Goal: Task Accomplishment & Management: Use online tool/utility

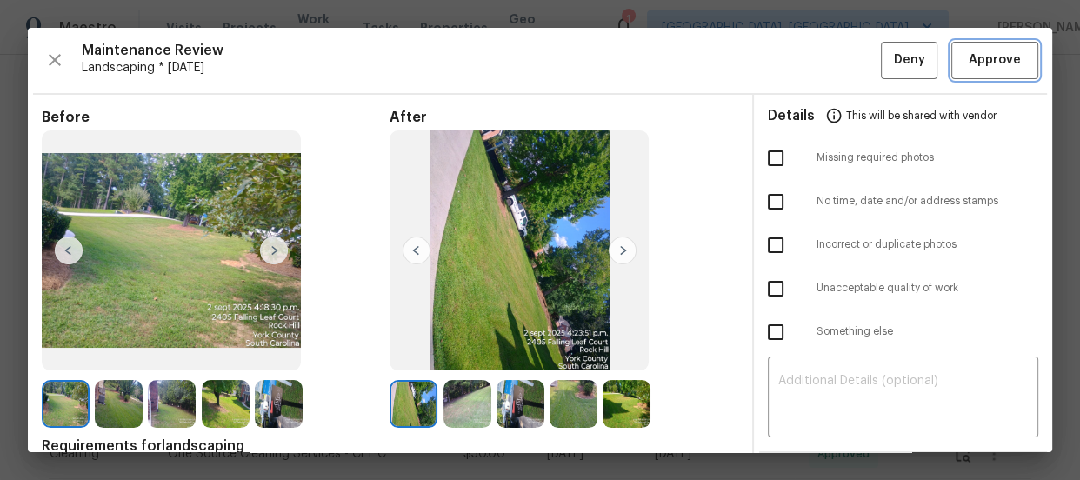
click at [981, 67] on span "Approve" at bounding box center [995, 61] width 52 height 22
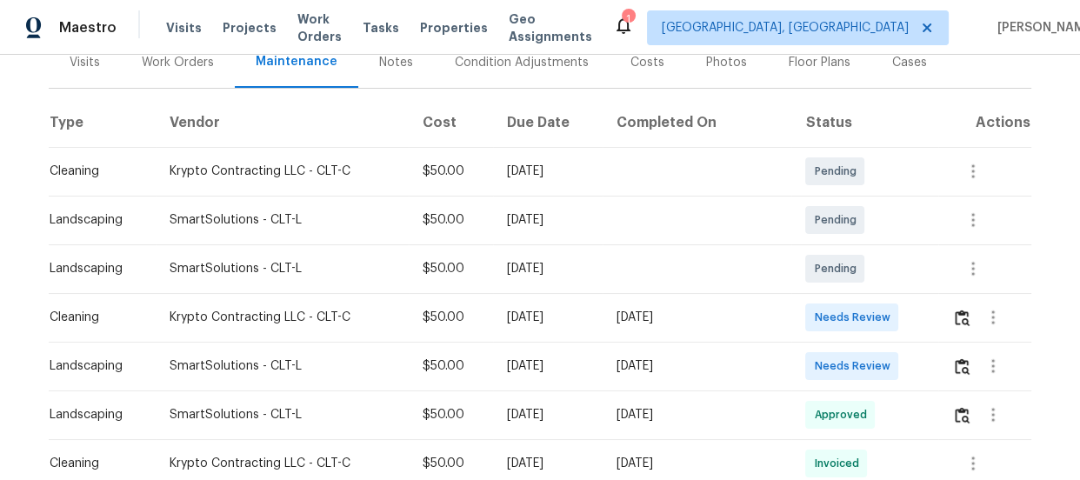
scroll to position [237, 0]
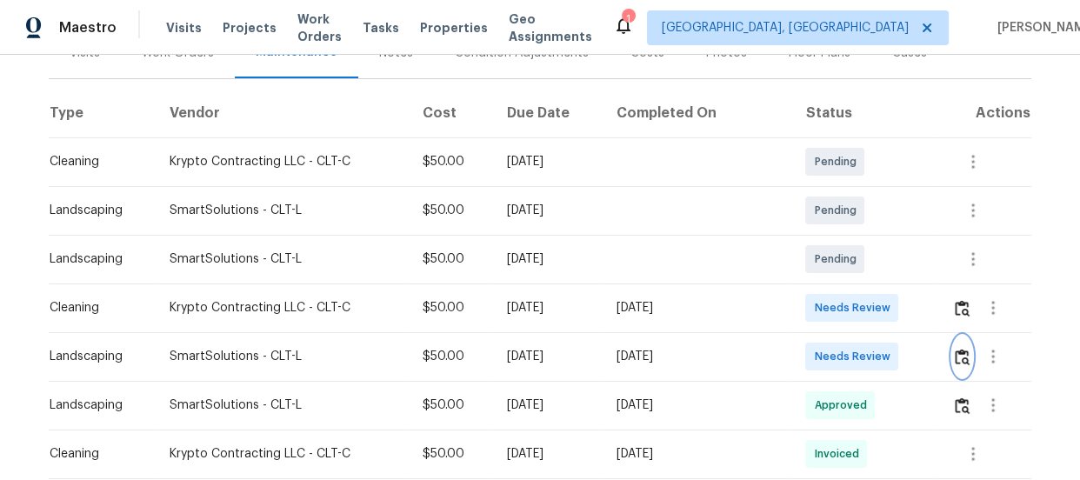
click at [963, 354] on img "button" at bounding box center [962, 357] width 15 height 17
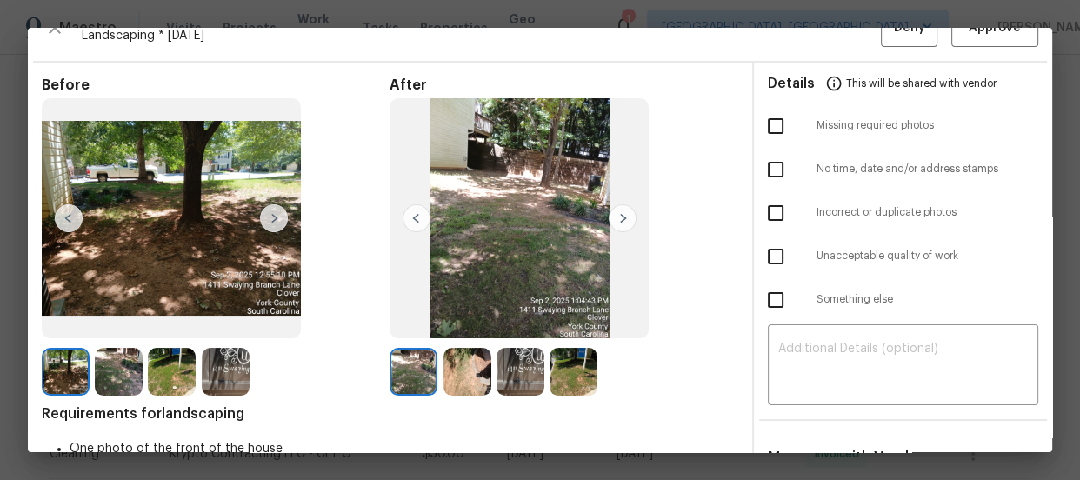
scroll to position [78, 0]
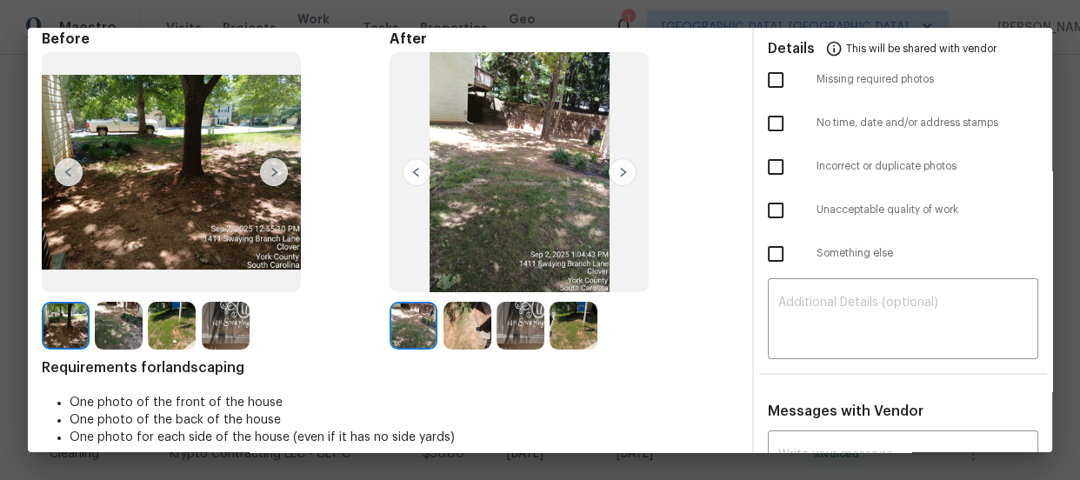
click at [453, 339] on img at bounding box center [467, 326] width 48 height 48
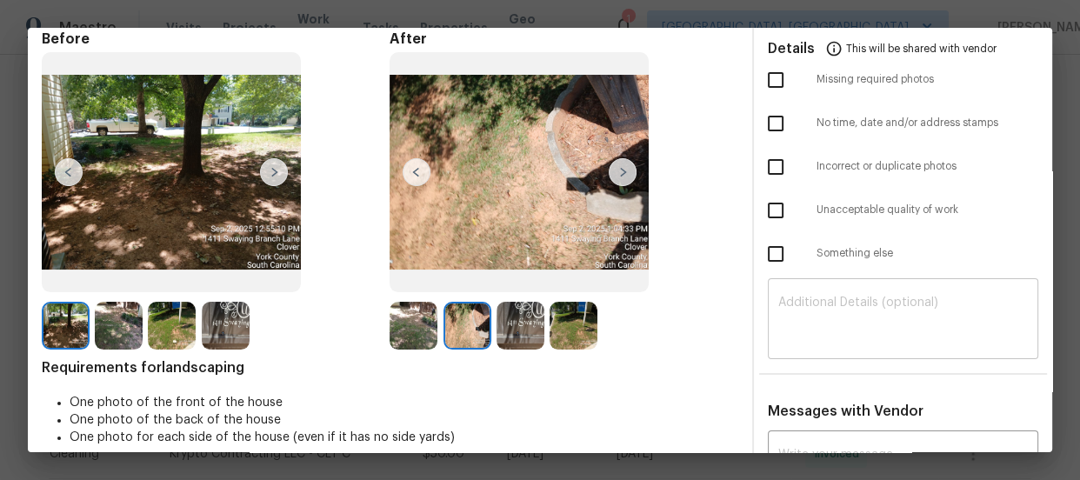
click at [826, 310] on textarea at bounding box center [903, 321] width 250 height 49
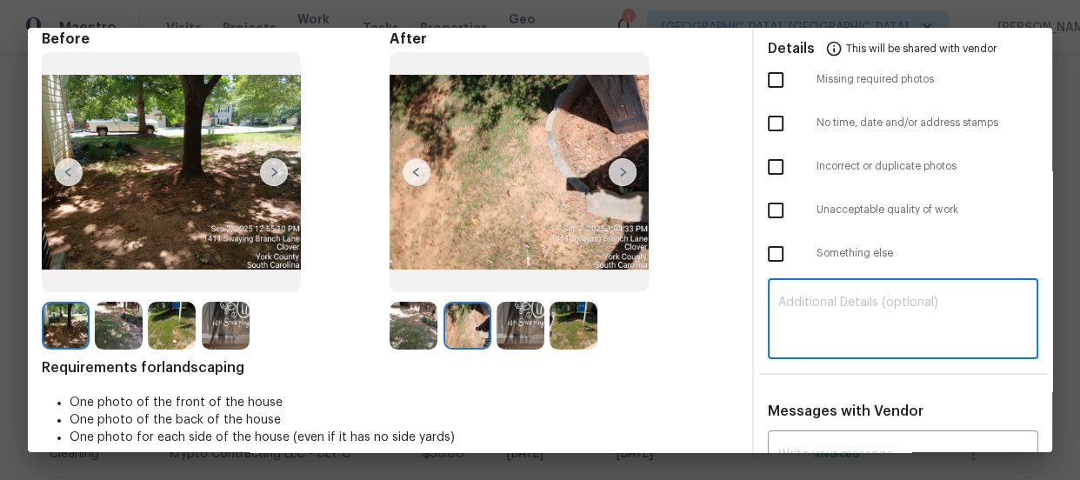
paste textarea "Maintenance Audit Team: Hello! Unfortunately, this landscaping visit completed …"
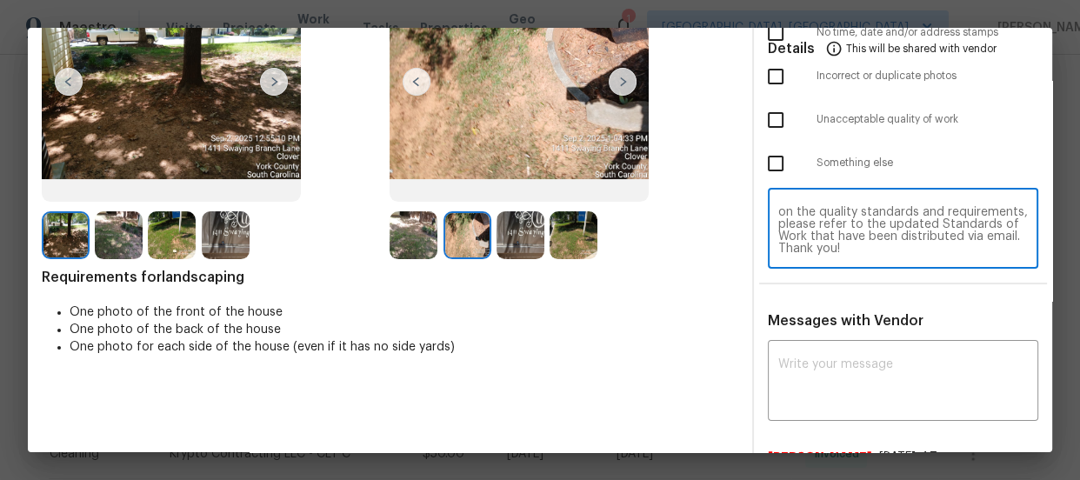
scroll to position [237, 0]
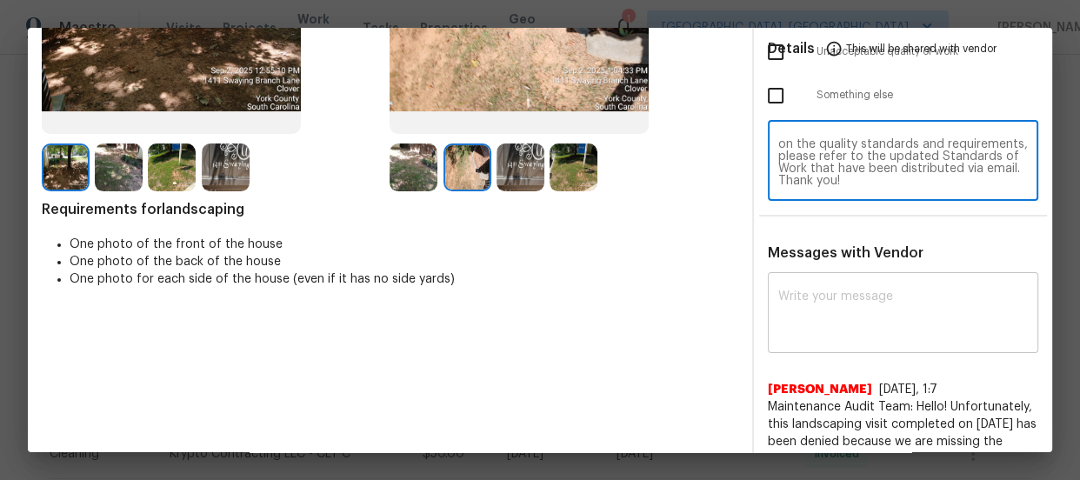
type textarea "Maintenance Audit Team: Hello! Unfortunately, this landscaping visit completed …"
click at [837, 323] on textarea at bounding box center [903, 314] width 250 height 49
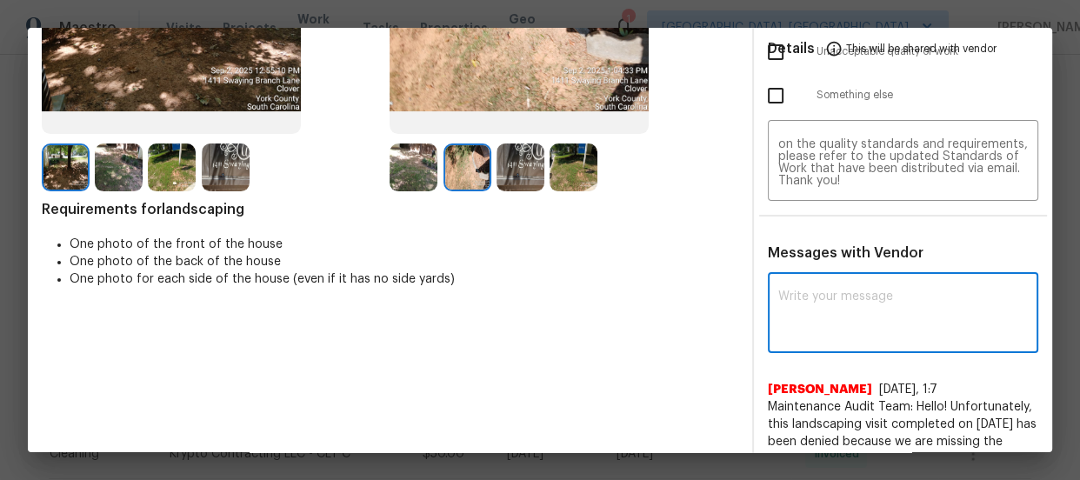
paste textarea "Maintenance Audit Team: Hello! Unfortunately, this landscaping visit completed …"
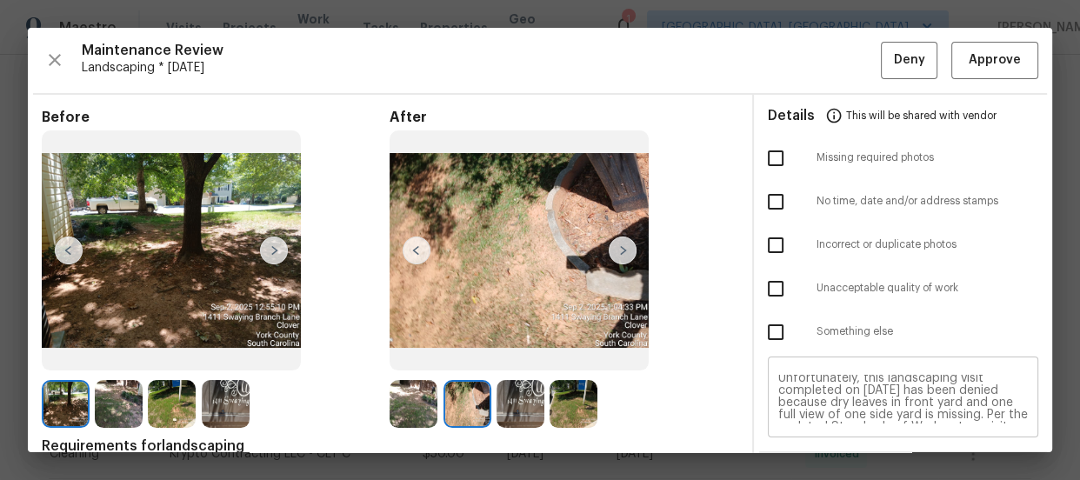
scroll to position [0, 0]
type textarea "Maintenance Audit Team: Hello! Unfortunately, this landscaping visit completed …"
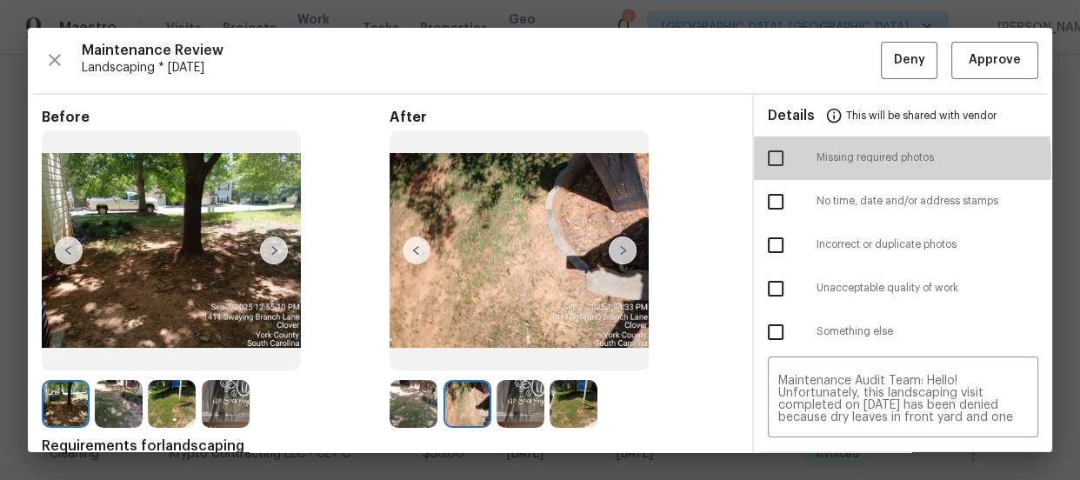
click at [763, 165] on input "checkbox" at bounding box center [775, 158] width 37 height 37
checkbox input "true"
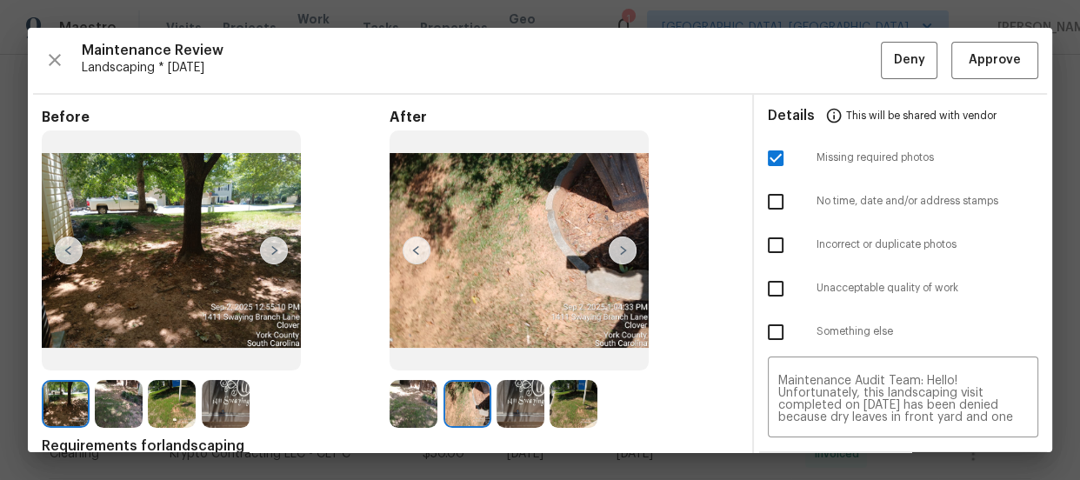
click at [772, 283] on input "checkbox" at bounding box center [775, 288] width 37 height 37
checkbox input "true"
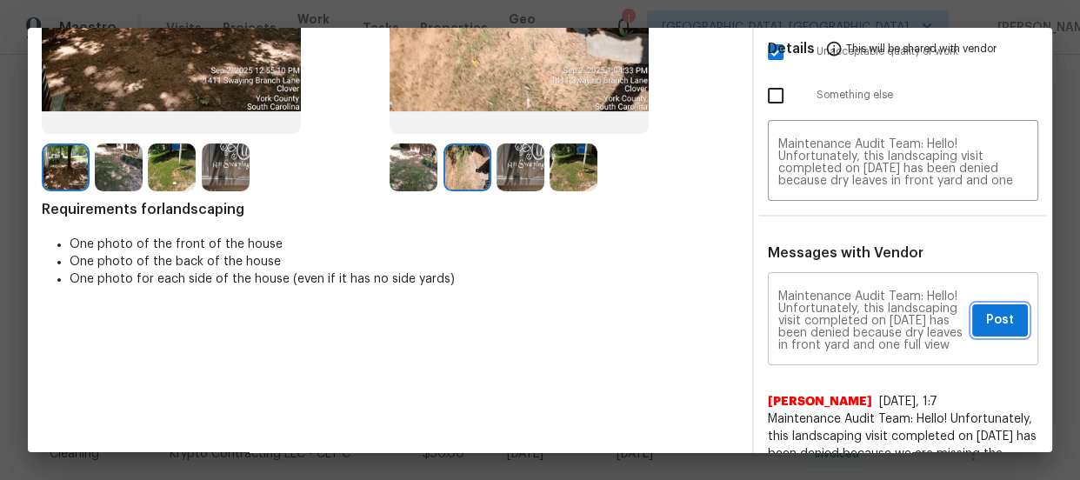
click at [986, 323] on span "Post" at bounding box center [1000, 321] width 28 height 22
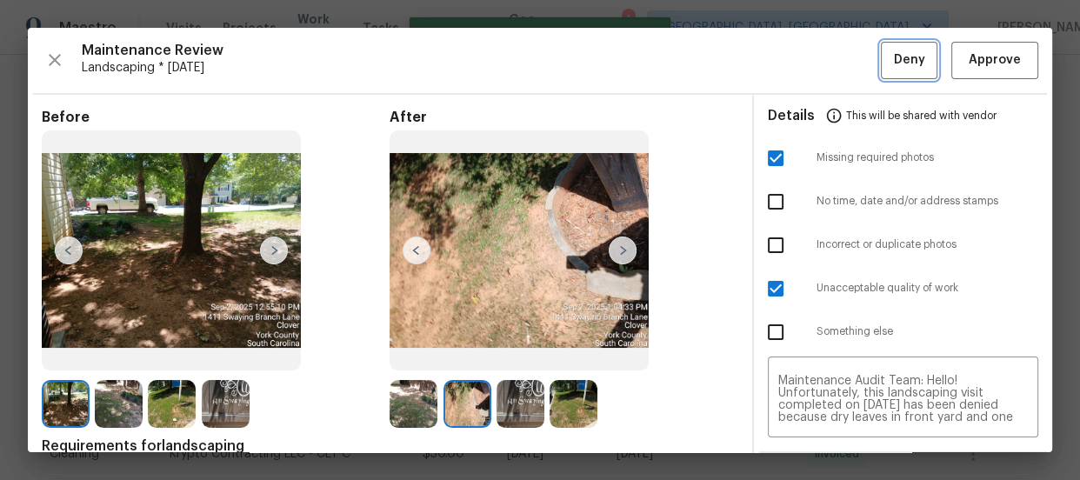
click at [909, 70] on button "Deny" at bounding box center [909, 60] width 57 height 37
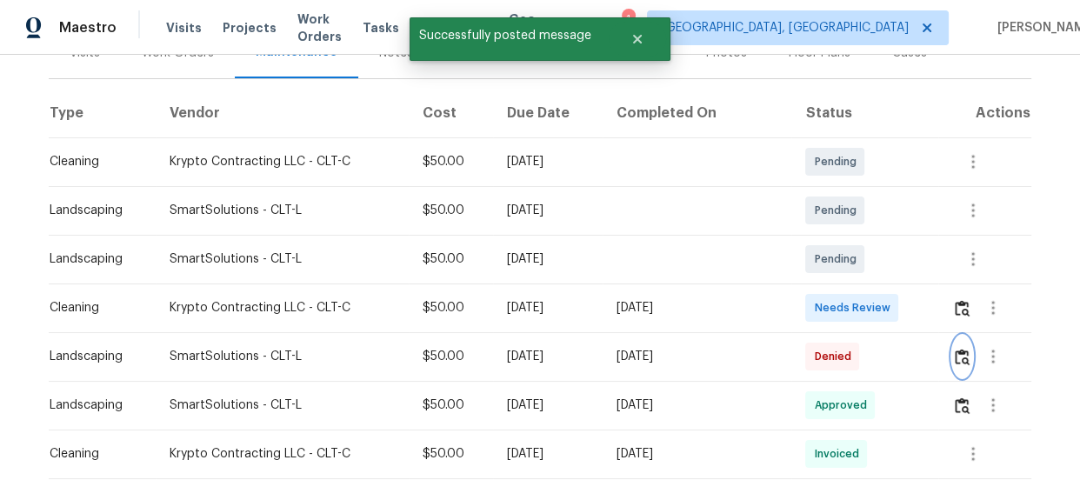
click at [965, 345] on button "button" at bounding box center [962, 357] width 20 height 42
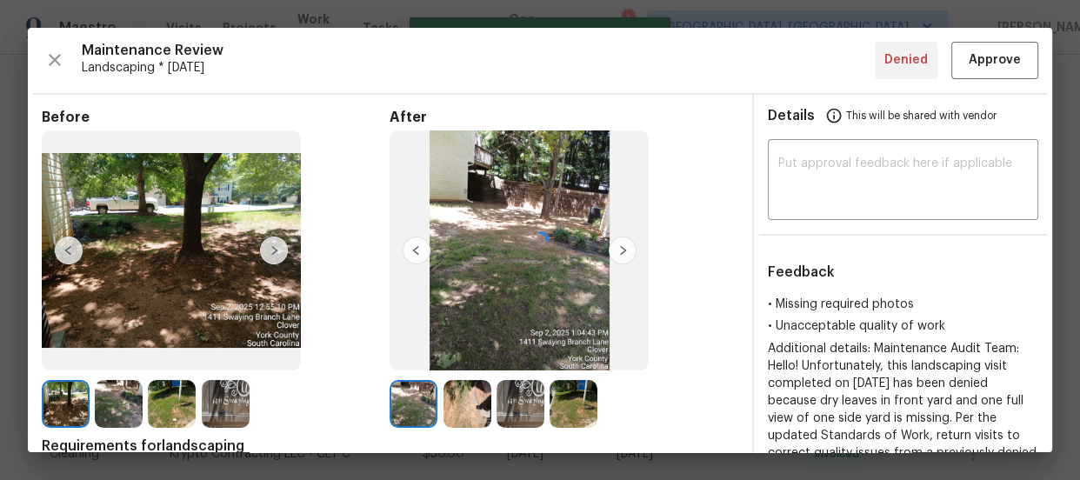
click at [903, 63] on div "Maintenance Review Landscaping * Tue, Sep 02 Denied Approve" at bounding box center [540, 60] width 997 height 37
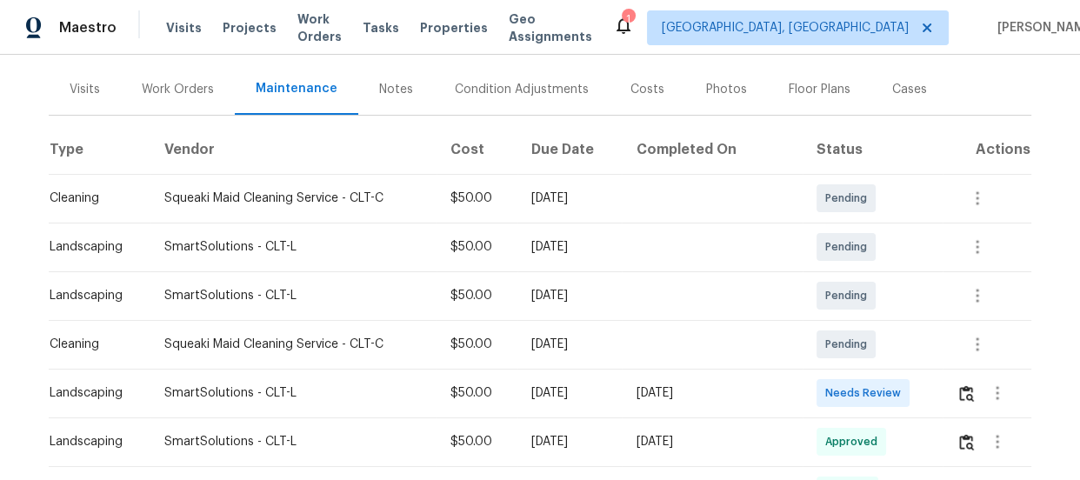
scroll to position [237, 0]
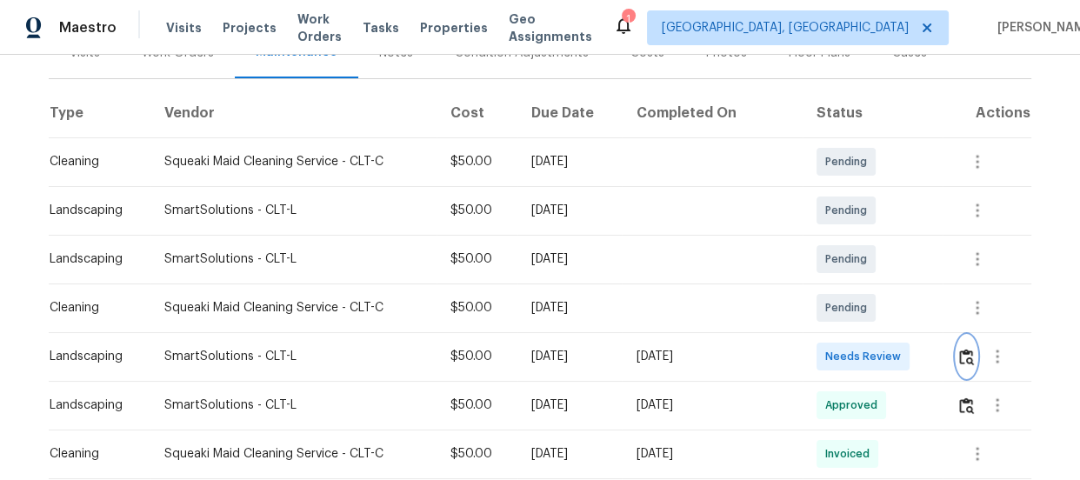
click at [969, 354] on img "button" at bounding box center [966, 357] width 15 height 17
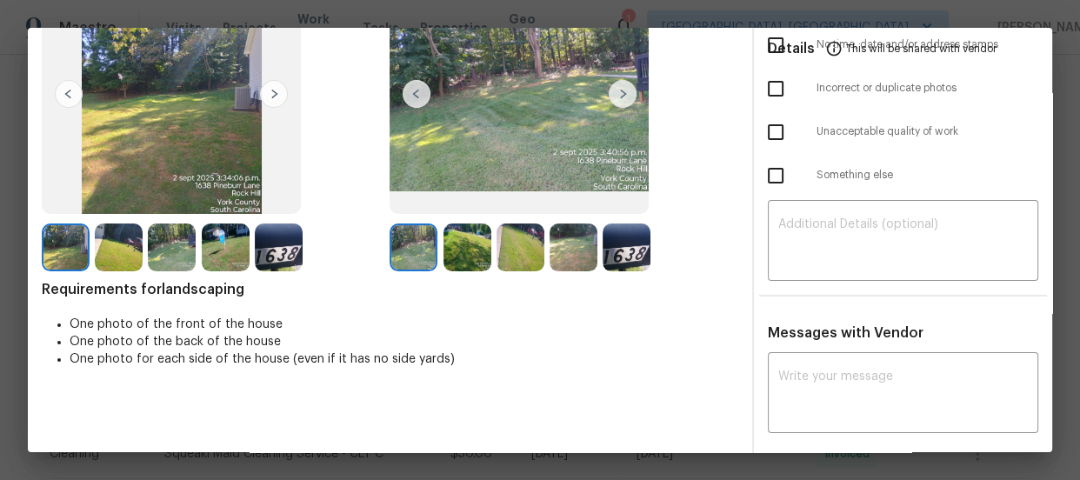
scroll to position [157, 0]
click at [454, 257] on img at bounding box center [467, 247] width 48 height 48
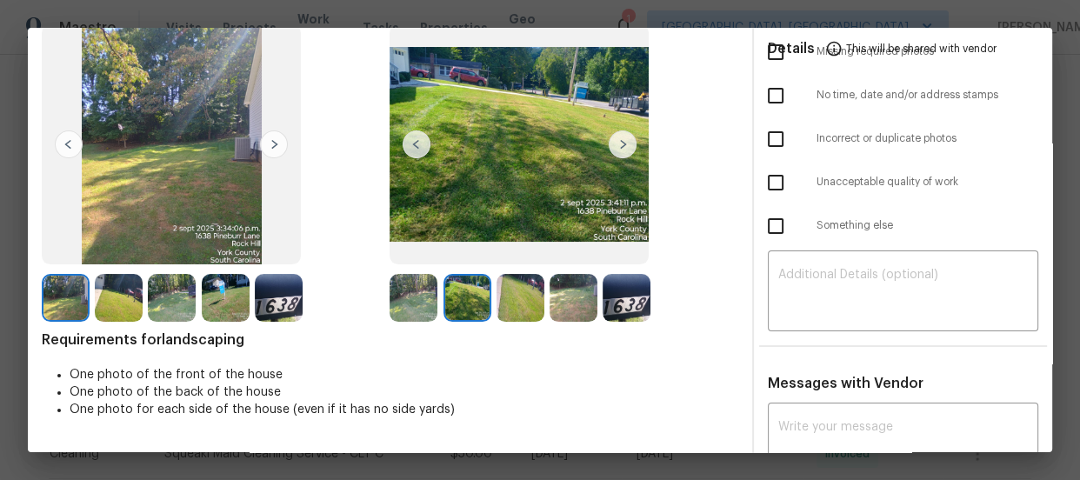
scroll to position [78, 0]
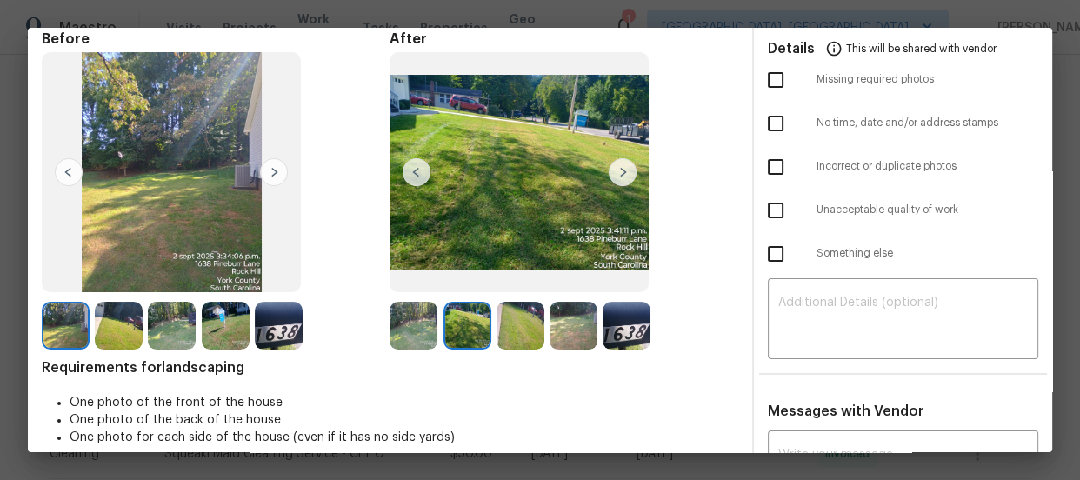
click at [401, 323] on img at bounding box center [414, 326] width 48 height 48
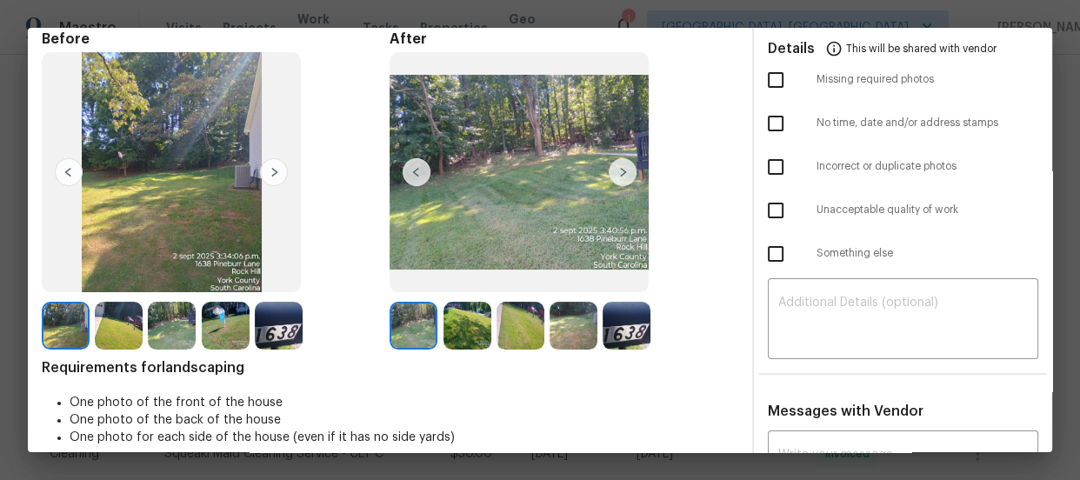
click at [460, 326] on img at bounding box center [467, 326] width 48 height 48
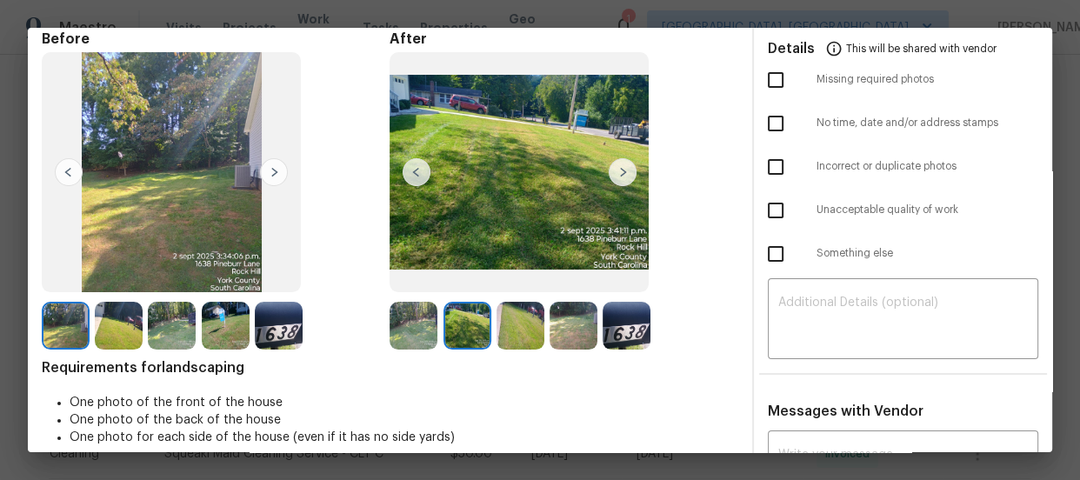
click at [518, 329] on img at bounding box center [521, 326] width 48 height 48
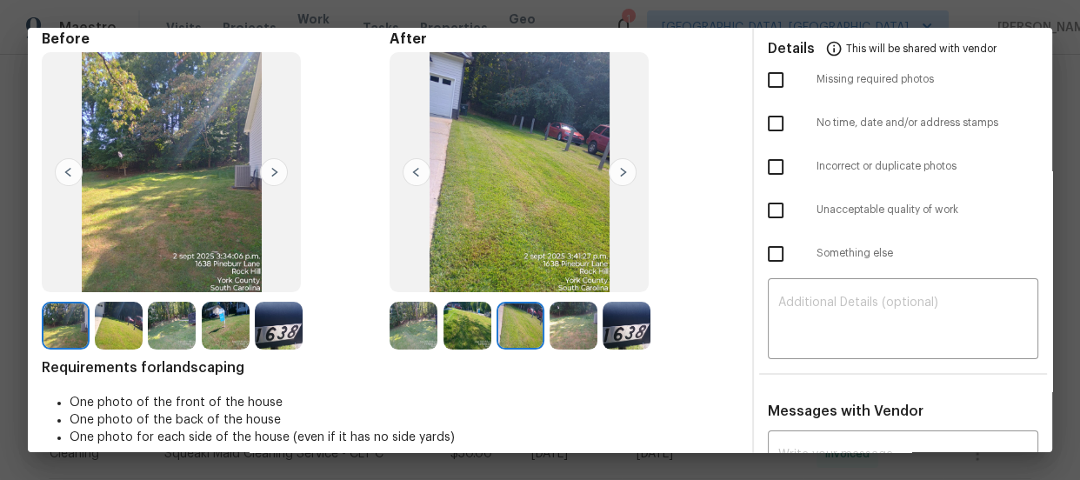
click at [557, 331] on img at bounding box center [574, 326] width 48 height 48
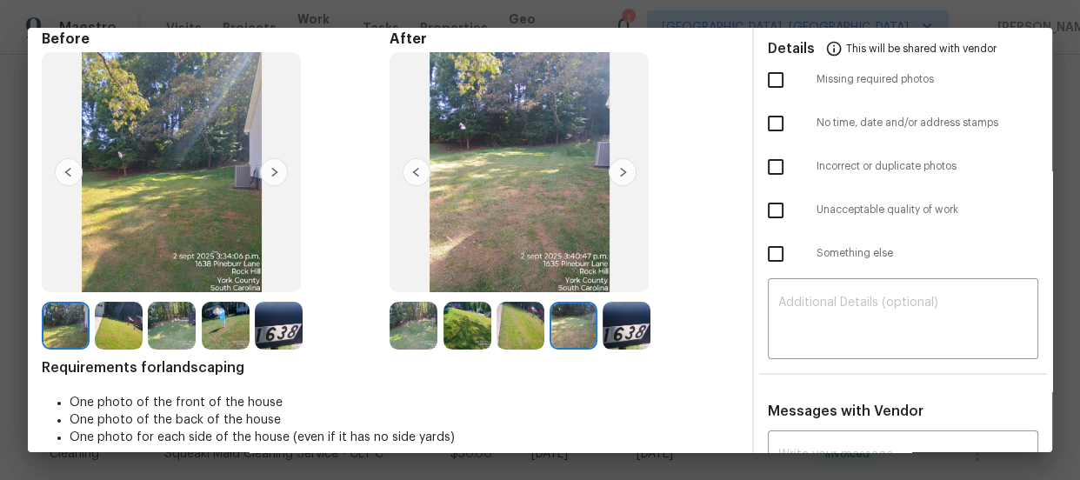
click at [608, 341] on img at bounding box center [627, 326] width 48 height 48
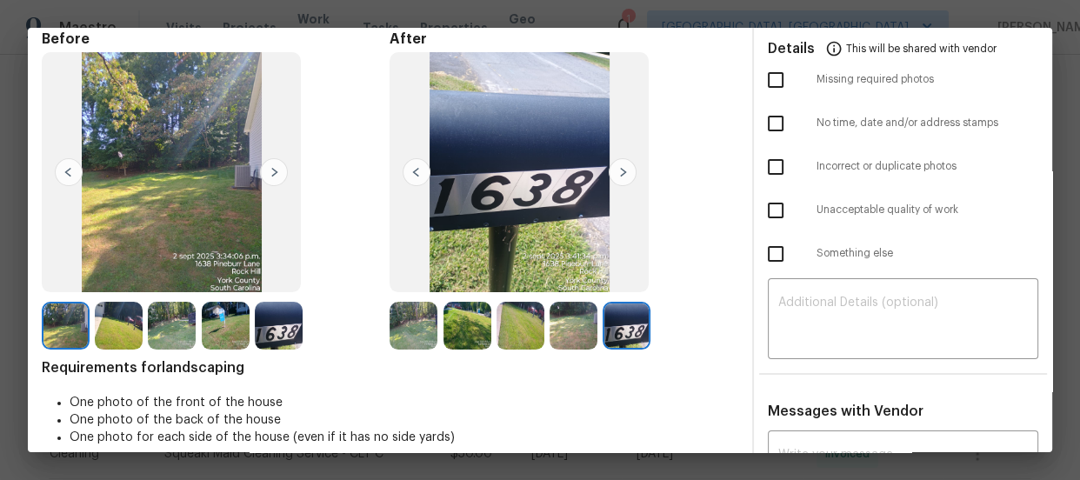
click at [517, 329] on img at bounding box center [521, 326] width 48 height 48
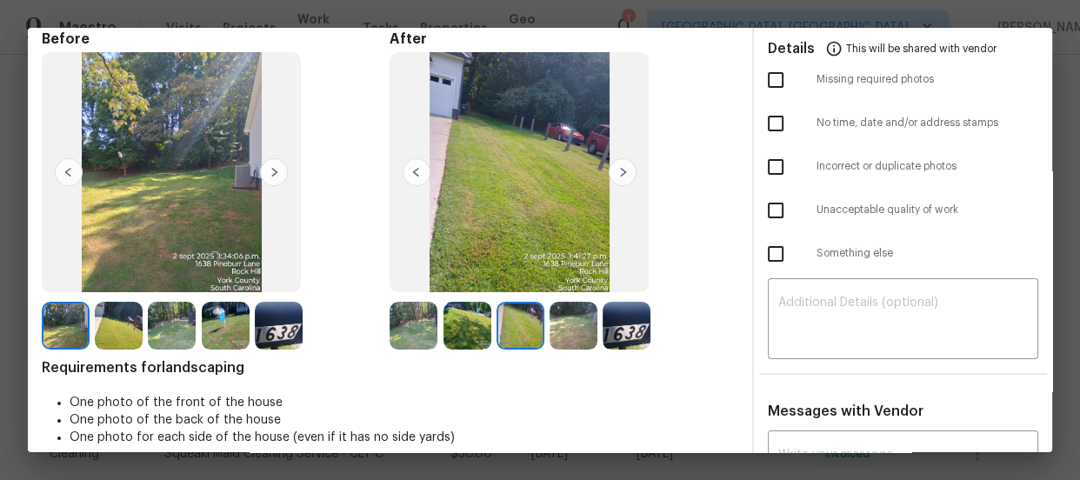
click at [571, 328] on img at bounding box center [574, 326] width 48 height 48
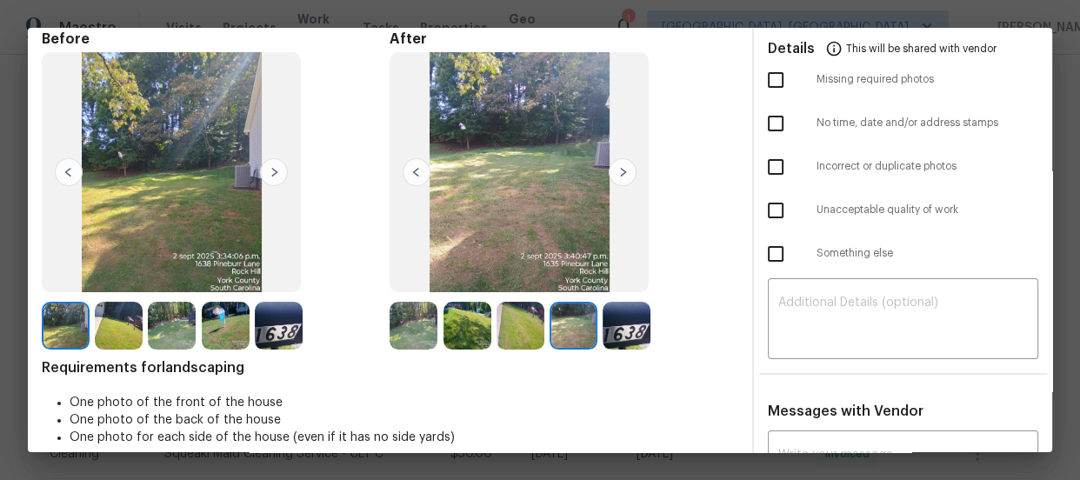
click at [527, 323] on img at bounding box center [521, 326] width 48 height 48
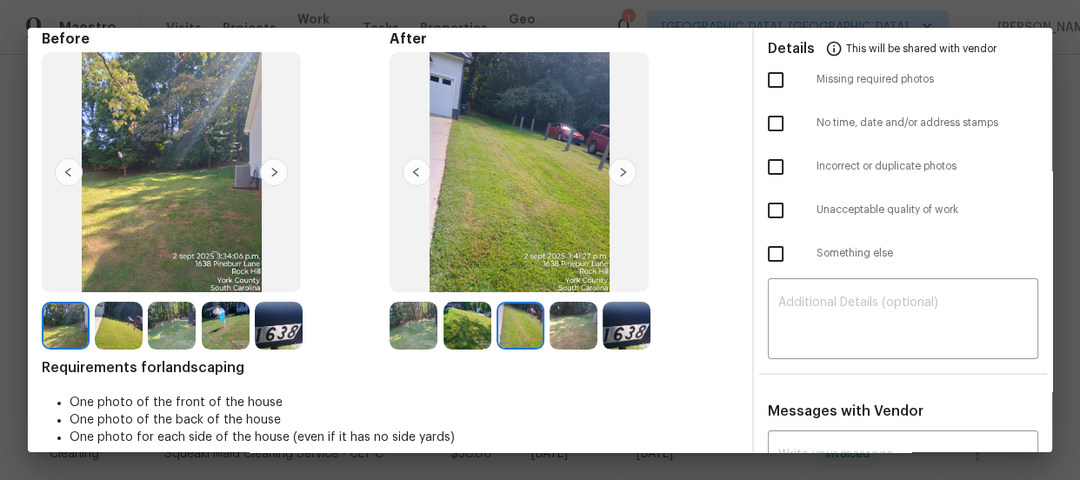
click at [555, 323] on img at bounding box center [574, 326] width 48 height 48
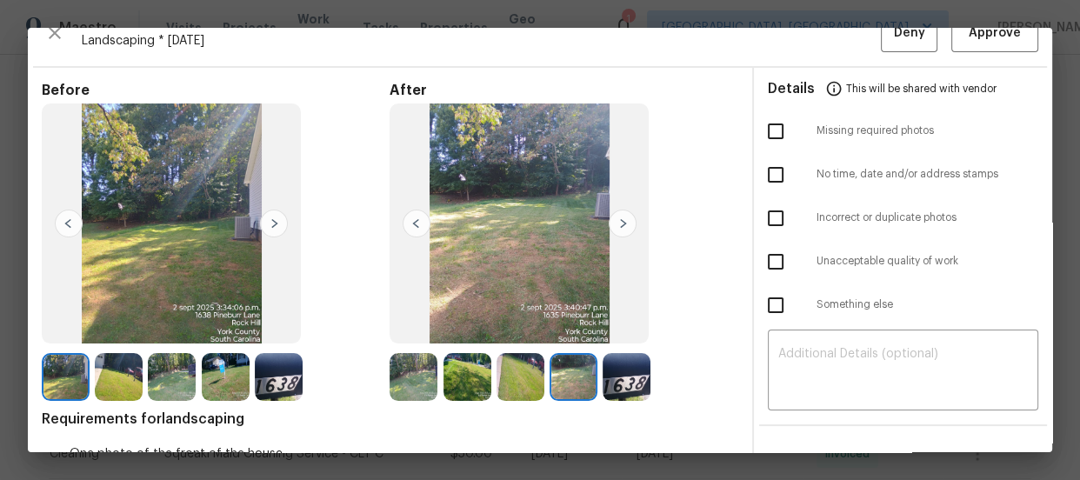
scroll to position [0, 0]
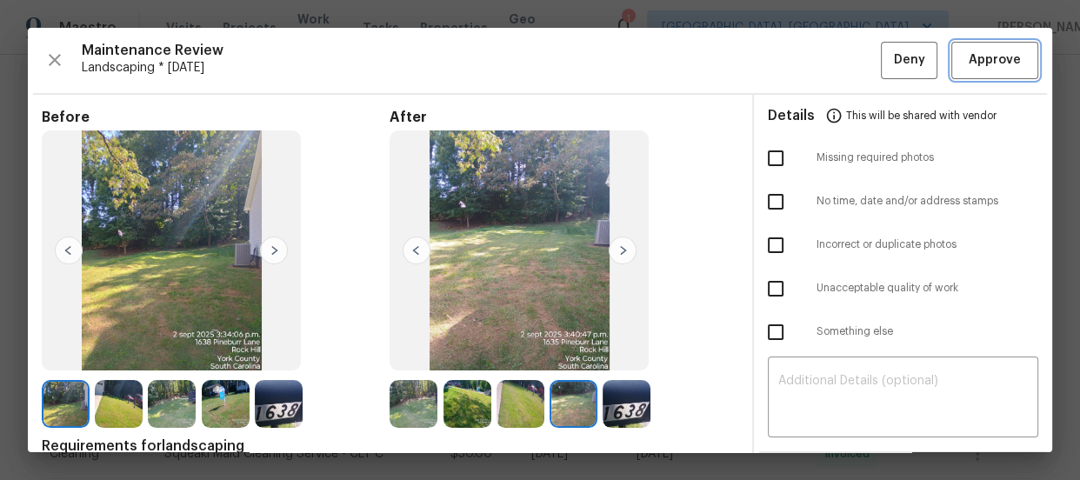
click at [951, 70] on button "Approve" at bounding box center [994, 60] width 87 height 37
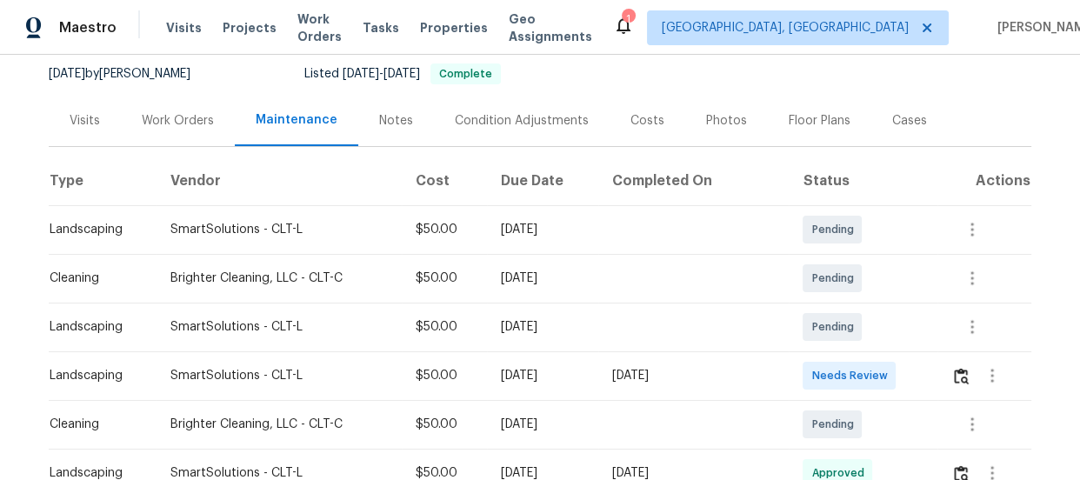
scroll to position [237, 0]
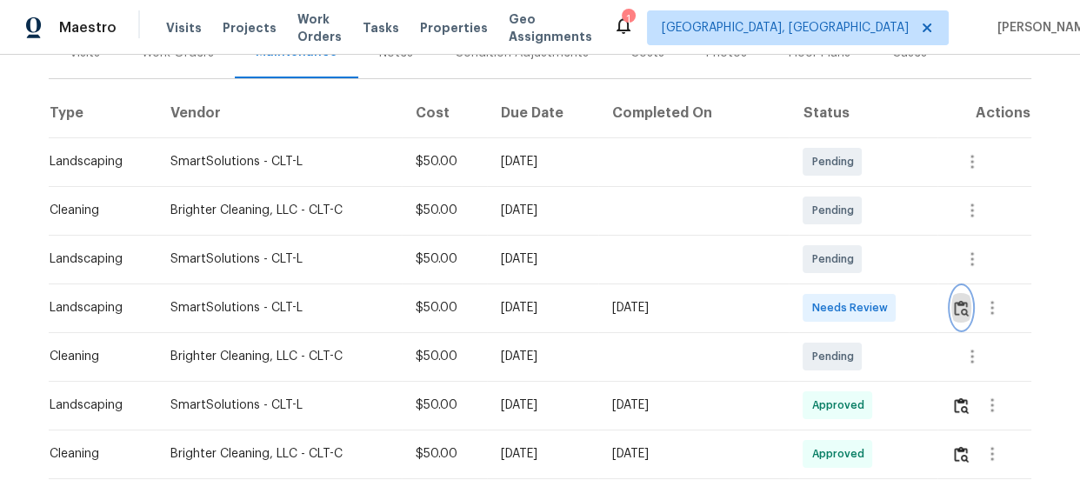
click at [951, 316] on button "button" at bounding box center [961, 308] width 20 height 42
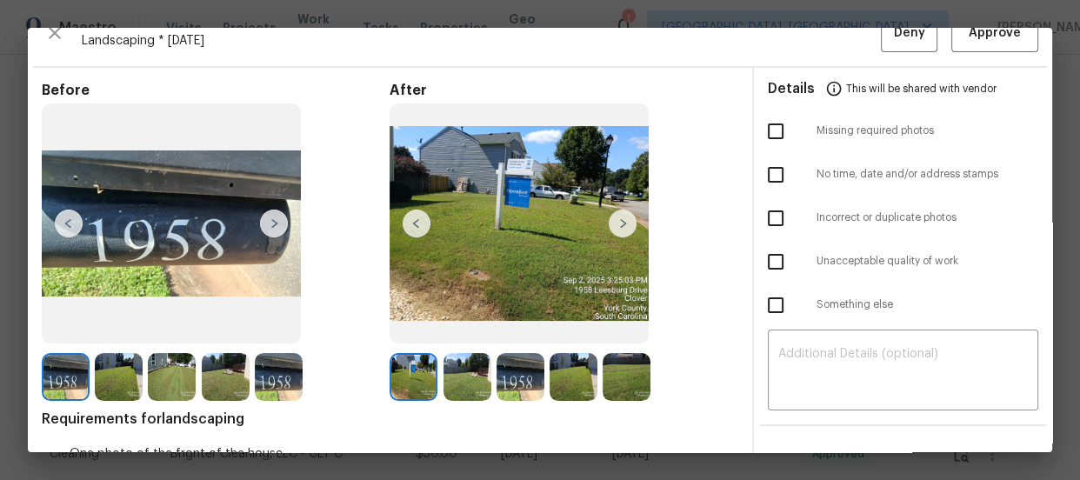
scroll to position [0, 0]
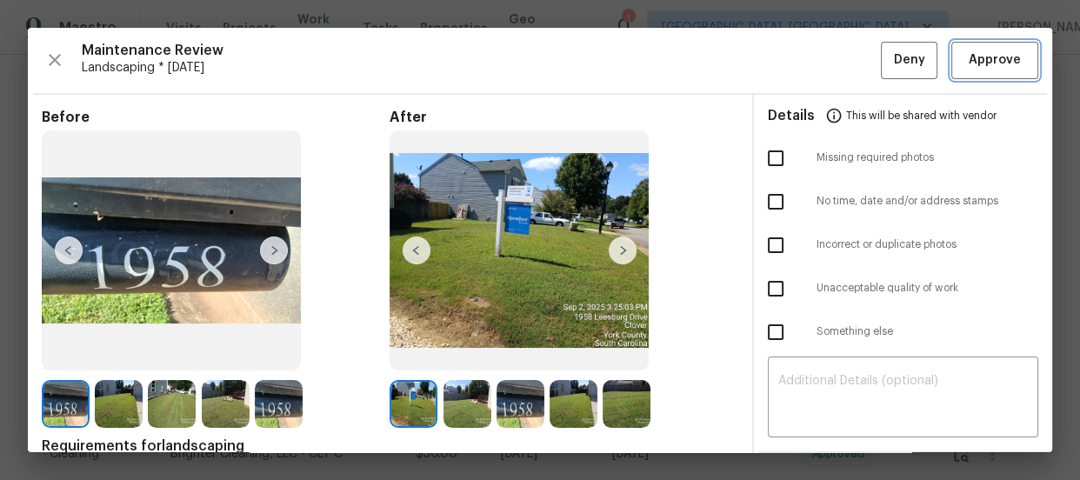
click at [970, 64] on span "Approve" at bounding box center [995, 61] width 52 height 22
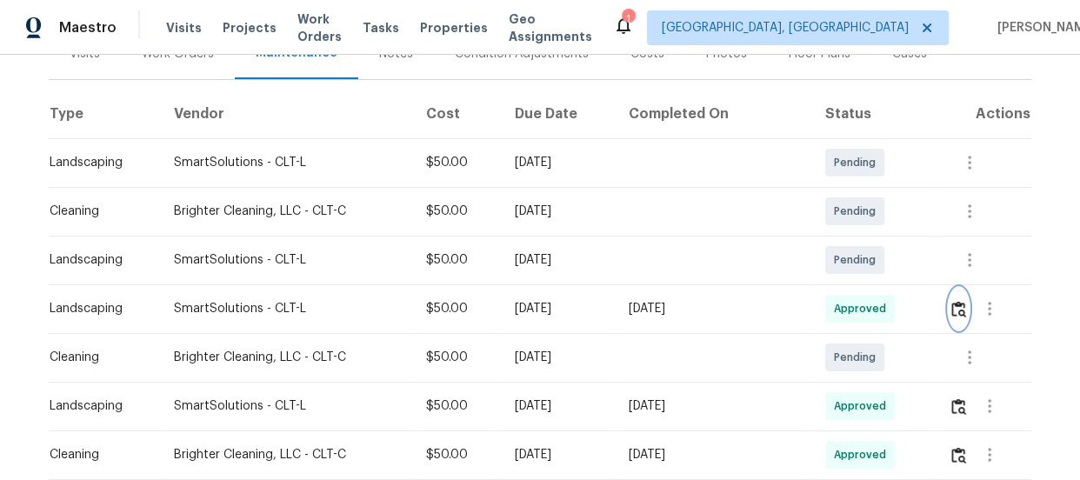
scroll to position [237, 0]
click at [955, 316] on button "button" at bounding box center [959, 308] width 20 height 42
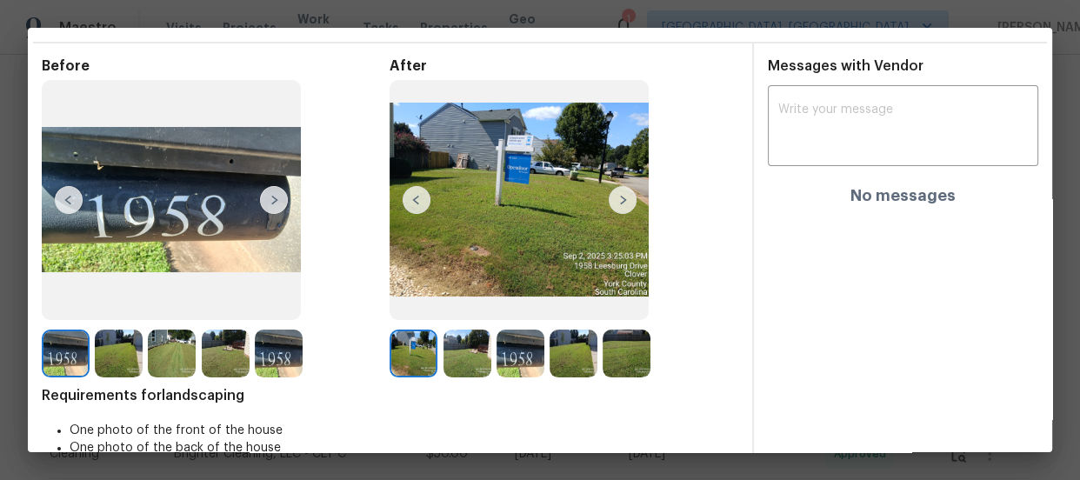
scroll to position [78, 0]
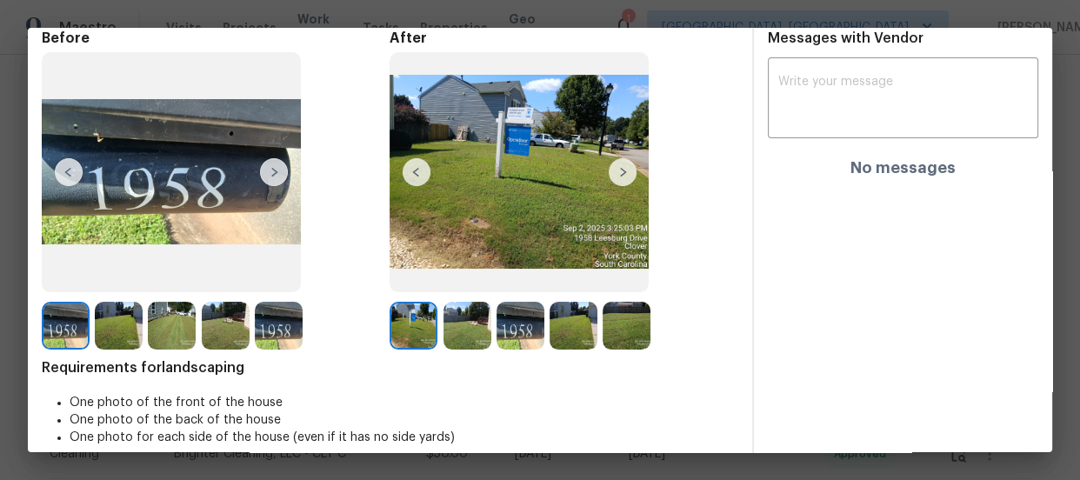
click at [466, 310] on img at bounding box center [467, 326] width 48 height 48
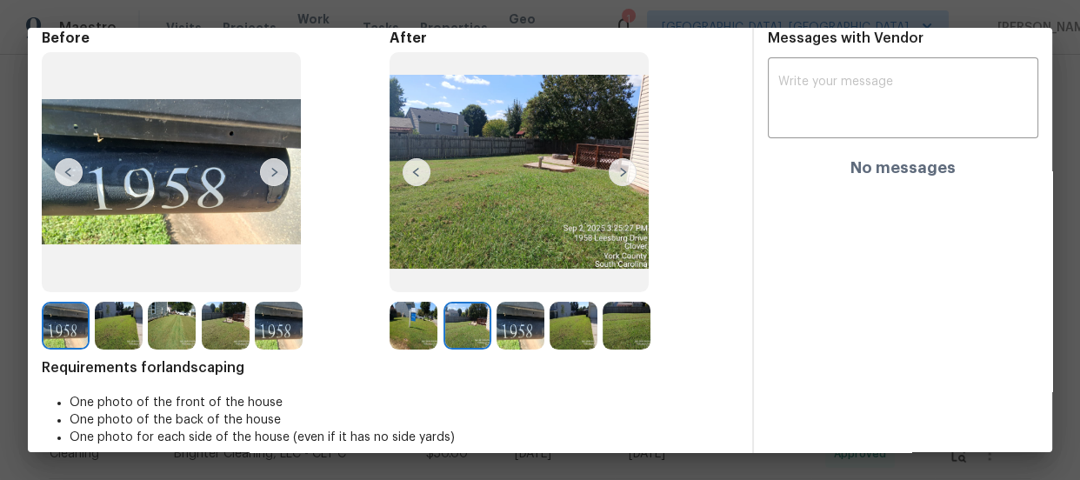
click at [517, 326] on img at bounding box center [521, 326] width 48 height 48
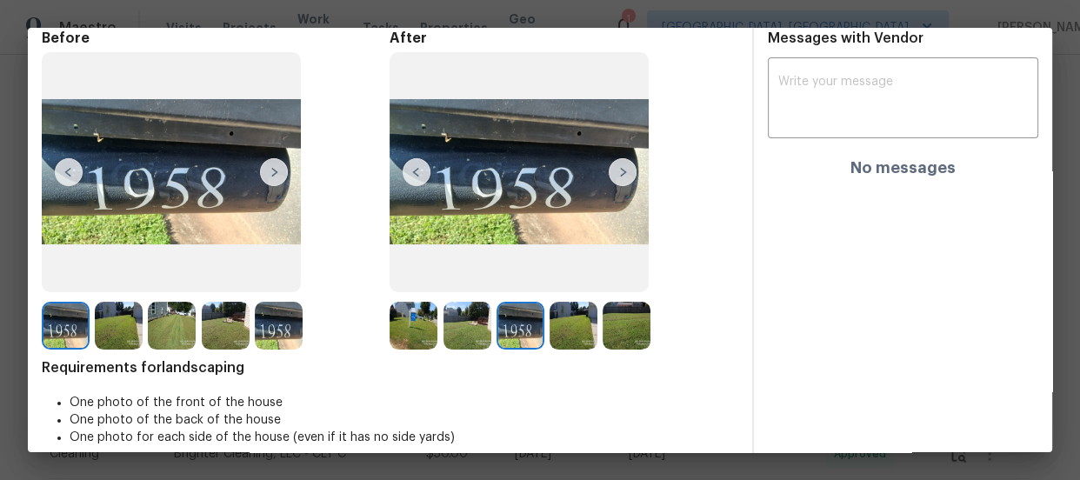
click at [554, 328] on img at bounding box center [574, 326] width 48 height 48
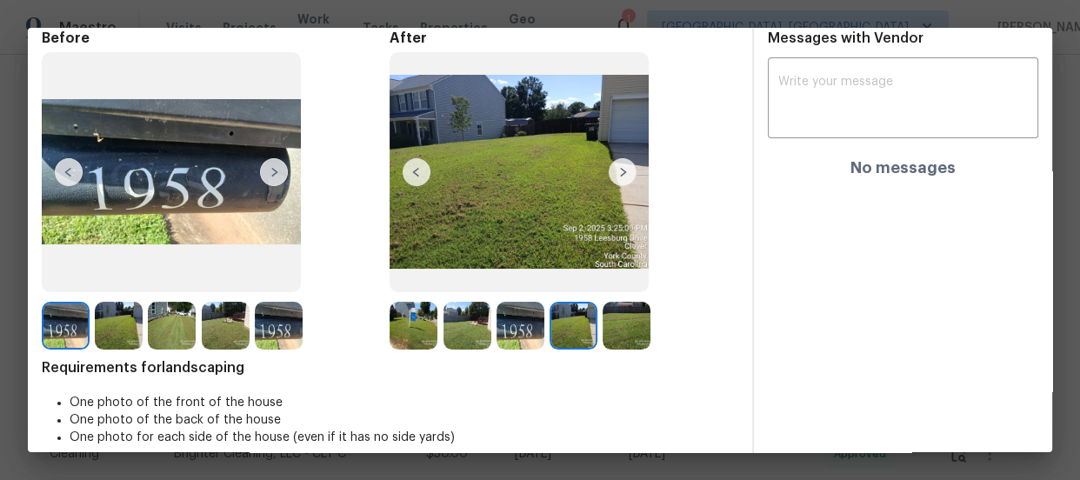
click at [609, 326] on img at bounding box center [627, 326] width 48 height 48
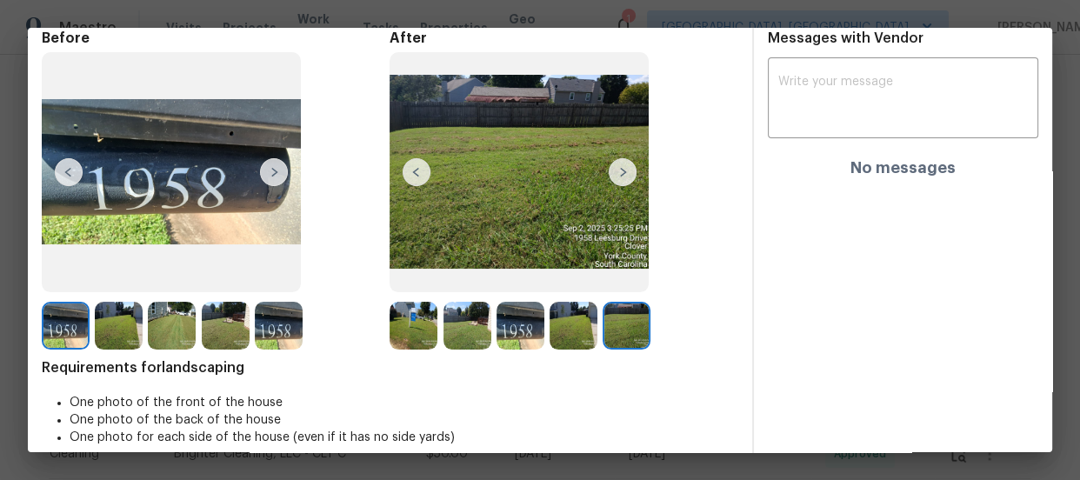
click at [190, 318] on img at bounding box center [172, 326] width 48 height 48
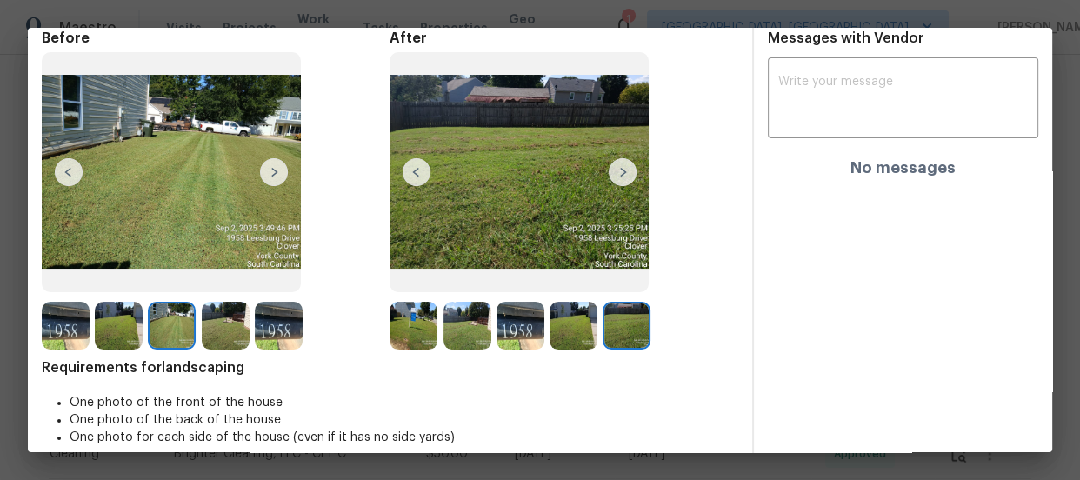
click at [218, 322] on img at bounding box center [226, 326] width 48 height 48
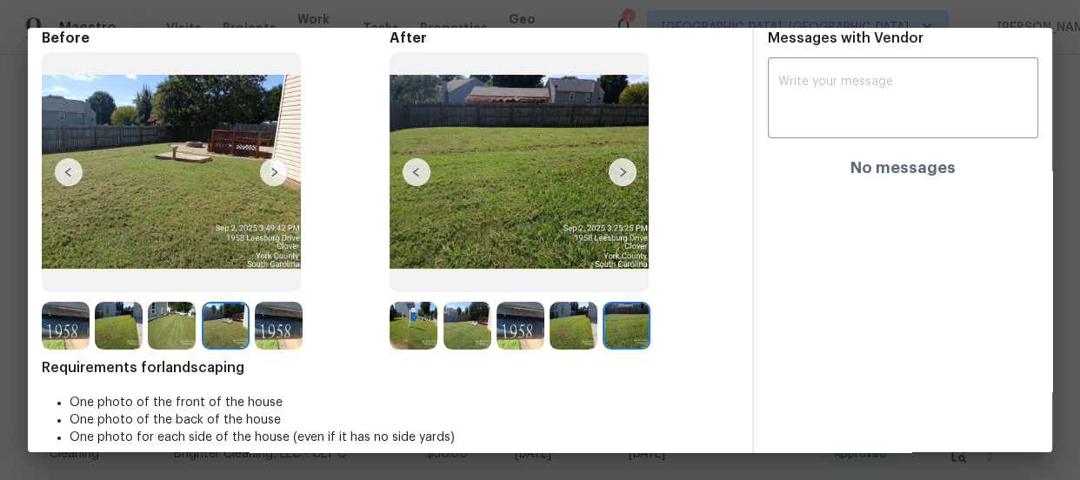
click at [113, 328] on img at bounding box center [119, 326] width 48 height 48
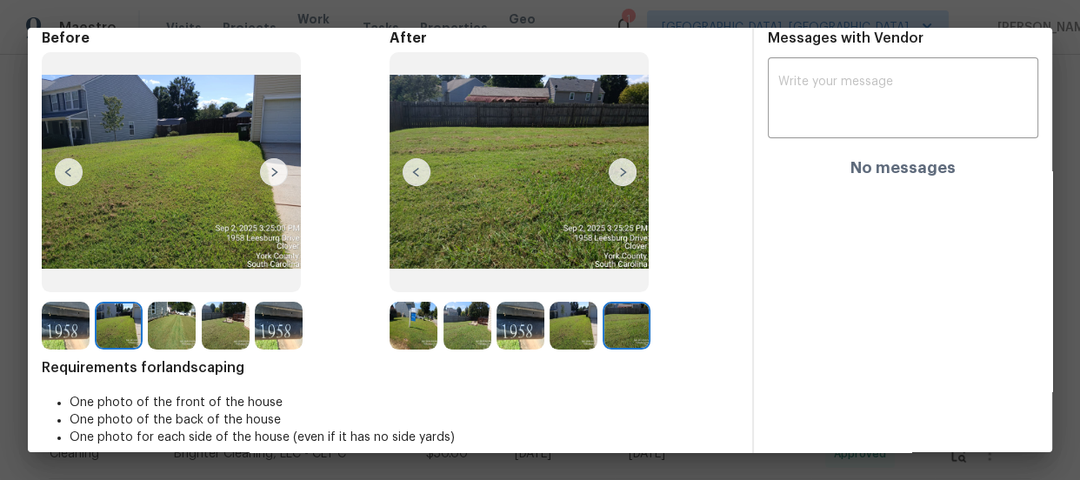
click at [171, 322] on img at bounding box center [172, 326] width 48 height 48
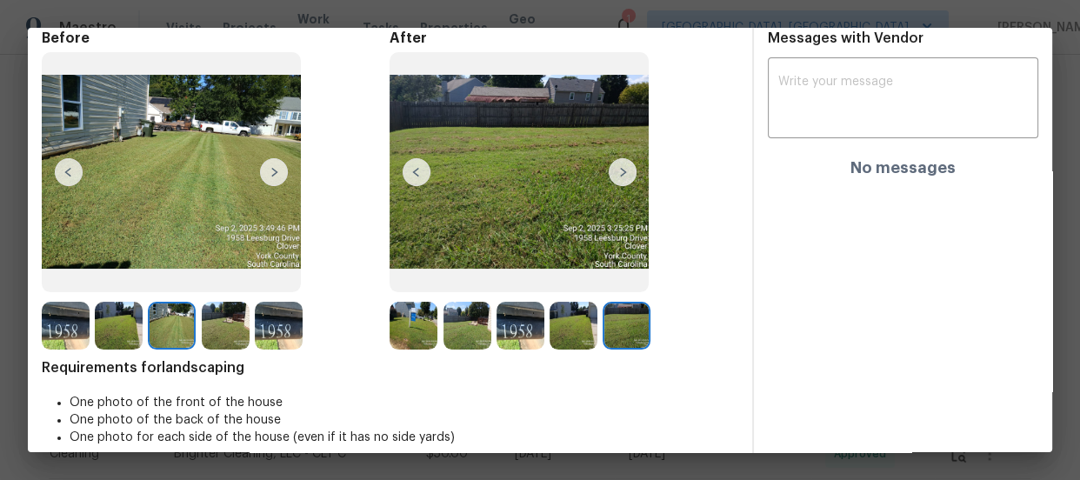
click at [202, 321] on img at bounding box center [226, 326] width 48 height 48
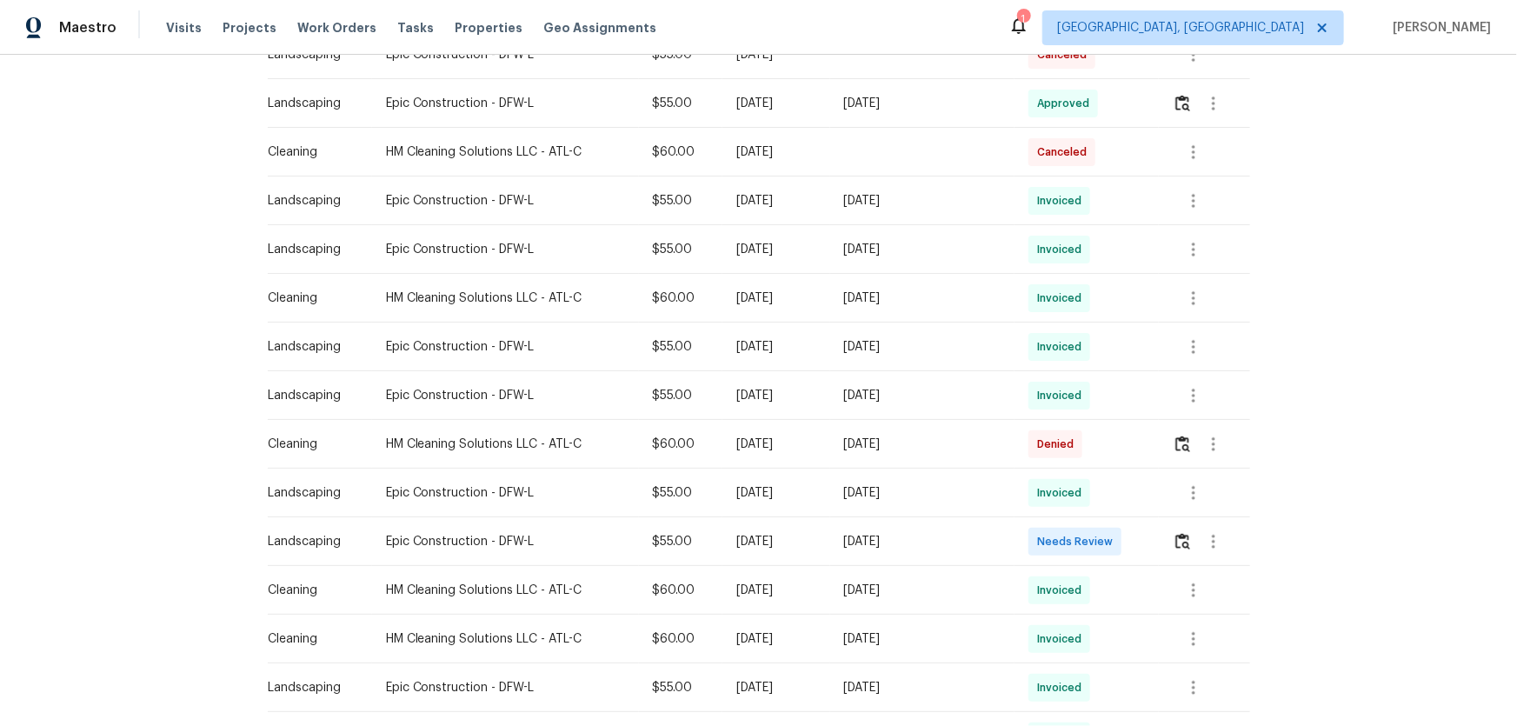
scroll to position [474, 0]
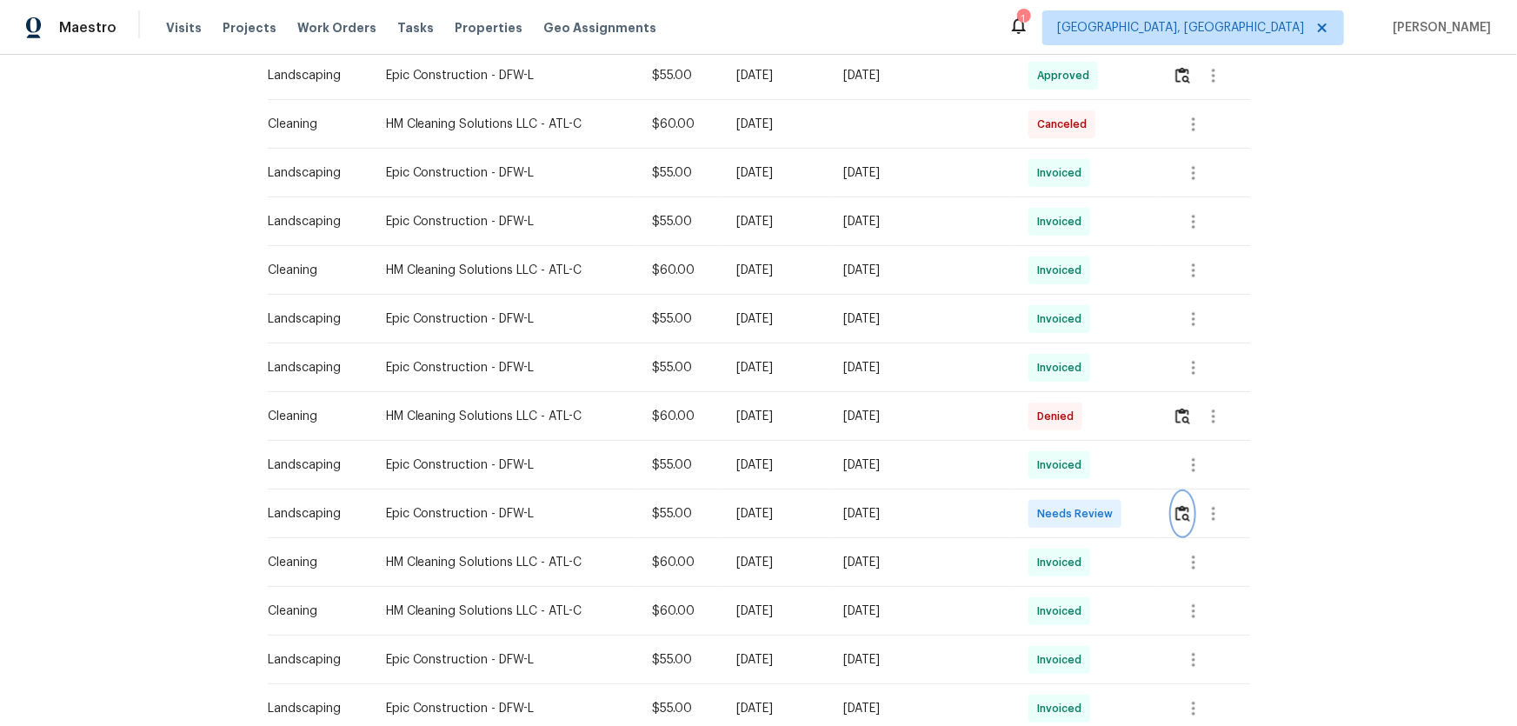
click at [1079, 479] on button "button" at bounding box center [1183, 514] width 20 height 42
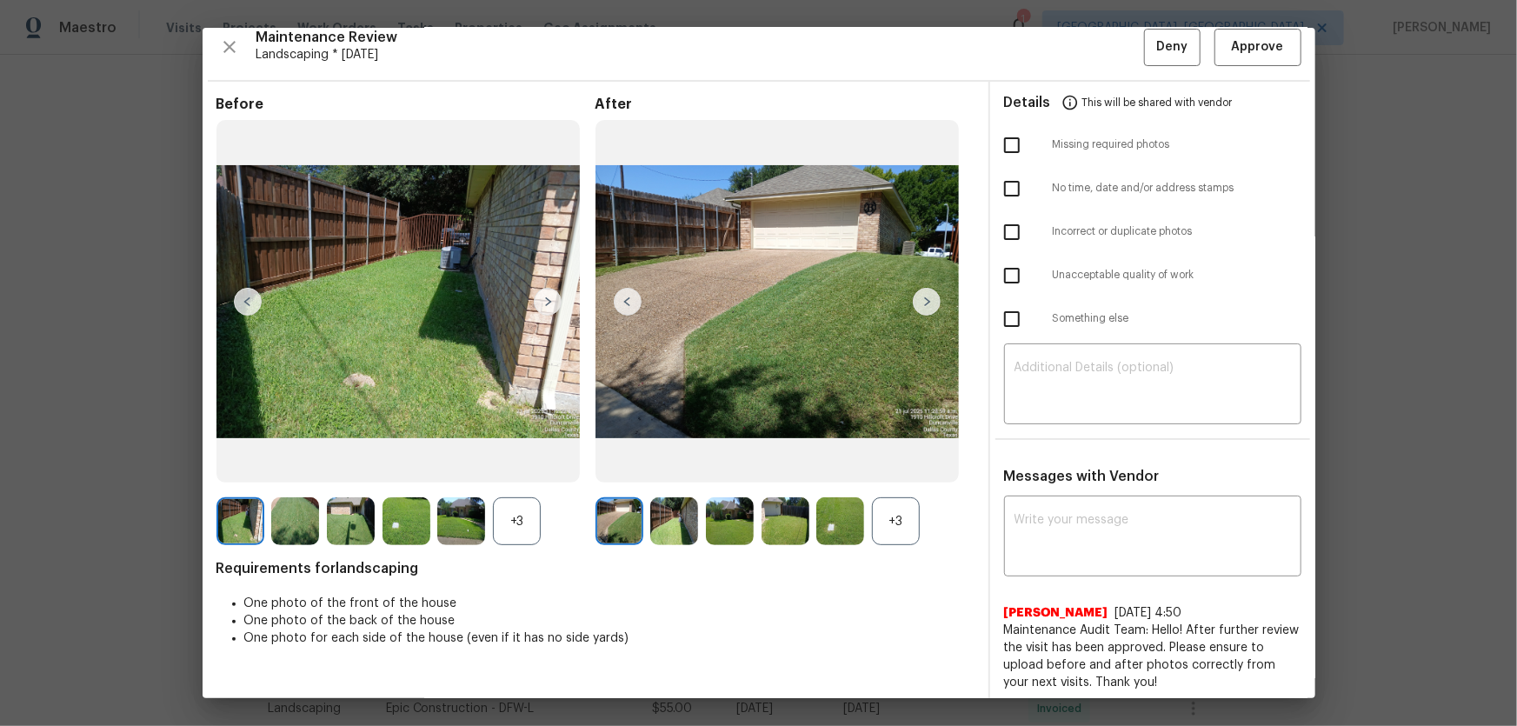
scroll to position [17, 0]
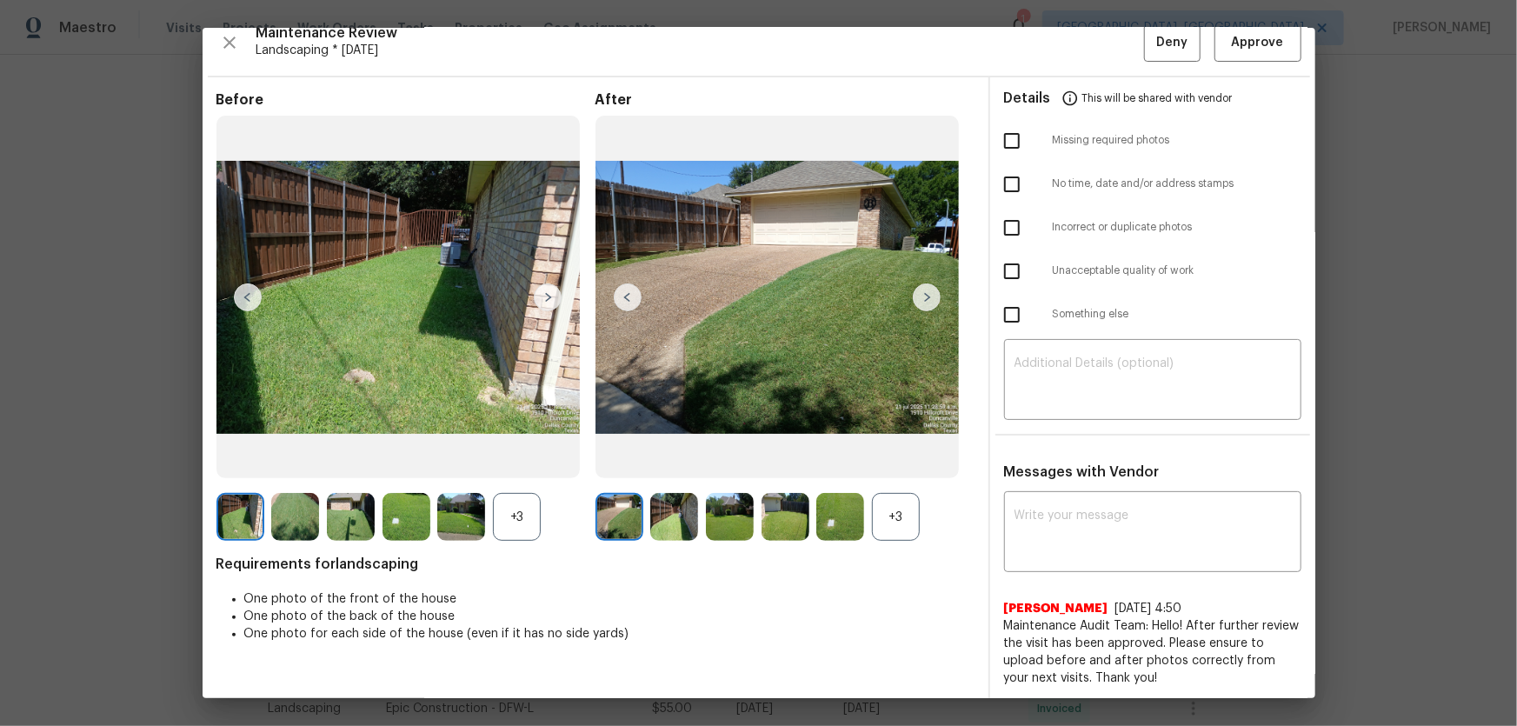
click at [902, 479] on div "+3" at bounding box center [896, 517] width 48 height 48
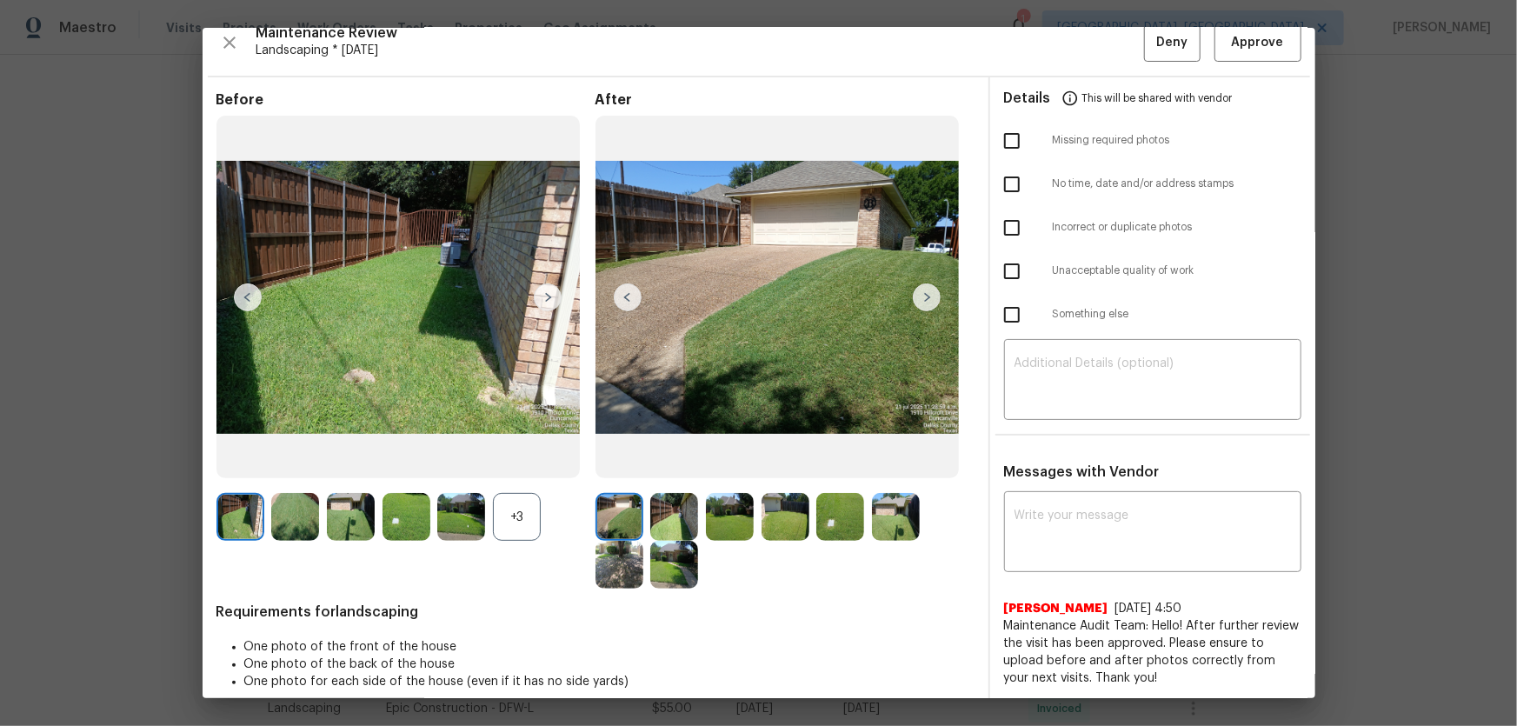
click at [515, 479] on div "+3" at bounding box center [517, 517] width 48 height 48
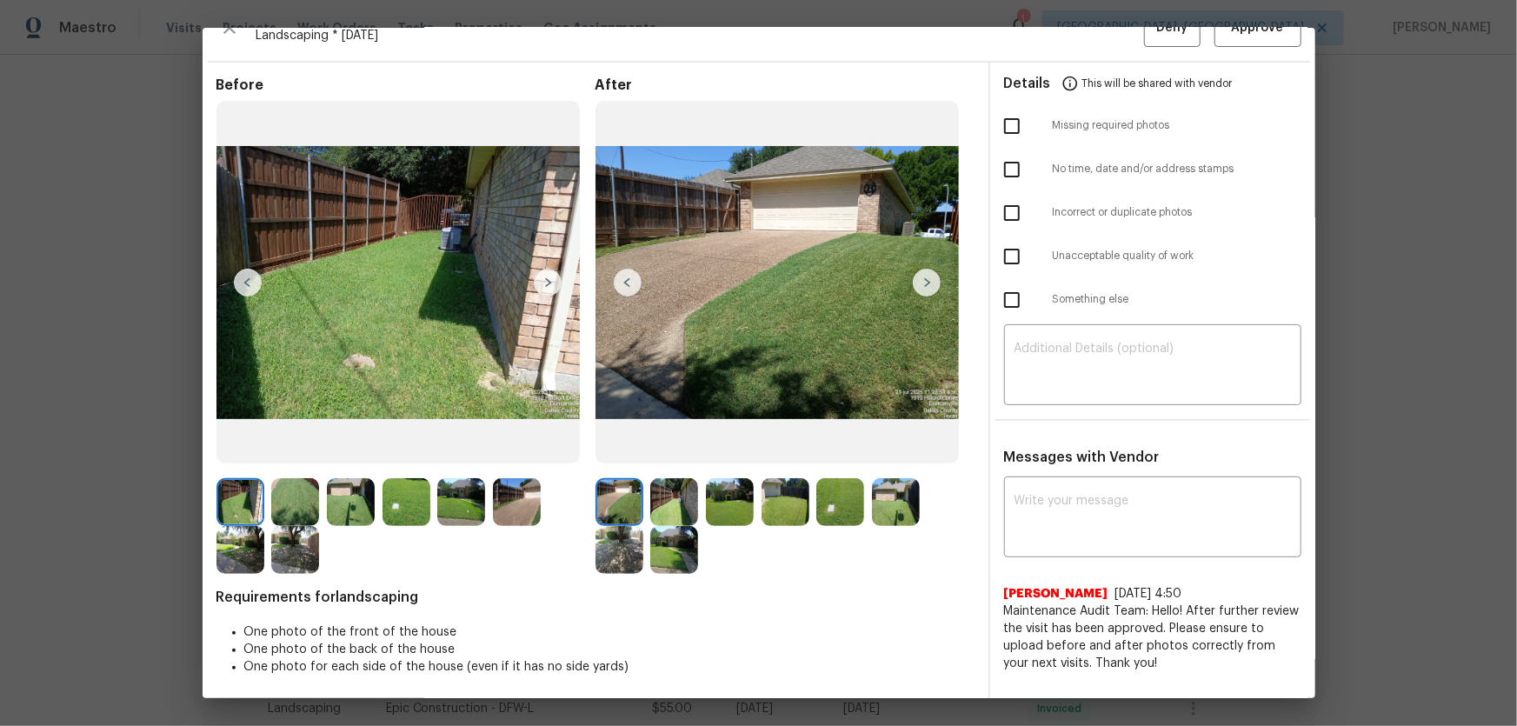
scroll to position [35, 0]
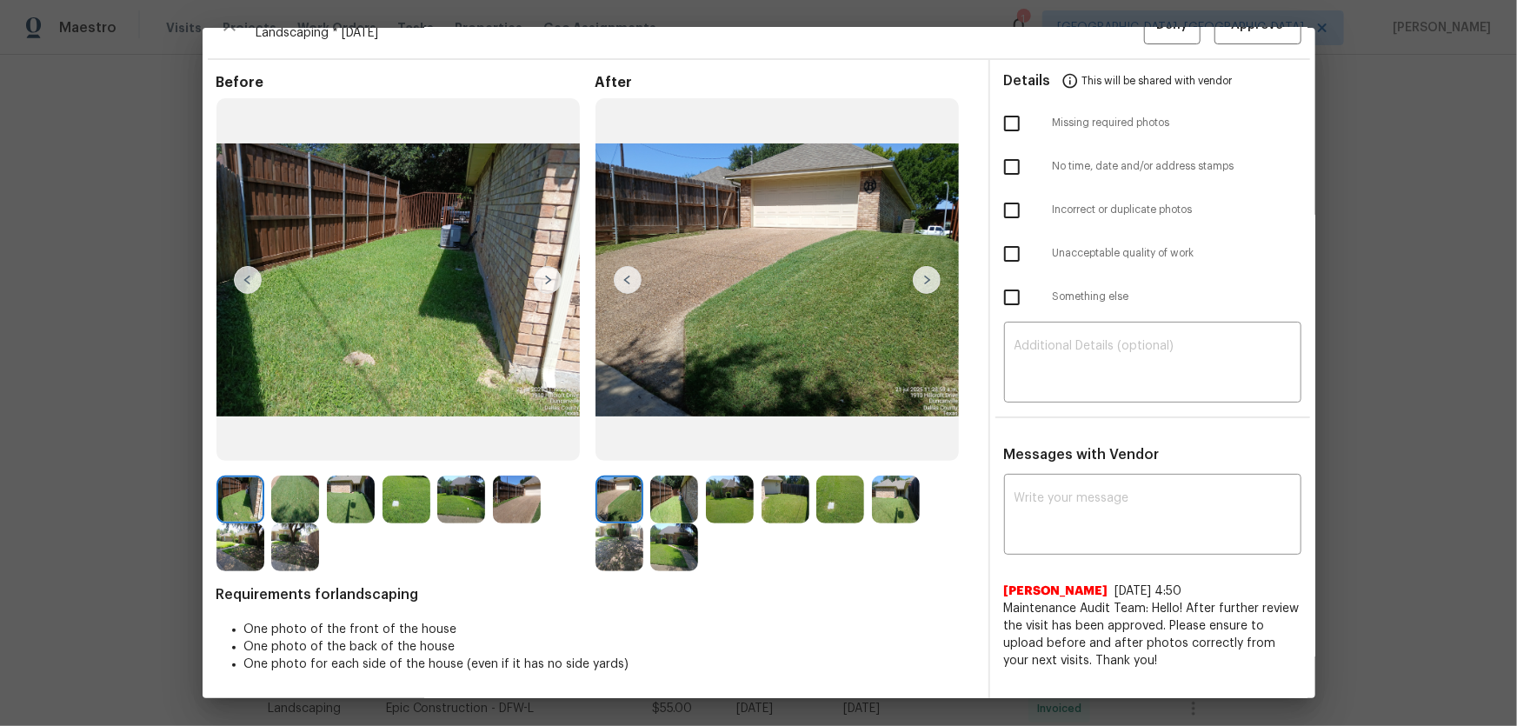
click at [681, 479] on img at bounding box center [674, 500] width 48 height 48
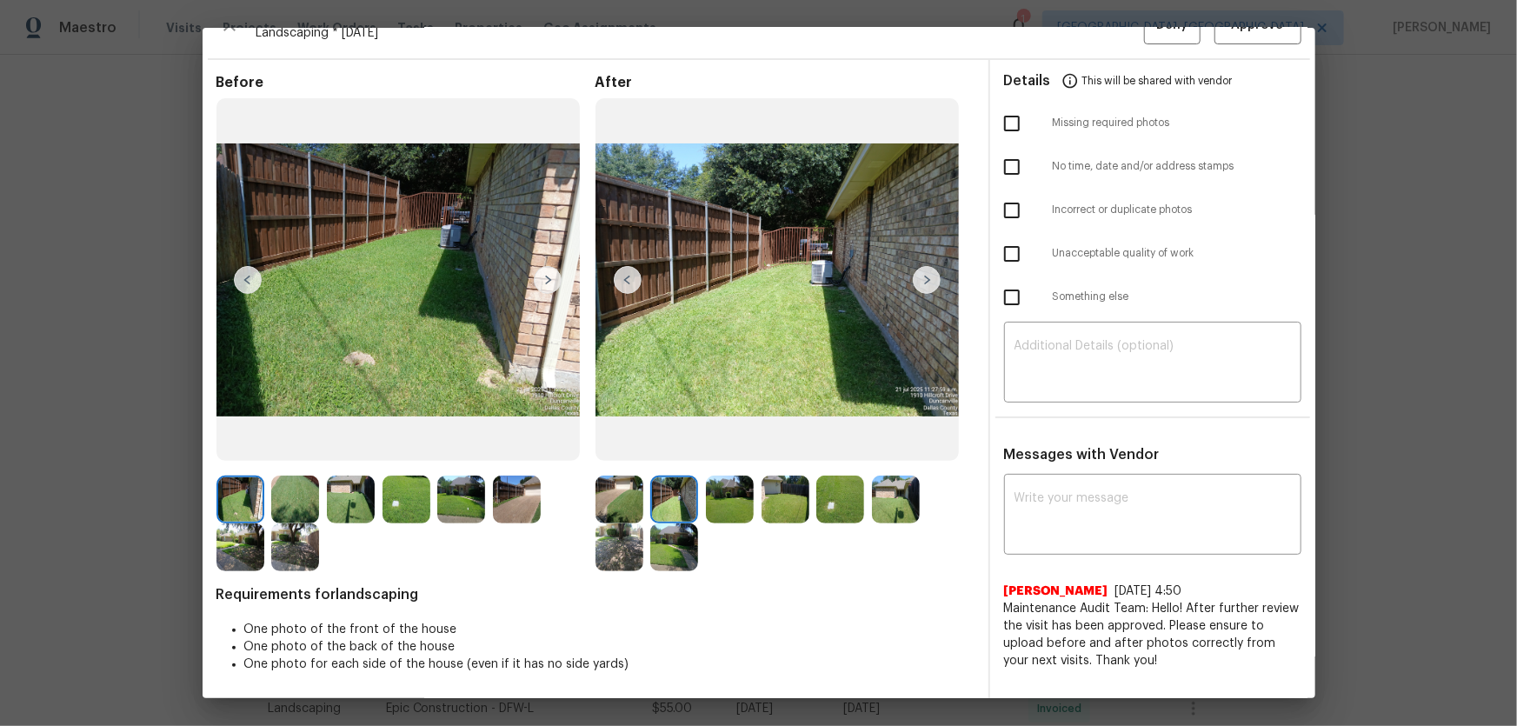
click at [731, 479] on img at bounding box center [730, 500] width 48 height 48
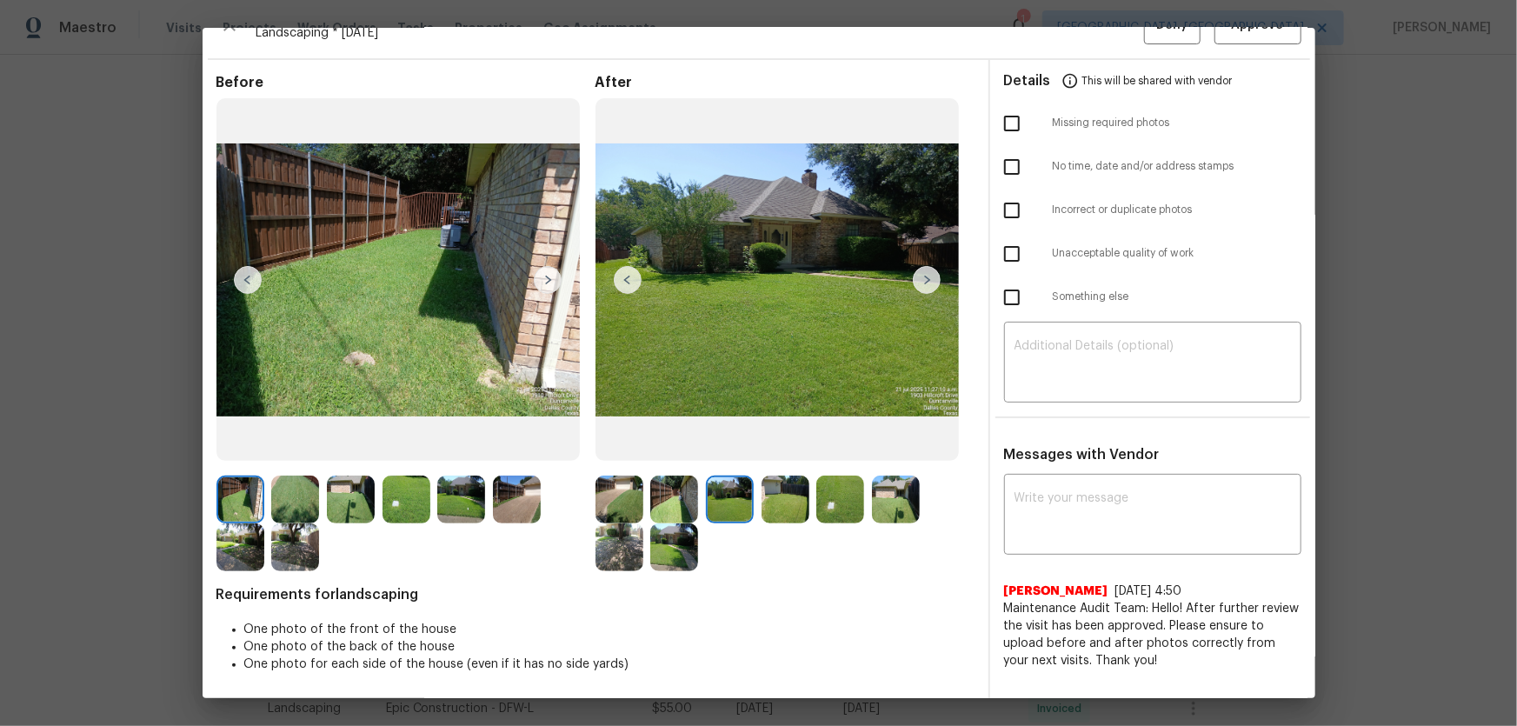
click at [756, 479] on div at bounding box center [734, 500] width 56 height 48
click at [862, 479] on div at bounding box center [845, 500] width 56 height 48
click at [791, 479] on img at bounding box center [786, 500] width 48 height 48
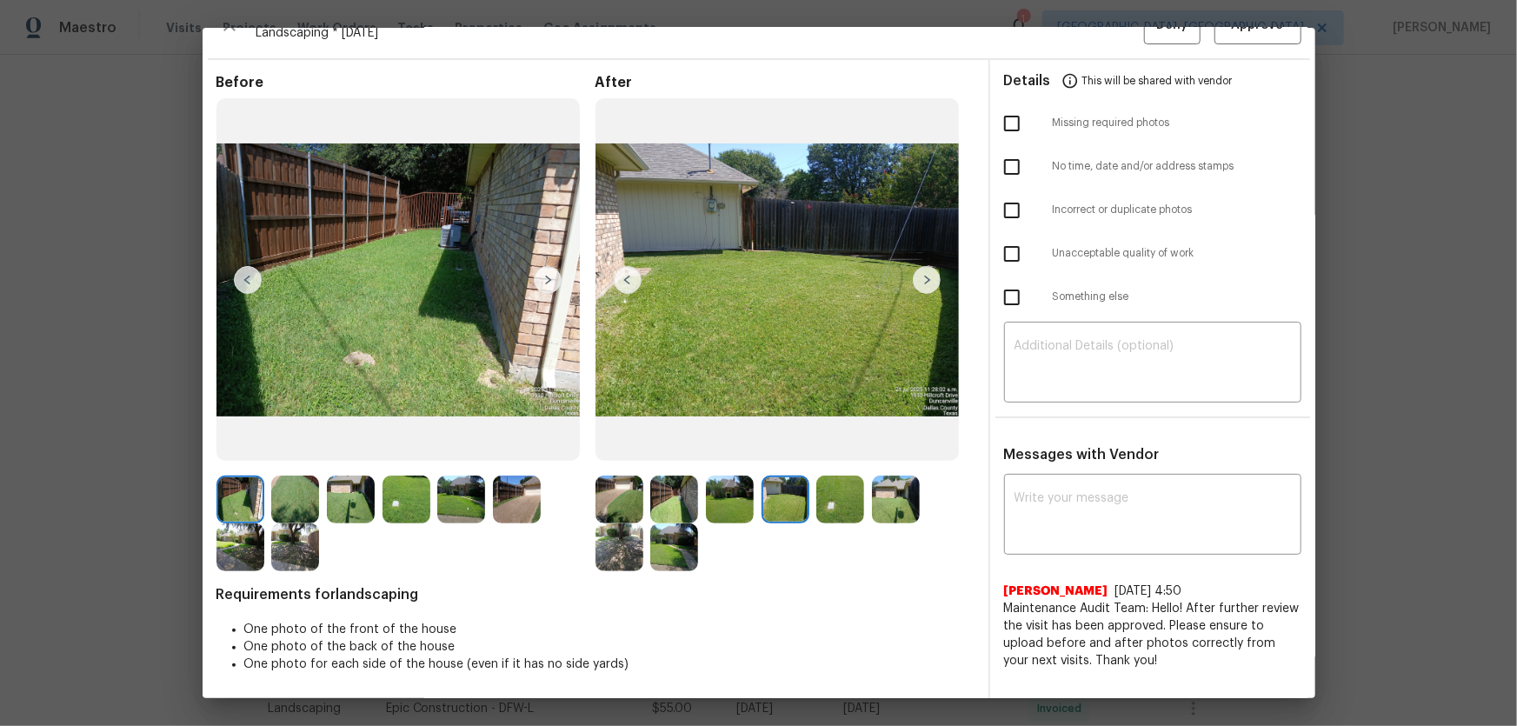
click at [850, 479] on img at bounding box center [841, 500] width 48 height 48
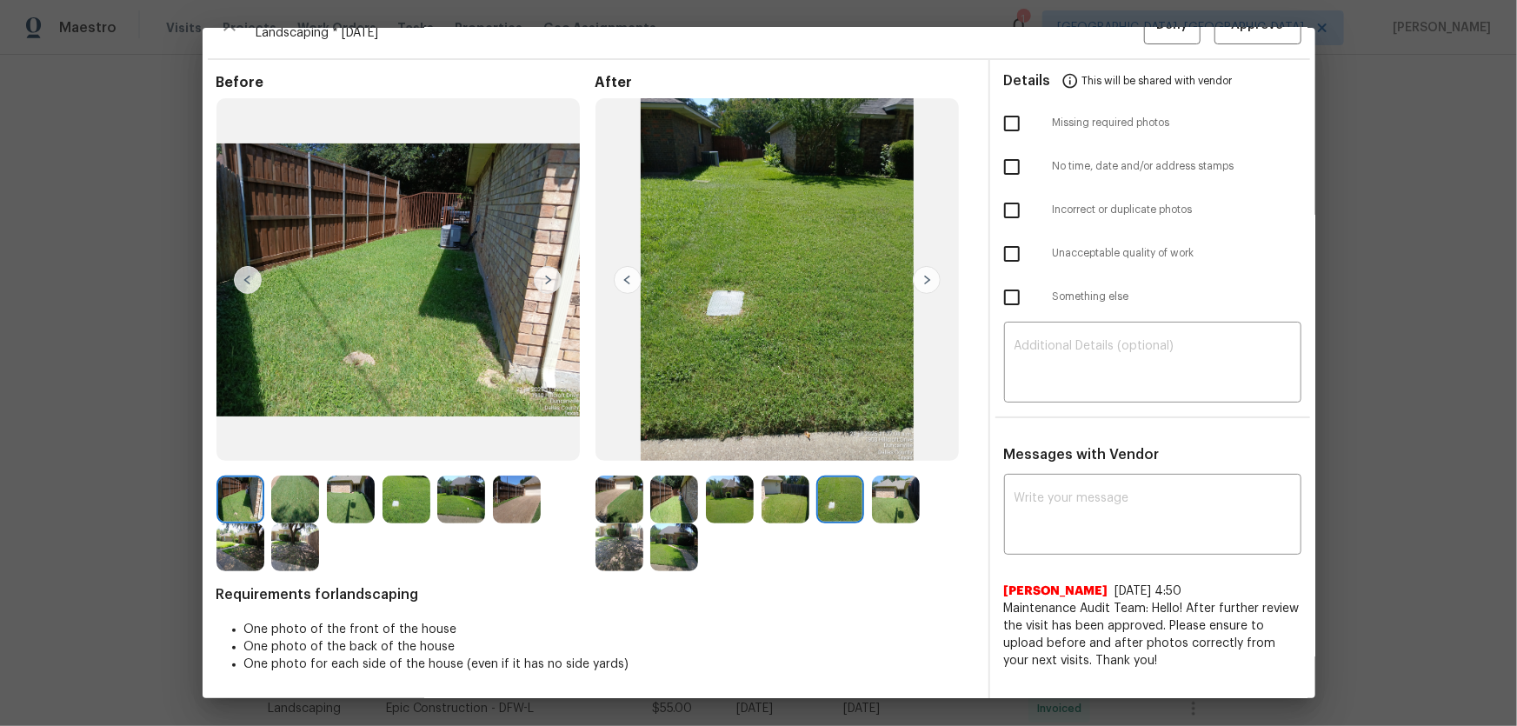
click at [884, 479] on img at bounding box center [896, 500] width 48 height 48
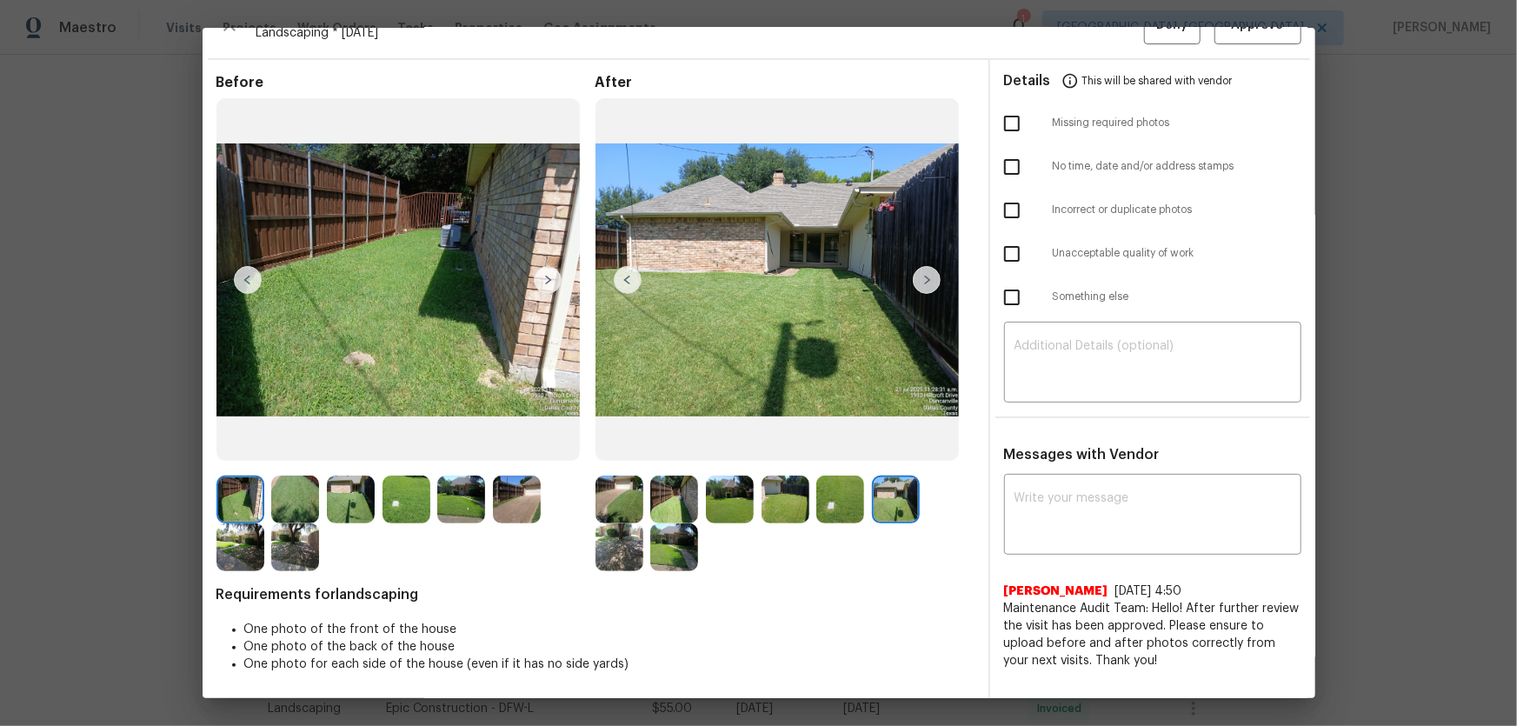
click at [610, 479] on img at bounding box center [620, 547] width 48 height 48
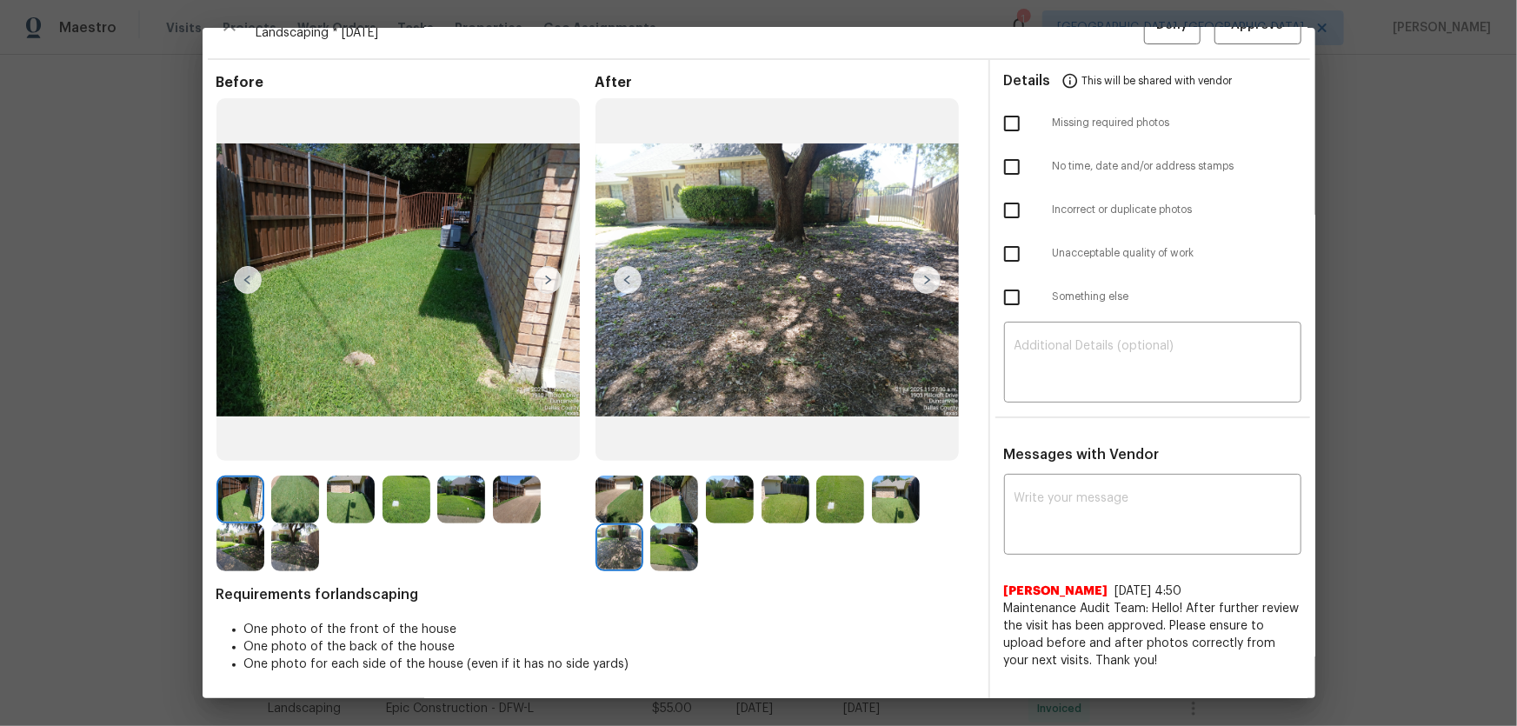
click at [671, 479] on img at bounding box center [674, 547] width 48 height 48
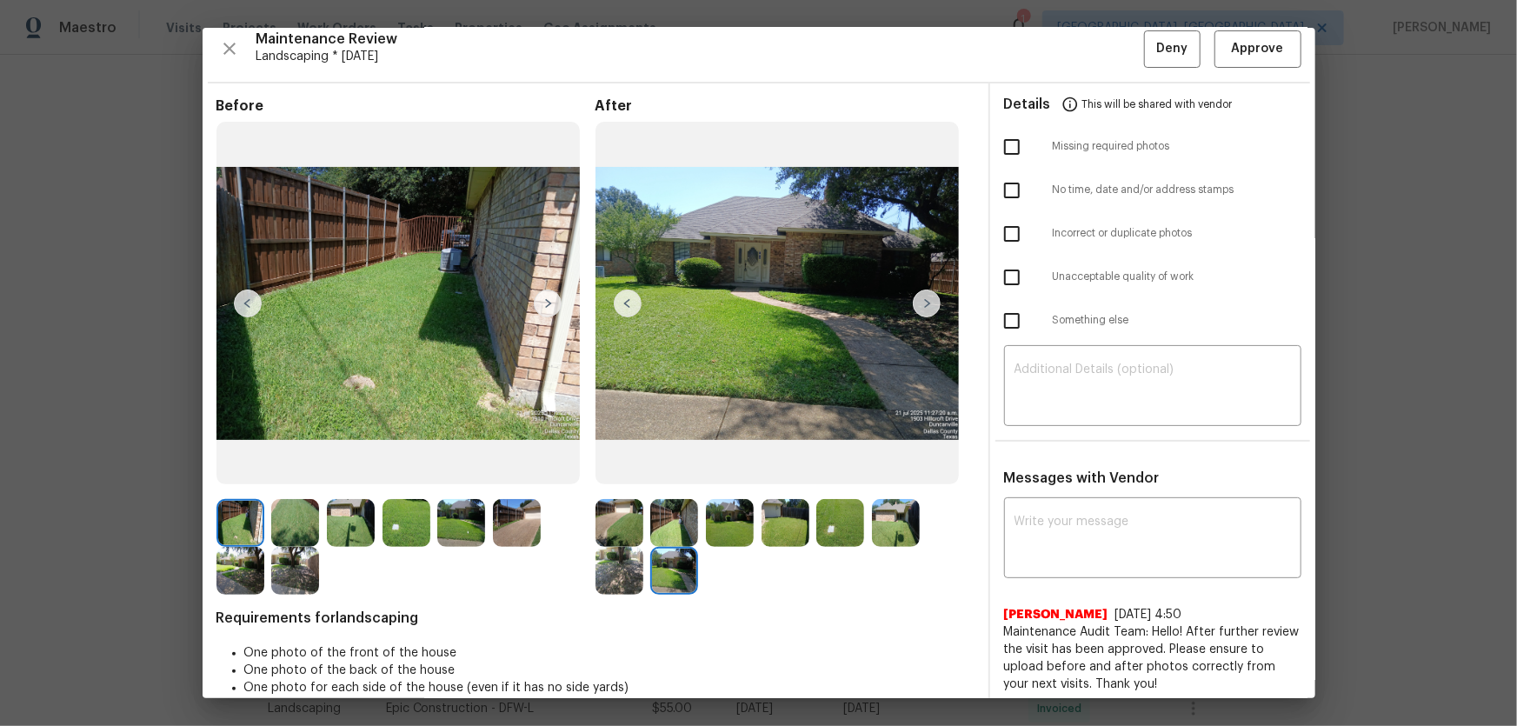
scroll to position [0, 0]
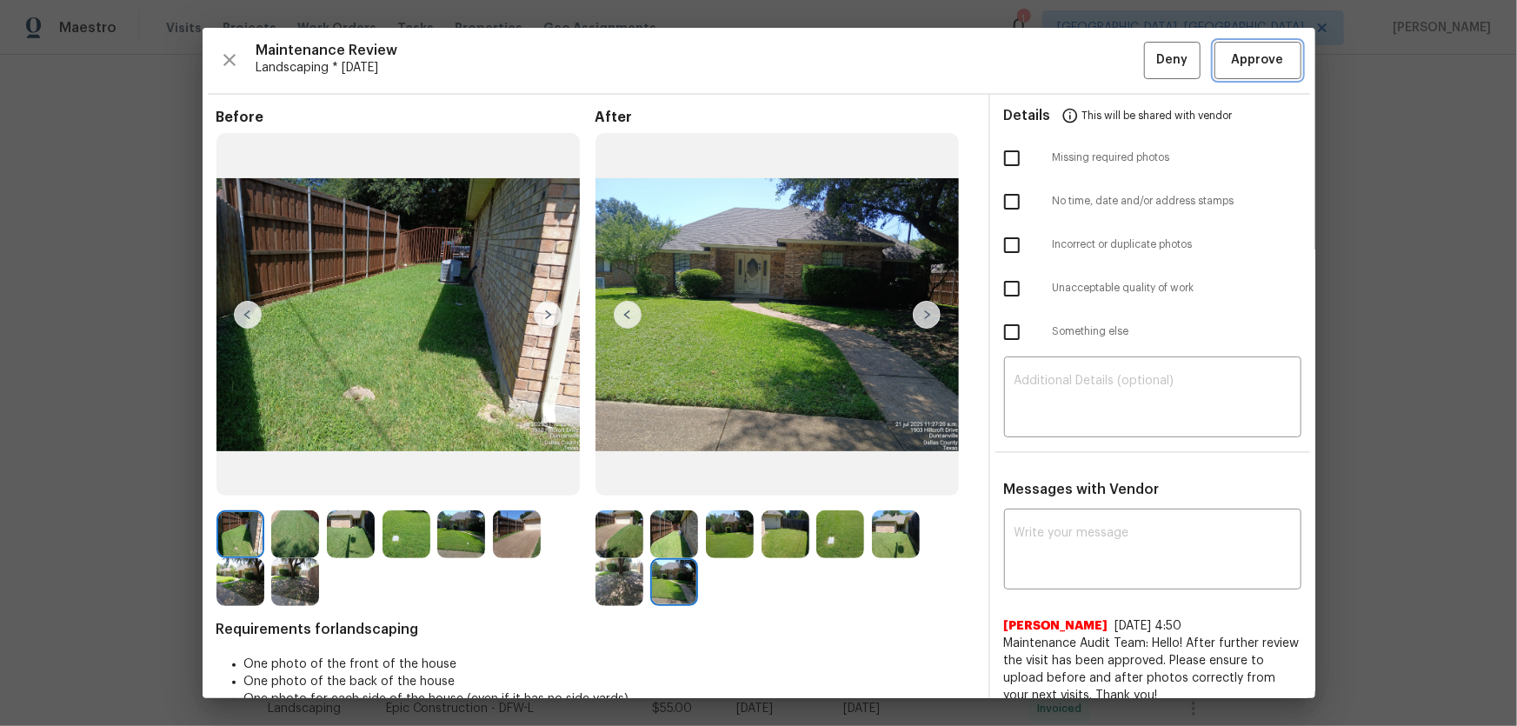
drag, startPoint x: 1227, startPoint y: 76, endPoint x: 1238, endPoint y: 98, distance: 25.3
click at [1079, 75] on button "Approve" at bounding box center [1258, 60] width 87 height 37
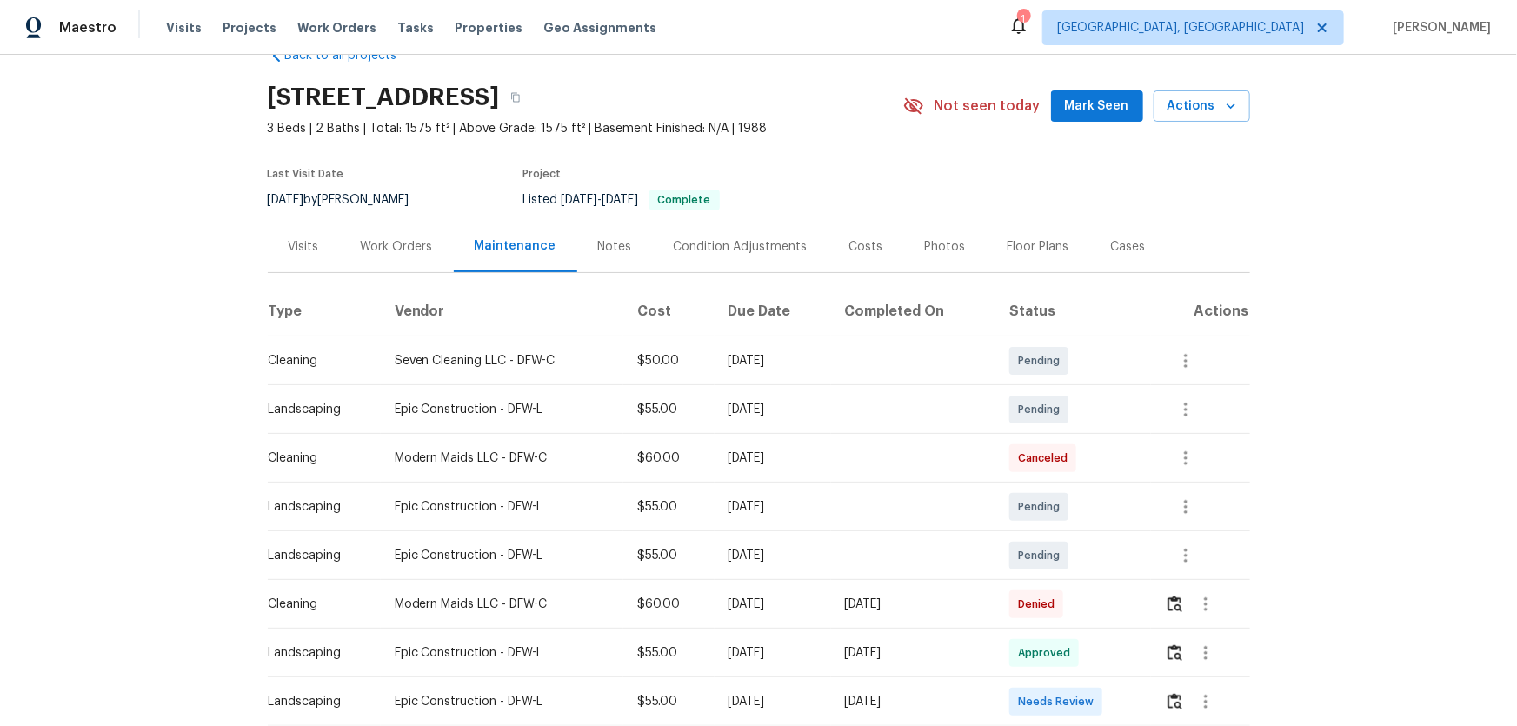
scroll to position [78, 0]
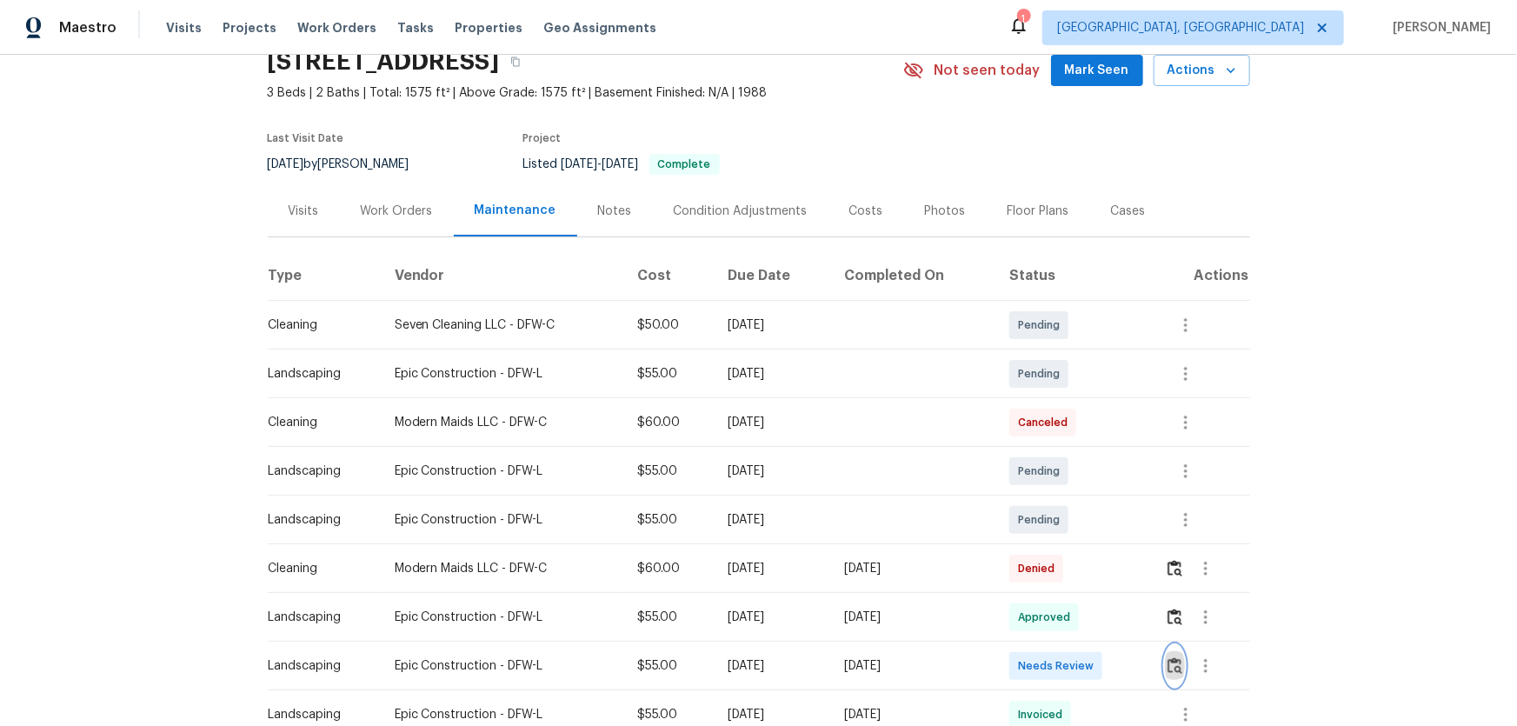
click at [1079, 479] on img "button" at bounding box center [1175, 665] width 15 height 17
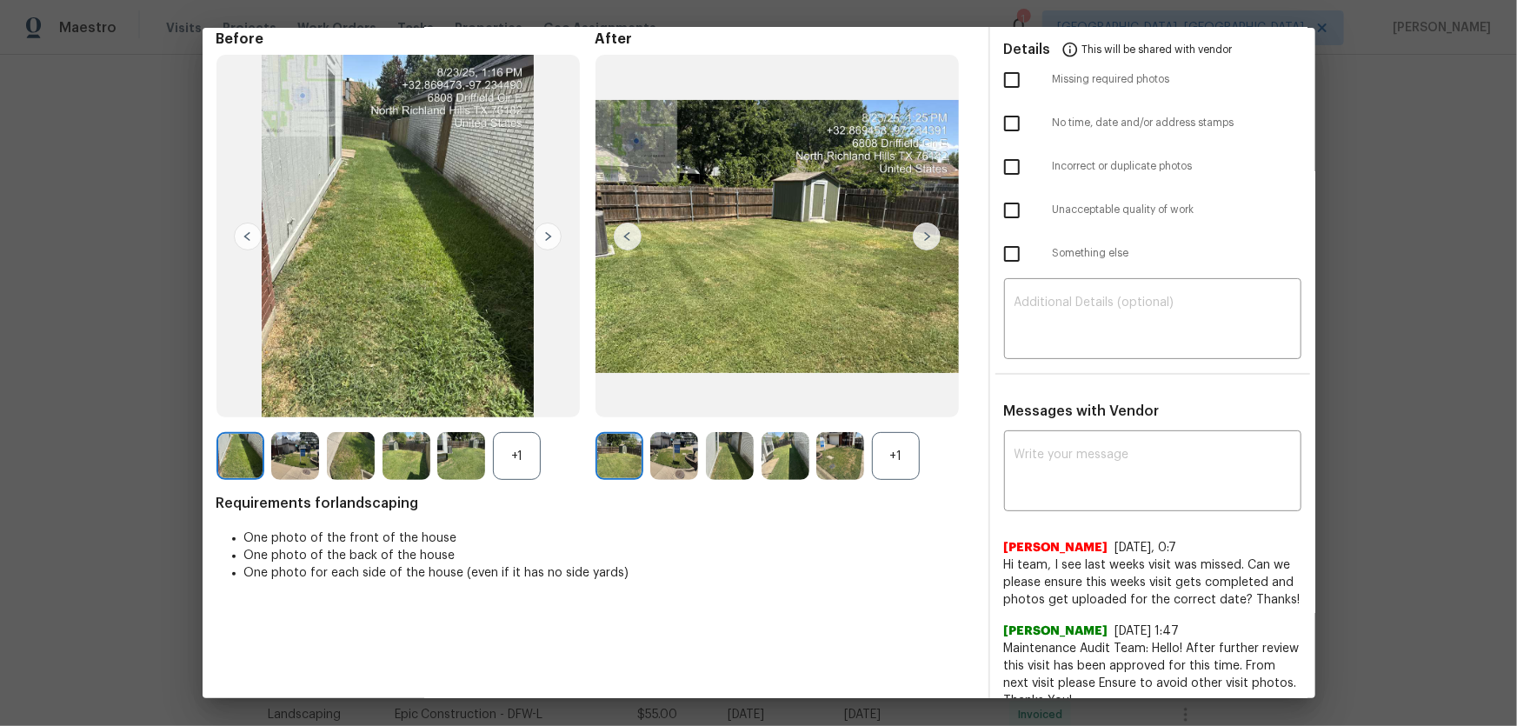
click at [510, 462] on div "+1" at bounding box center [517, 456] width 48 height 48
click at [903, 452] on div "+1" at bounding box center [896, 456] width 48 height 48
drag, startPoint x: 662, startPoint y: 470, endPoint x: 674, endPoint y: 456, distance: 18.5
click at [662, 468] on img at bounding box center [674, 456] width 48 height 48
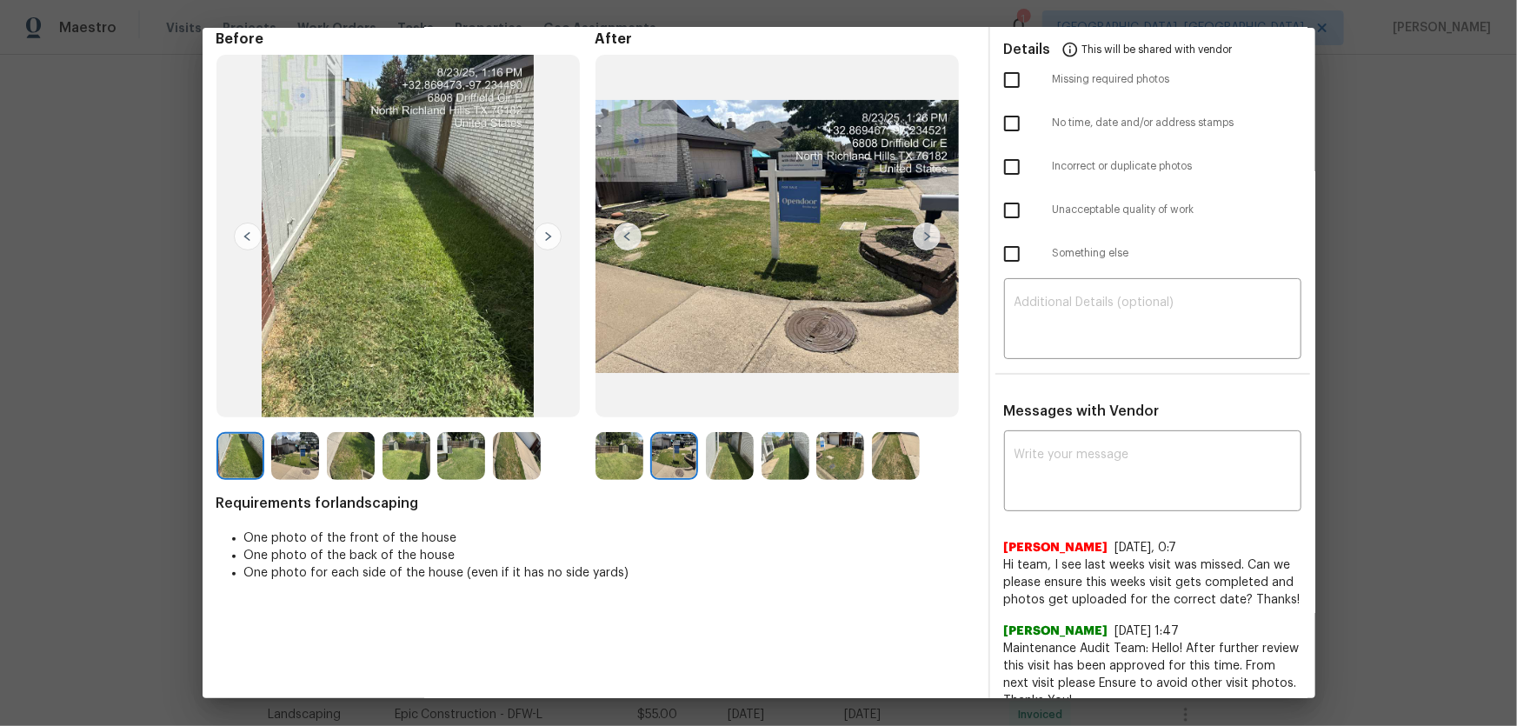
click at [722, 457] on img at bounding box center [730, 456] width 48 height 48
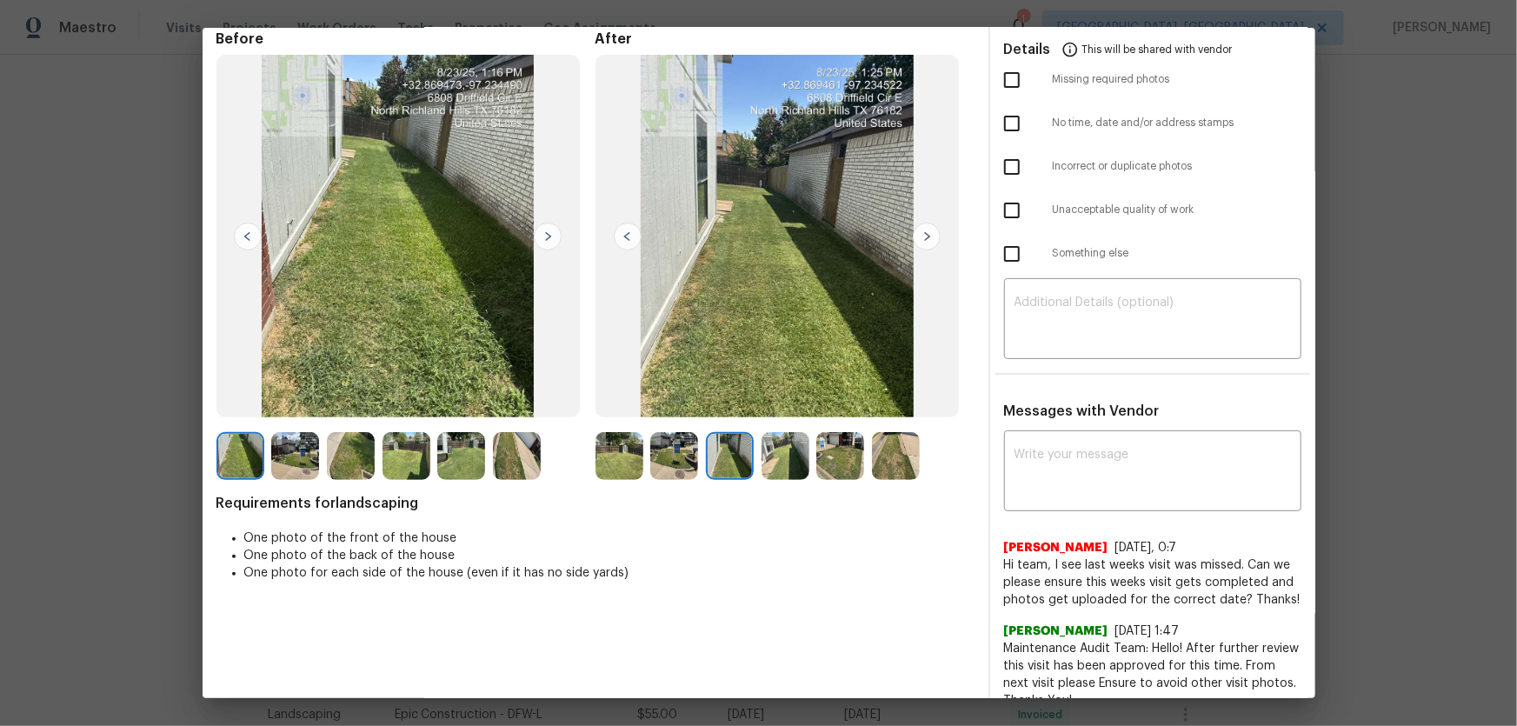
click at [771, 466] on img at bounding box center [786, 456] width 48 height 48
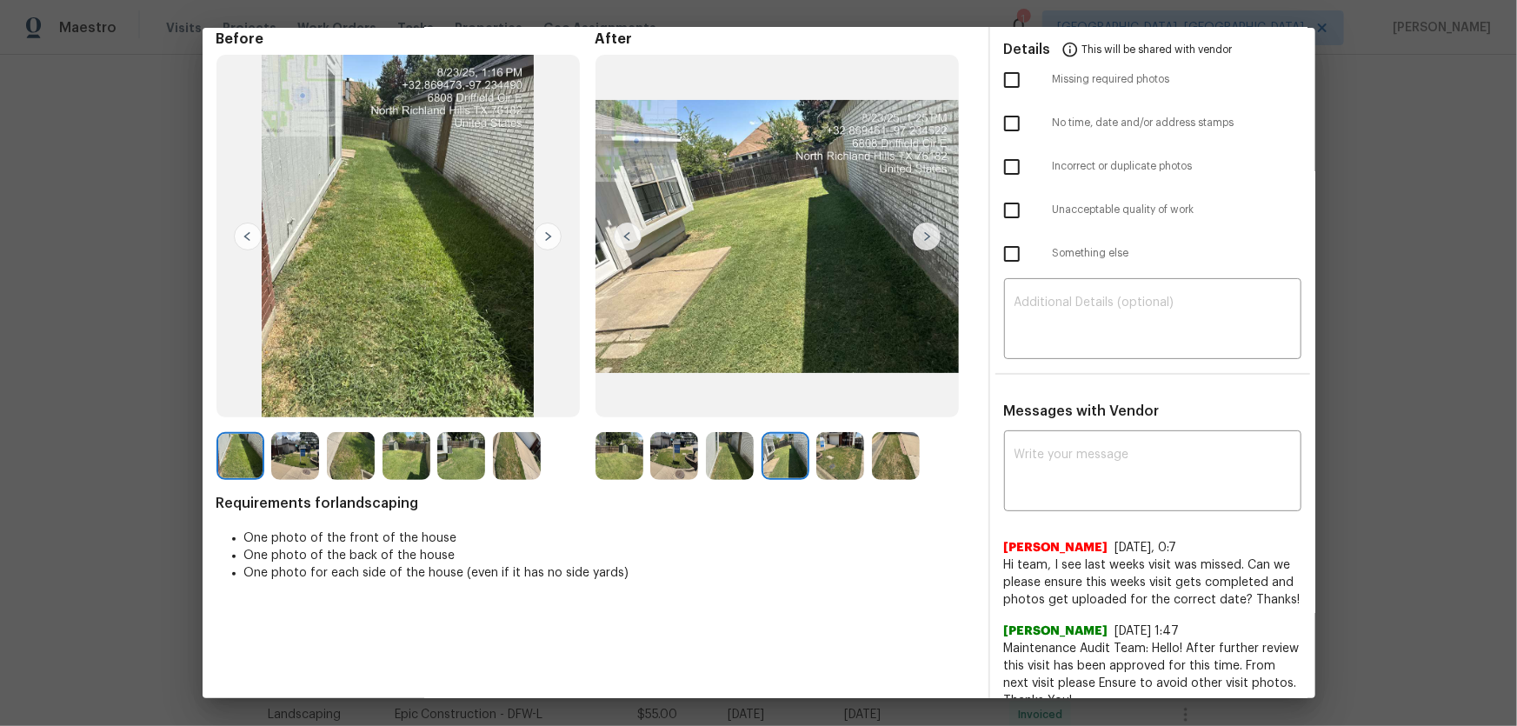
click at [825, 454] on img at bounding box center [841, 456] width 48 height 48
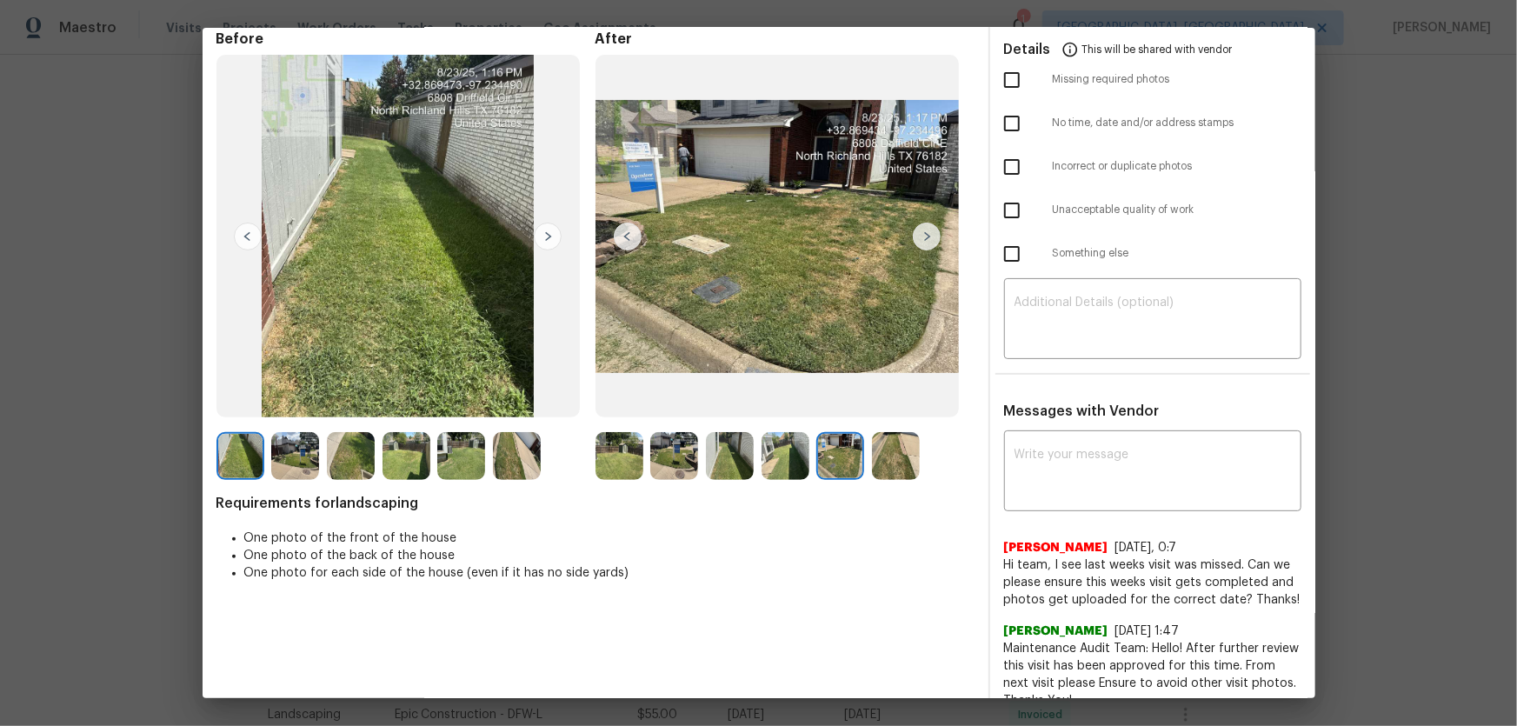
click at [883, 457] on img at bounding box center [896, 456] width 48 height 48
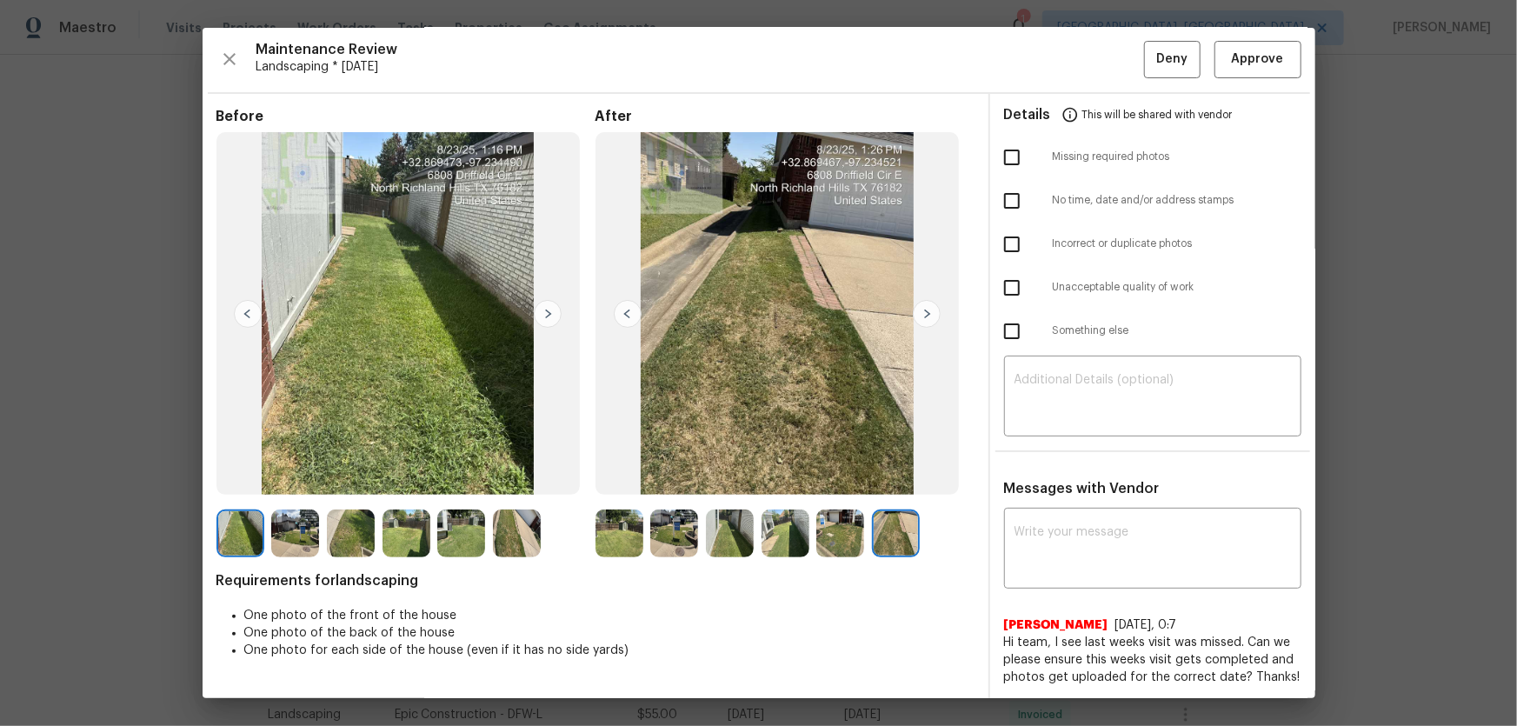
scroll to position [0, 0]
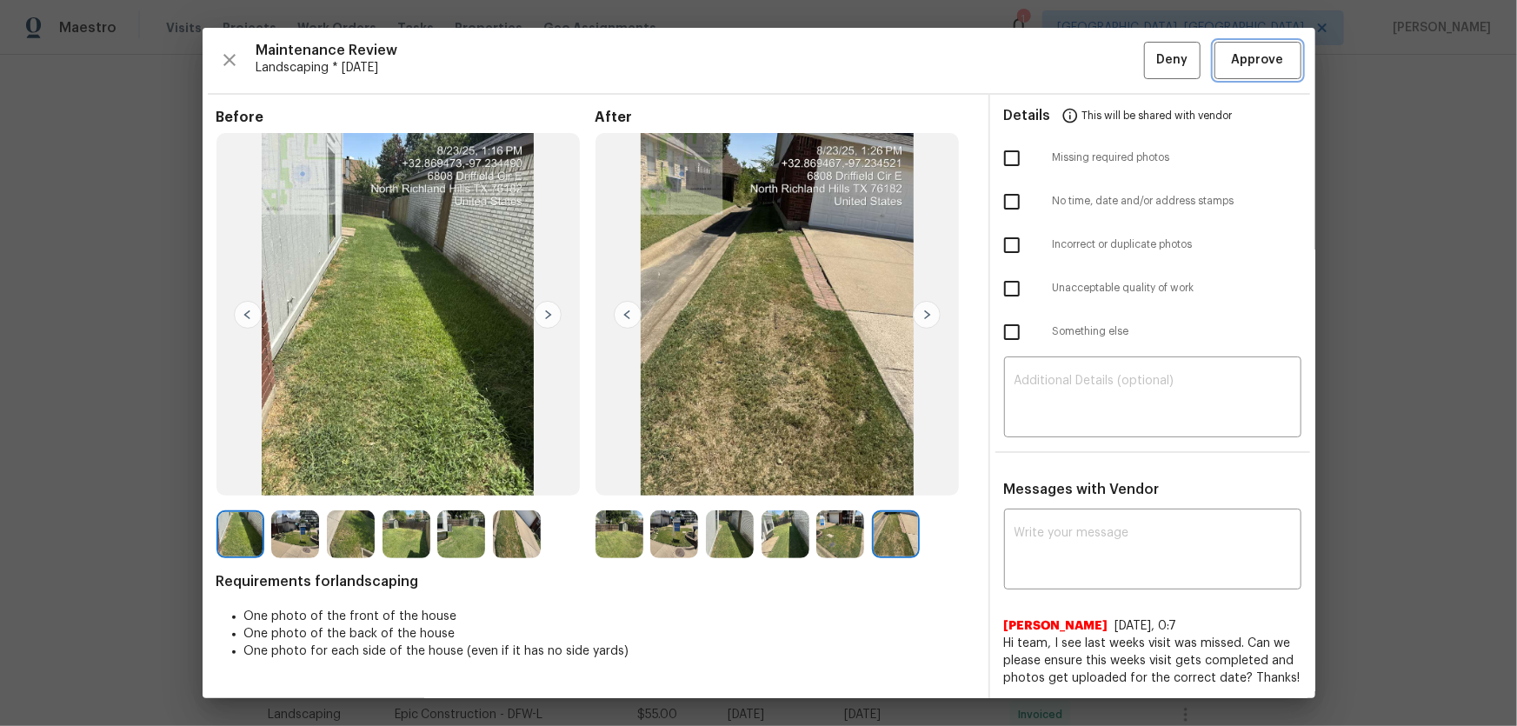
click at [1079, 63] on span "Approve" at bounding box center [1258, 61] width 52 height 22
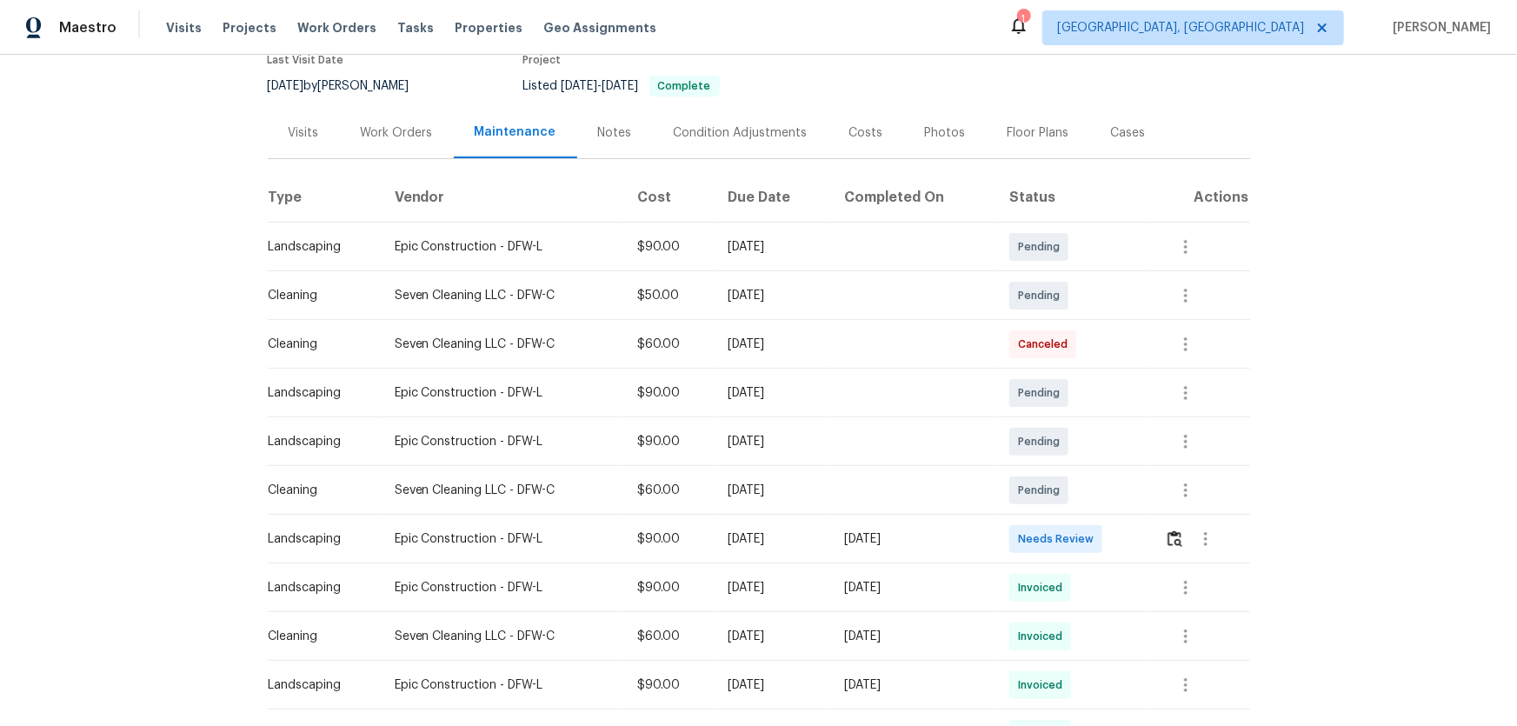
scroll to position [157, 0]
click at [1079, 479] on img "button" at bounding box center [1175, 538] width 15 height 17
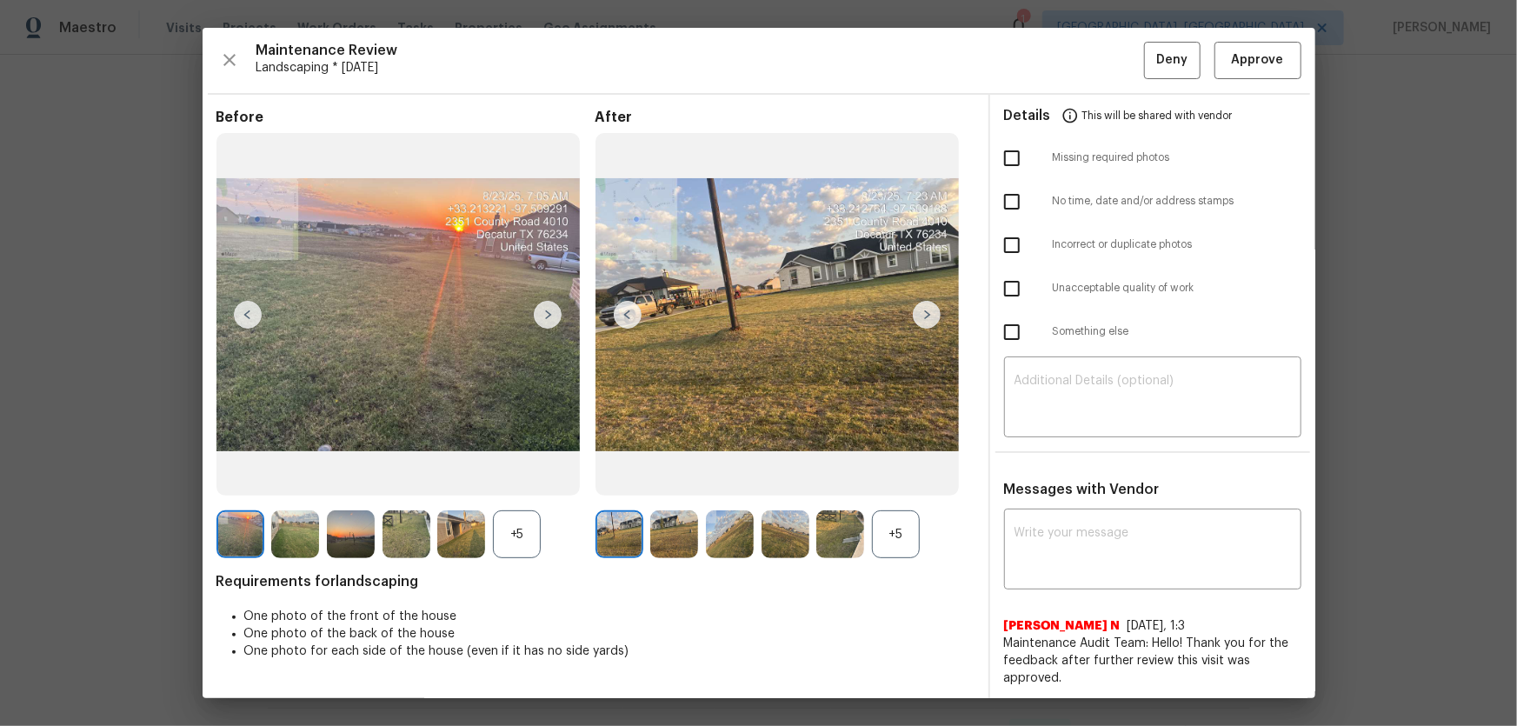
click at [906, 479] on div "+5" at bounding box center [896, 534] width 48 height 48
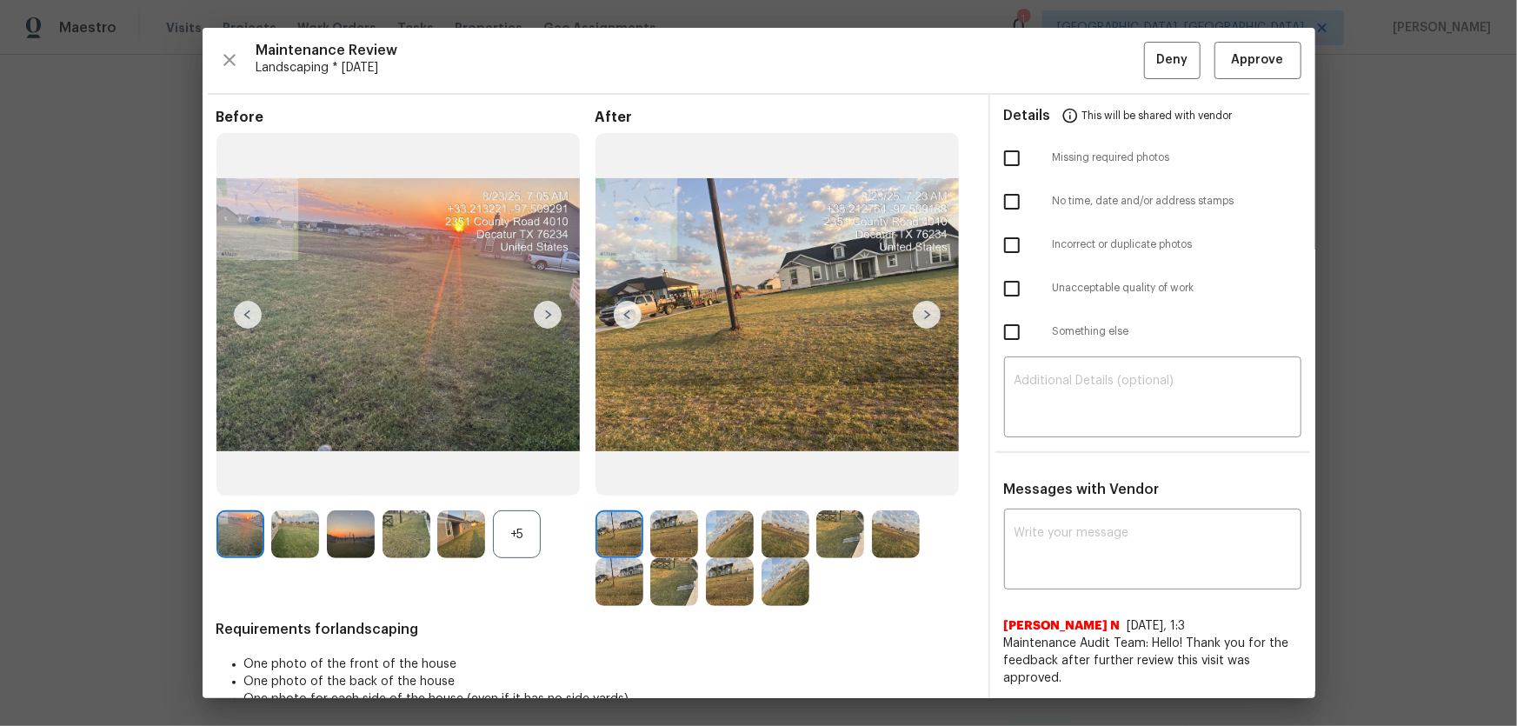
click at [526, 479] on div "+5" at bounding box center [517, 534] width 48 height 48
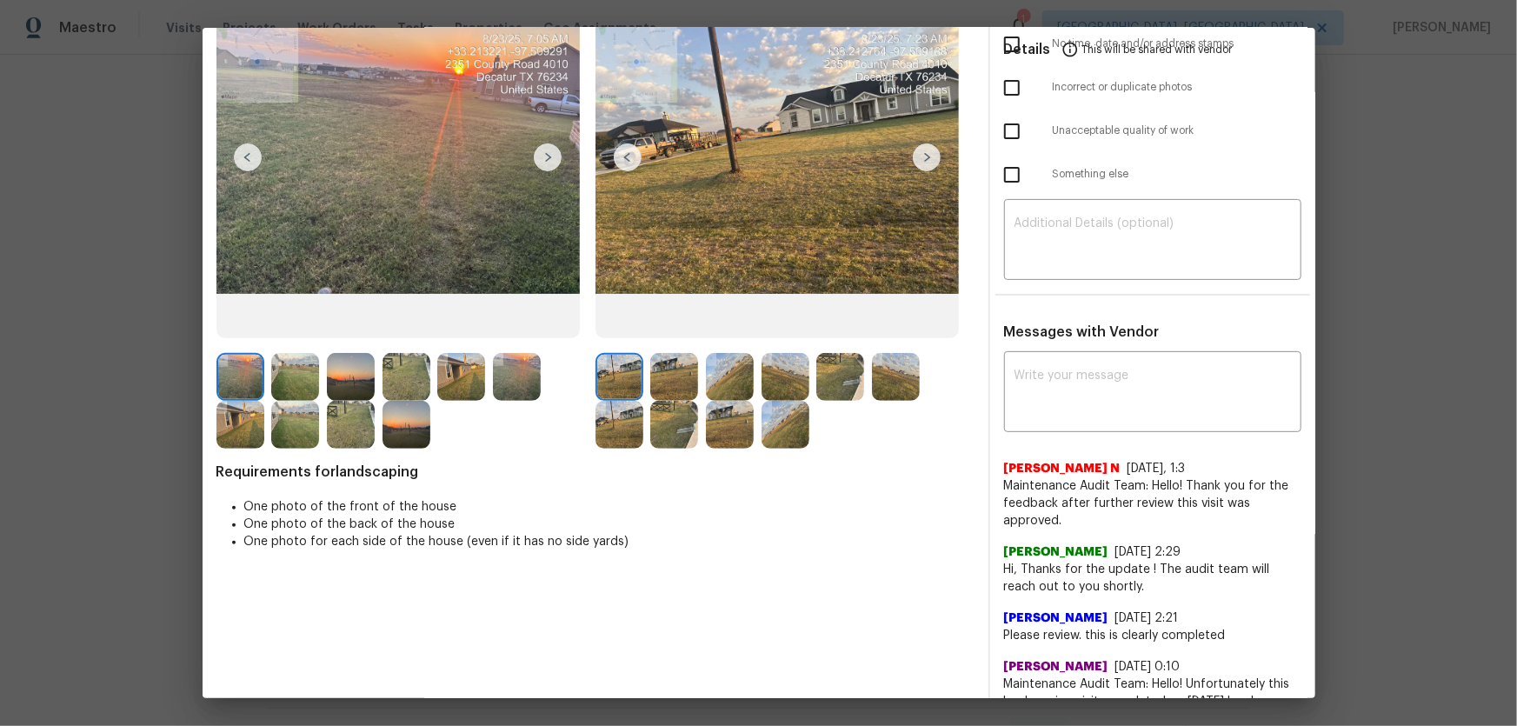
click at [682, 357] on img at bounding box center [674, 377] width 48 height 48
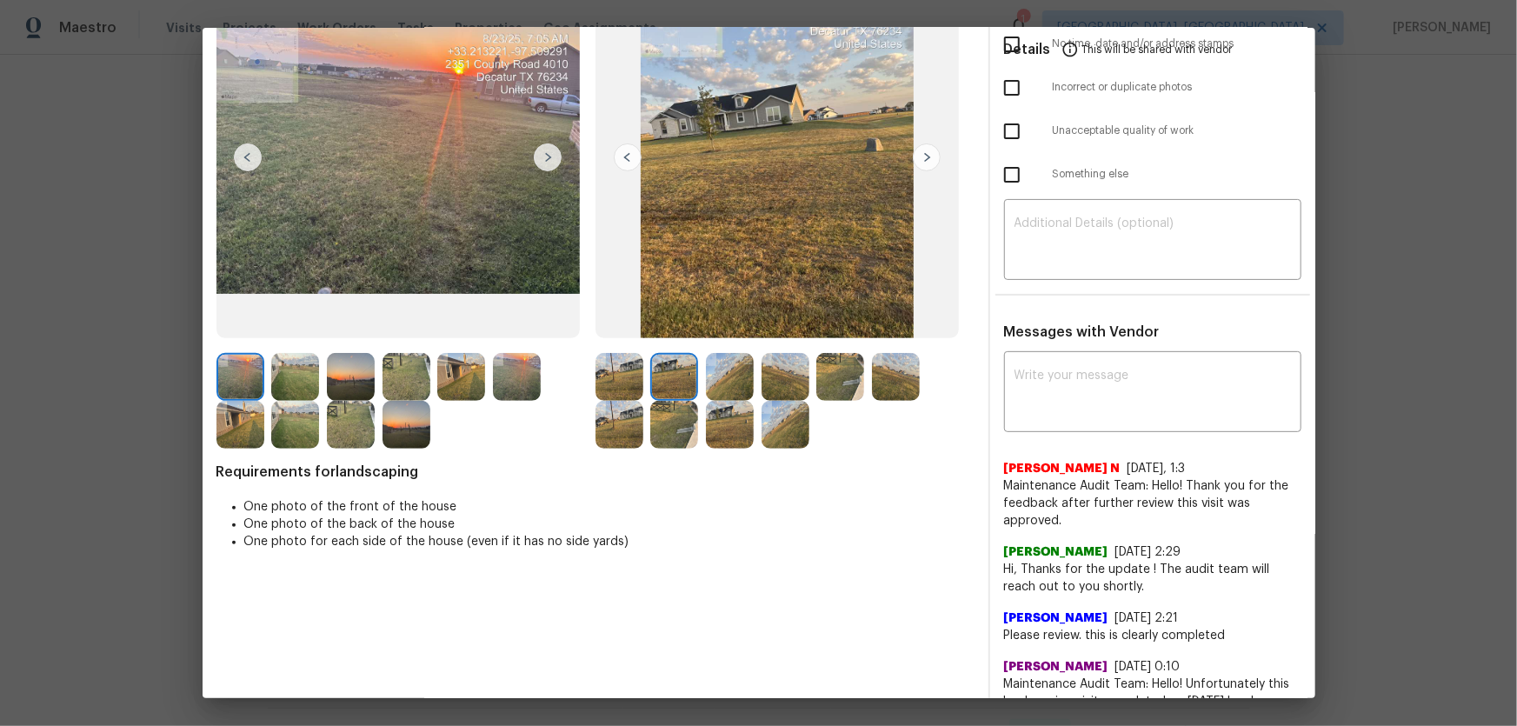
click at [728, 382] on img at bounding box center [730, 377] width 48 height 48
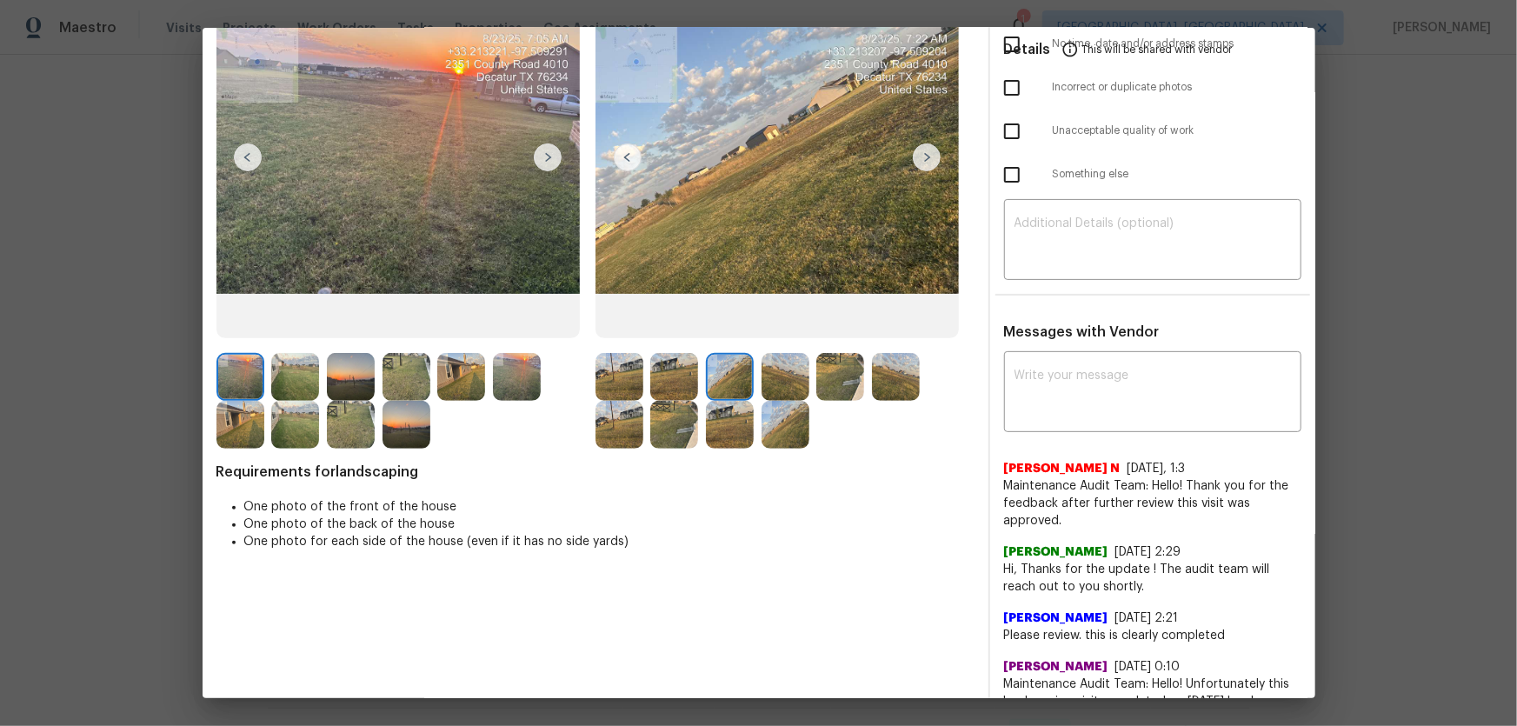
click at [782, 379] on img at bounding box center [786, 377] width 48 height 48
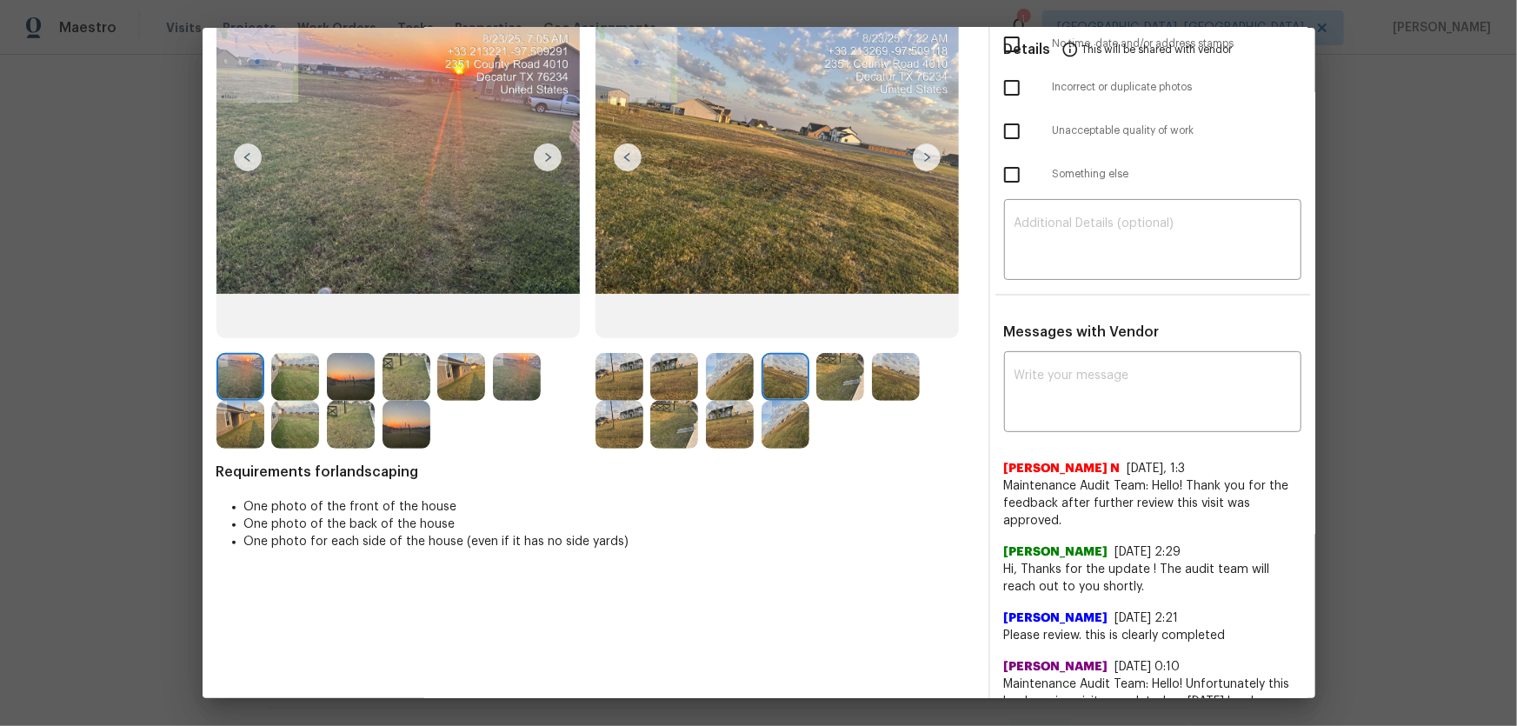
click at [846, 383] on img at bounding box center [841, 377] width 48 height 48
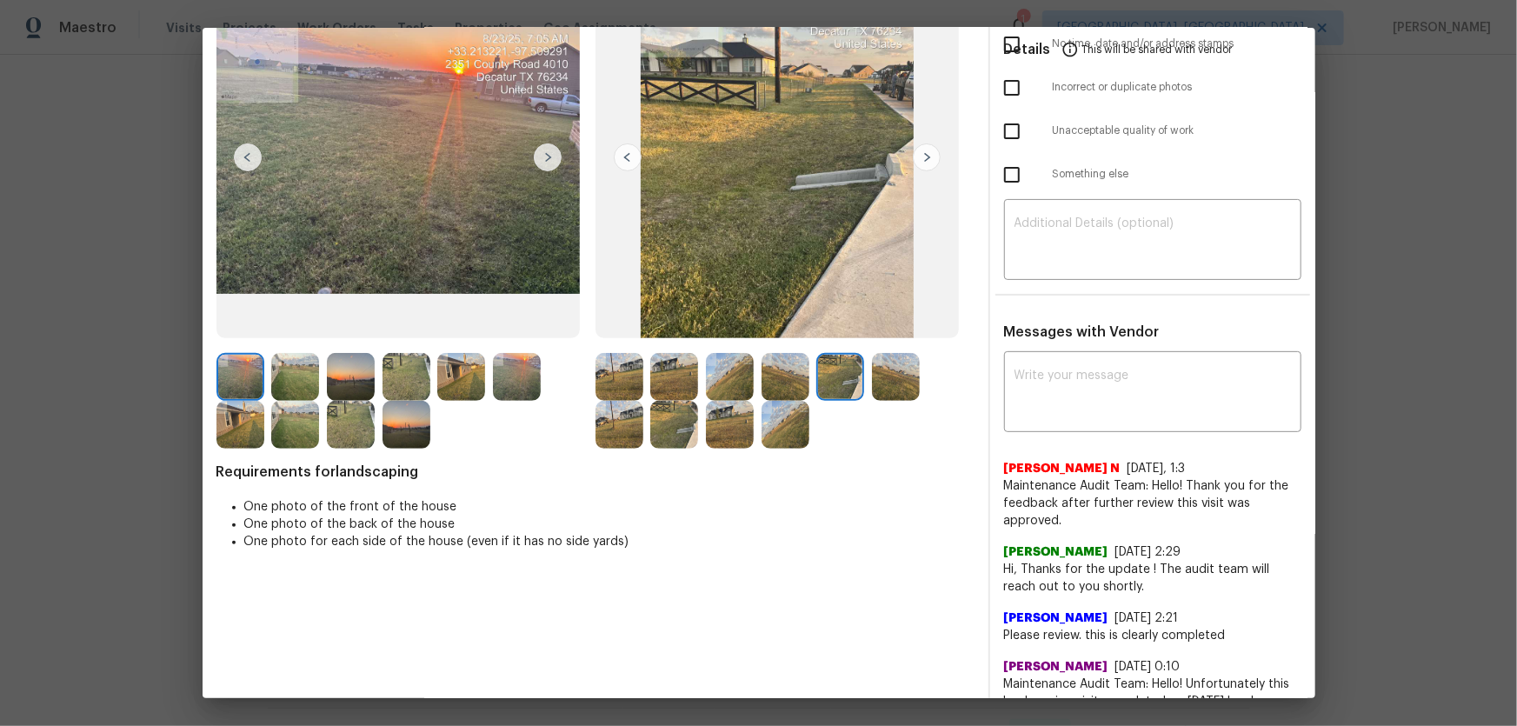
click at [885, 386] on img at bounding box center [896, 377] width 48 height 48
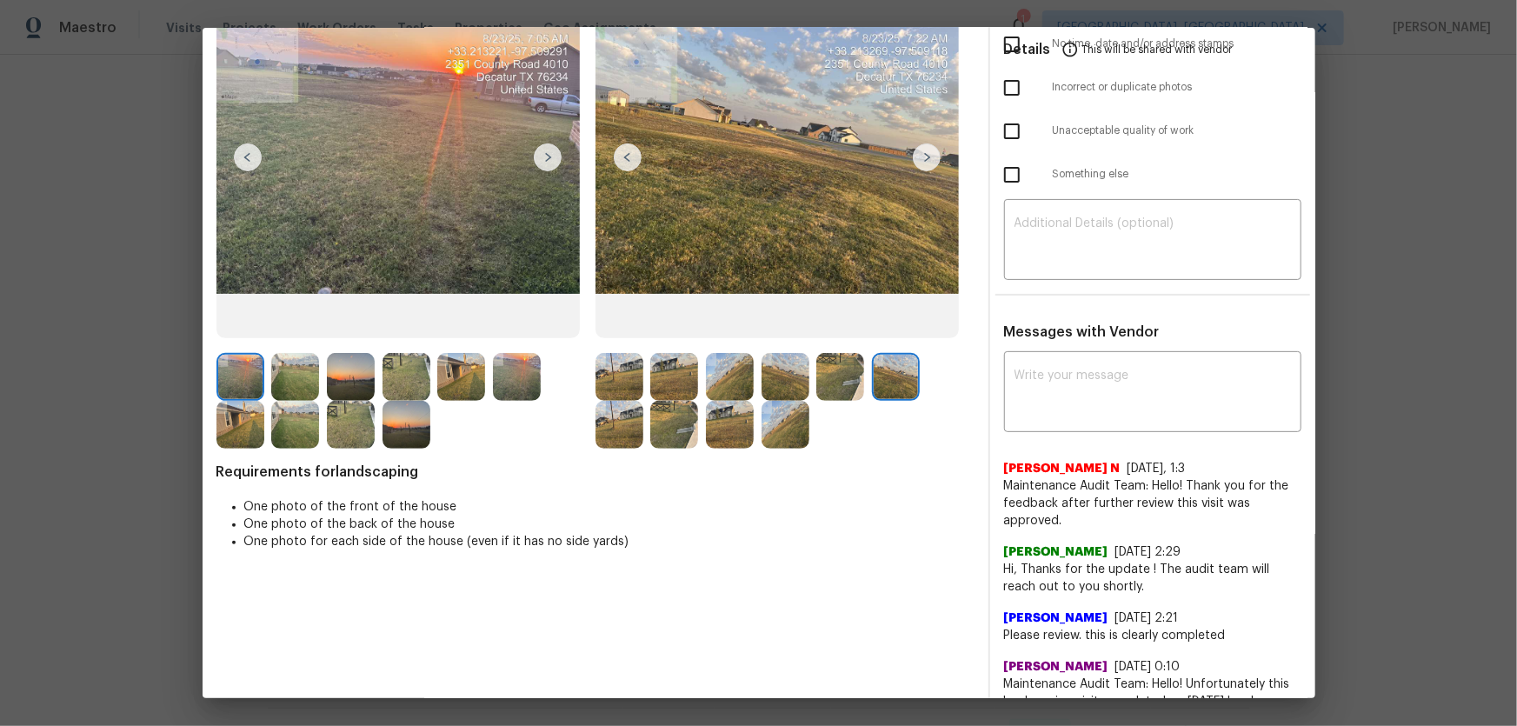
click at [617, 432] on img at bounding box center [620, 425] width 48 height 48
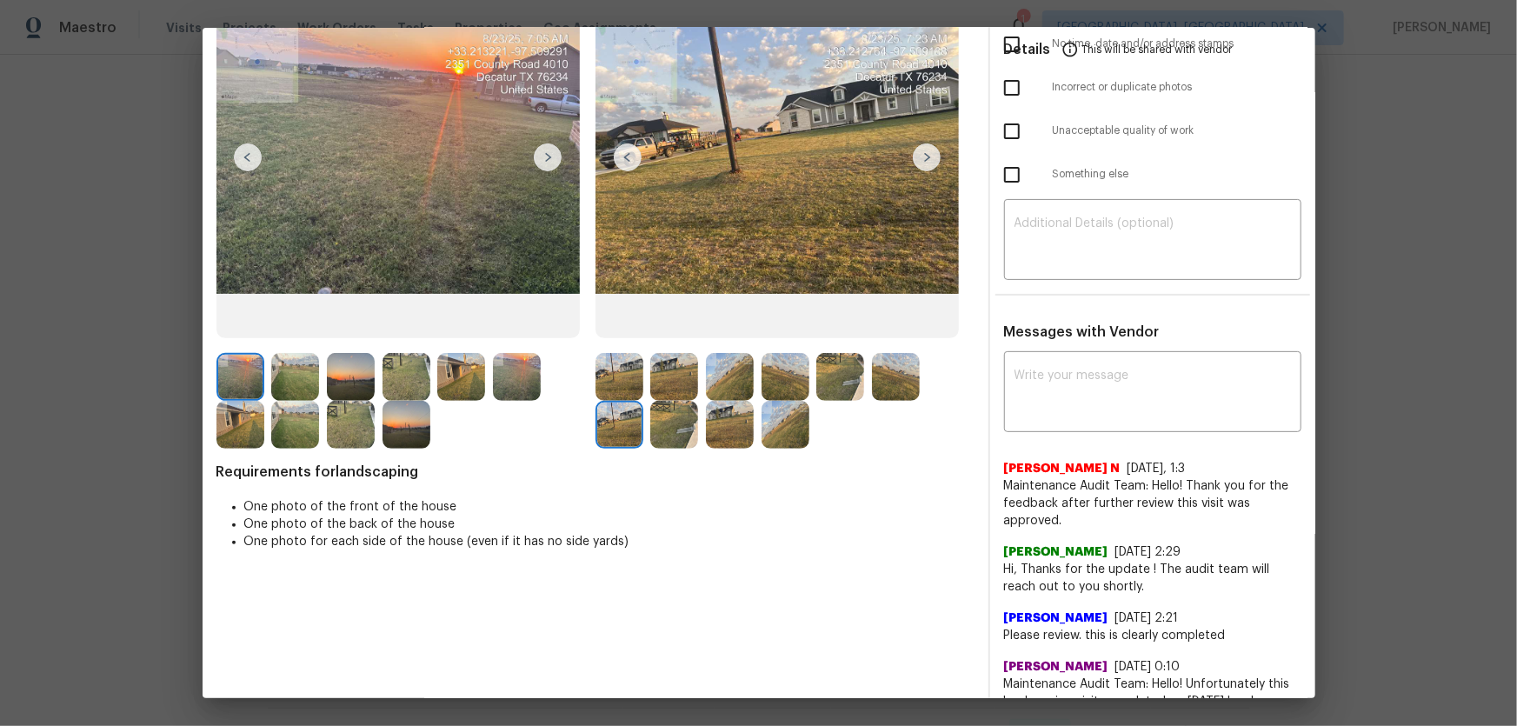
click at [663, 430] on img at bounding box center [674, 425] width 48 height 48
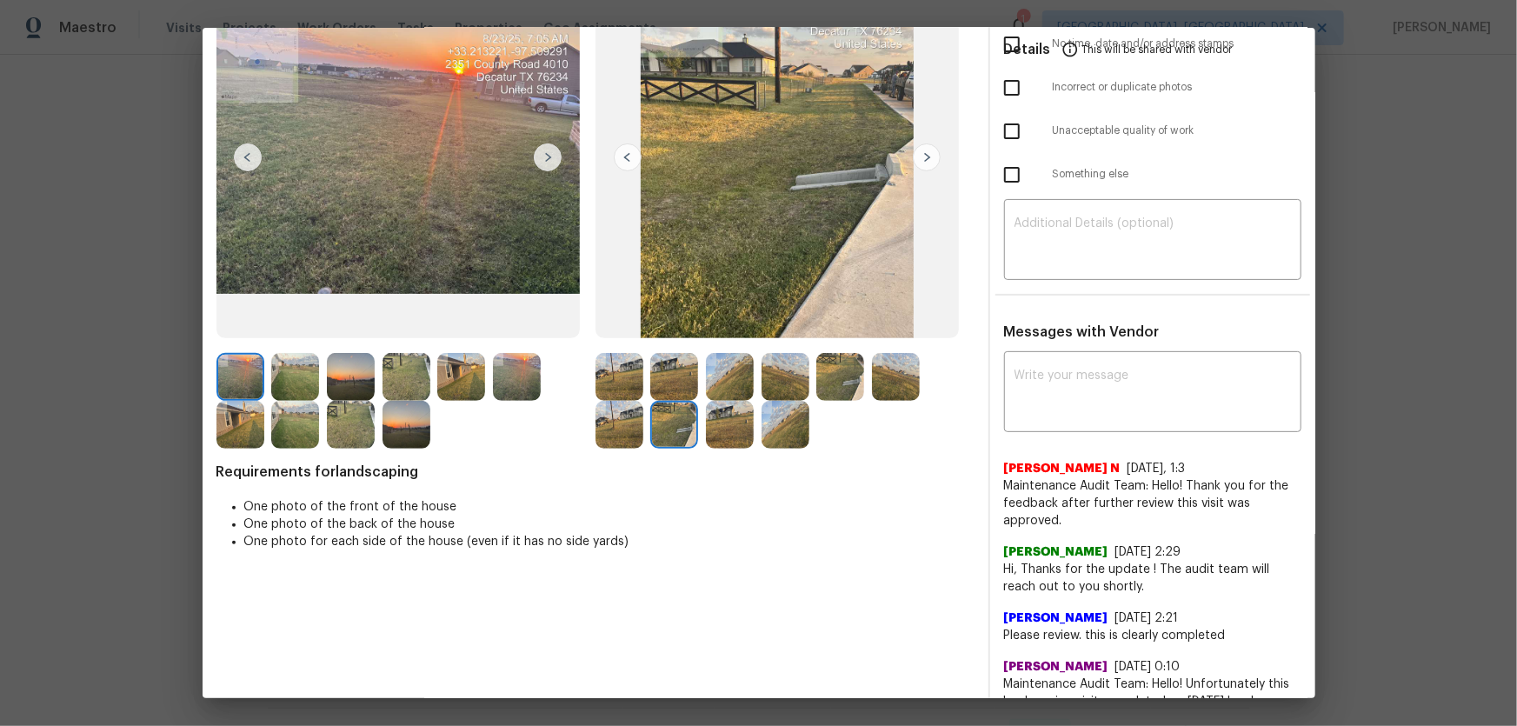
click at [713, 424] on img at bounding box center [730, 425] width 48 height 48
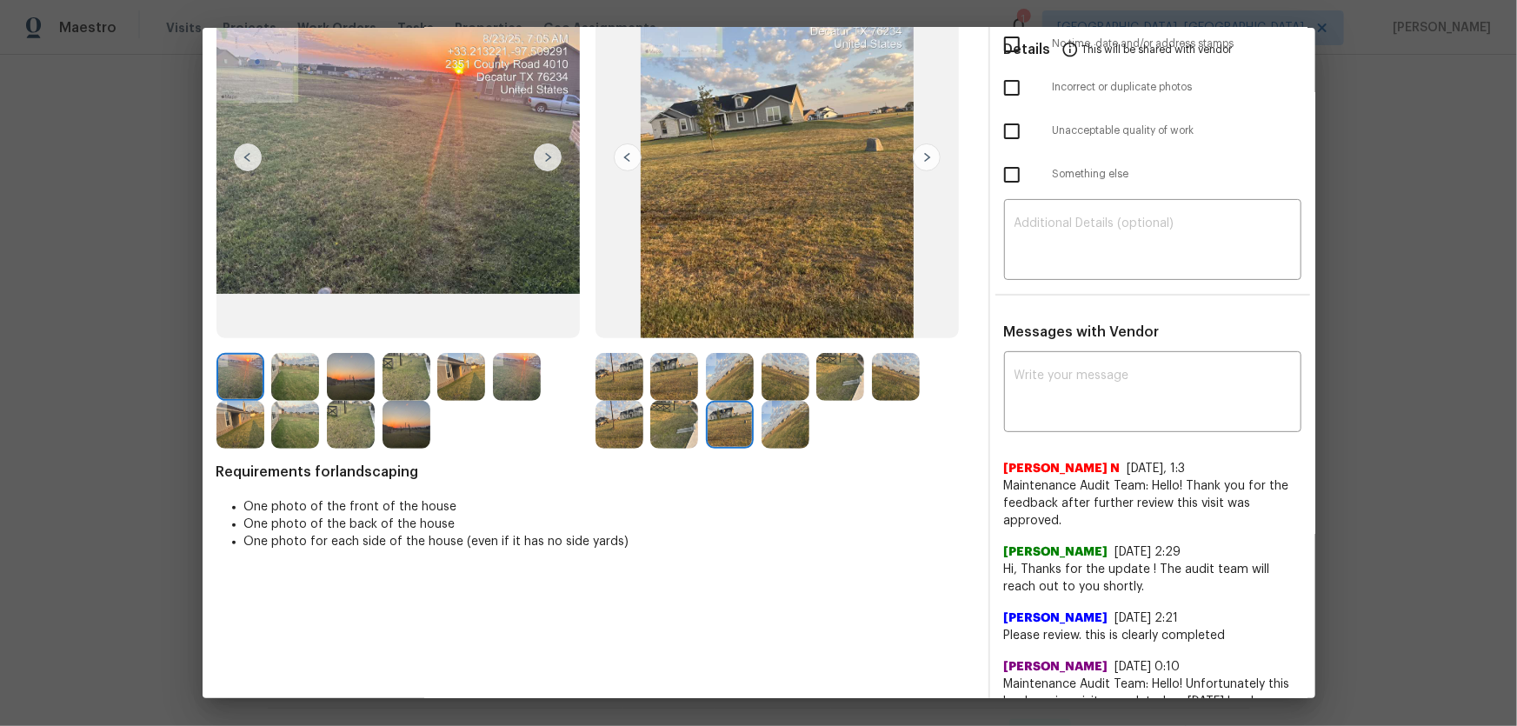
click at [785, 422] on img at bounding box center [786, 425] width 48 height 48
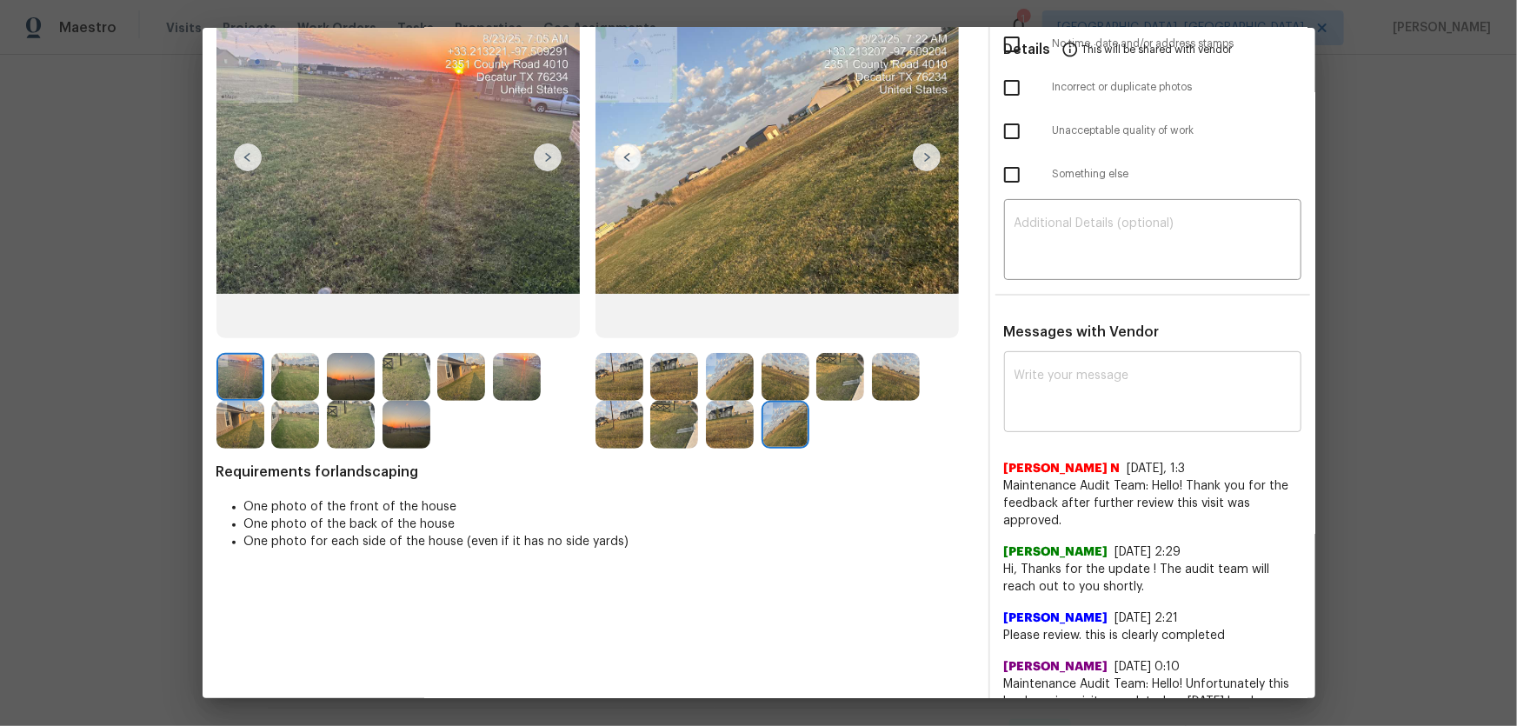
scroll to position [0, 0]
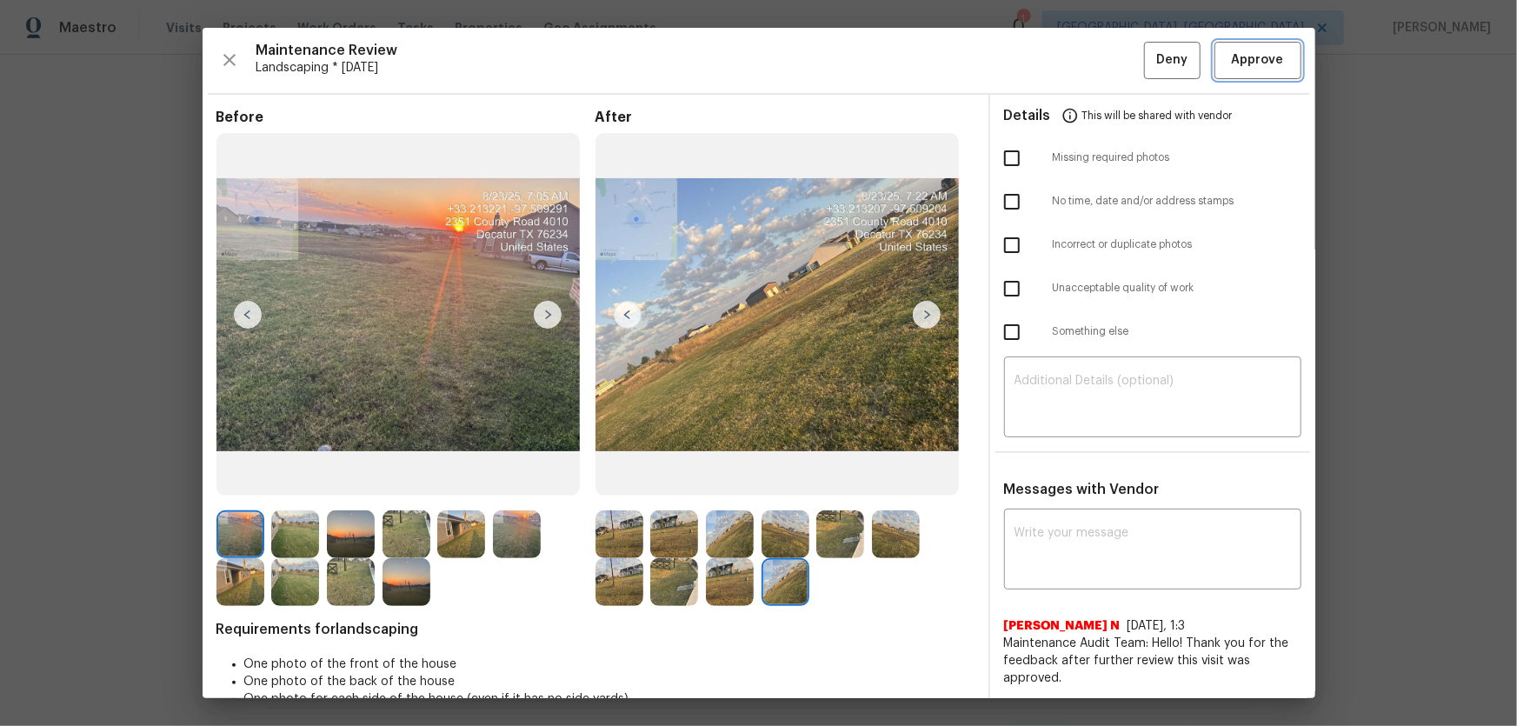
click at [1079, 57] on span "Approve" at bounding box center [1258, 61] width 52 height 22
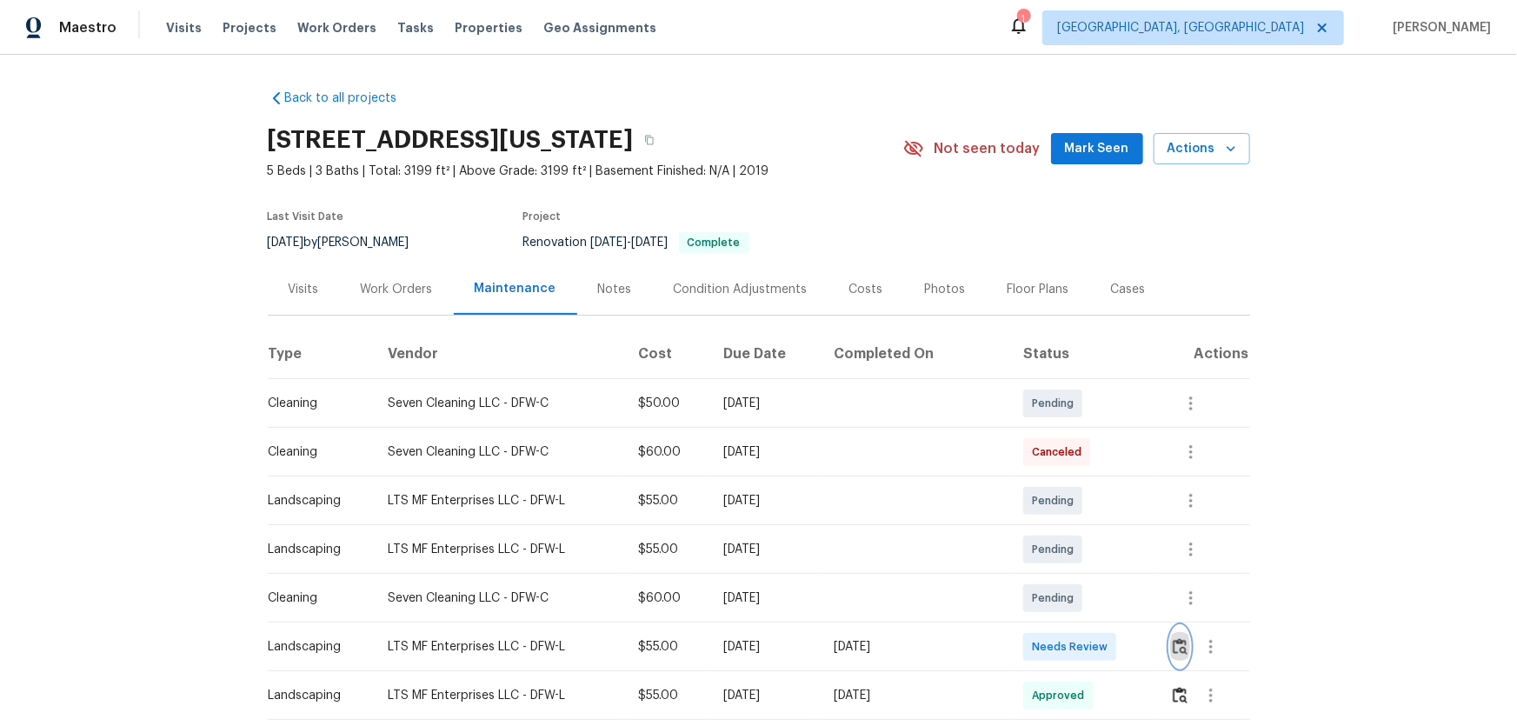
click at [1079, 479] on img "button" at bounding box center [1180, 646] width 15 height 17
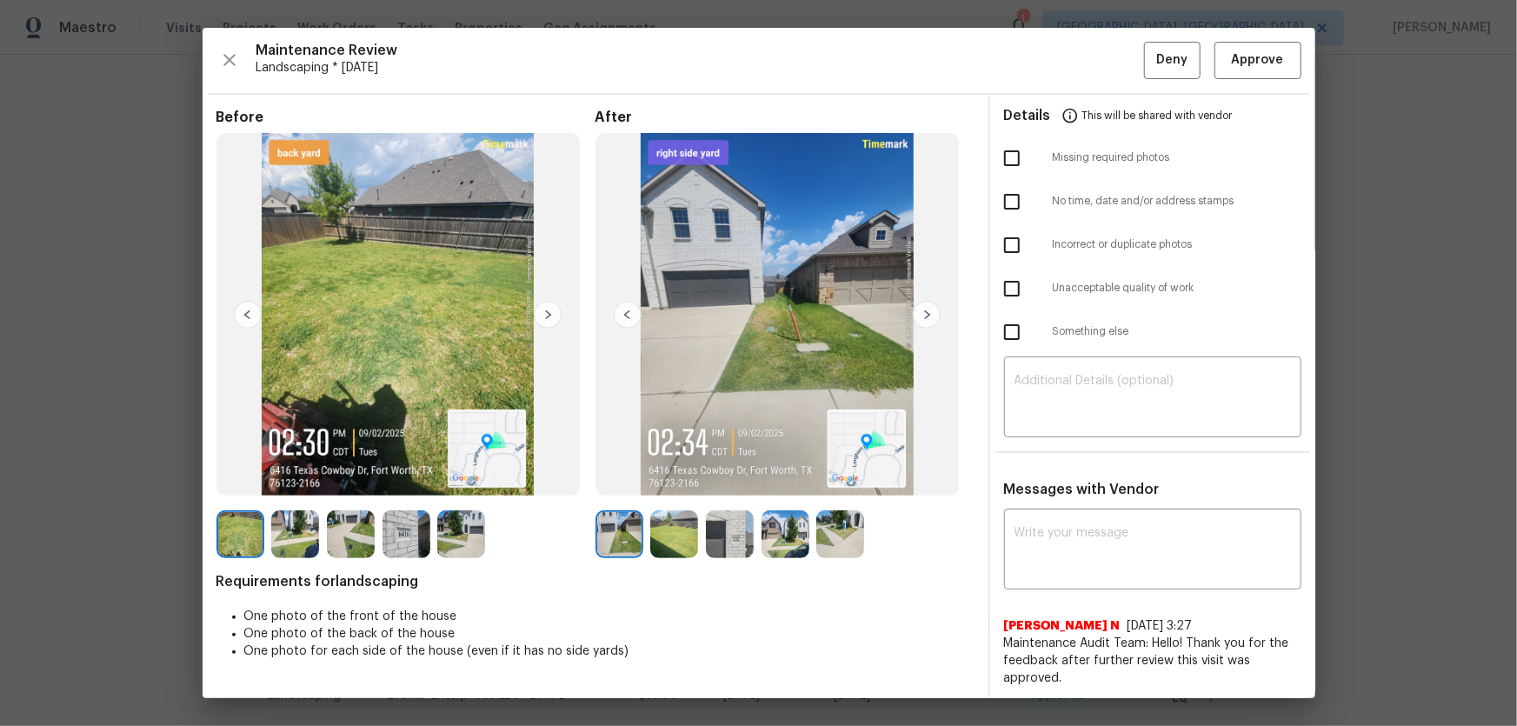
click at [670, 479] on img at bounding box center [674, 534] width 48 height 48
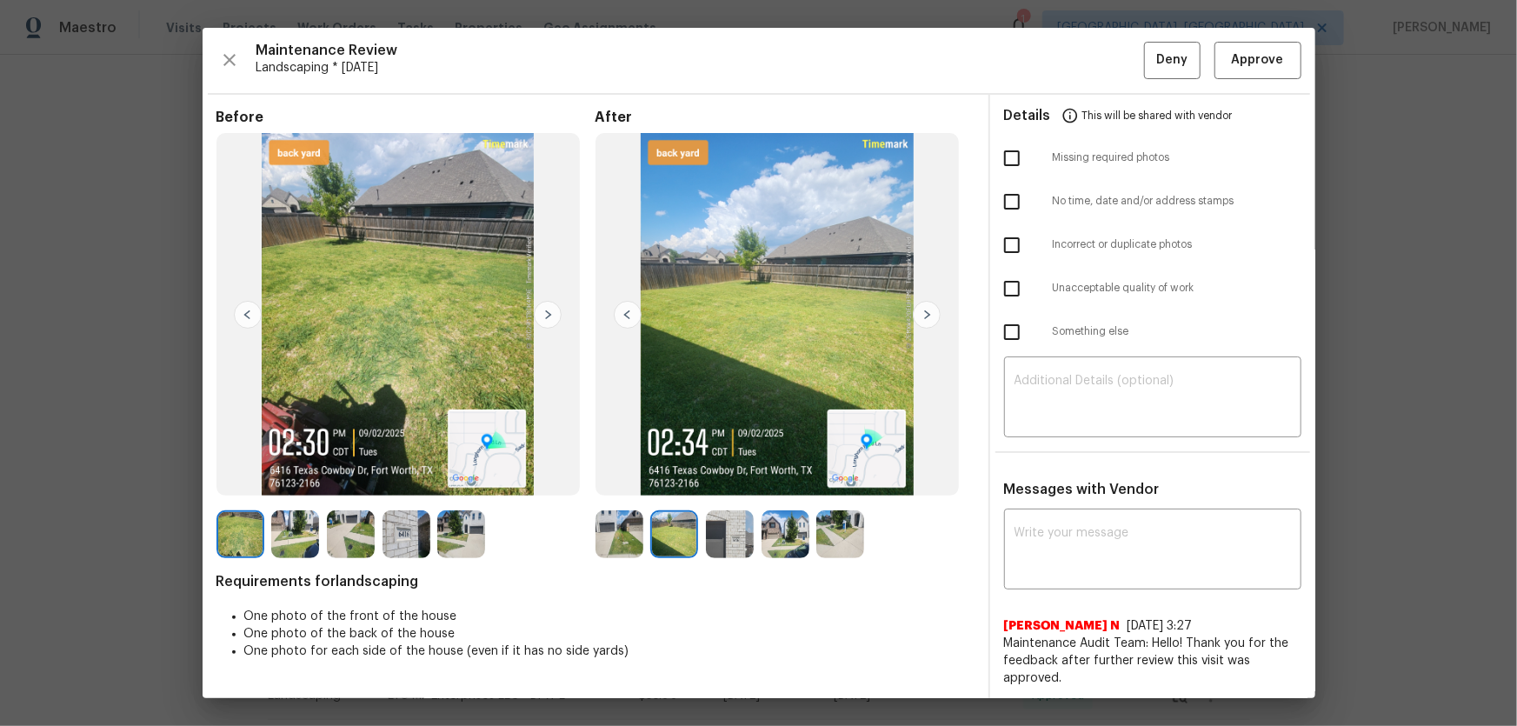
click at [715, 479] on img at bounding box center [730, 534] width 48 height 48
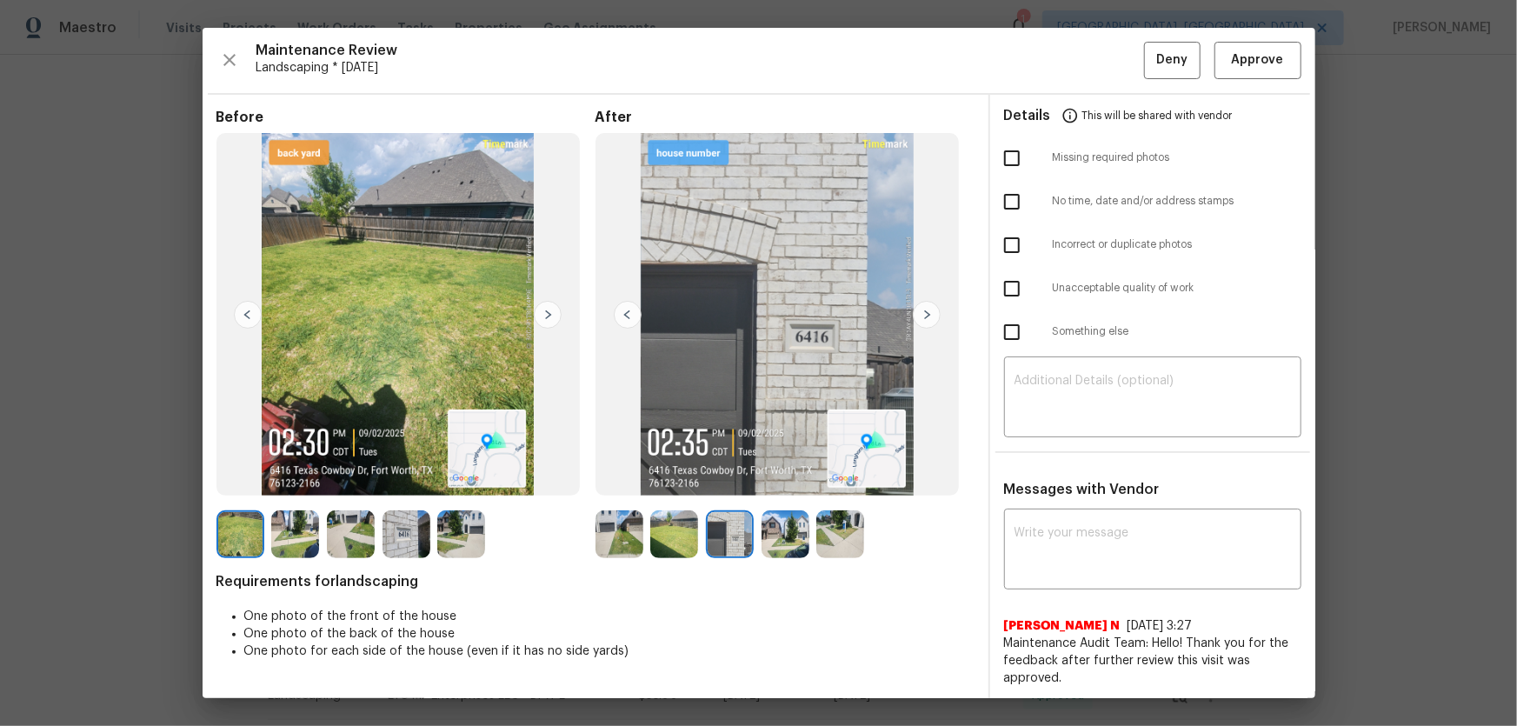
click at [765, 479] on img at bounding box center [786, 534] width 48 height 48
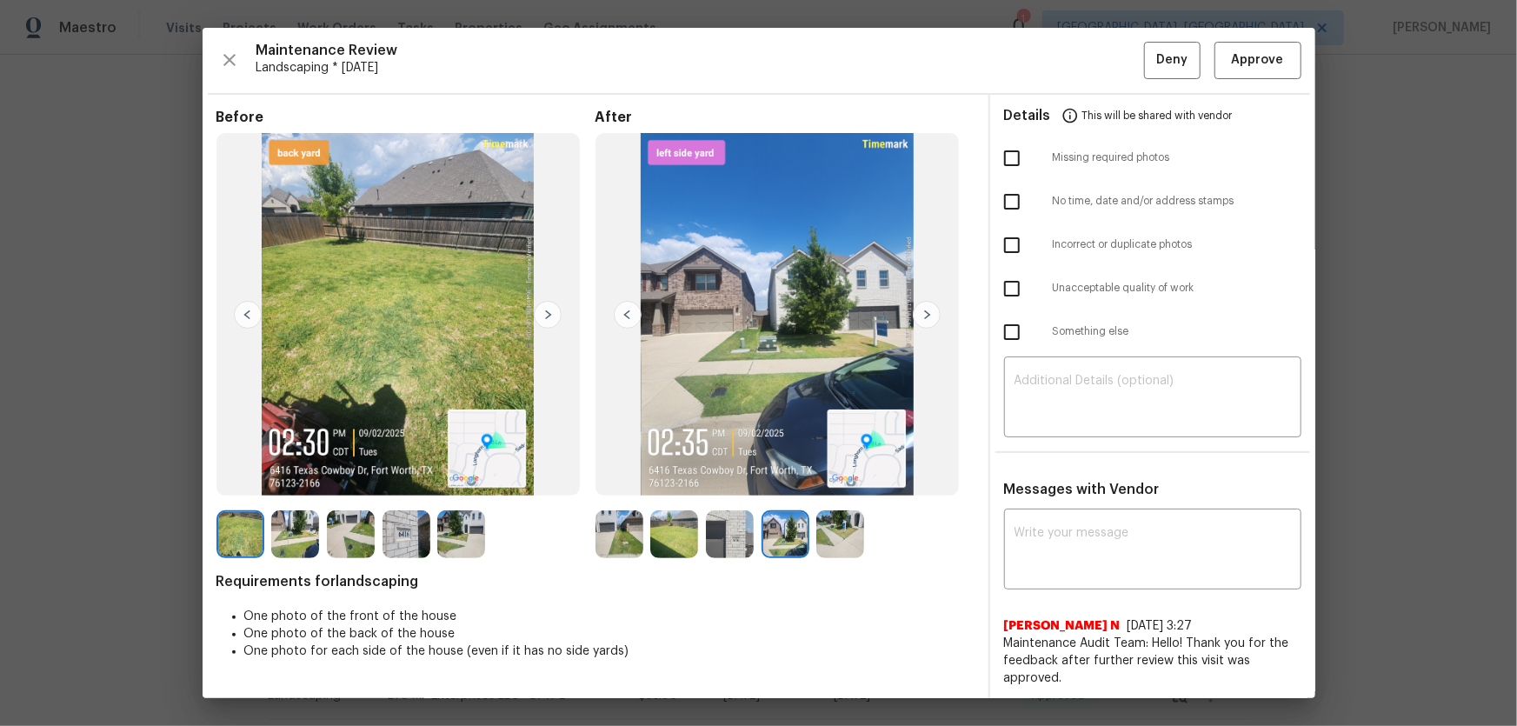
click at [825, 479] on img at bounding box center [841, 534] width 48 height 48
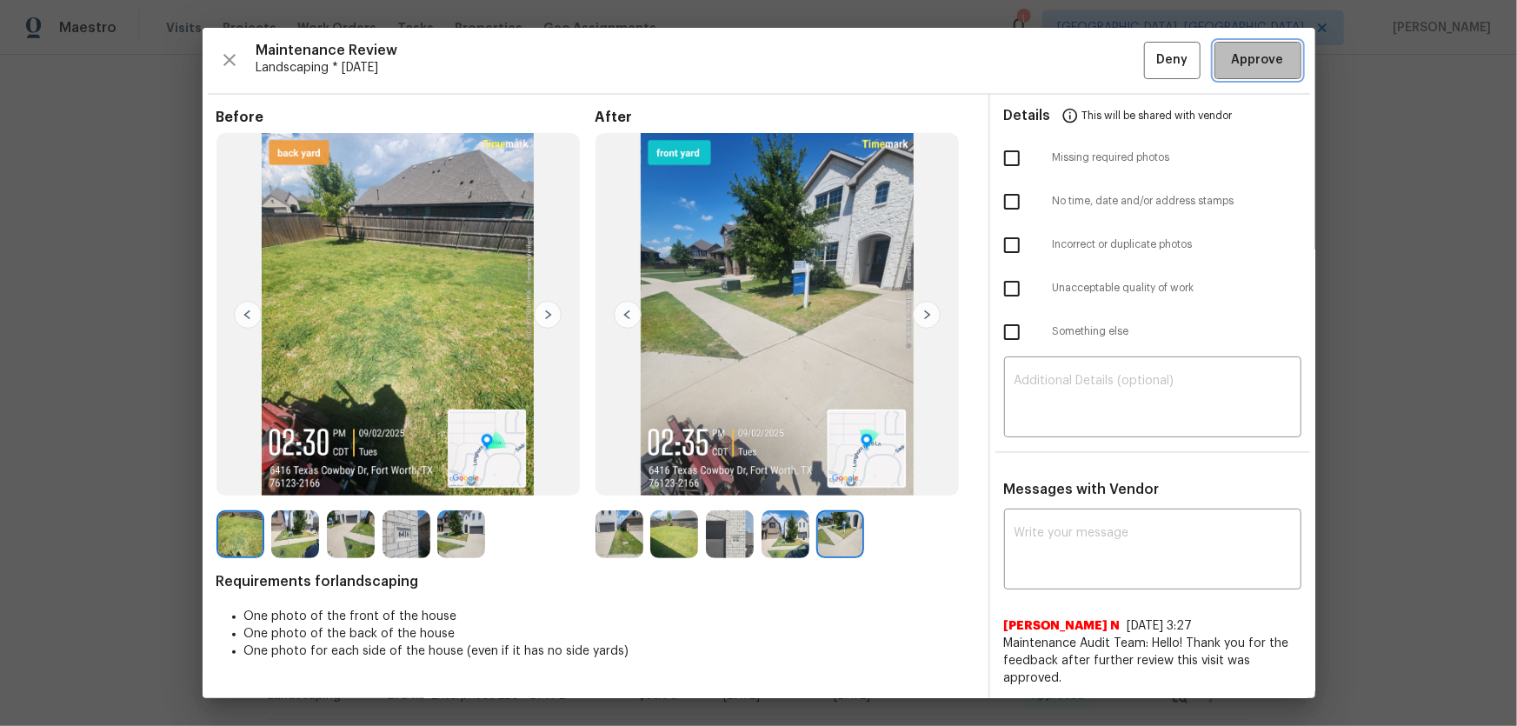
click at [1079, 57] on span "Approve" at bounding box center [1258, 61] width 52 height 22
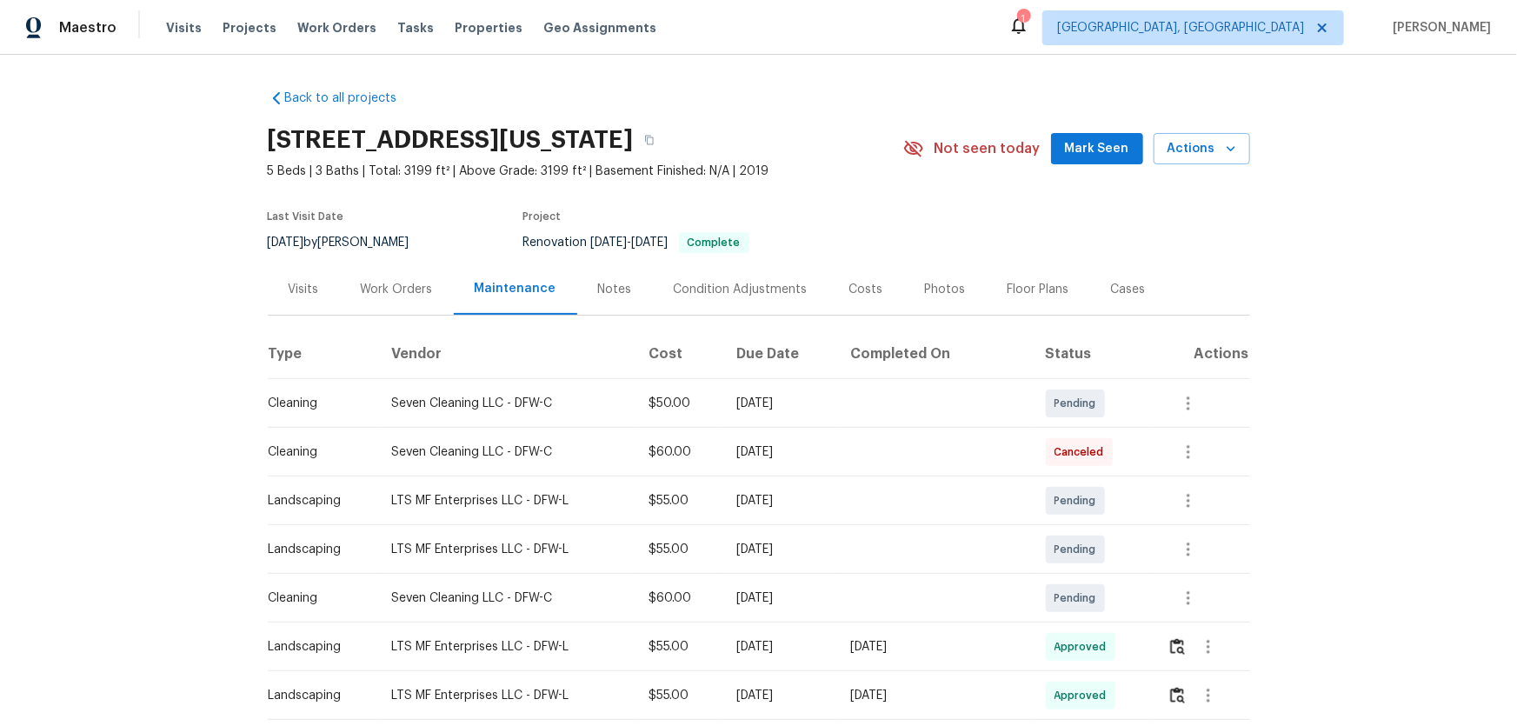
click at [1079, 4] on div "Maestro Visits Projects Work Orders Tasks Properties Geo Assignments 1 Albuquer…" at bounding box center [758, 27] width 1517 height 55
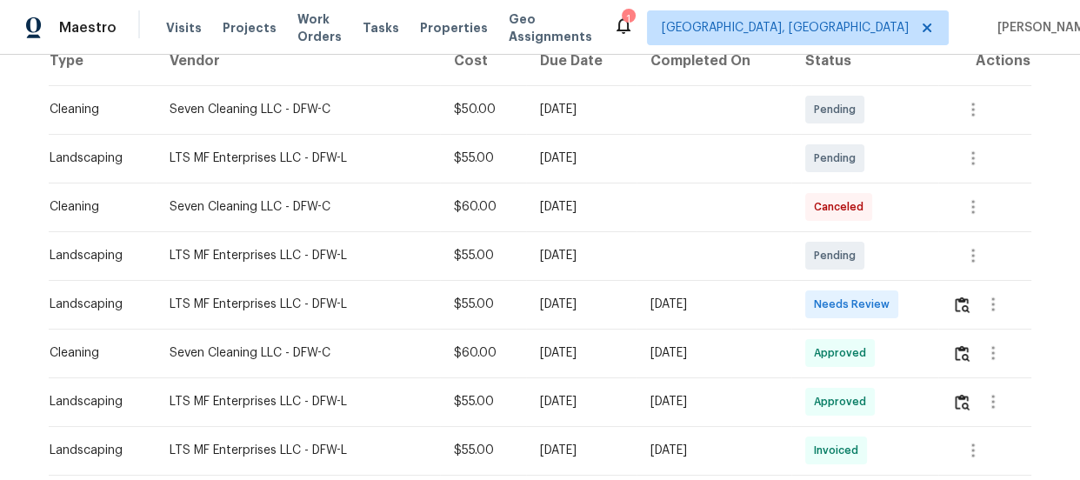
scroll to position [316, 0]
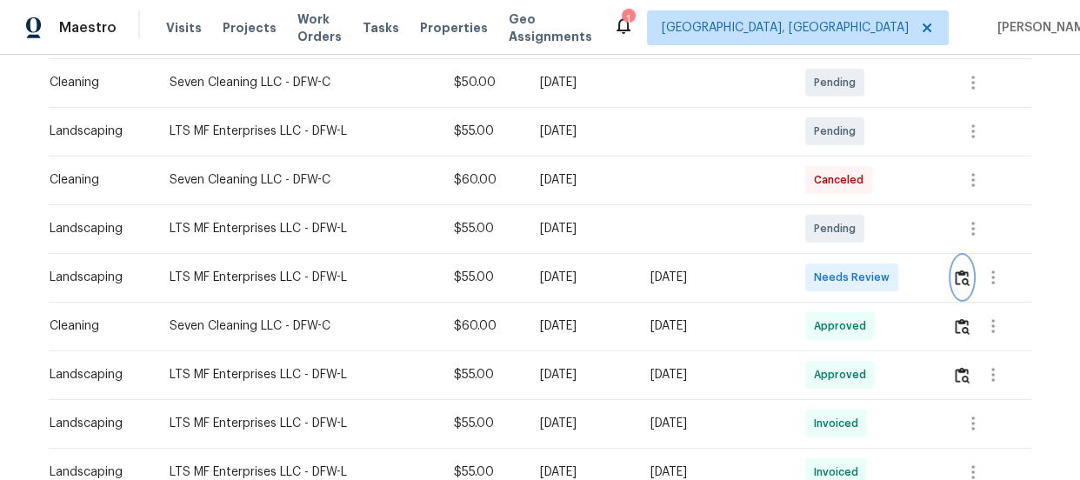
click at [960, 284] on img "button" at bounding box center [962, 278] width 15 height 17
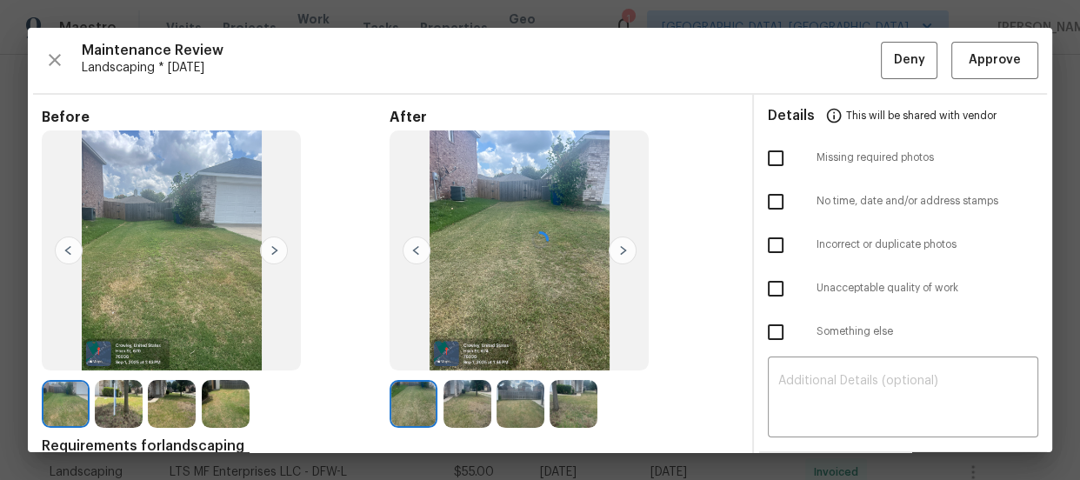
scroll to position [157, 0]
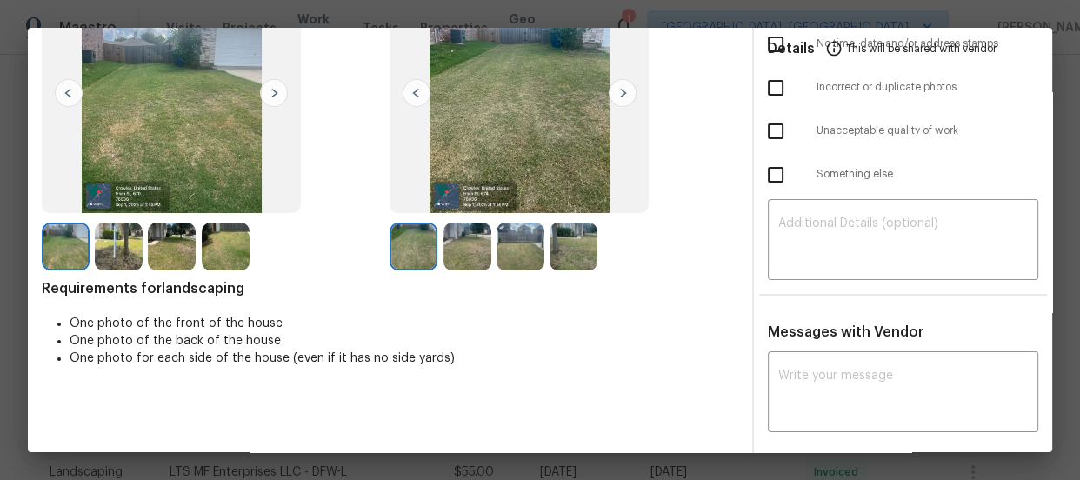
click at [455, 244] on img at bounding box center [467, 247] width 48 height 48
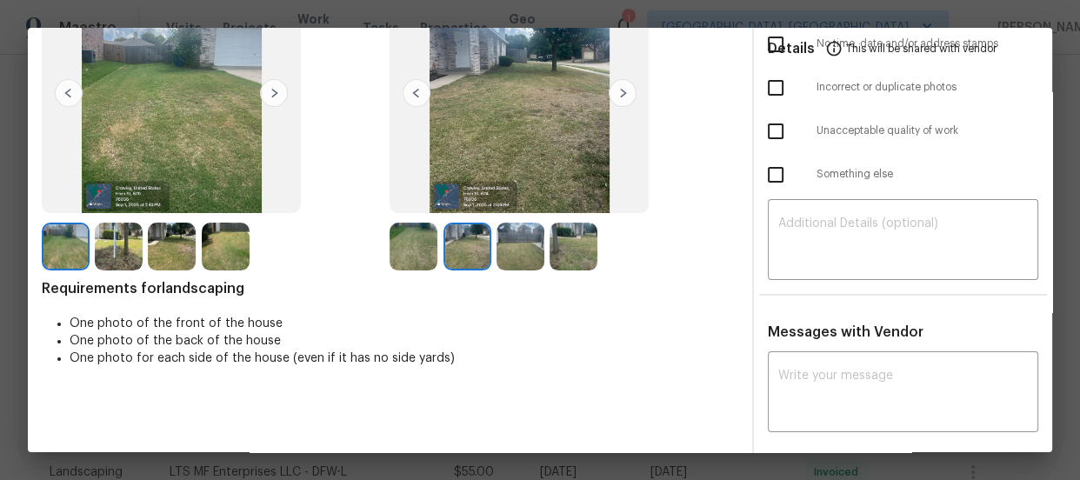
click at [511, 241] on img at bounding box center [521, 247] width 48 height 48
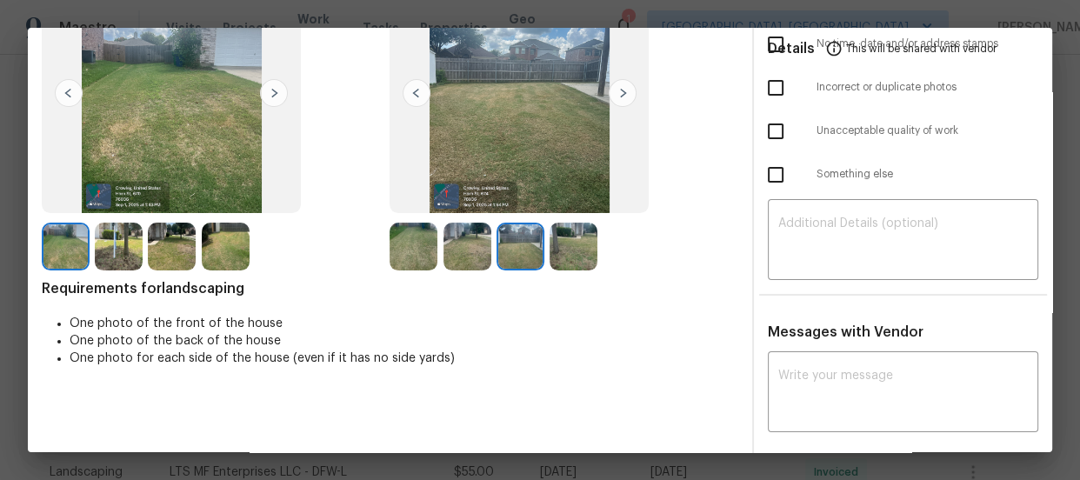
click at [570, 239] on img at bounding box center [574, 247] width 48 height 48
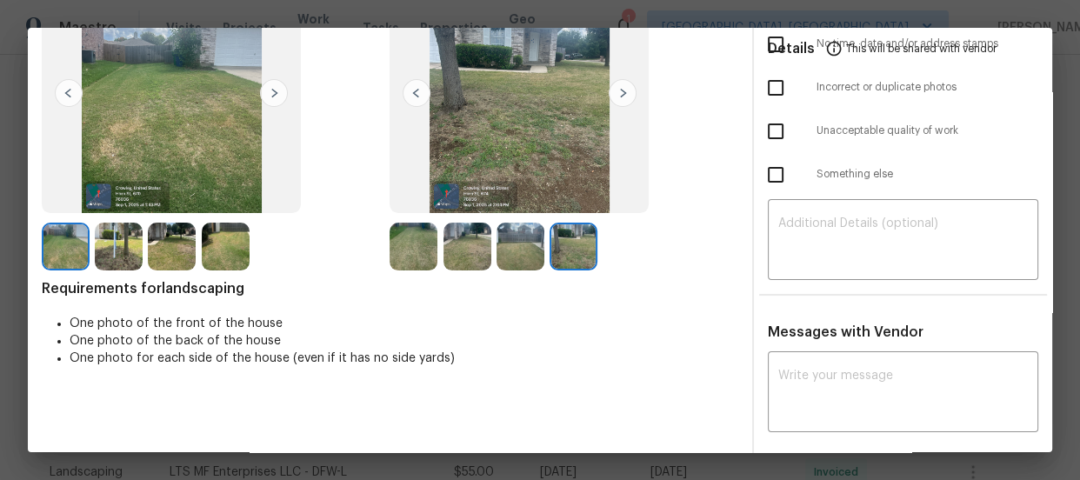
scroll to position [0, 0]
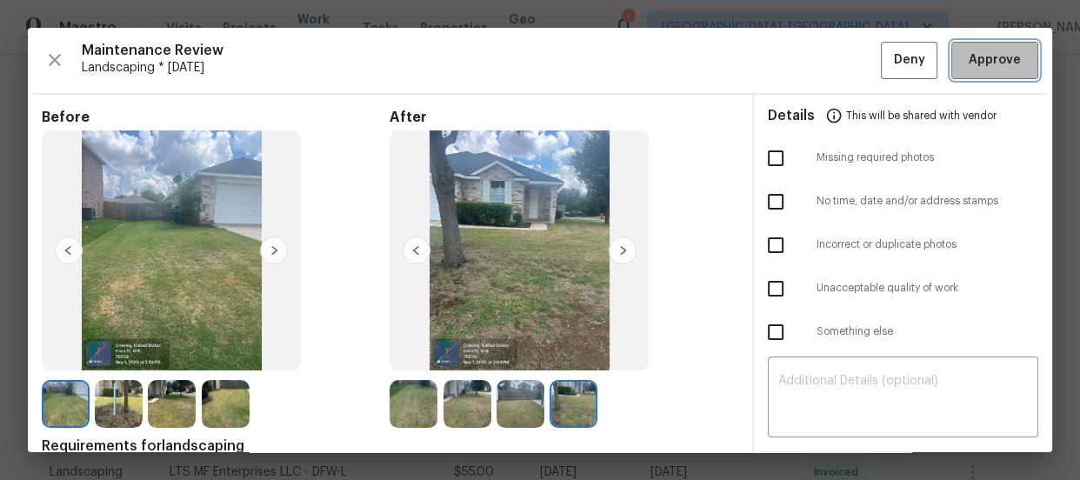
click at [970, 61] on span "Approve" at bounding box center [995, 61] width 52 height 22
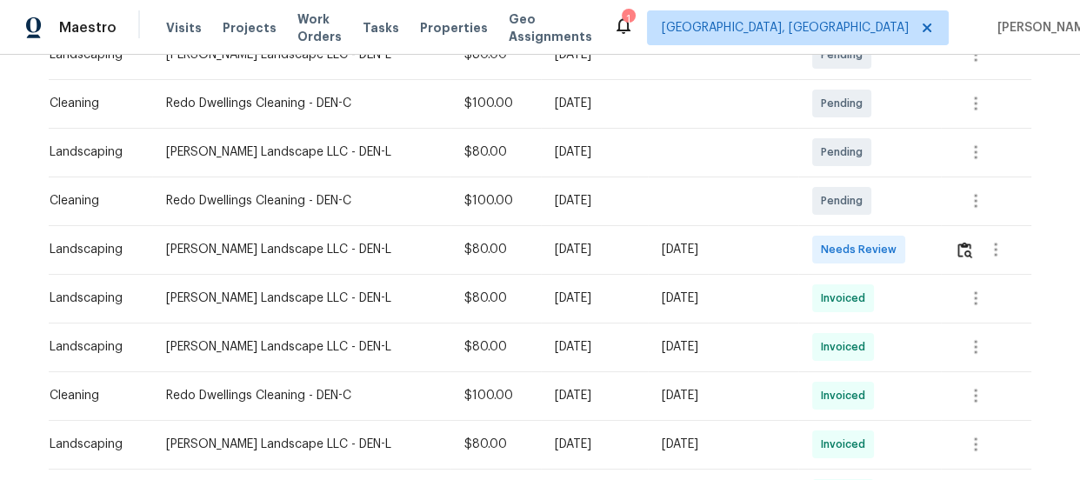
scroll to position [395, 0]
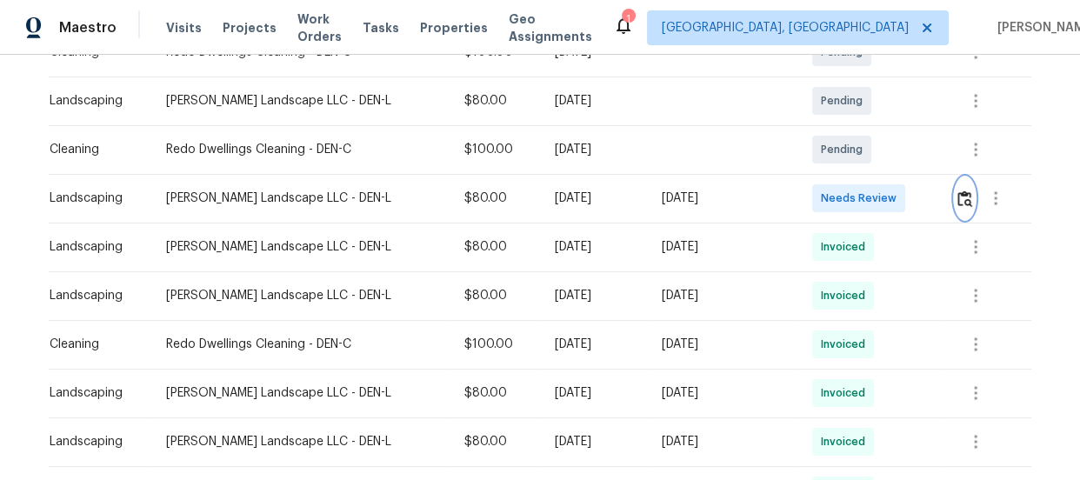
click at [968, 199] on button "button" at bounding box center [965, 198] width 20 height 42
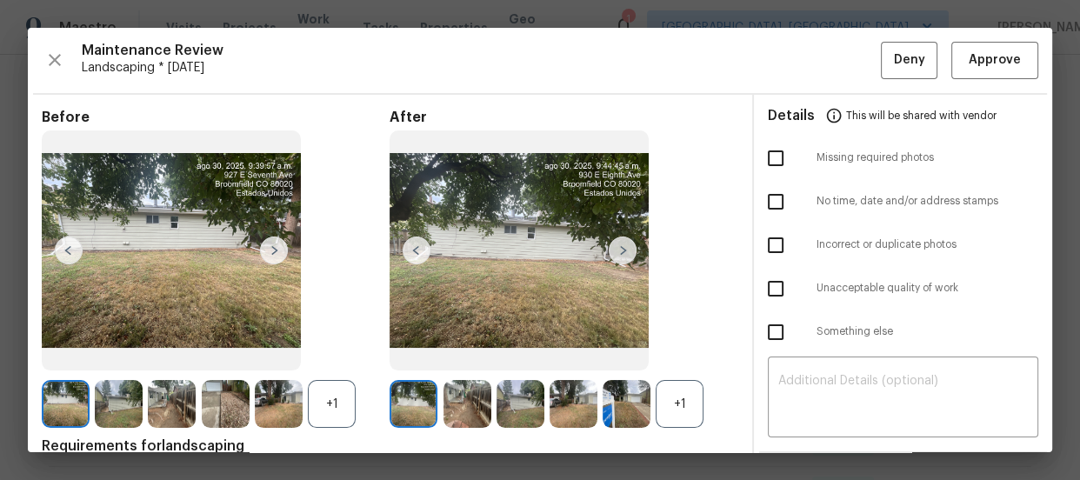
scroll to position [157, 0]
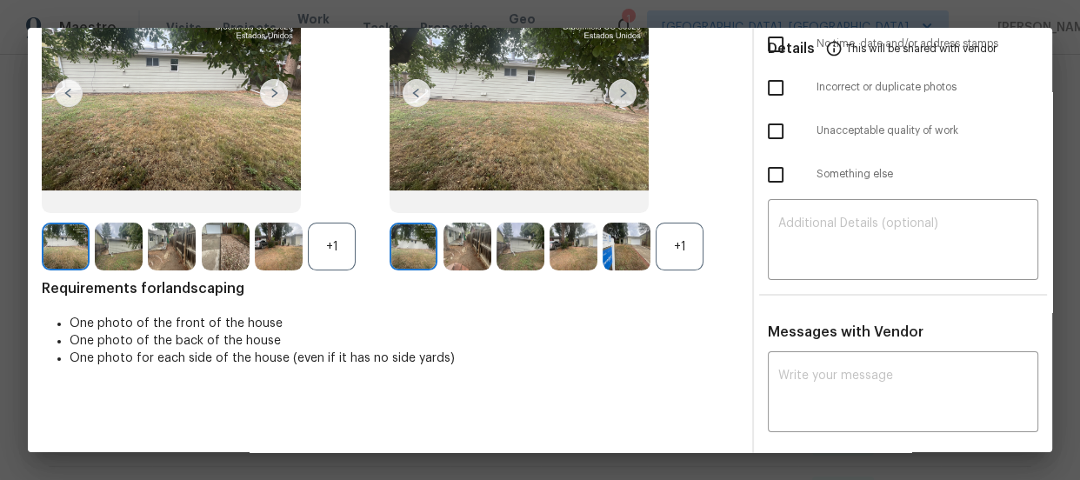
click at [685, 240] on div "+1" at bounding box center [680, 247] width 48 height 48
click at [338, 250] on div "+1" at bounding box center [332, 247] width 48 height 48
click at [463, 253] on img at bounding box center [467, 247] width 48 height 48
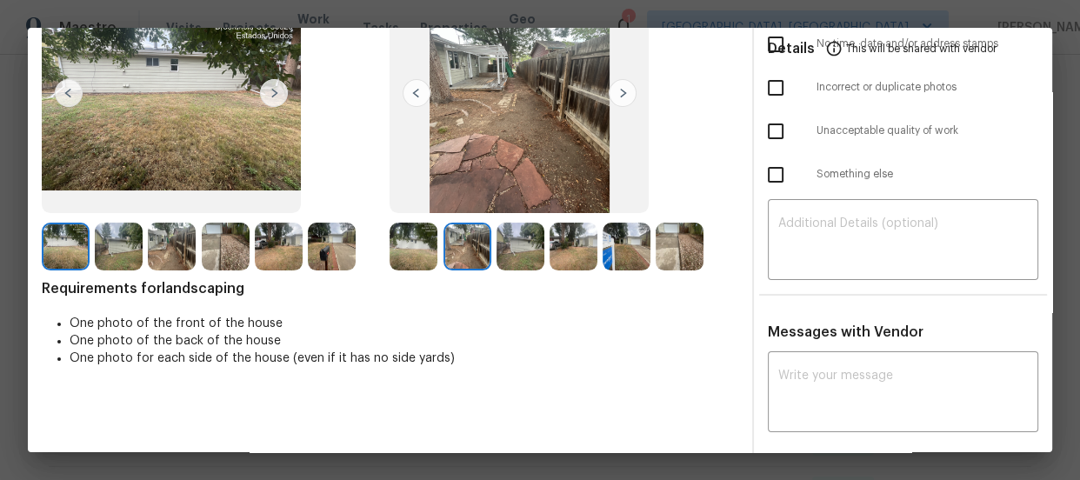
click at [502, 252] on img at bounding box center [521, 247] width 48 height 48
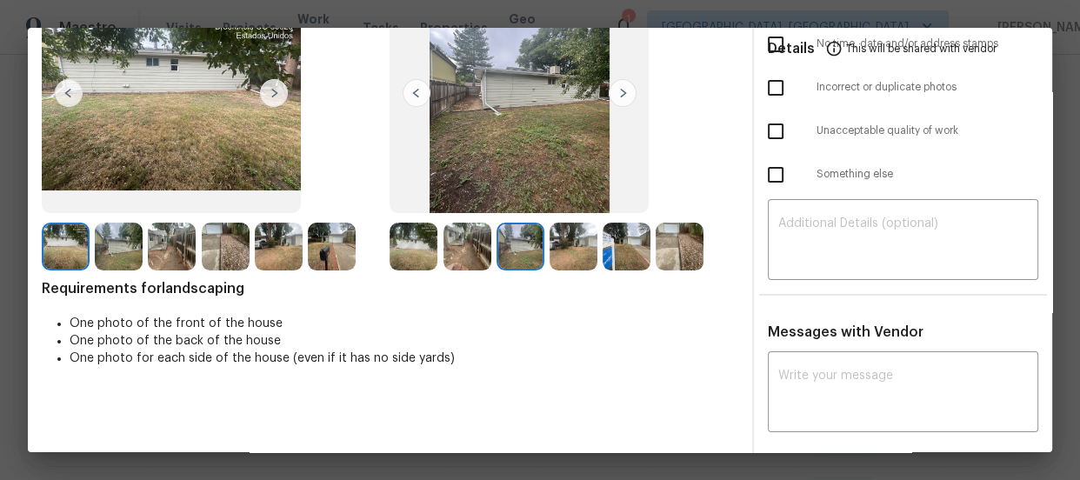
click at [564, 252] on img at bounding box center [574, 247] width 48 height 48
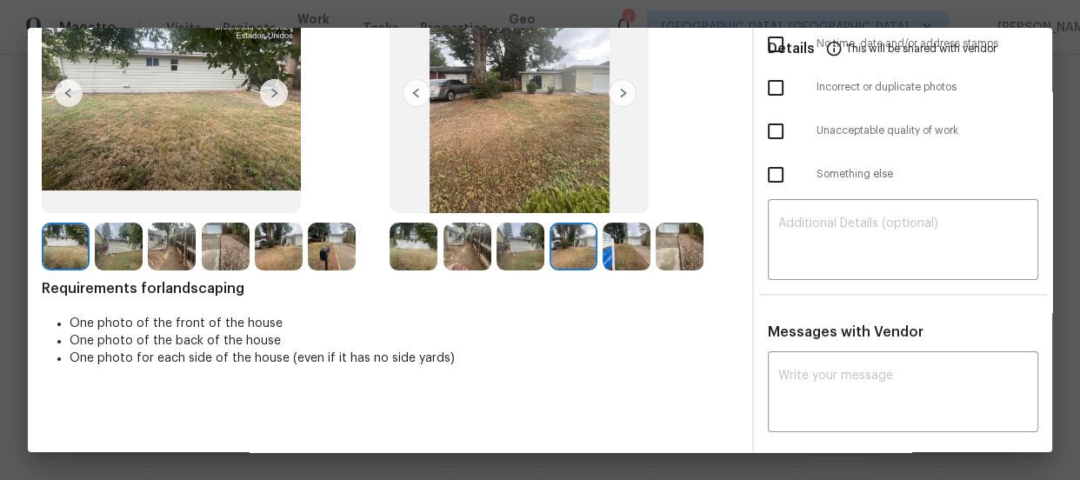
click at [628, 247] on img at bounding box center [627, 247] width 48 height 48
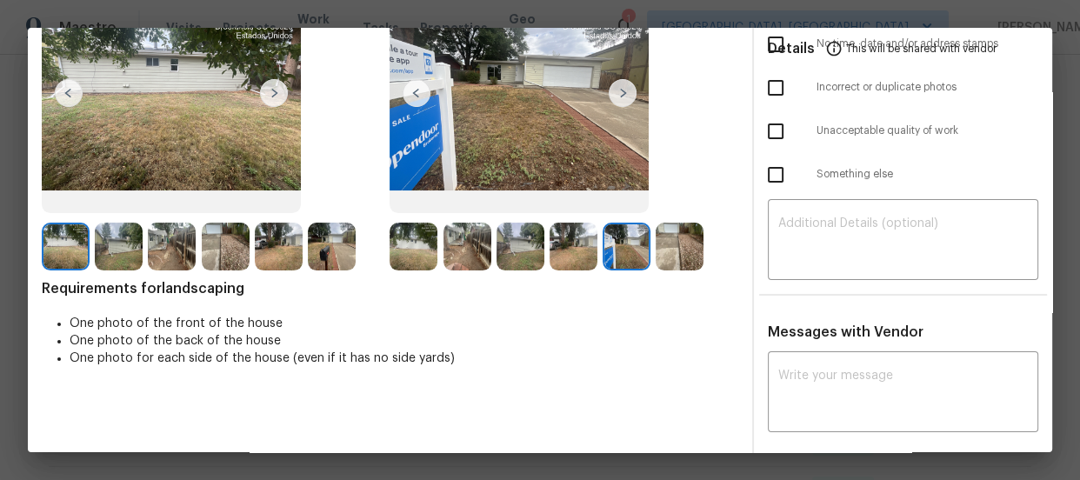
click at [669, 247] on img at bounding box center [680, 247] width 48 height 48
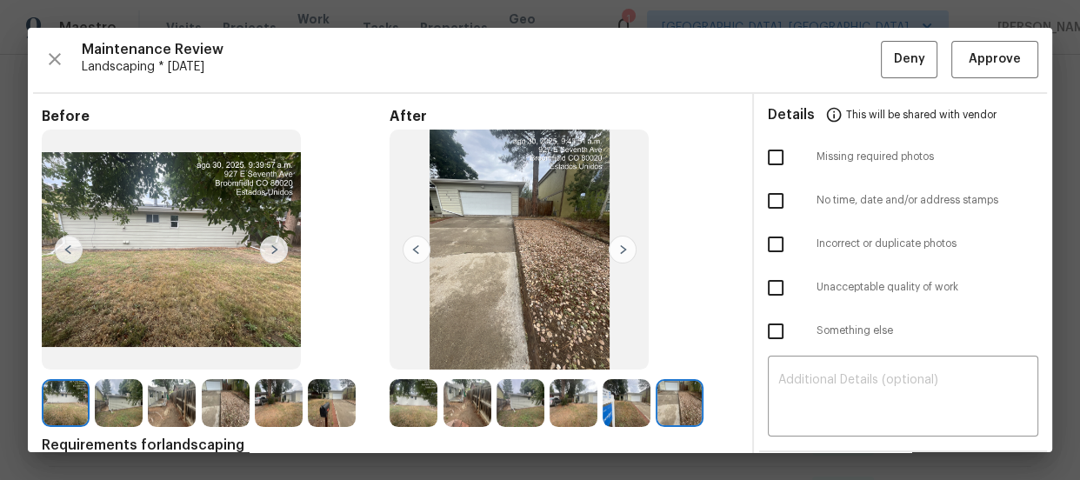
scroll to position [0, 0]
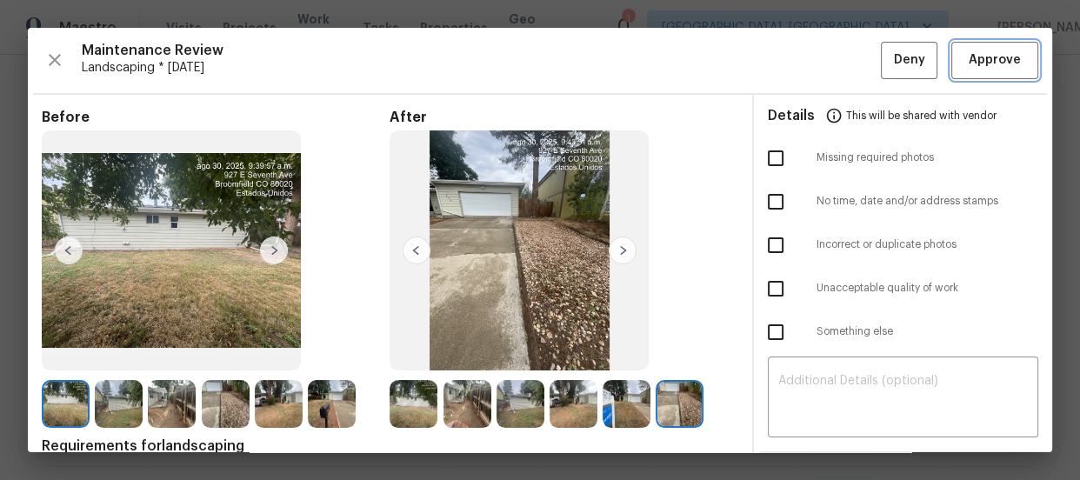
click at [980, 53] on span "Approve" at bounding box center [995, 61] width 52 height 22
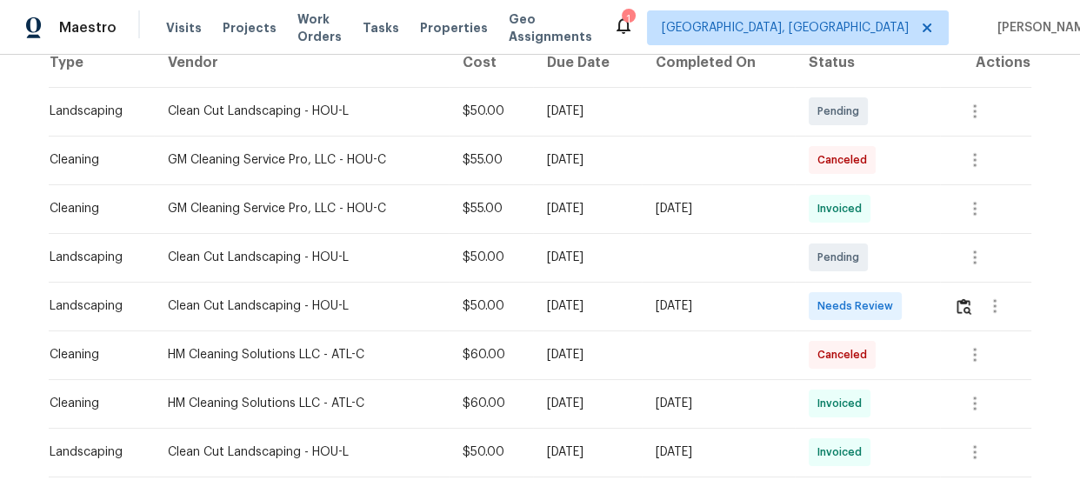
scroll to position [316, 0]
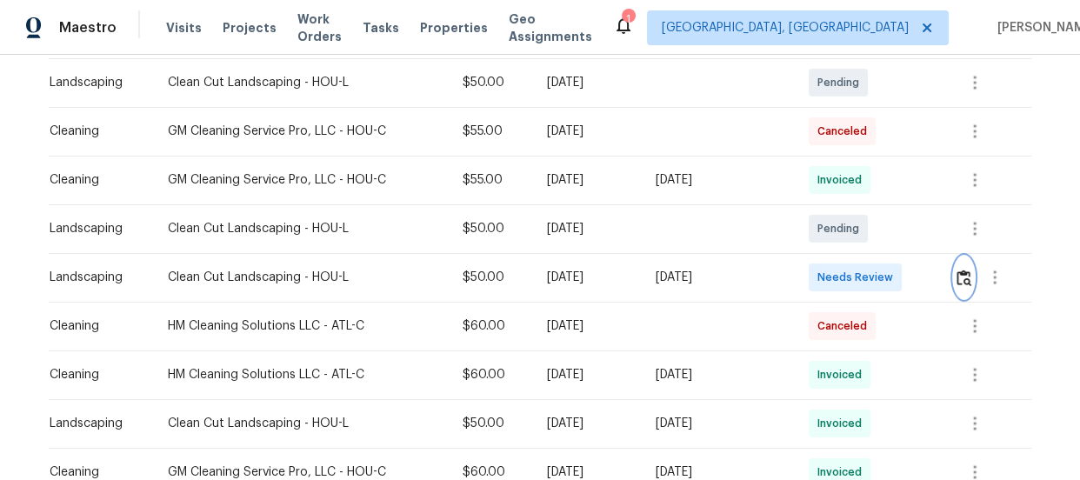
click at [968, 277] on img "button" at bounding box center [964, 278] width 15 height 17
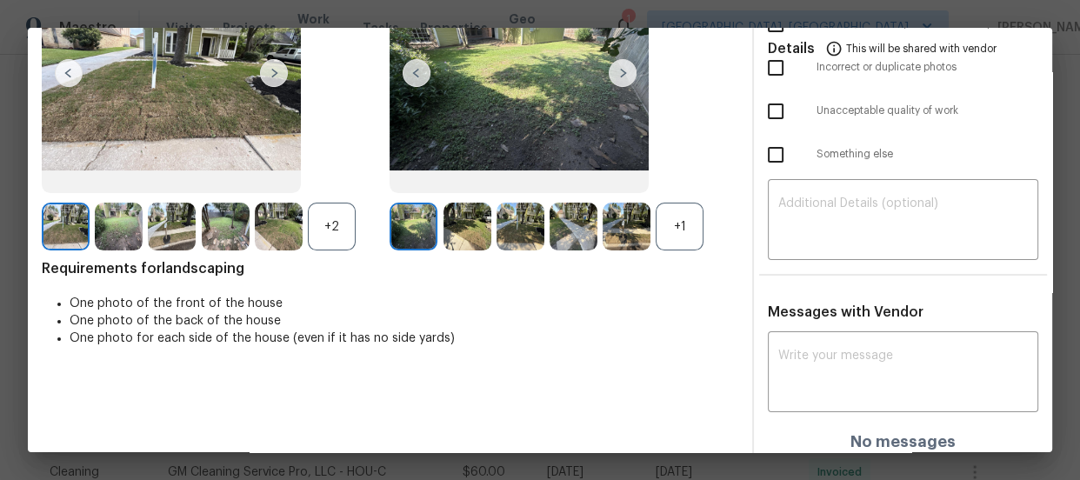
scroll to position [187, 0]
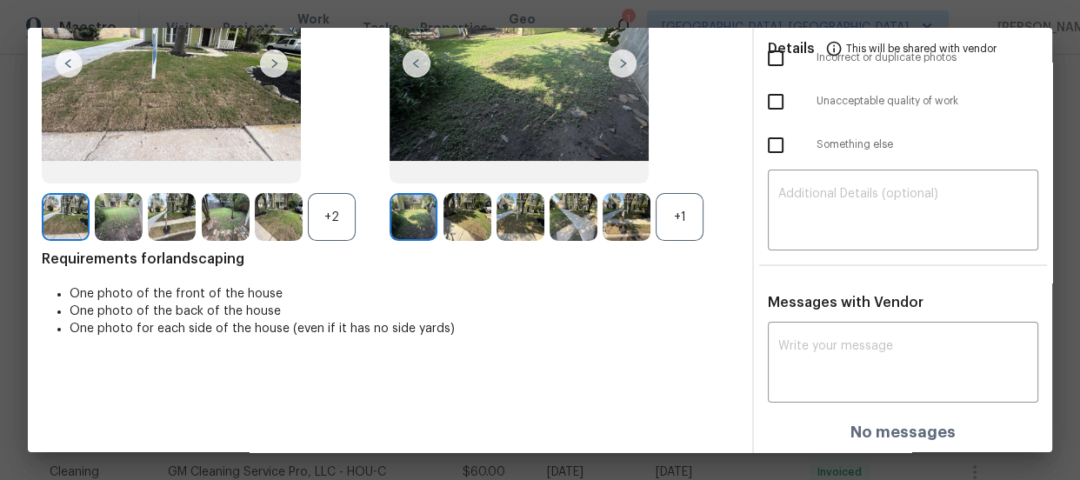
click at [674, 221] on div "+1" at bounding box center [680, 217] width 48 height 48
click at [341, 224] on div "+2" at bounding box center [332, 217] width 48 height 48
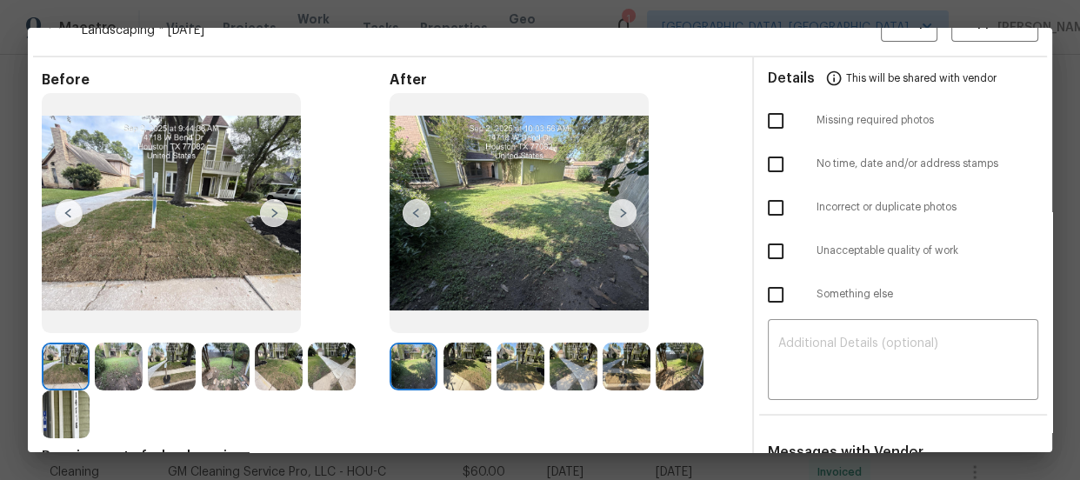
scroll to position [29, 0]
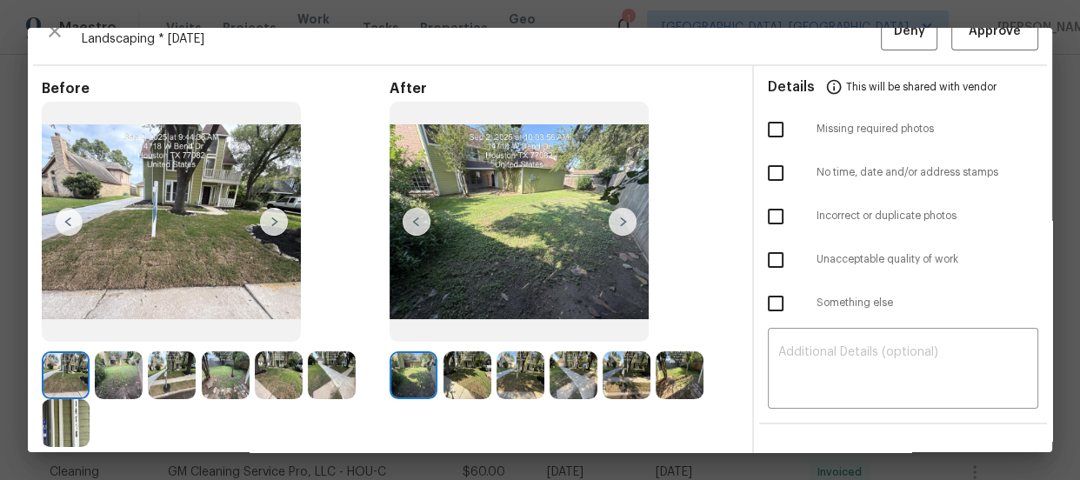
click at [447, 368] on img at bounding box center [467, 375] width 48 height 48
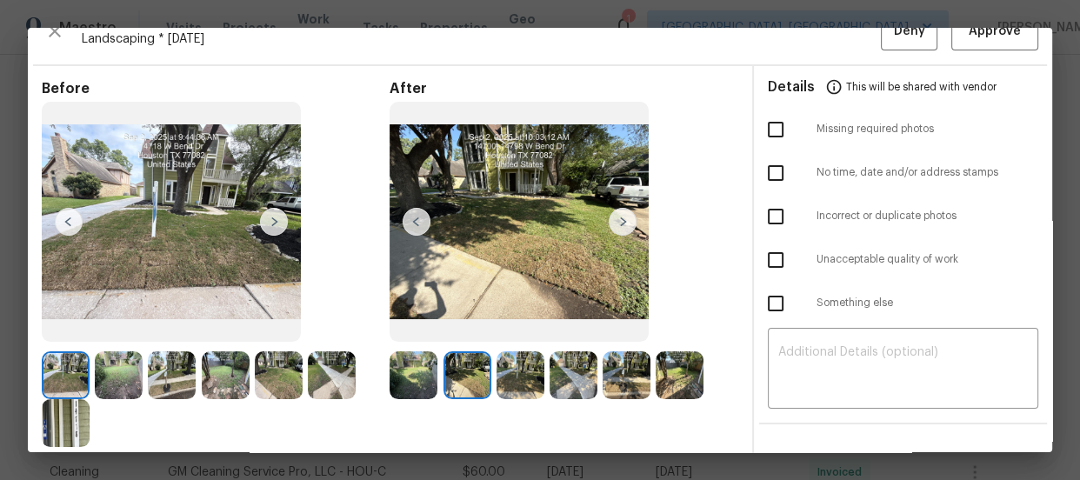
click at [531, 375] on img at bounding box center [521, 375] width 48 height 48
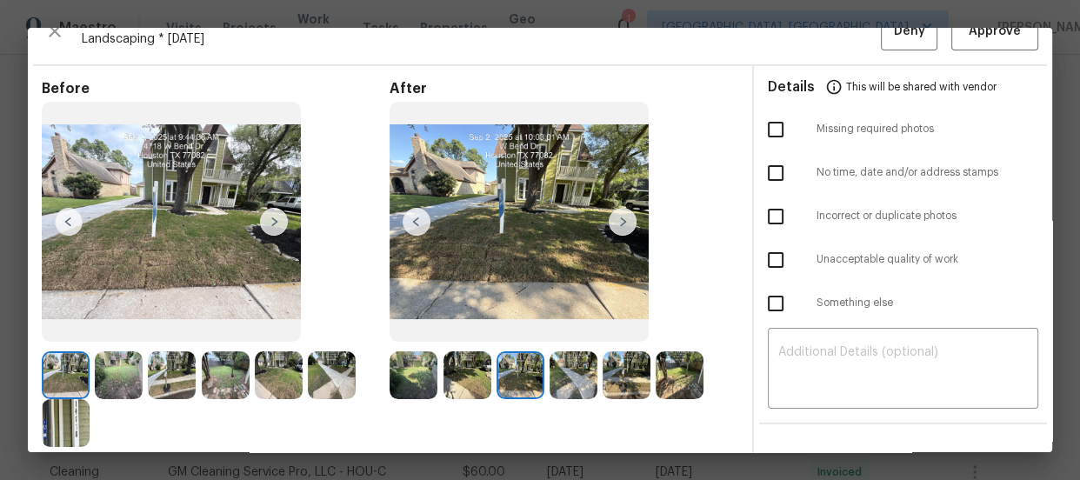
click at [557, 374] on img at bounding box center [574, 375] width 48 height 48
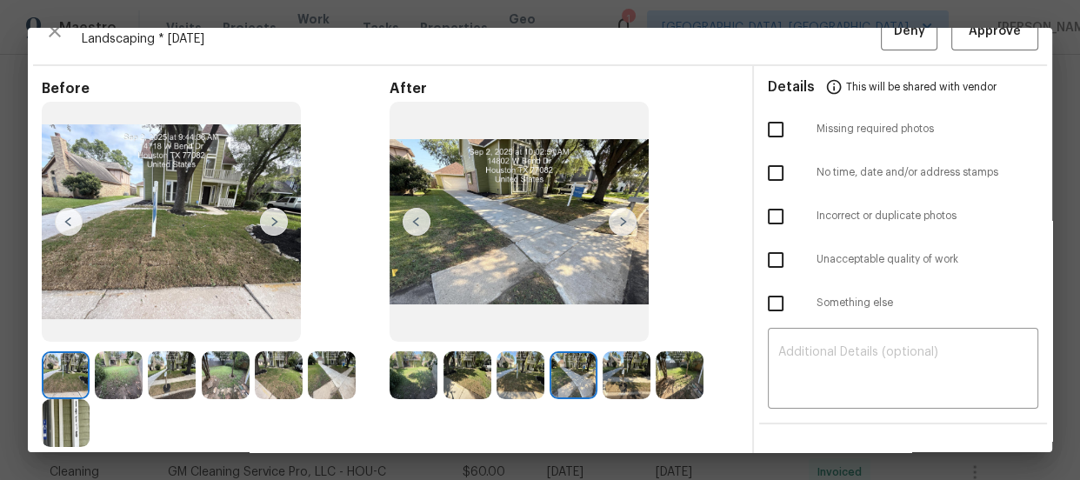
click at [617, 381] on img at bounding box center [627, 375] width 48 height 48
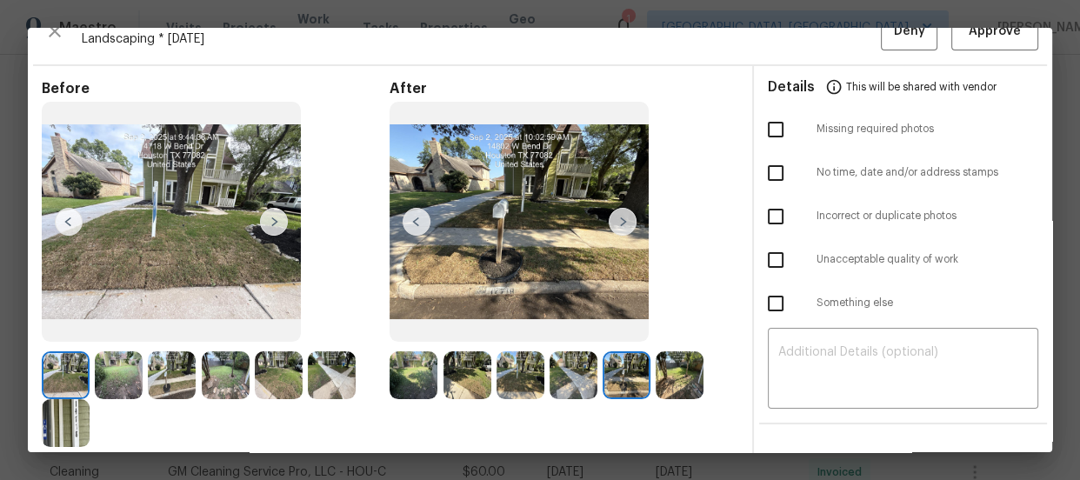
click at [656, 382] on img at bounding box center [680, 375] width 48 height 48
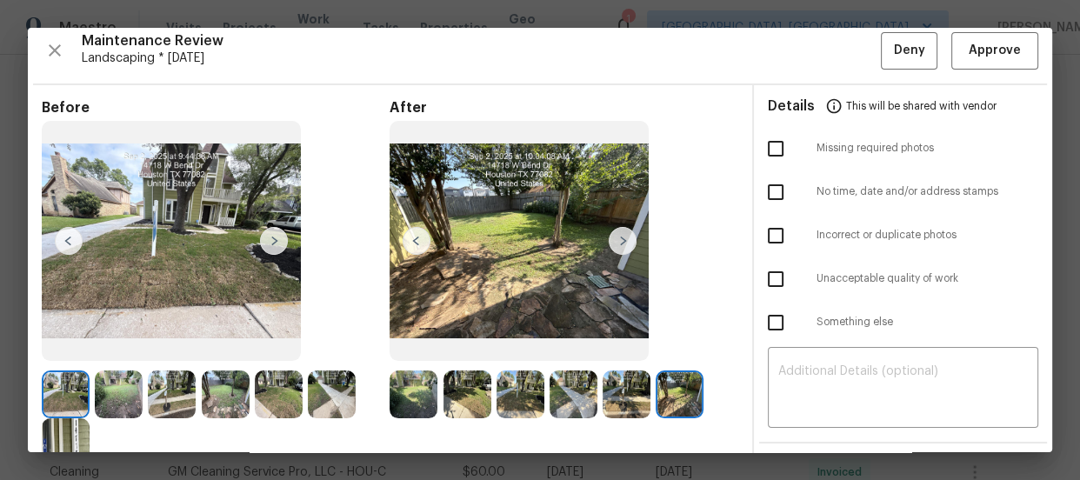
scroll to position [0, 0]
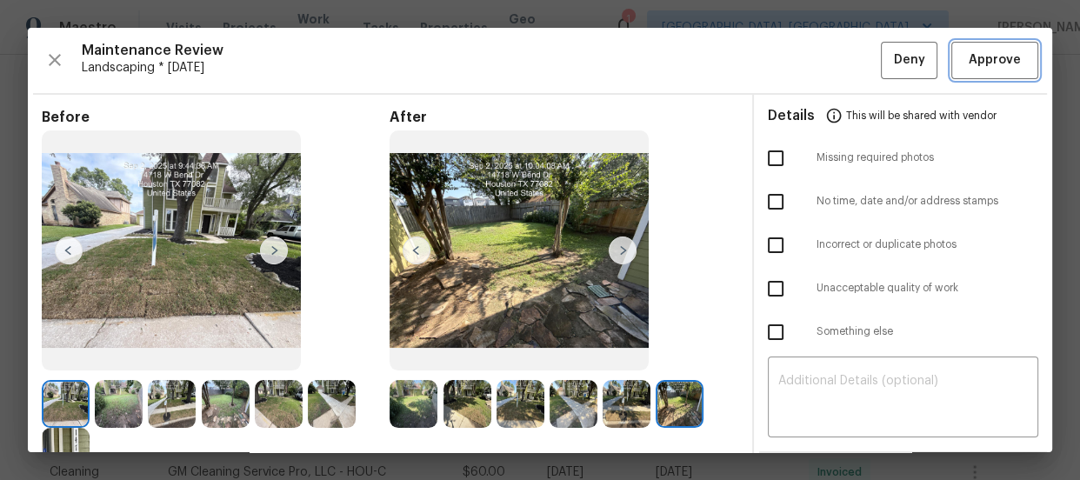
click at [989, 57] on span "Approve" at bounding box center [995, 61] width 52 height 22
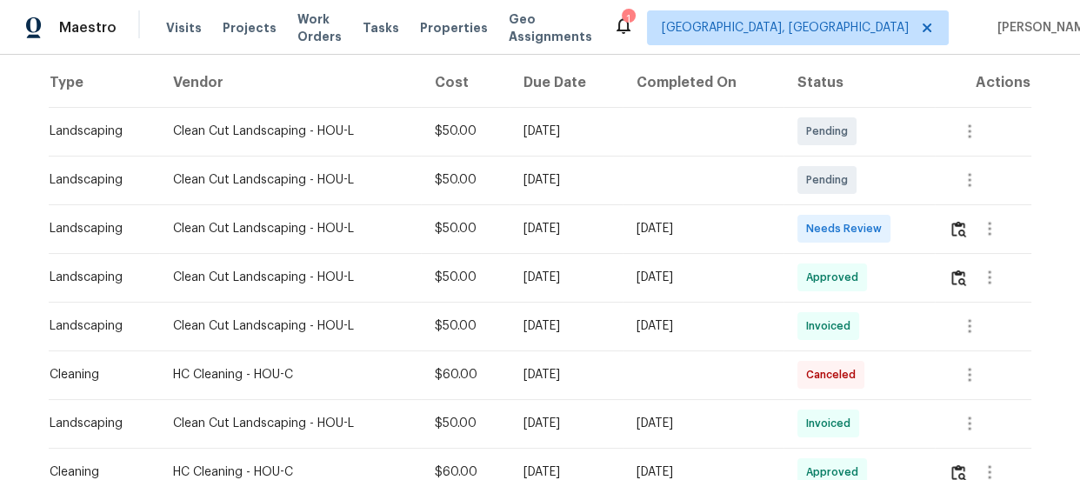
scroll to position [316, 0]
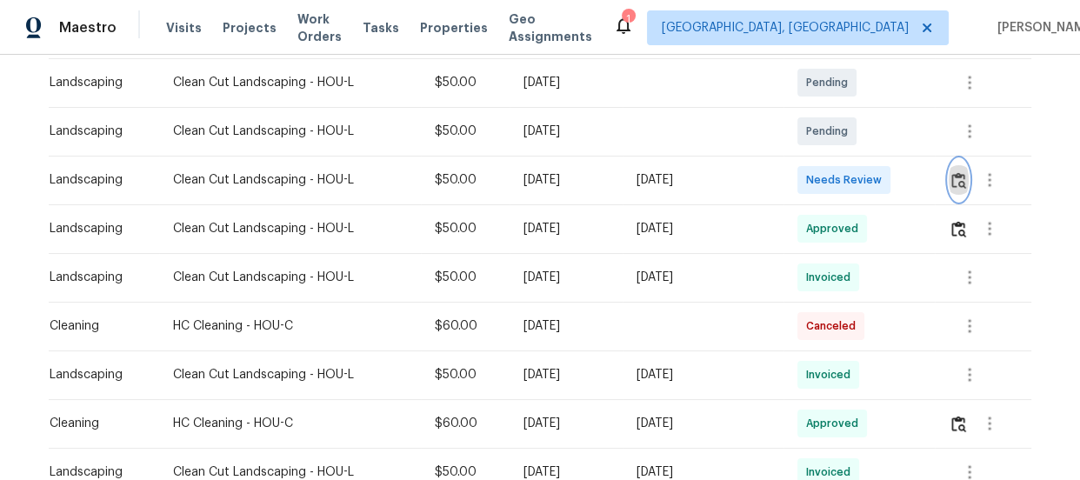
click at [951, 183] on img "button" at bounding box center [958, 180] width 15 height 17
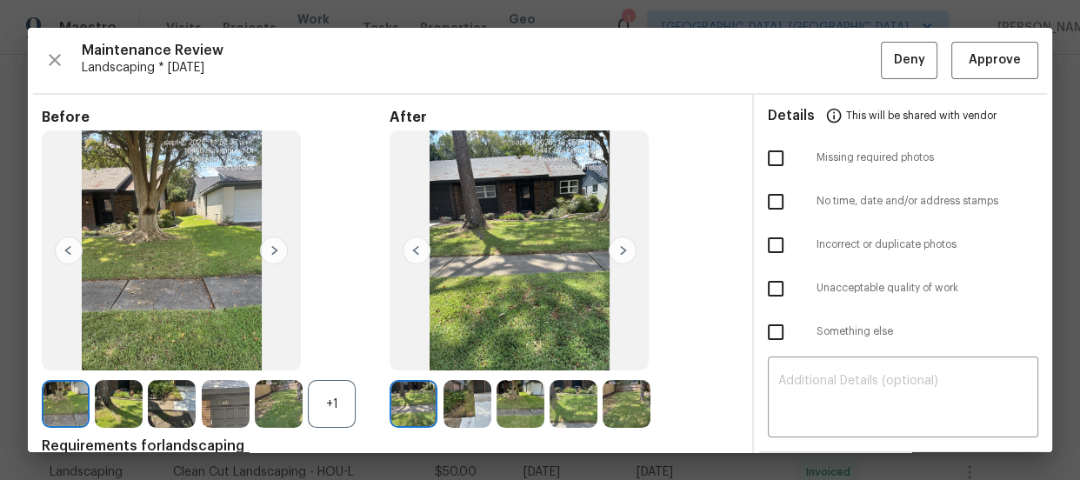
scroll to position [78, 0]
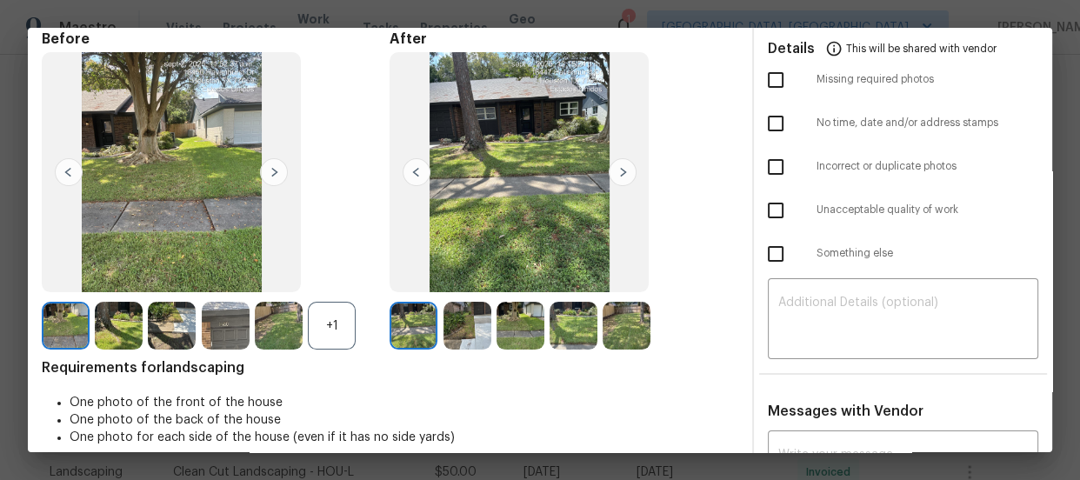
click at [335, 321] on div "+1" at bounding box center [332, 326] width 48 height 48
click at [456, 337] on img at bounding box center [467, 326] width 48 height 48
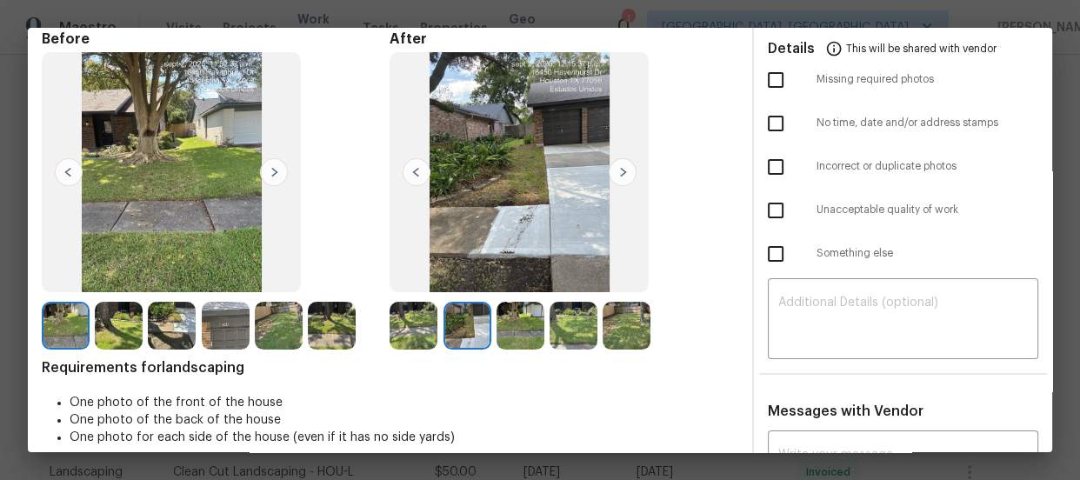
click at [514, 323] on img at bounding box center [521, 326] width 48 height 48
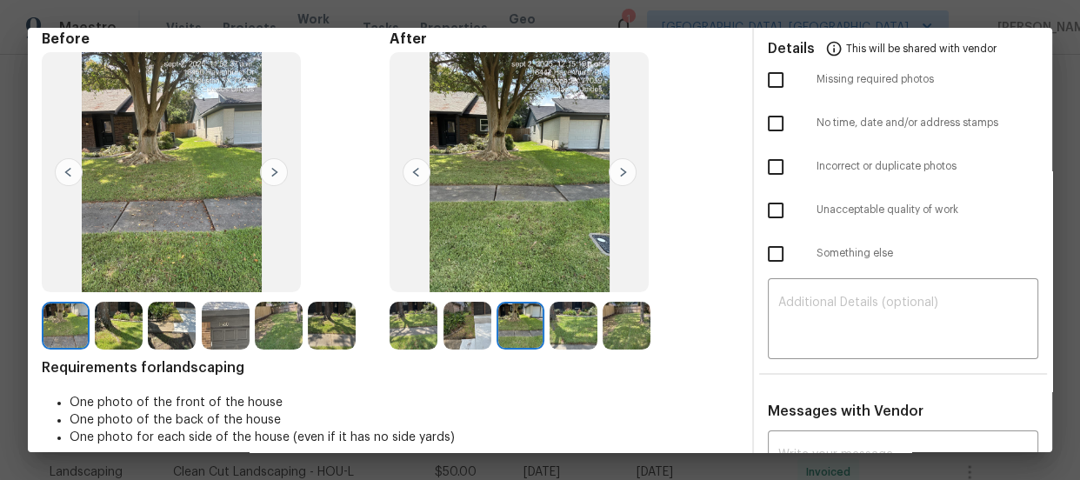
click at [564, 318] on img at bounding box center [574, 326] width 48 height 48
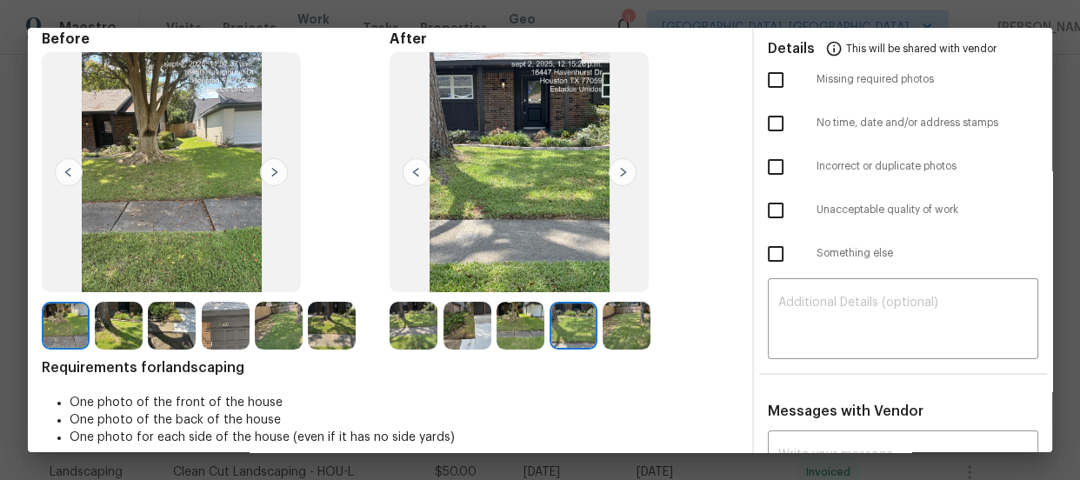
click at [623, 318] on img at bounding box center [627, 326] width 48 height 48
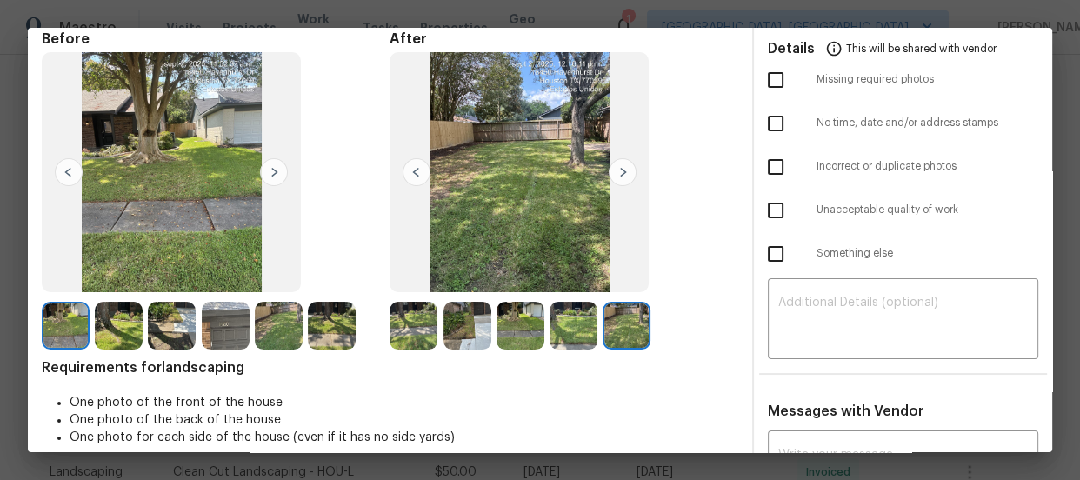
scroll to position [0, 0]
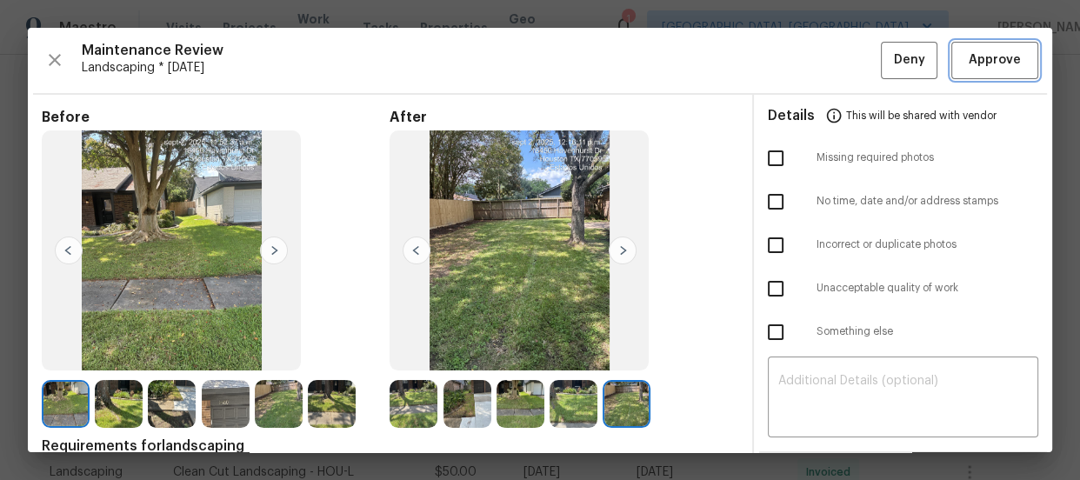
click at [980, 62] on span "Approve" at bounding box center [995, 61] width 52 height 22
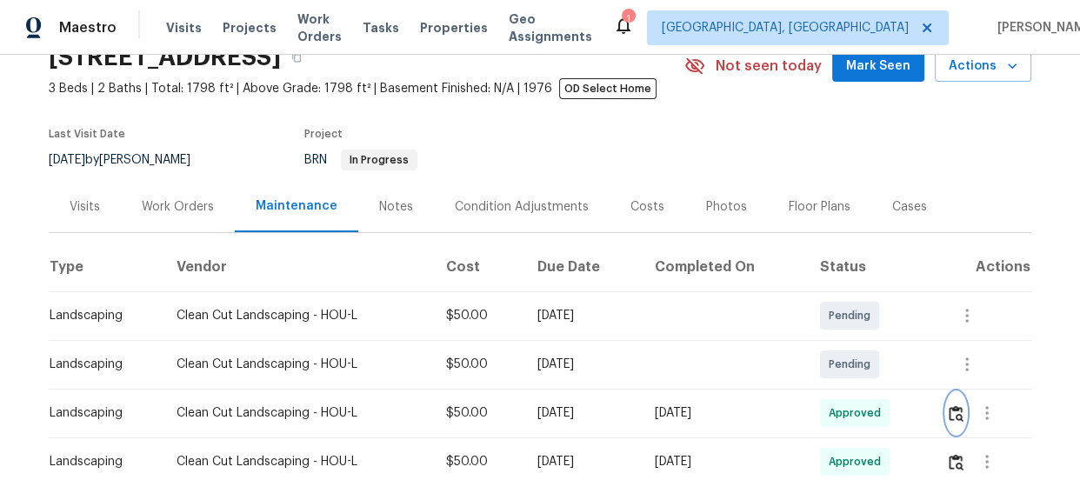
scroll to position [78, 0]
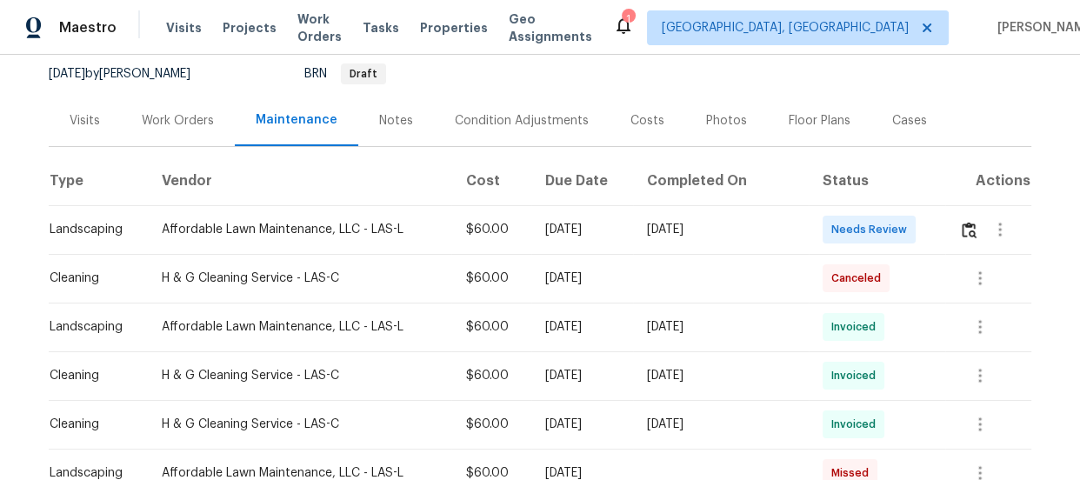
scroll to position [237, 0]
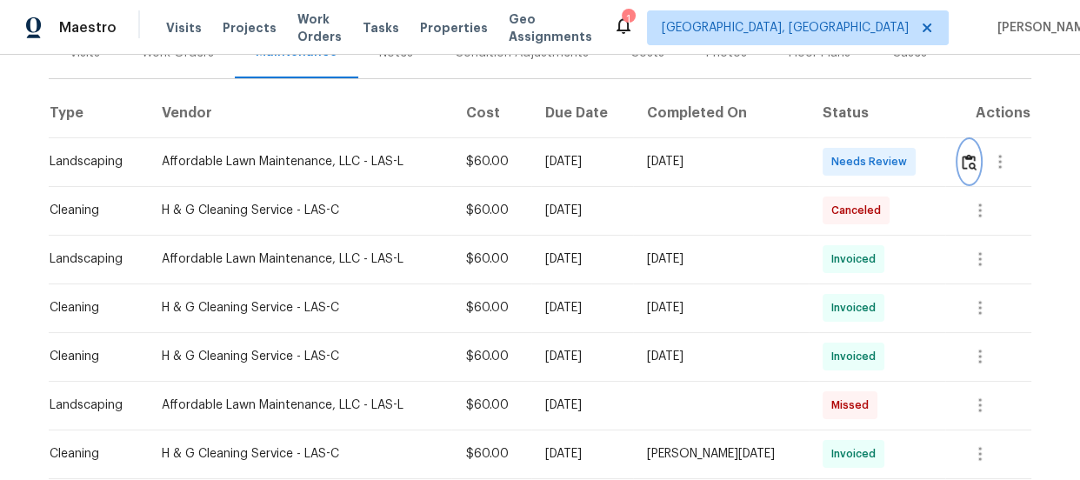
click at [963, 166] on img "button" at bounding box center [969, 162] width 15 height 17
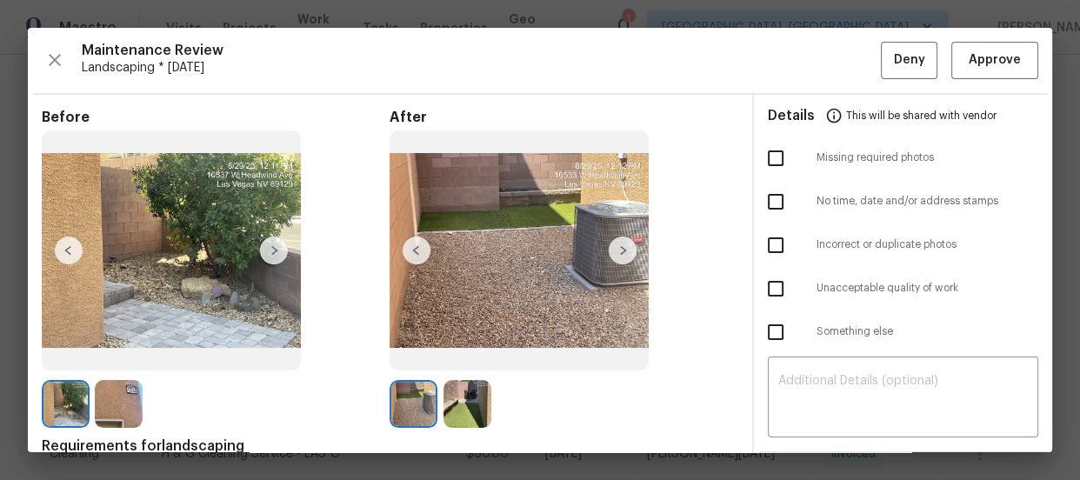
scroll to position [78, 0]
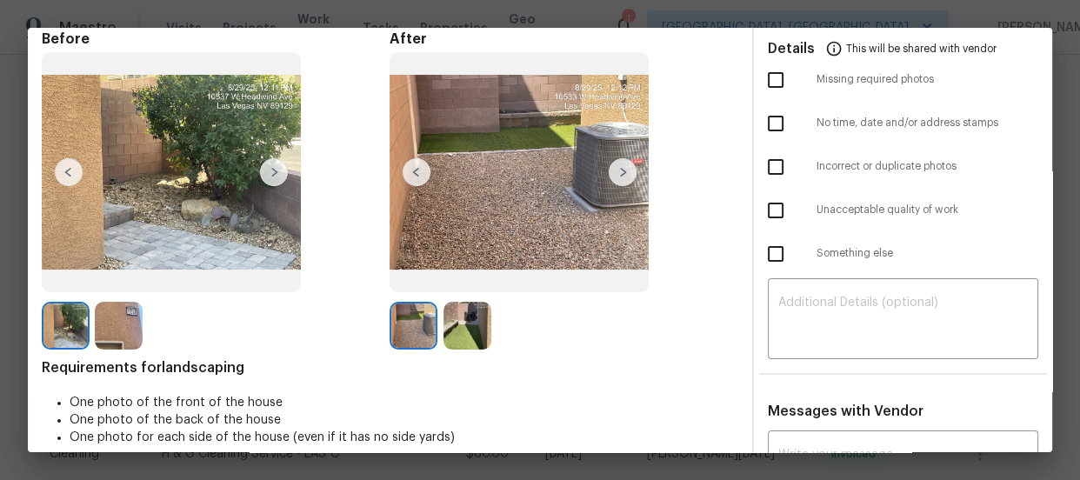
click at [470, 341] on img at bounding box center [467, 326] width 48 height 48
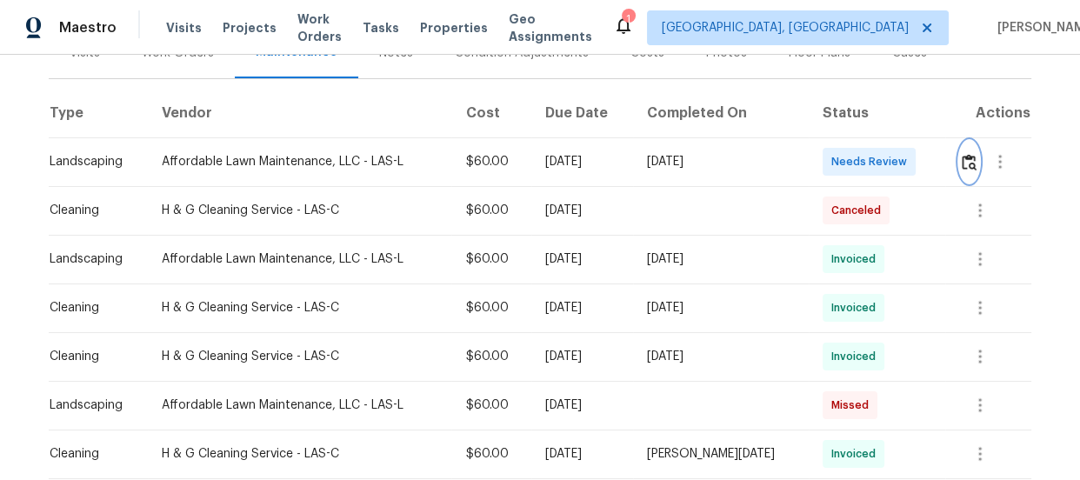
scroll to position [316, 0]
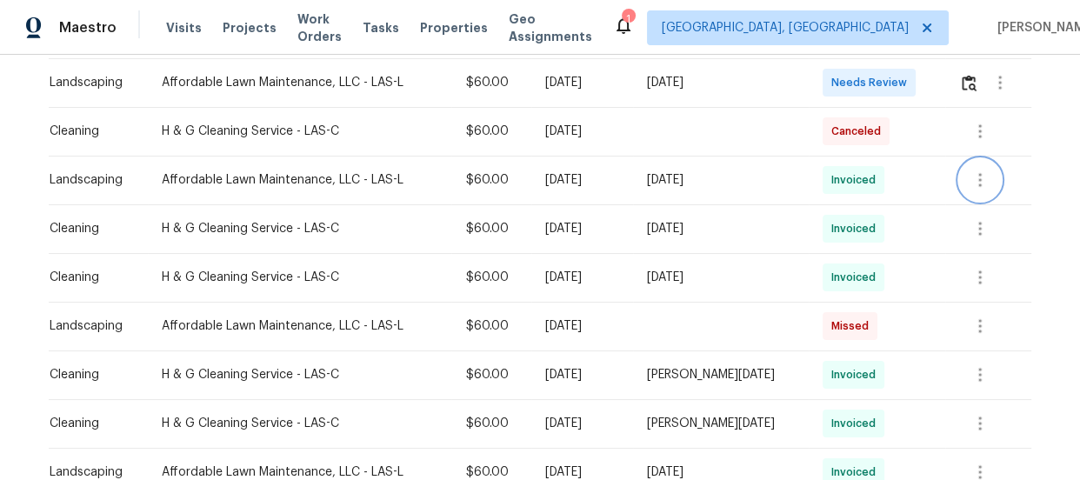
click at [978, 173] on icon "button" at bounding box center [979, 180] width 3 height 14
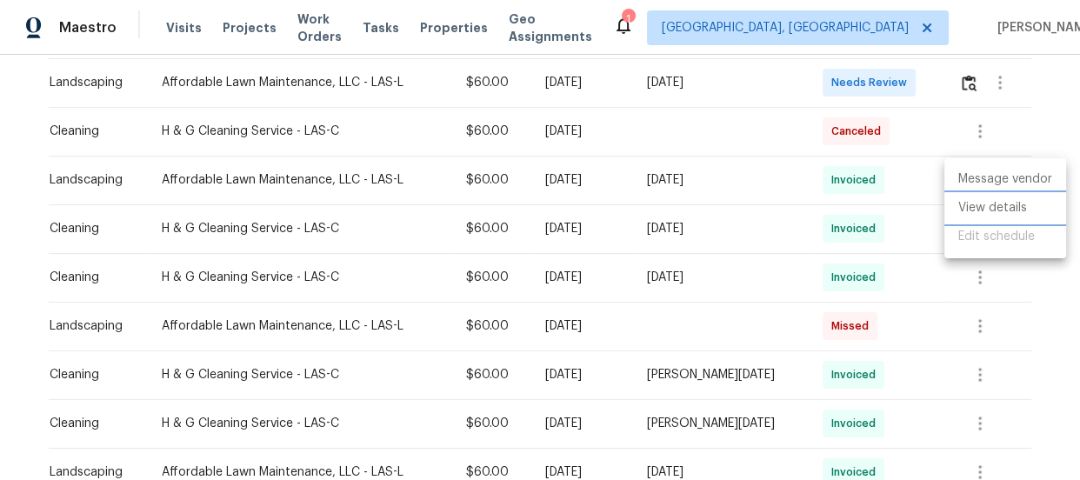
click at [977, 197] on li "View details" at bounding box center [1005, 208] width 122 height 29
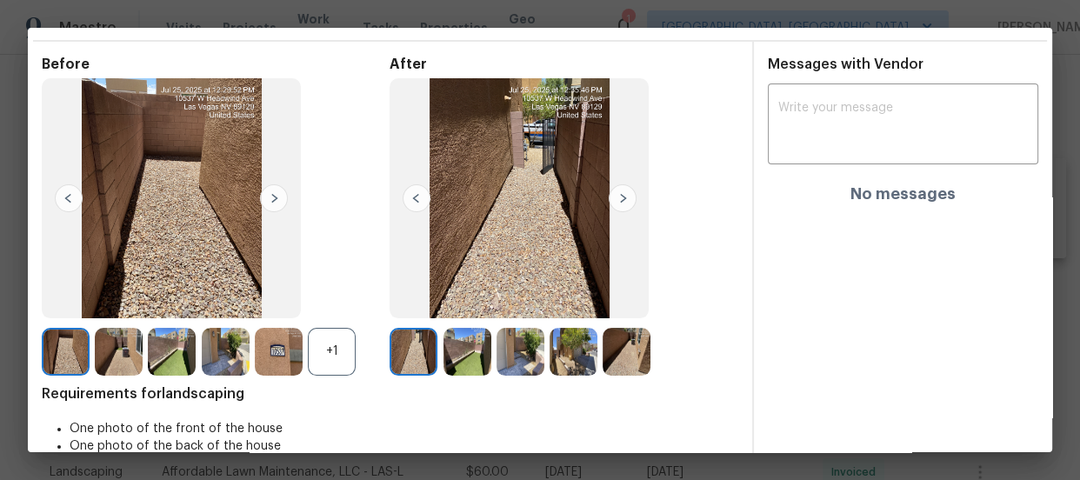
scroll to position [78, 0]
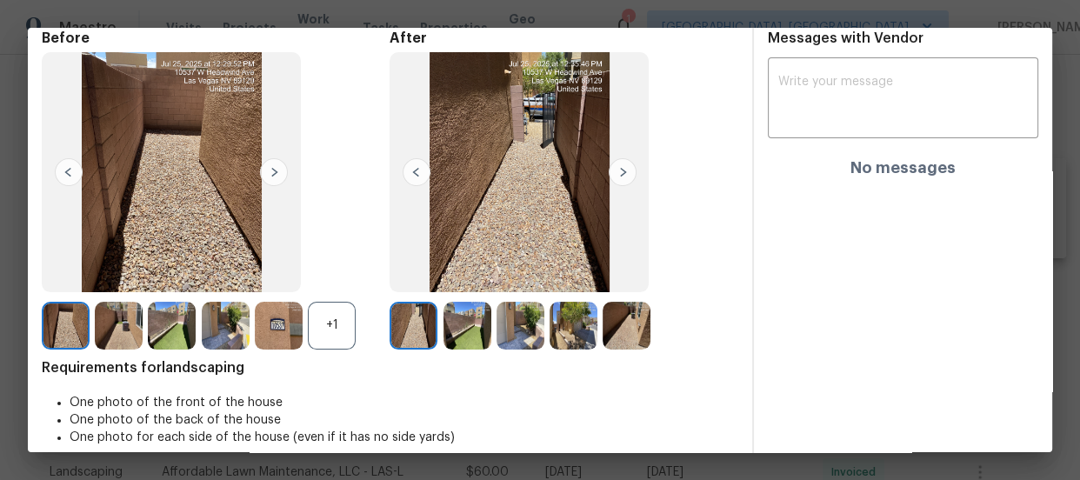
click at [338, 334] on div "+1" at bounding box center [332, 326] width 48 height 48
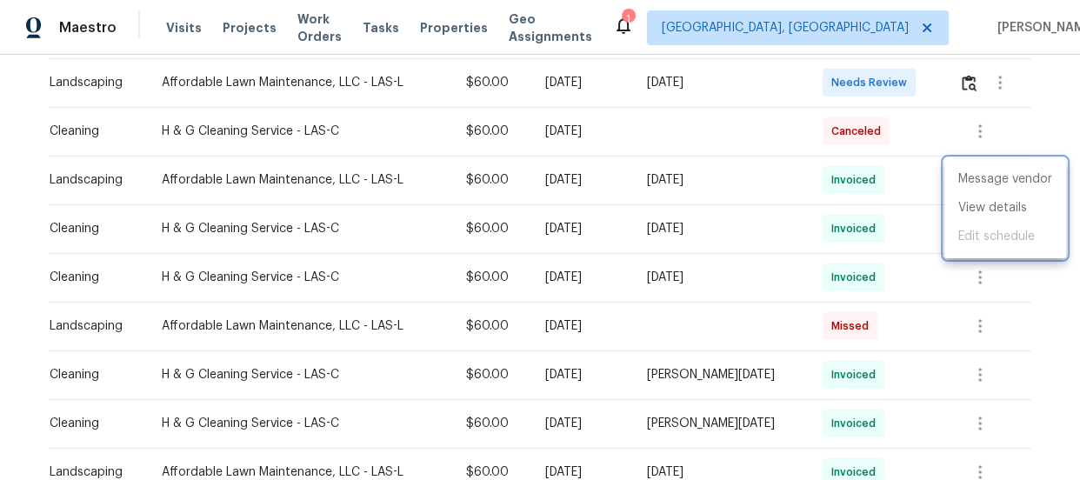
click at [898, 173] on div at bounding box center [540, 240] width 1080 height 480
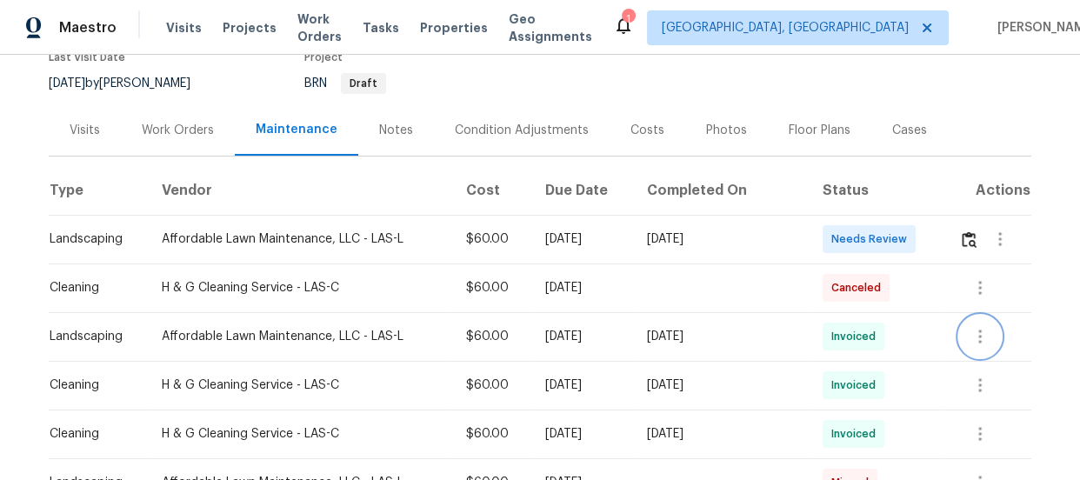
scroll to position [157, 0]
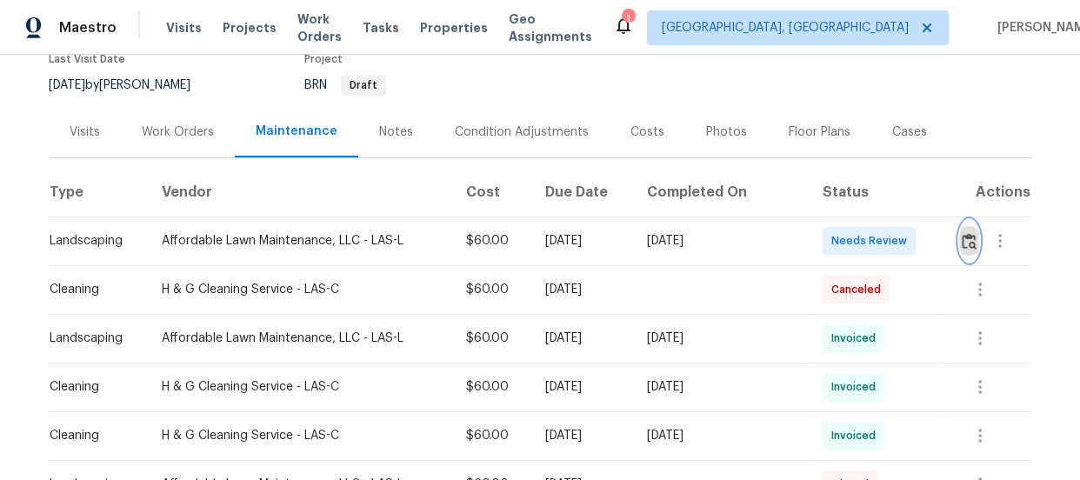
click at [963, 246] on img "button" at bounding box center [969, 241] width 15 height 17
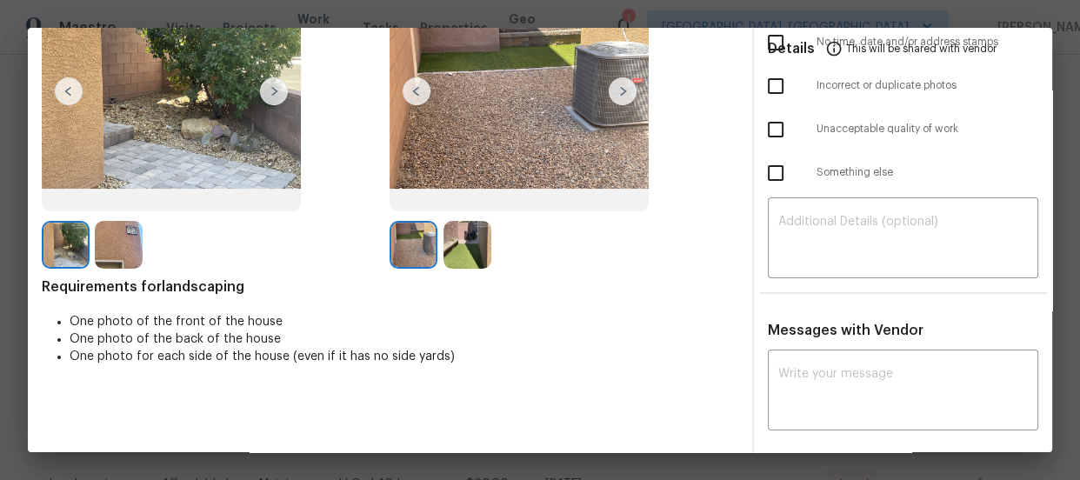
scroll to position [187, 0]
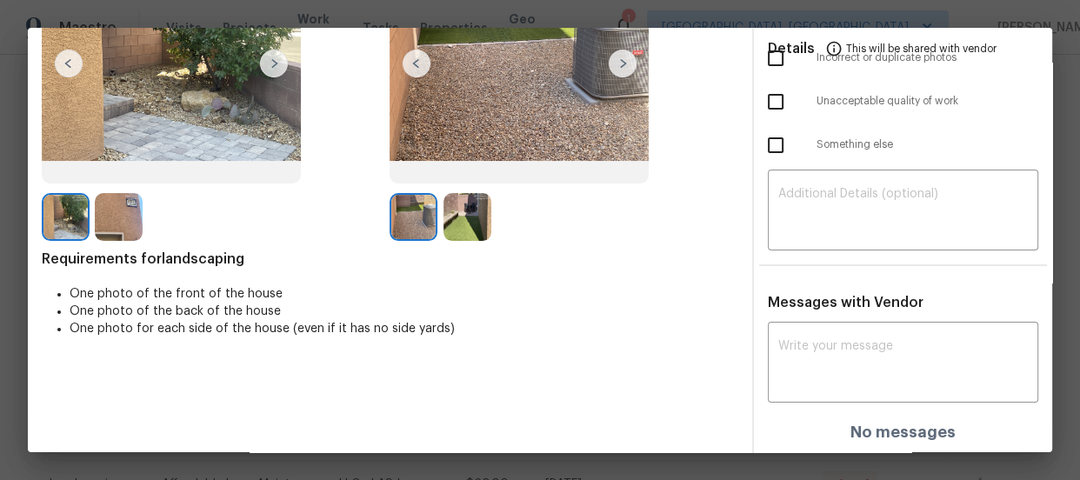
click at [461, 223] on img at bounding box center [467, 217] width 48 height 48
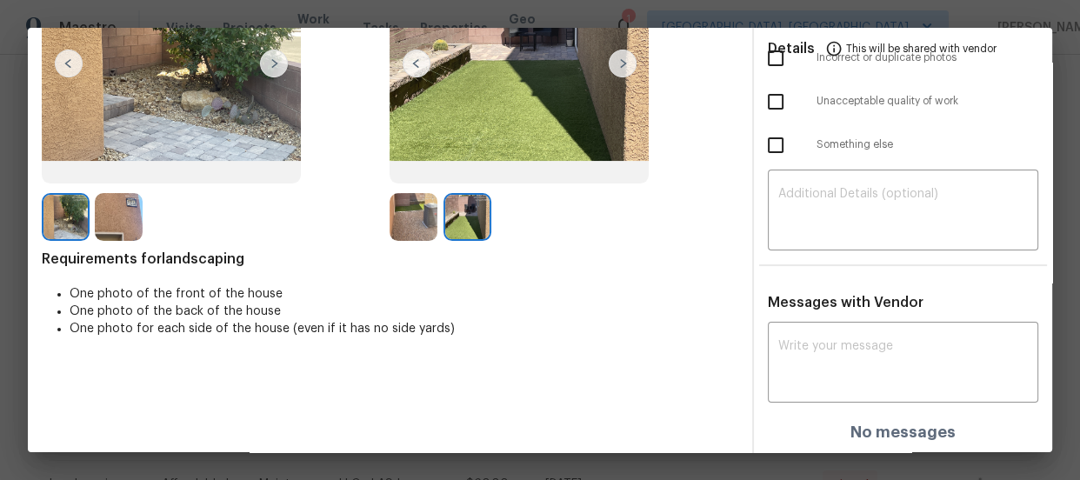
click at [423, 217] on img at bounding box center [414, 217] width 48 height 48
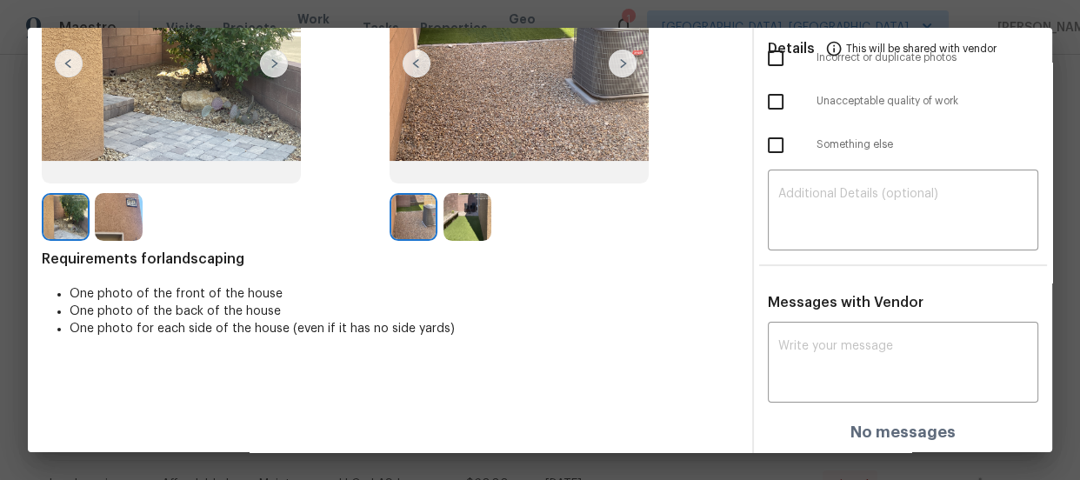
click at [453, 228] on img at bounding box center [467, 217] width 48 height 48
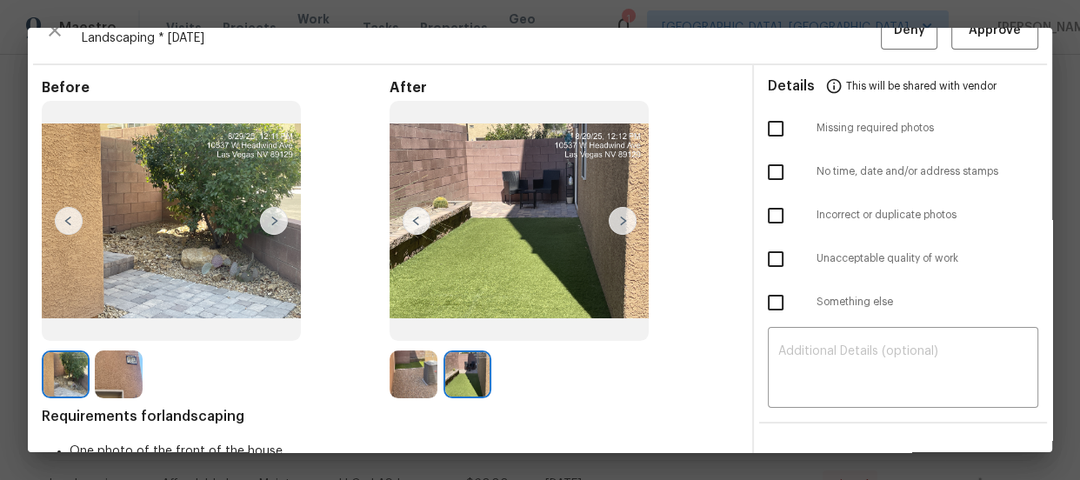
scroll to position [29, 0]
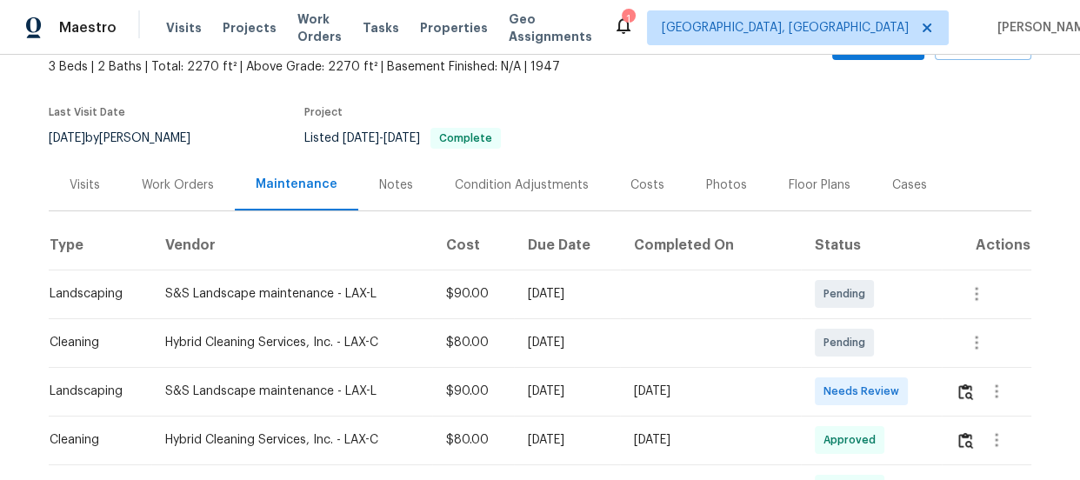
scroll to position [326, 0]
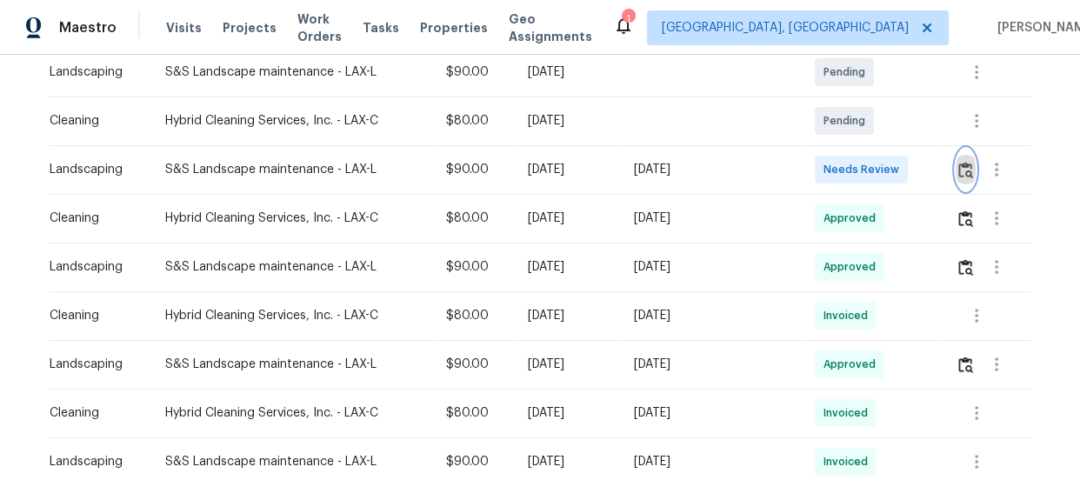
click at [958, 171] on img "button" at bounding box center [965, 170] width 15 height 17
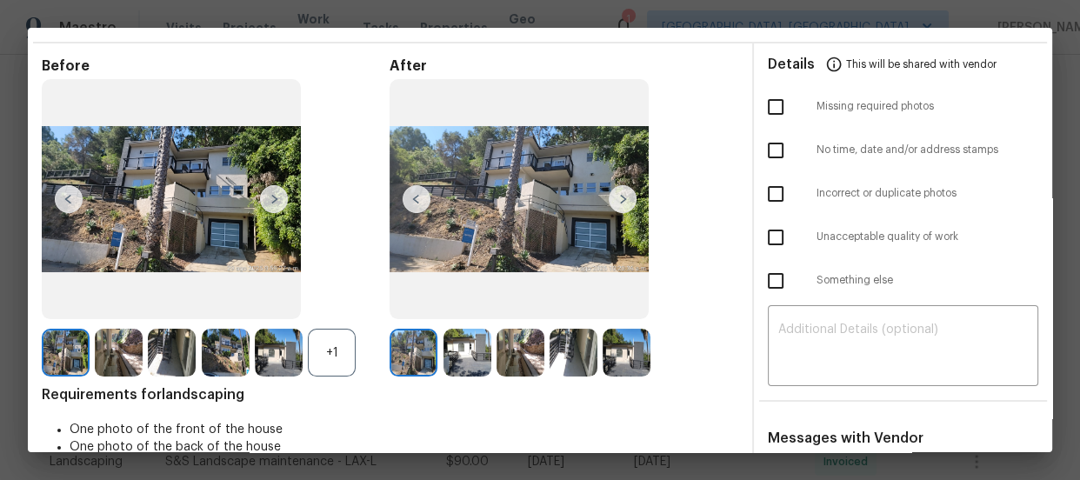
scroll to position [78, 0]
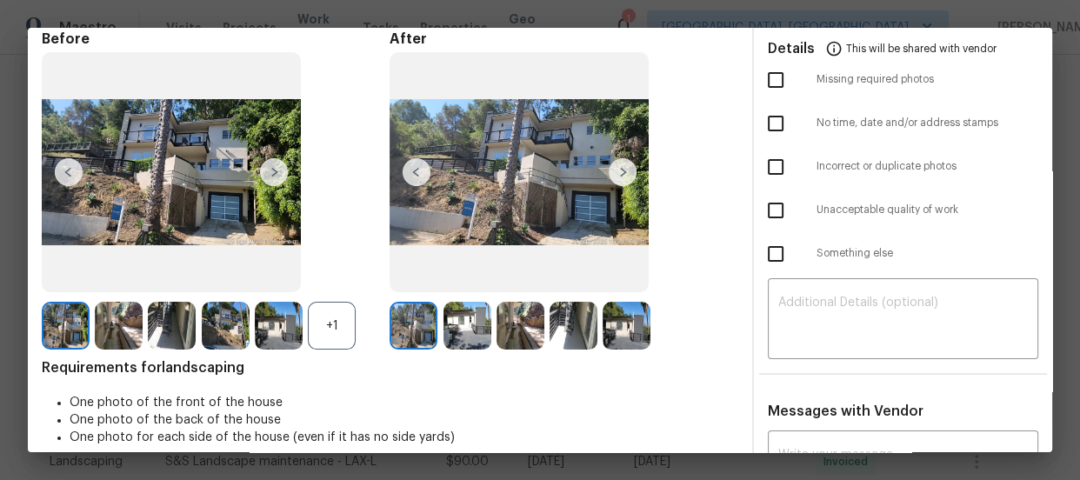
click at [330, 331] on div "+1" at bounding box center [332, 326] width 48 height 48
click at [487, 322] on div at bounding box center [469, 326] width 53 height 48
click at [474, 323] on img at bounding box center [467, 326] width 48 height 48
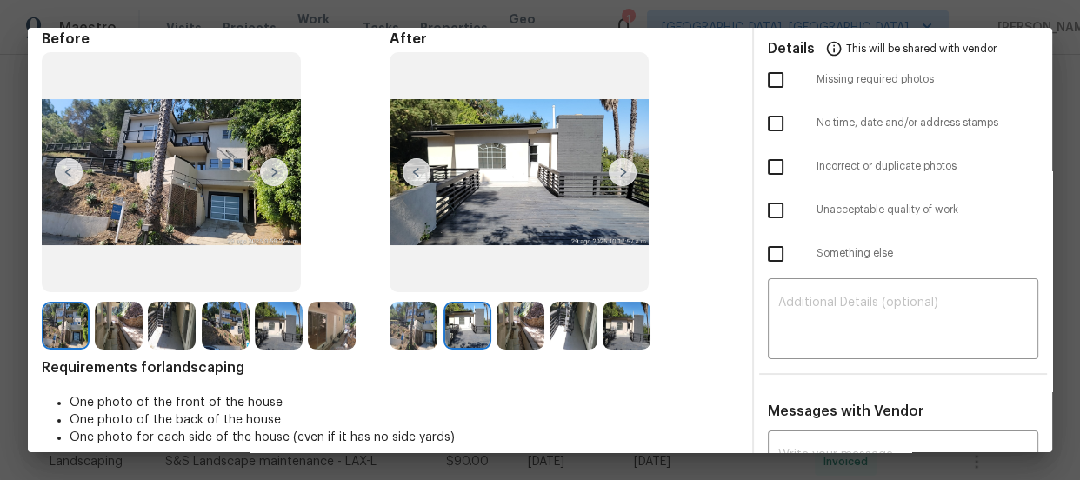
click at [533, 330] on img at bounding box center [521, 326] width 48 height 48
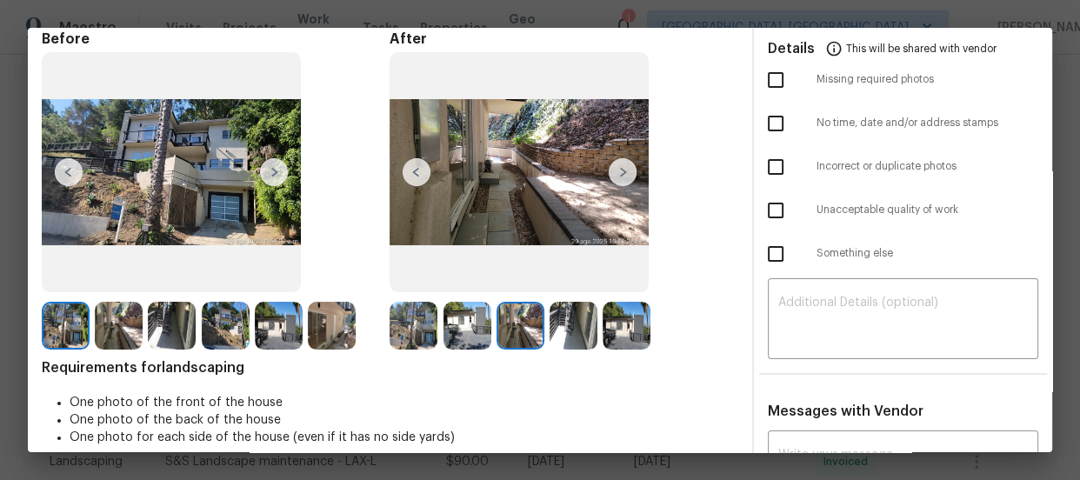
click at [566, 330] on img at bounding box center [574, 326] width 48 height 48
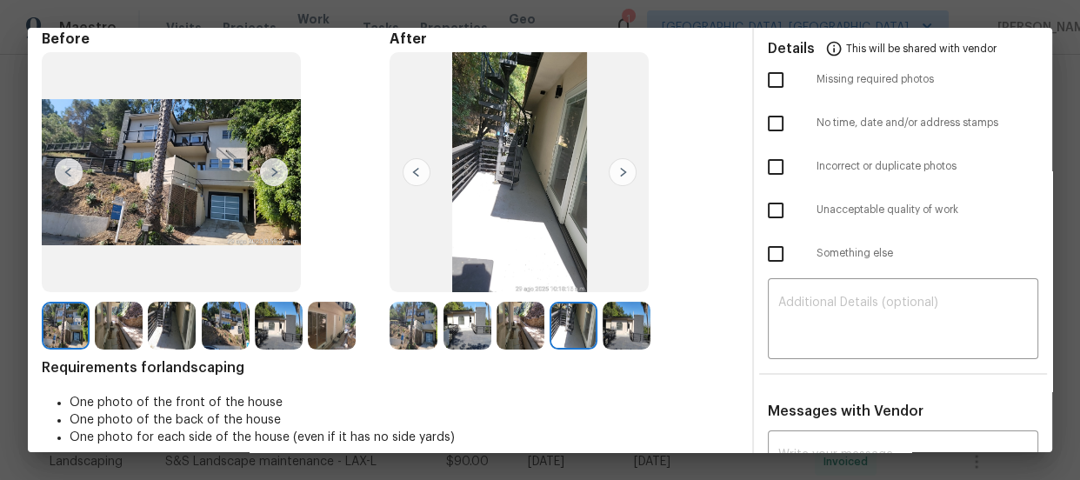
click at [631, 335] on img at bounding box center [627, 326] width 48 height 48
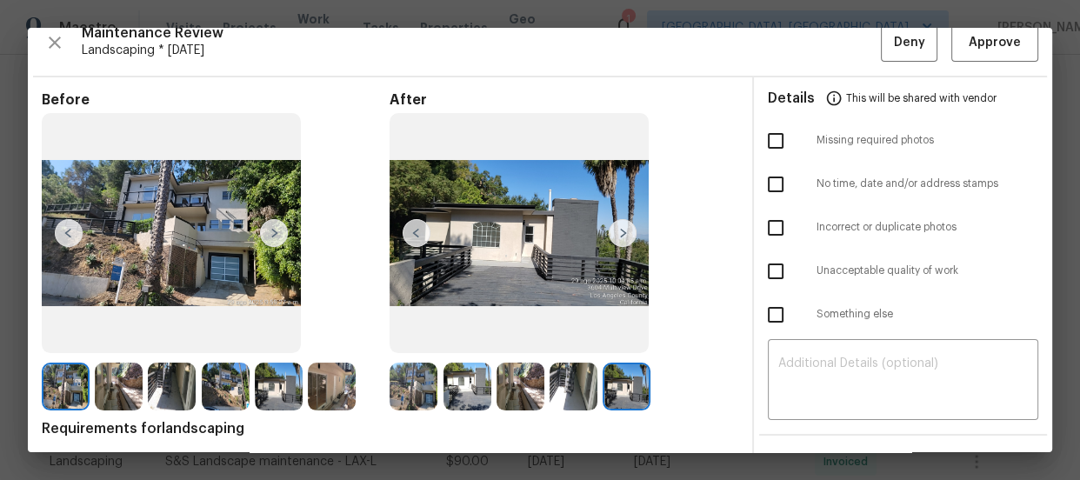
scroll to position [0, 0]
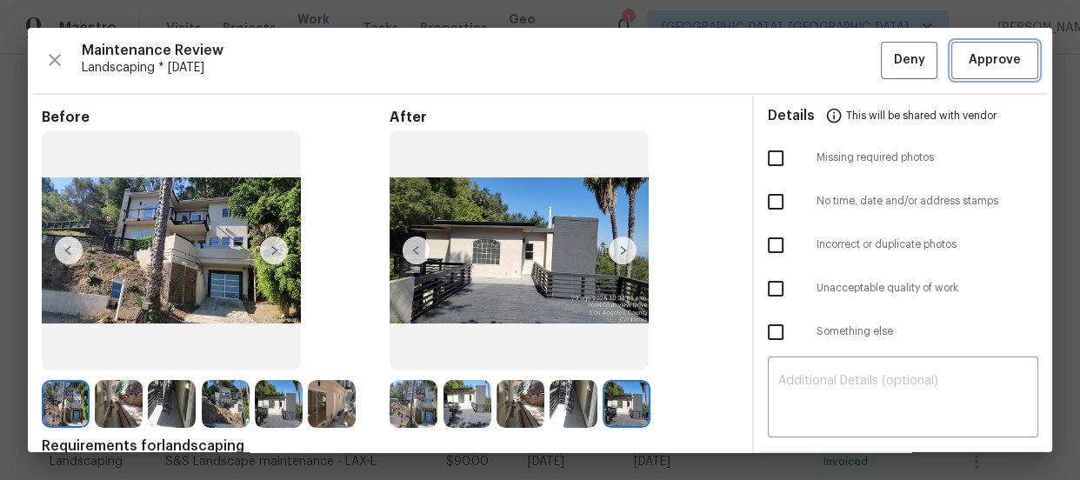
click at [991, 68] on span "Approve" at bounding box center [995, 61] width 52 height 22
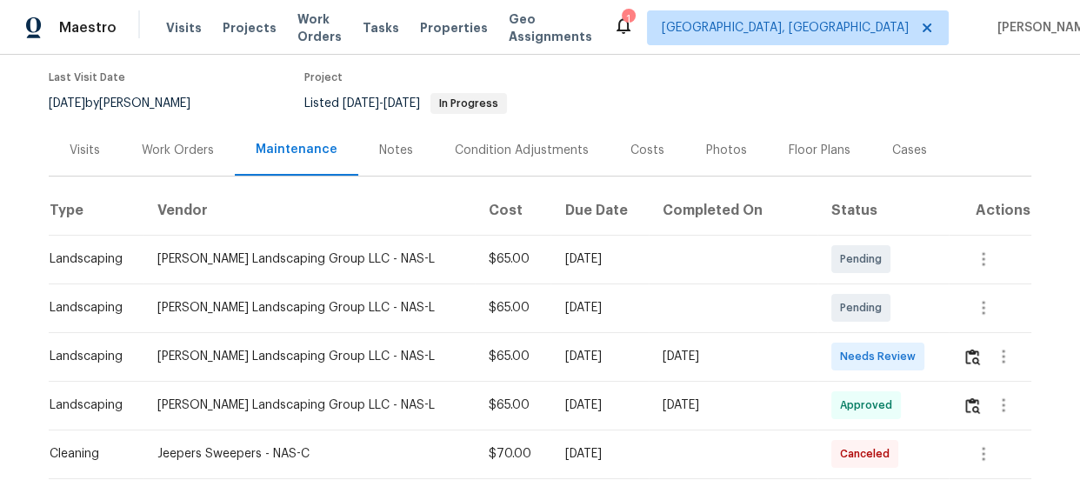
scroll to position [168, 0]
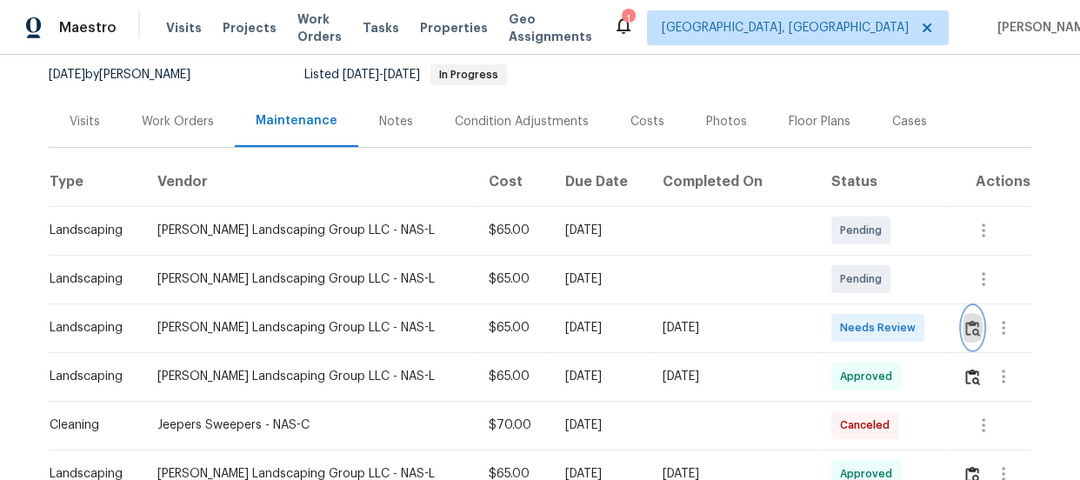
click at [968, 333] on img "button" at bounding box center [972, 328] width 15 height 17
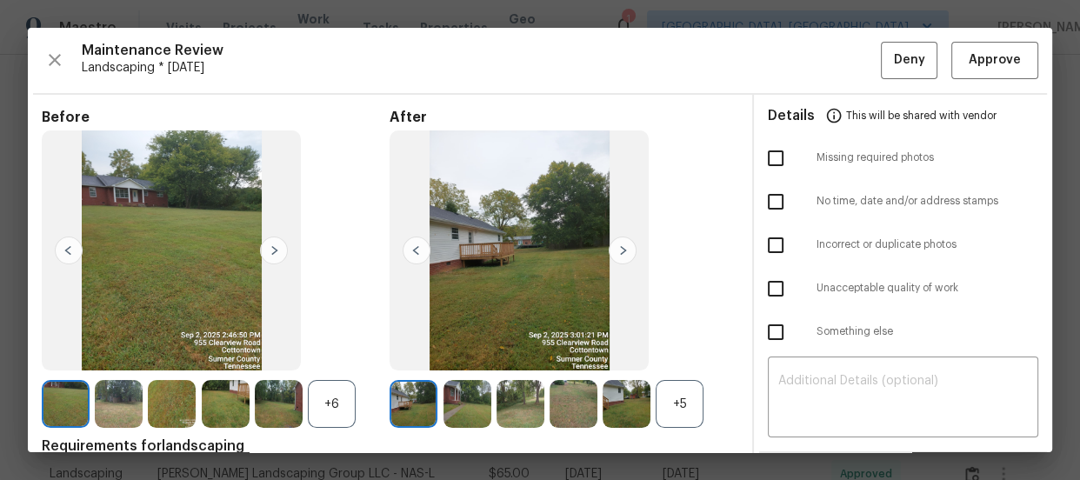
click at [672, 405] on div "+5" at bounding box center [680, 404] width 48 height 48
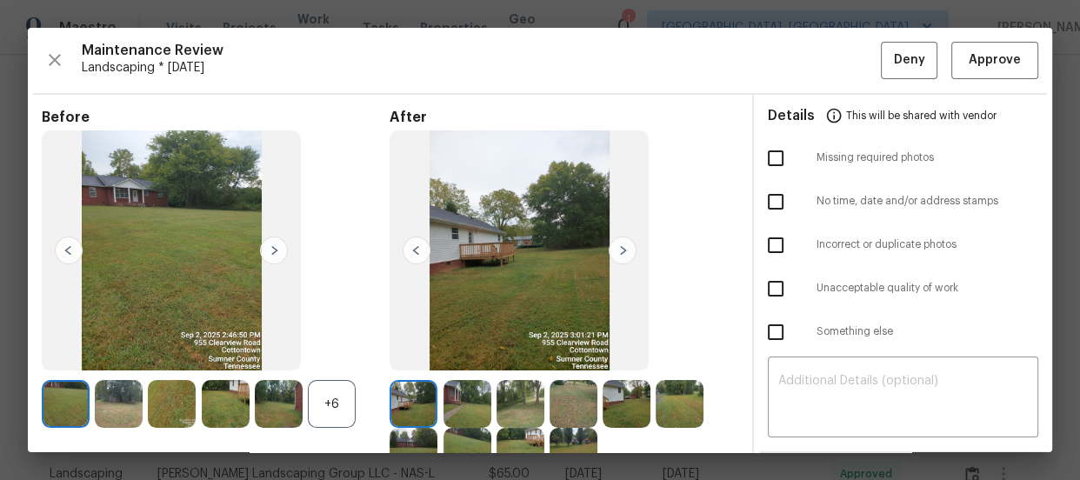
click at [333, 400] on div "+6" at bounding box center [332, 404] width 48 height 48
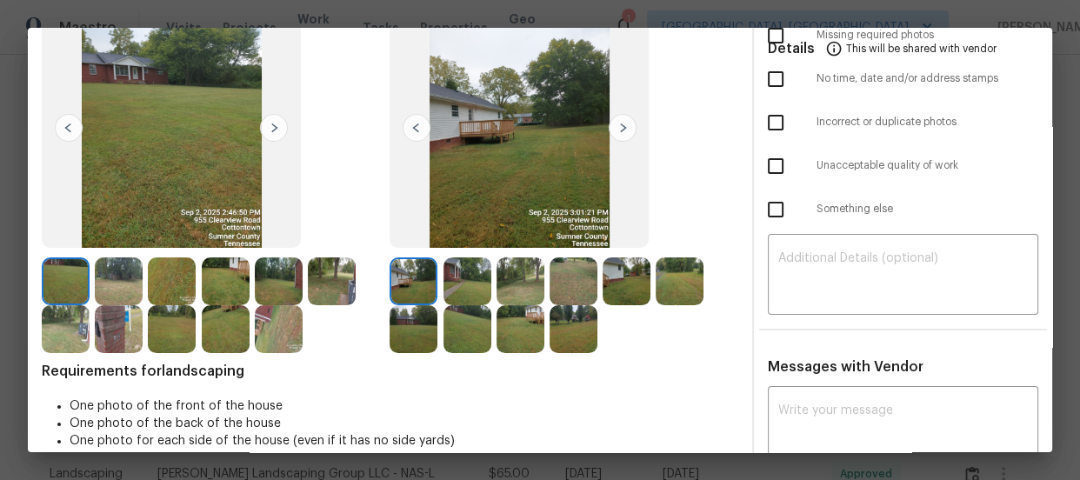
scroll to position [157, 0]
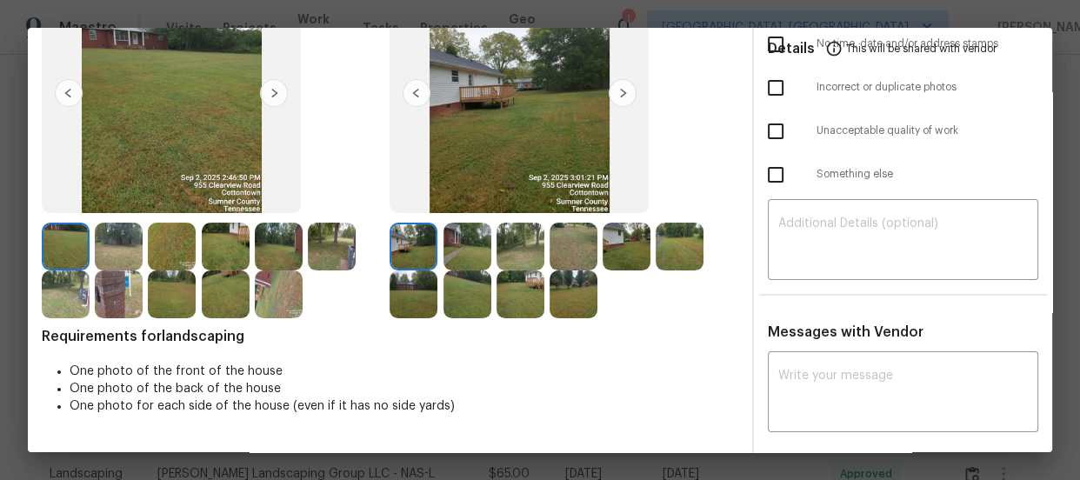
click at [457, 257] on img at bounding box center [467, 247] width 48 height 48
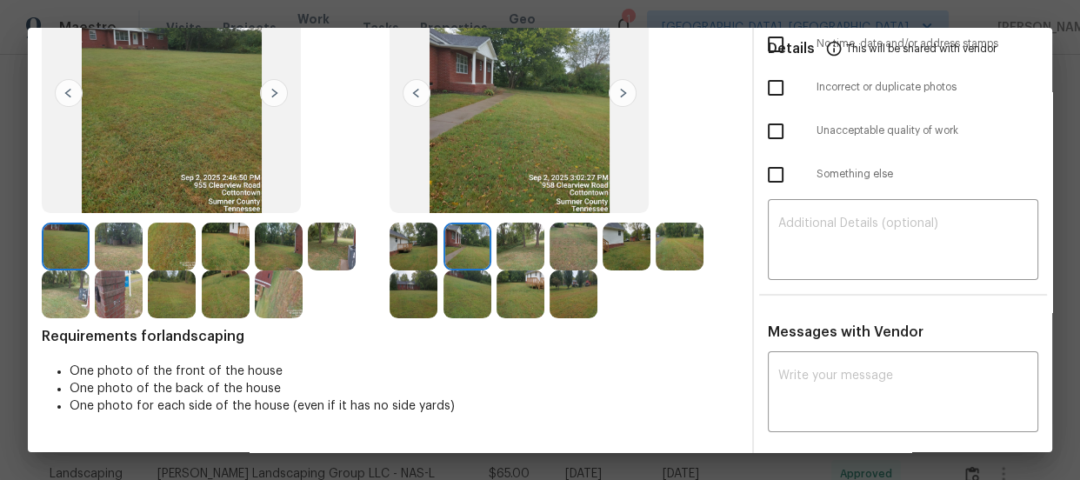
click at [511, 252] on img at bounding box center [521, 247] width 48 height 48
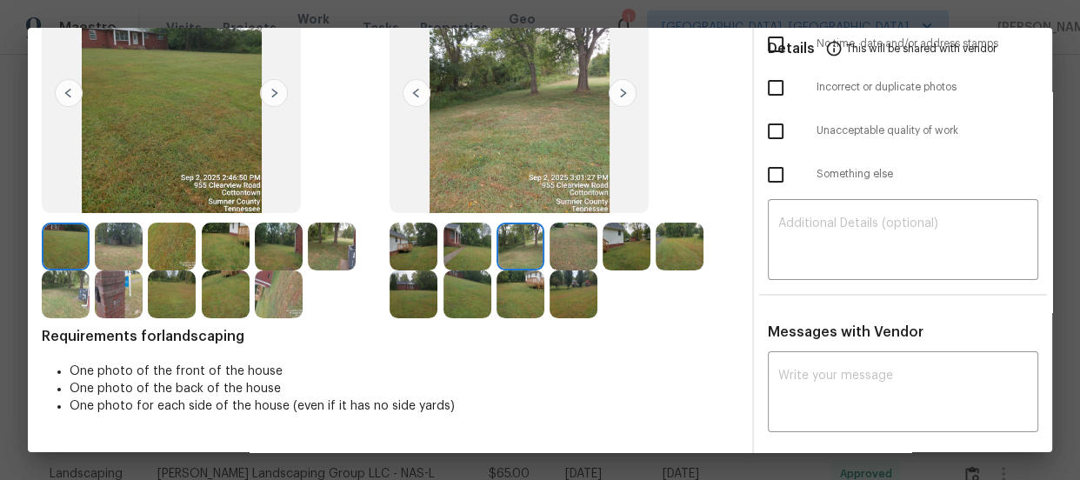
click at [558, 257] on img at bounding box center [574, 247] width 48 height 48
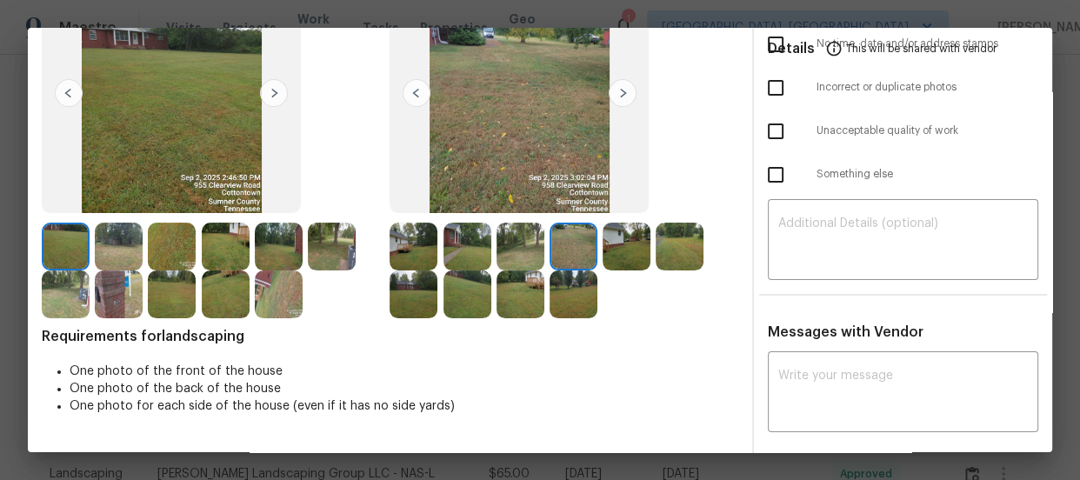
click at [618, 244] on img at bounding box center [627, 247] width 48 height 48
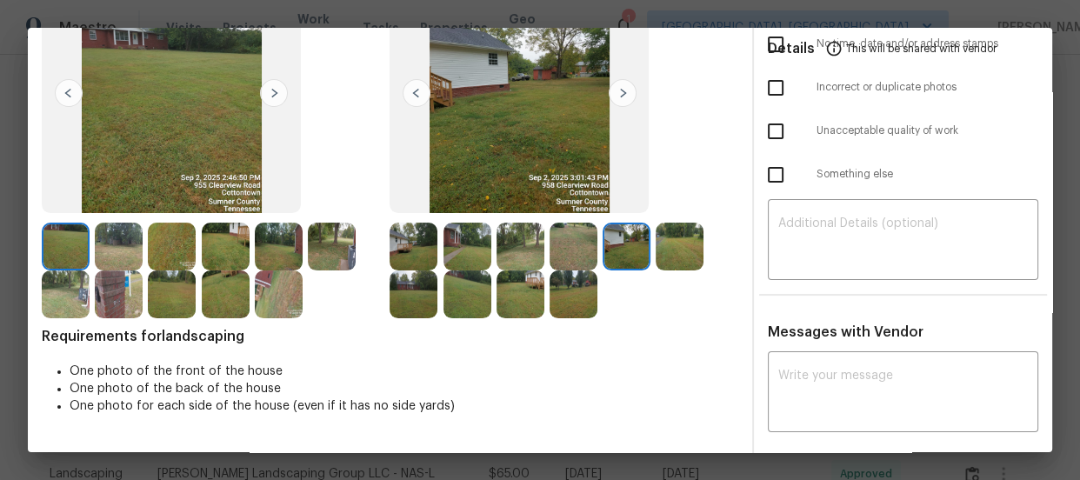
click at [663, 251] on img at bounding box center [680, 247] width 48 height 48
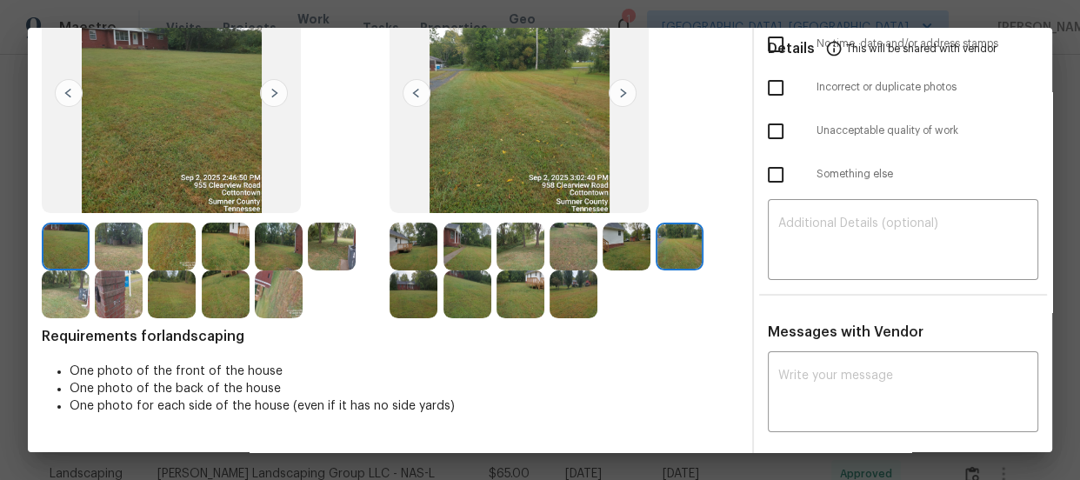
click at [401, 294] on img at bounding box center [414, 294] width 48 height 48
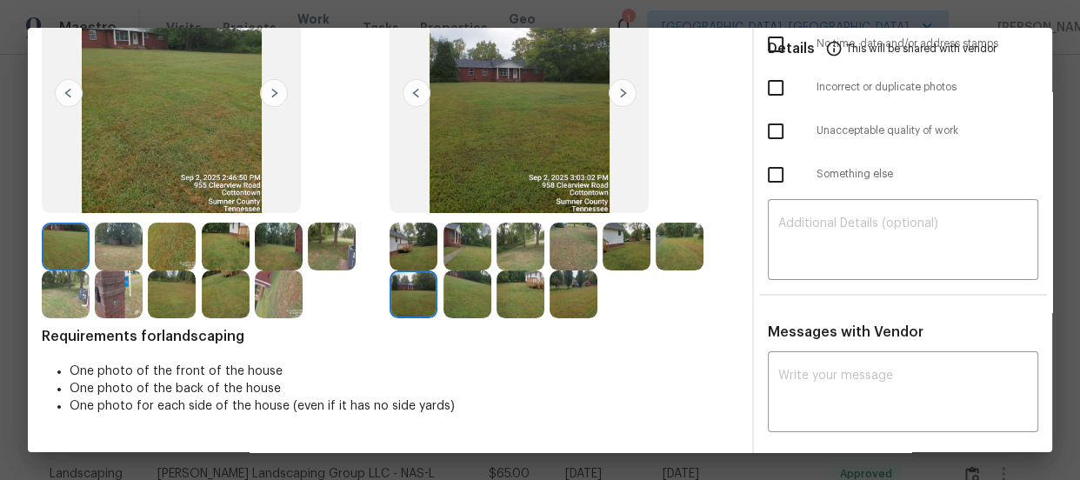
click at [450, 299] on img at bounding box center [467, 294] width 48 height 48
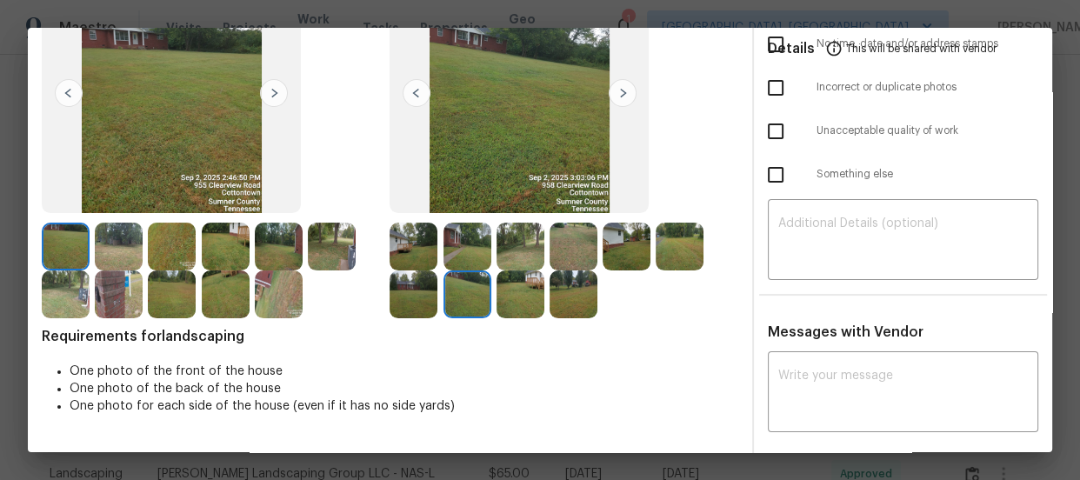
click at [506, 302] on img at bounding box center [521, 294] width 48 height 48
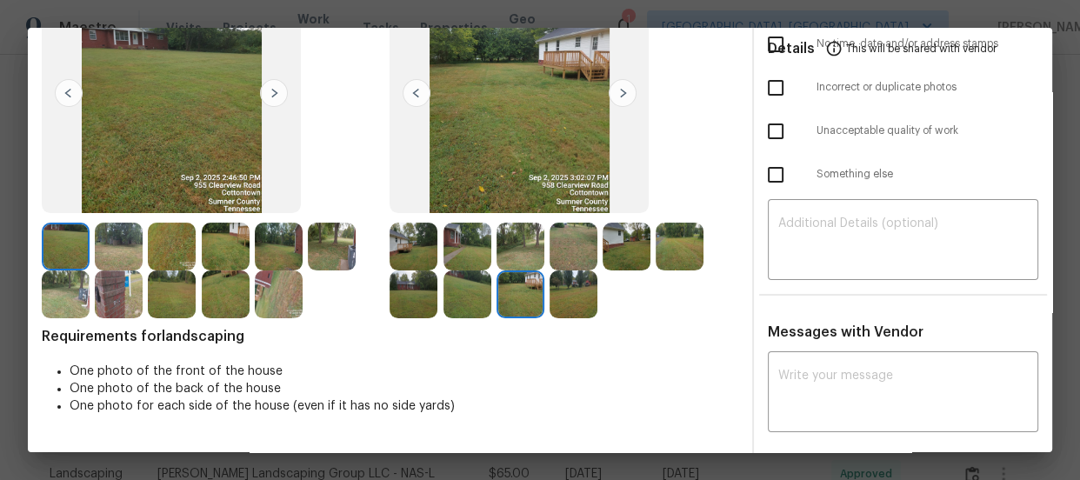
click at [550, 305] on img at bounding box center [574, 294] width 48 height 48
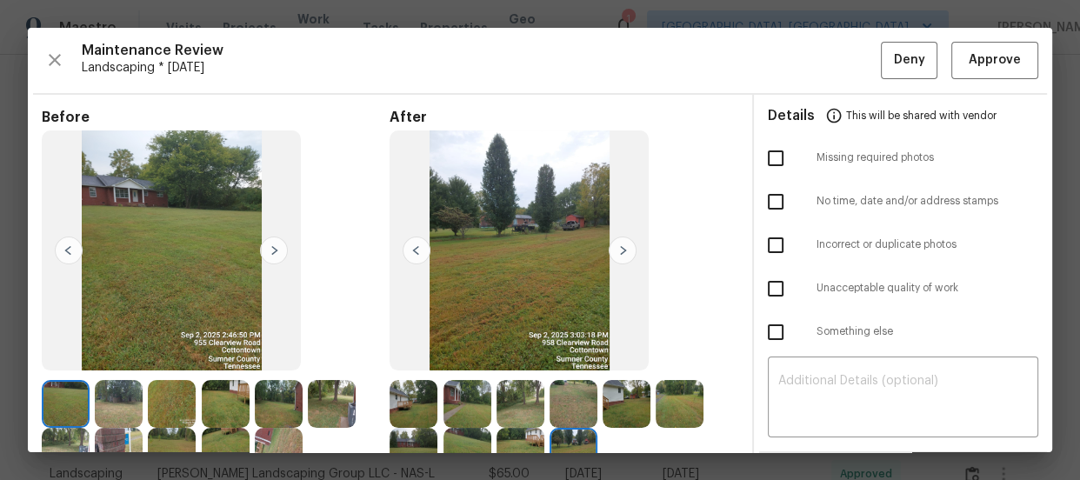
scroll to position [0, 0]
click at [991, 59] on span "Approve" at bounding box center [995, 61] width 52 height 22
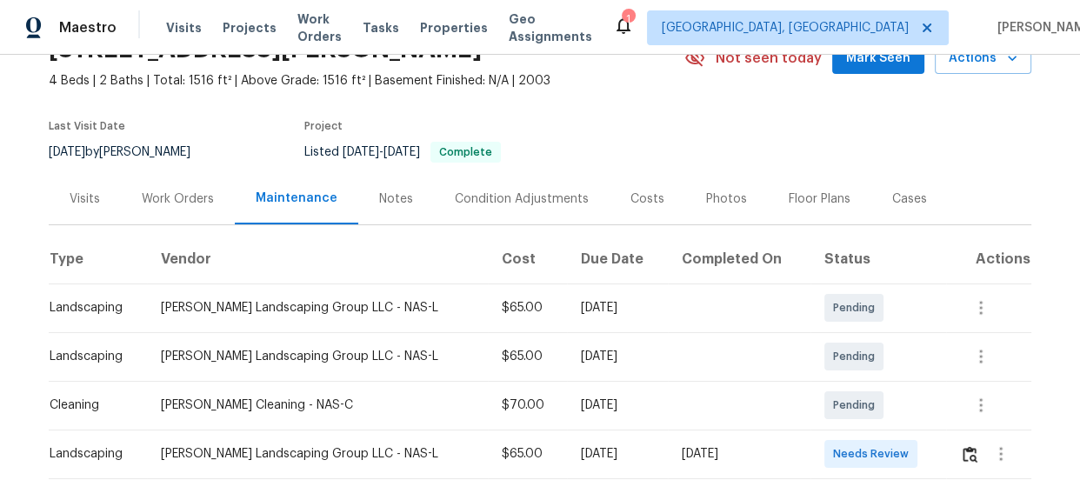
scroll to position [237, 0]
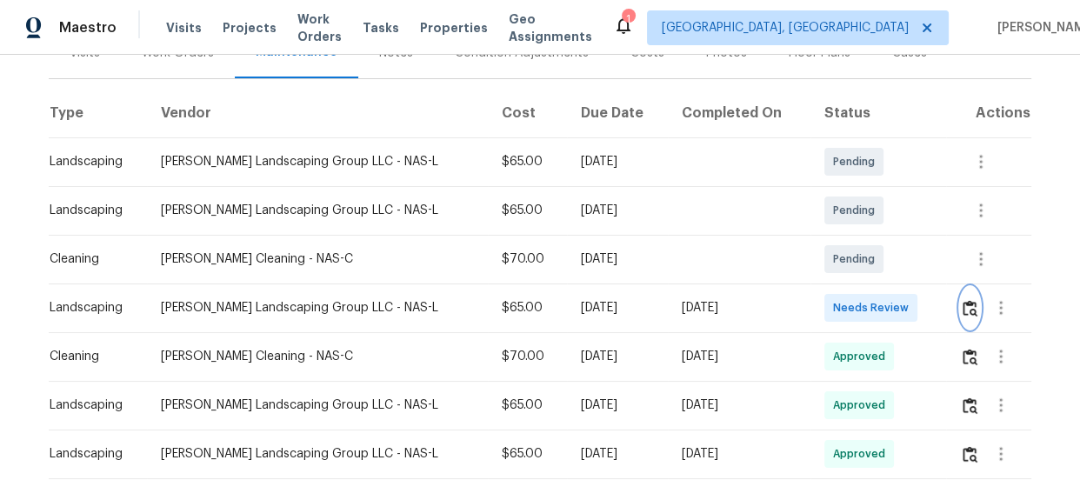
click at [963, 313] on img "button" at bounding box center [970, 308] width 15 height 17
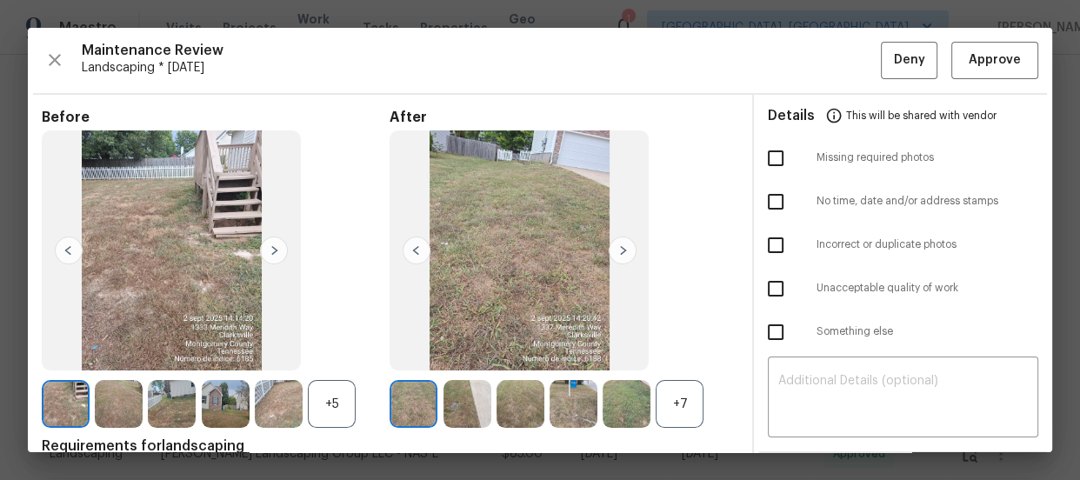
click at [697, 409] on div "+7" at bounding box center [680, 404] width 48 height 48
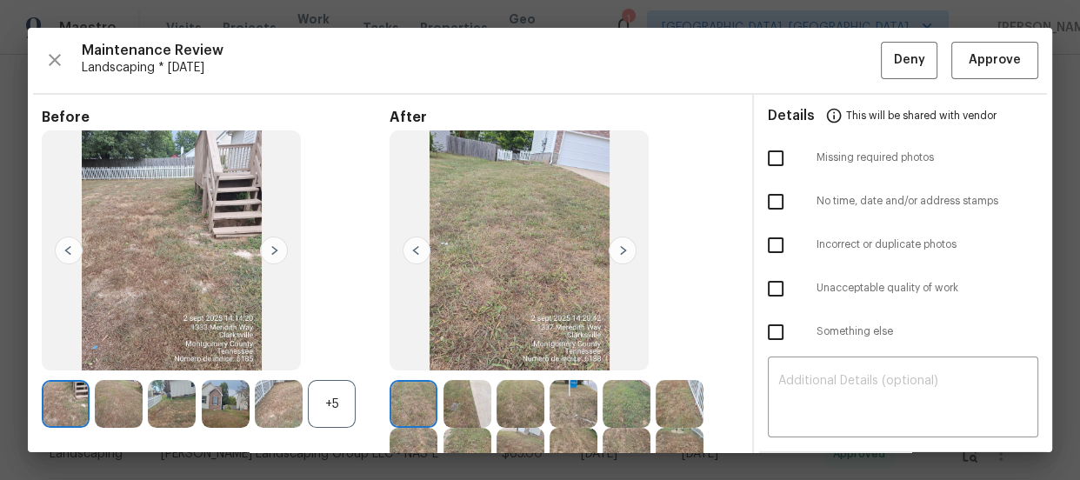
scroll to position [157, 0]
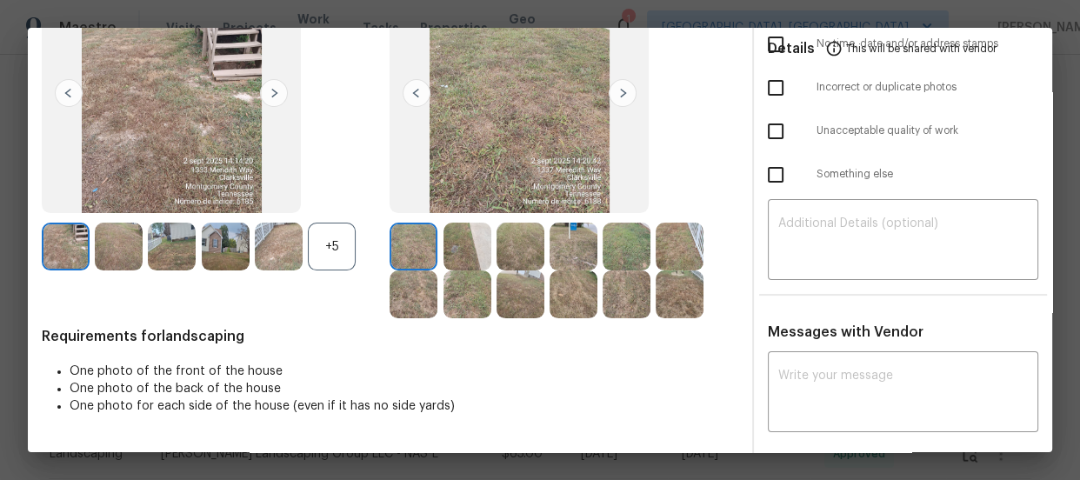
click at [321, 246] on div "+5" at bounding box center [332, 247] width 48 height 48
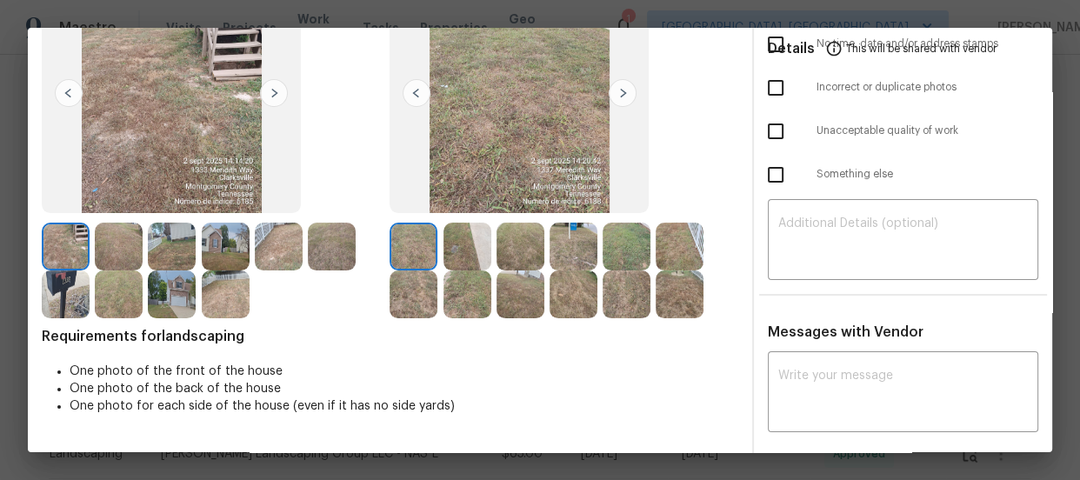
click at [452, 248] on img at bounding box center [467, 247] width 48 height 48
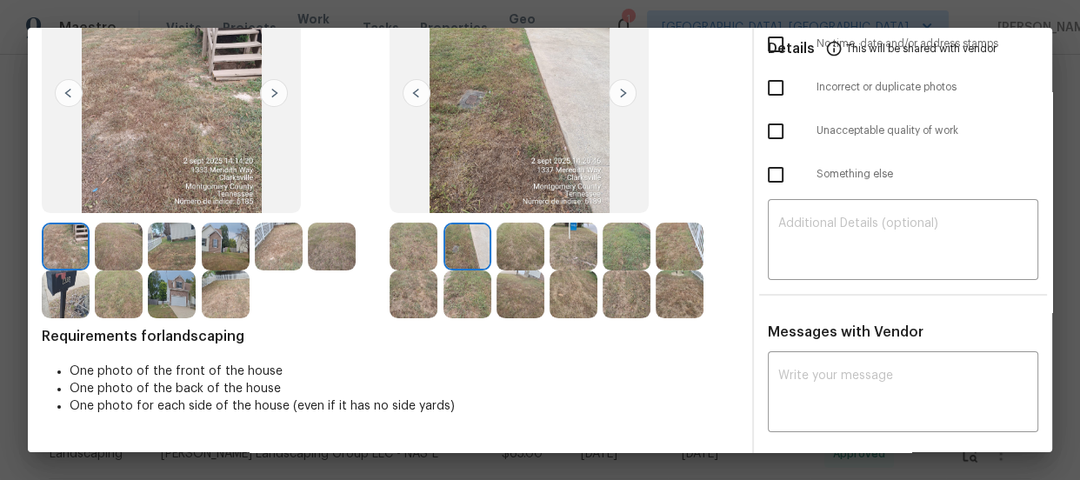
click at [497, 254] on img at bounding box center [521, 247] width 48 height 48
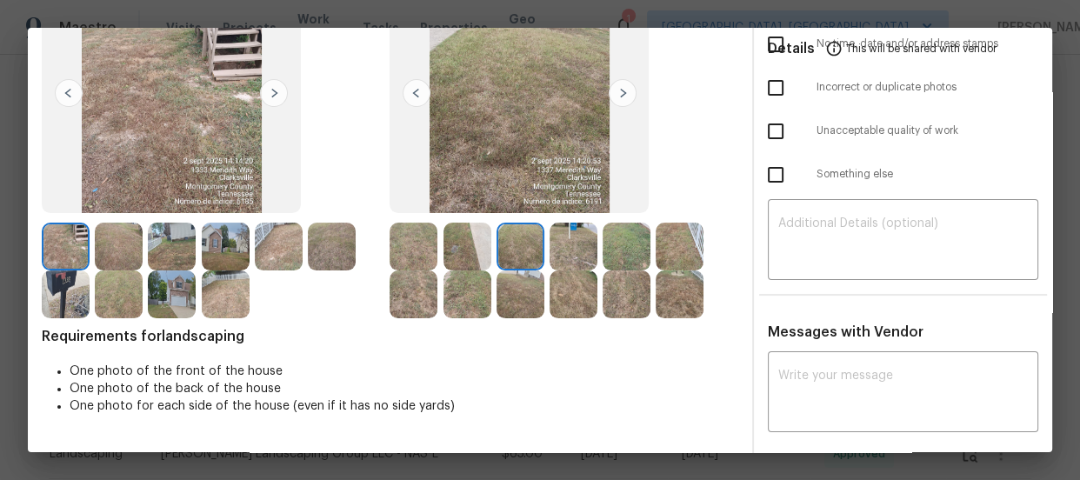
click at [575, 254] on img at bounding box center [574, 247] width 48 height 48
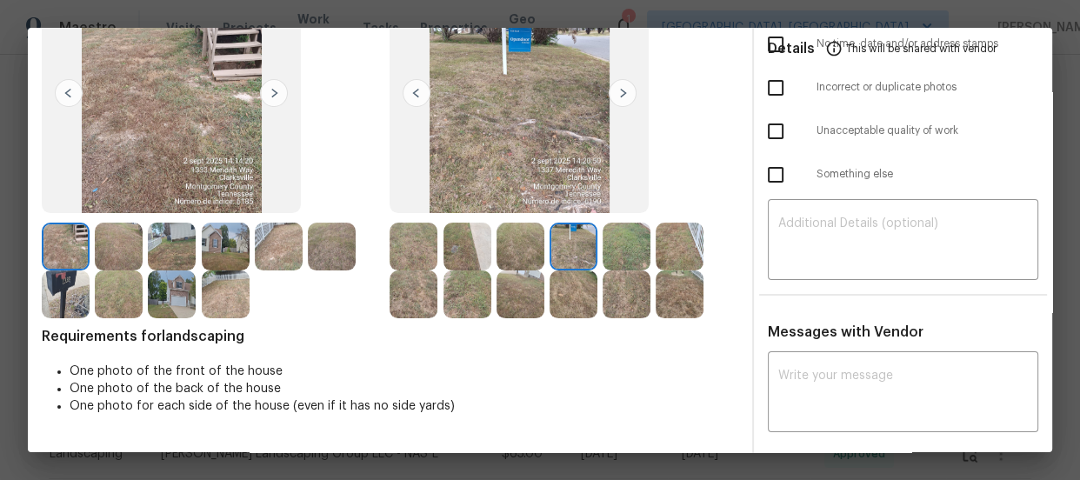
click at [609, 257] on img at bounding box center [627, 247] width 48 height 48
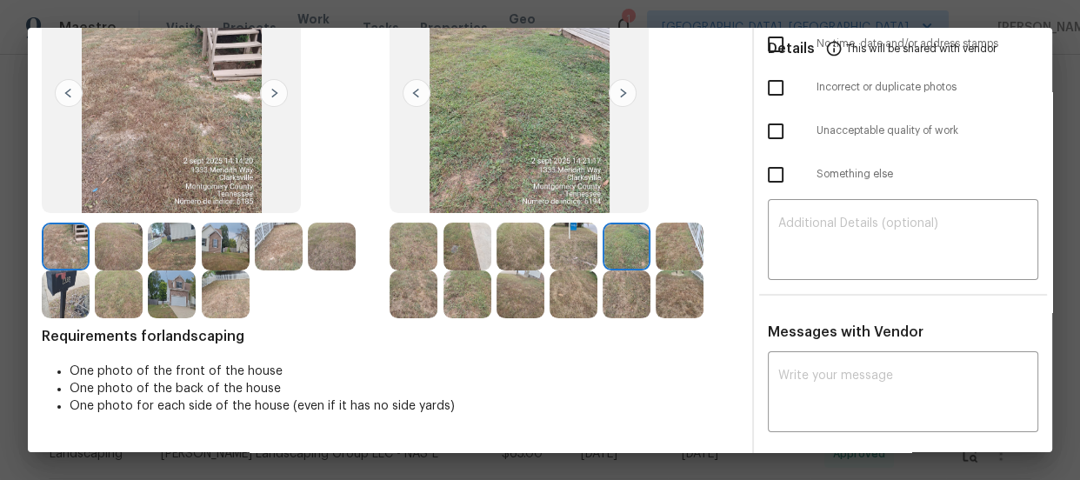
click at [657, 257] on img at bounding box center [680, 247] width 48 height 48
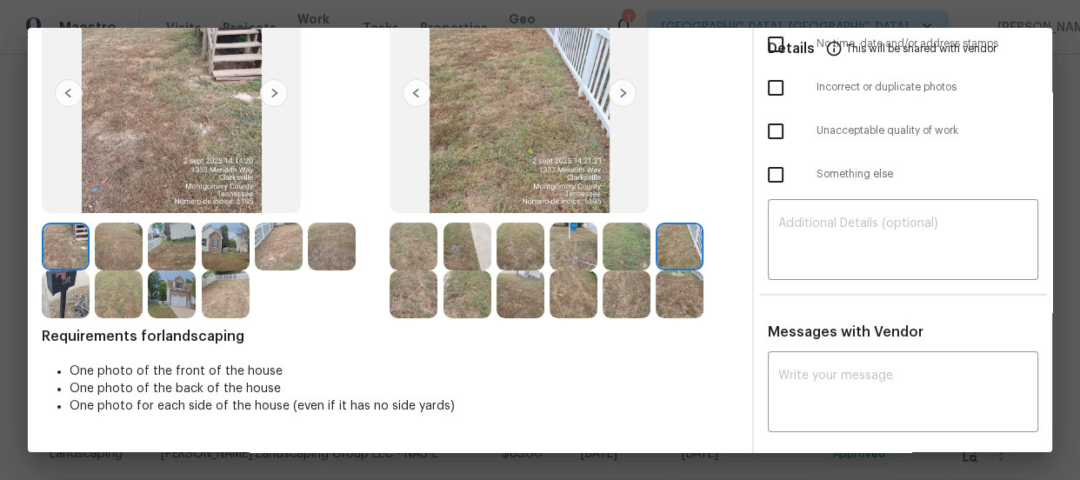
click at [420, 286] on img at bounding box center [414, 294] width 48 height 48
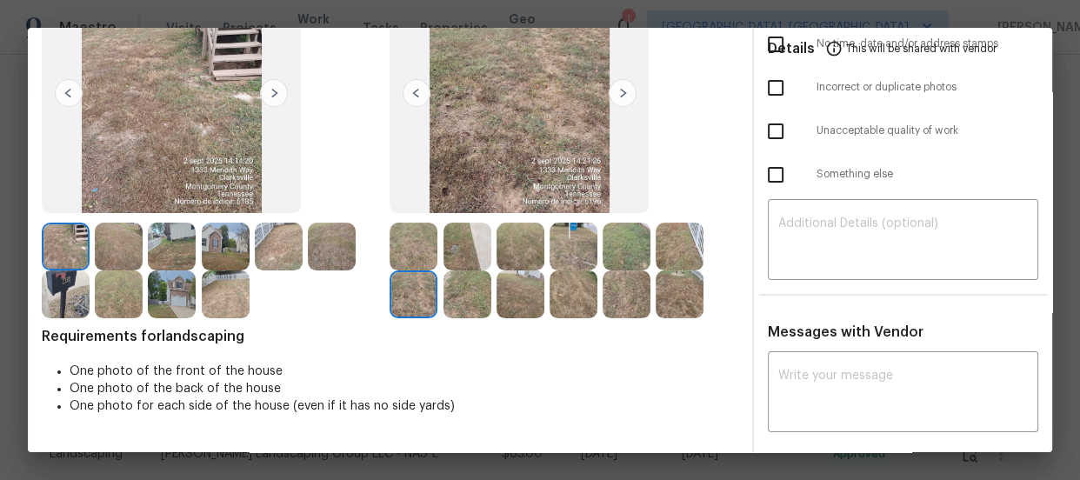
click at [459, 290] on img at bounding box center [467, 294] width 48 height 48
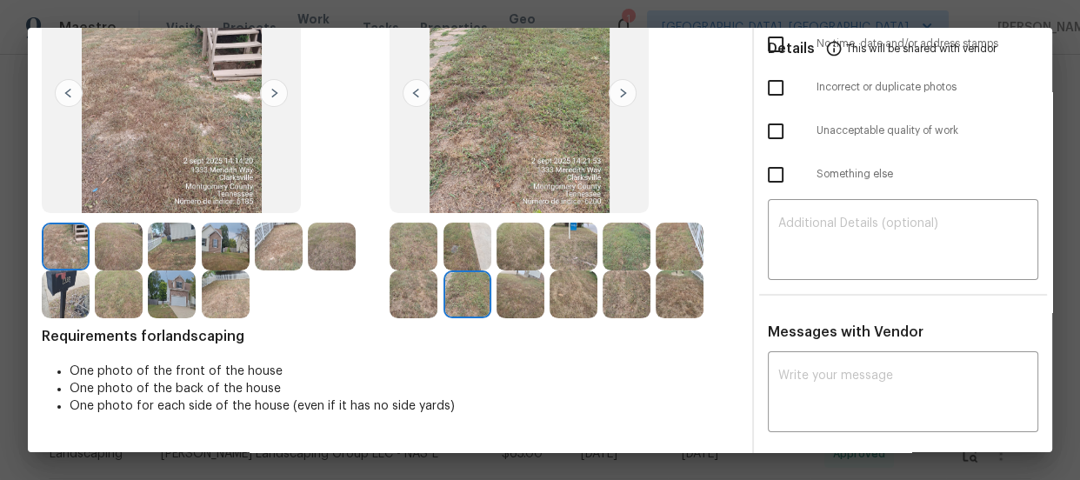
click at [515, 296] on img at bounding box center [521, 294] width 48 height 48
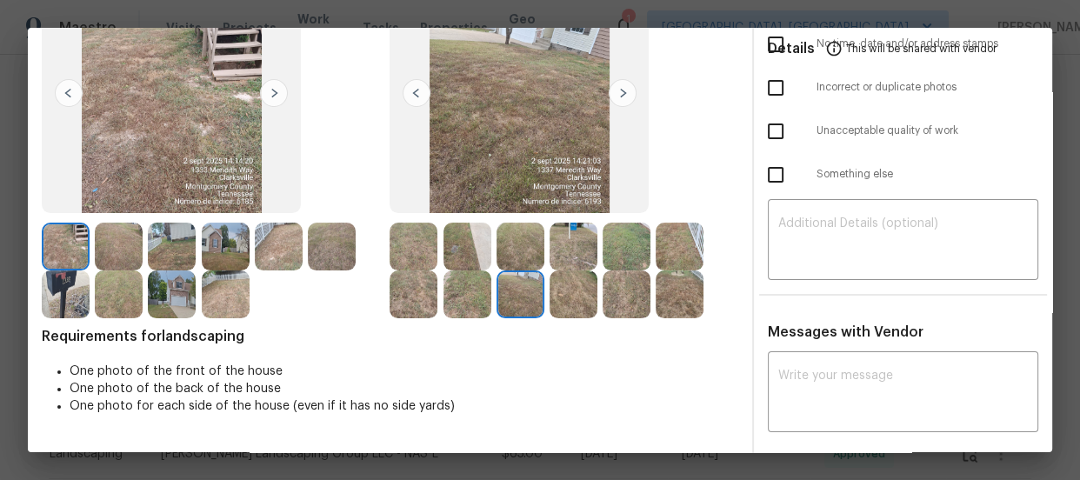
click at [574, 303] on img at bounding box center [574, 294] width 48 height 48
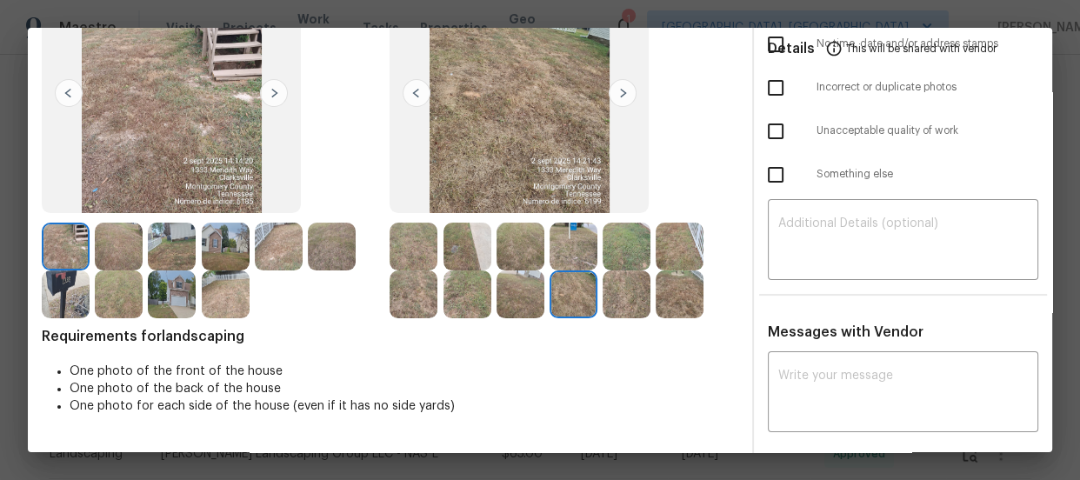
click at [617, 303] on img at bounding box center [627, 294] width 48 height 48
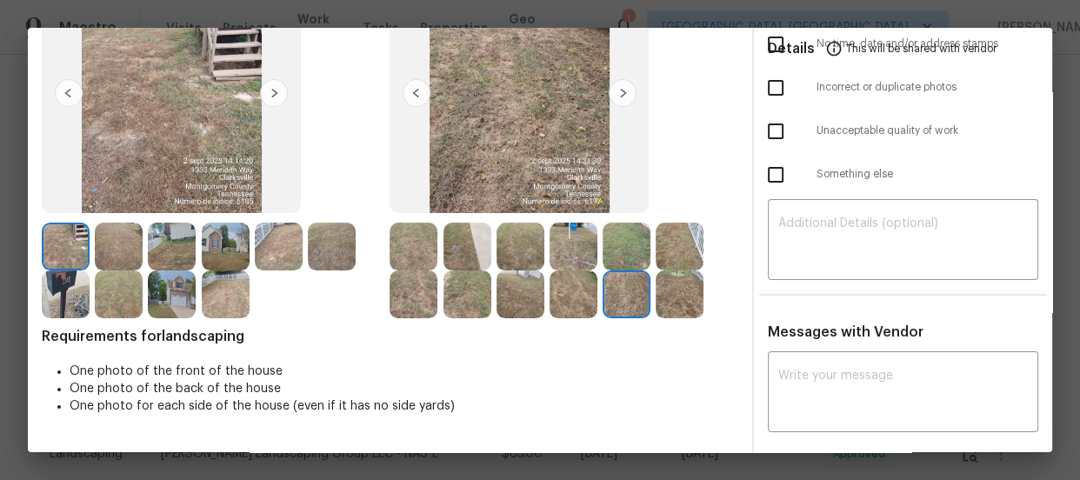
click at [670, 291] on img at bounding box center [680, 294] width 48 height 48
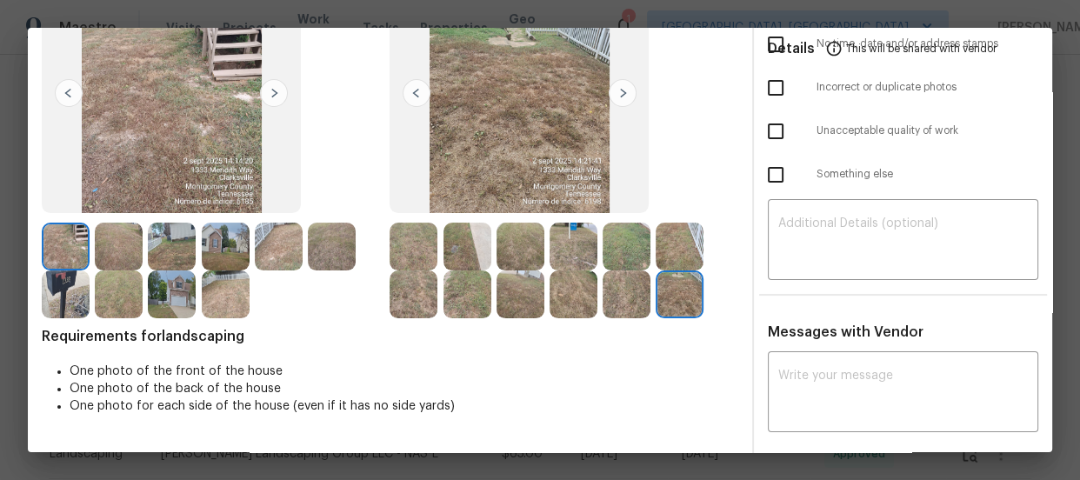
scroll to position [0, 0]
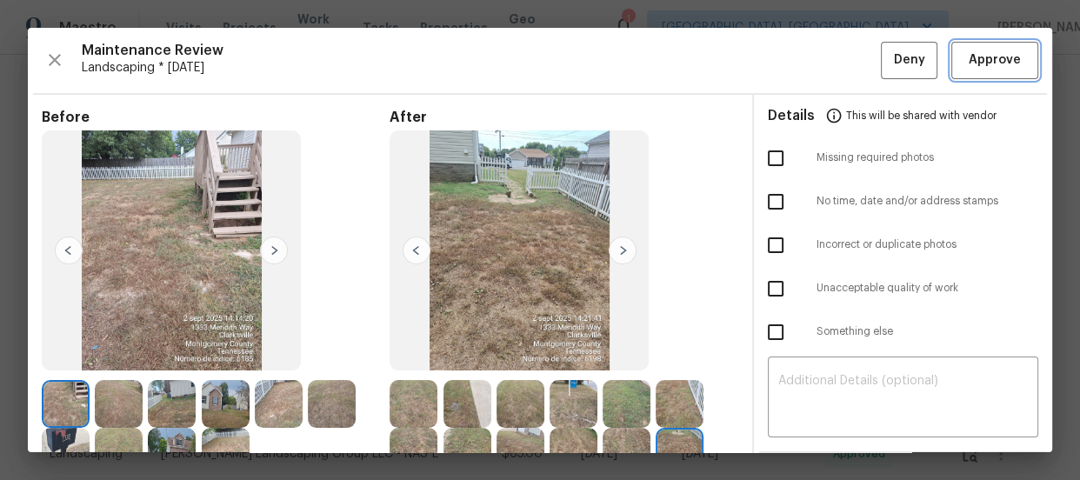
click at [974, 57] on span "Approve" at bounding box center [995, 61] width 52 height 22
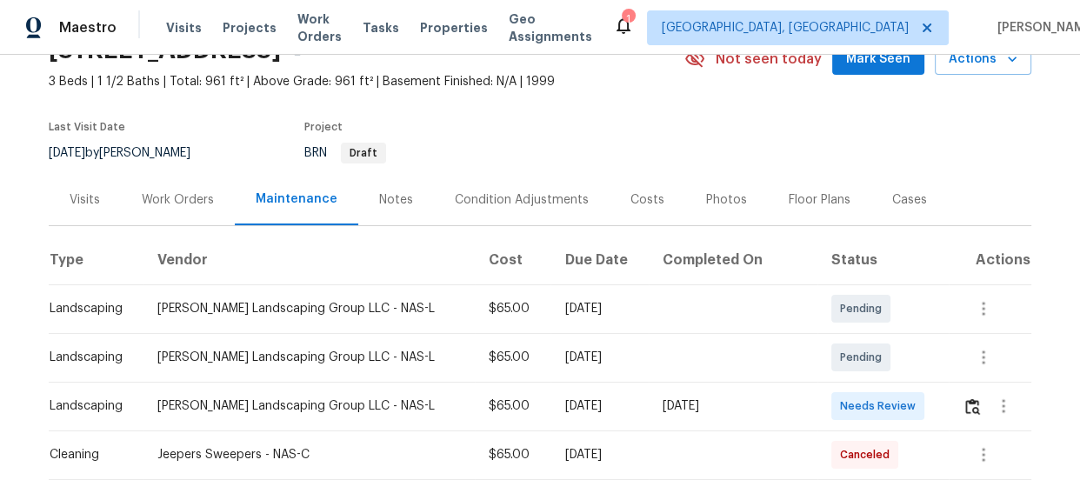
scroll to position [316, 0]
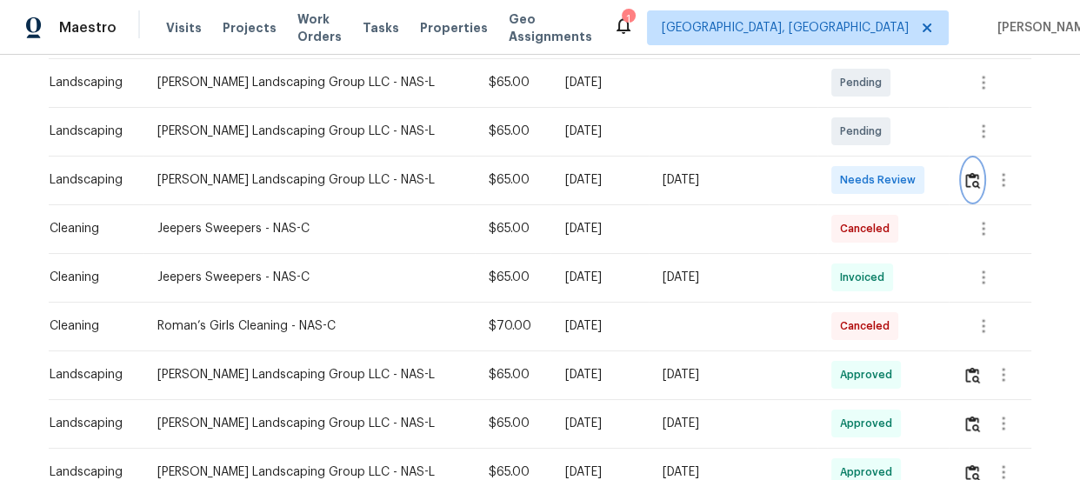
click at [965, 183] on img "button" at bounding box center [972, 180] width 15 height 17
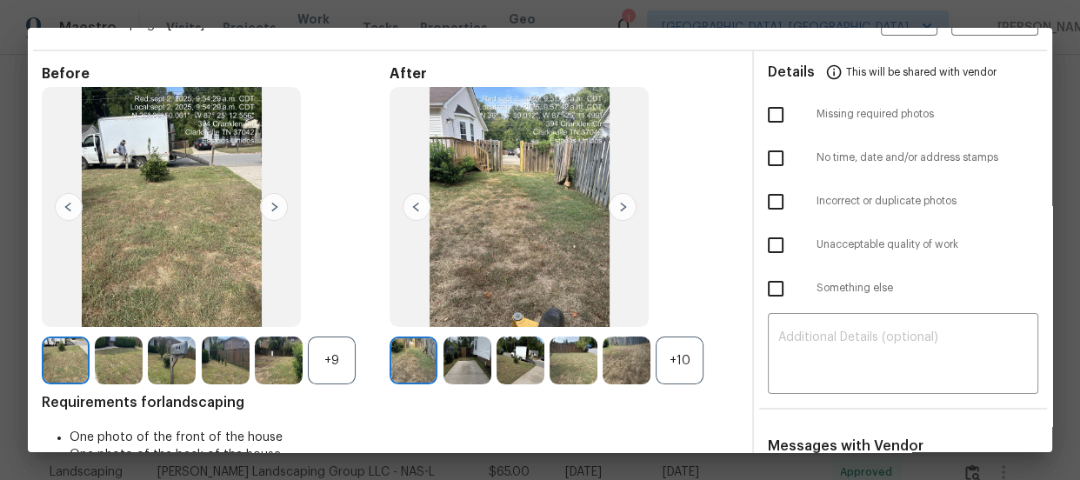
scroll to position [157, 0]
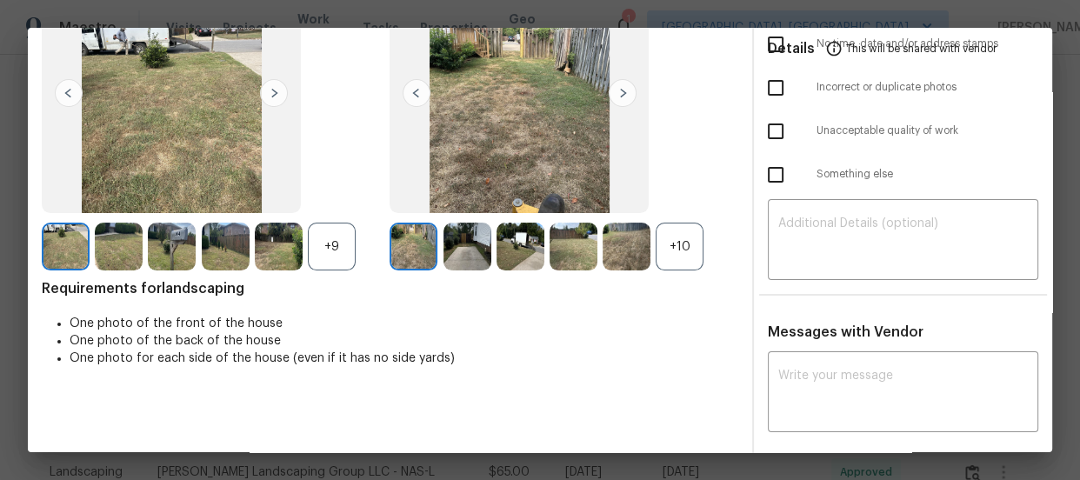
click at [670, 247] on div "+10" at bounding box center [680, 247] width 48 height 48
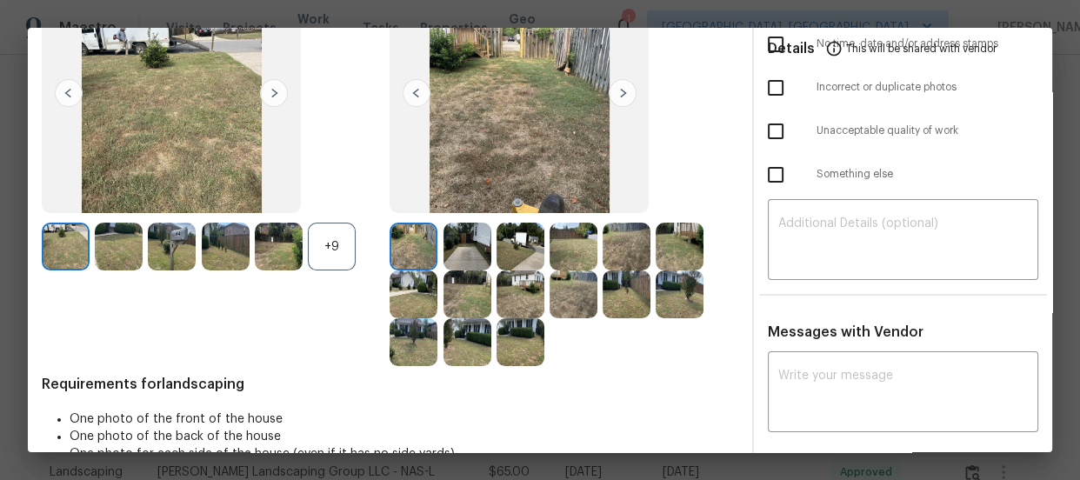
click at [327, 237] on div "+9" at bounding box center [332, 247] width 48 height 48
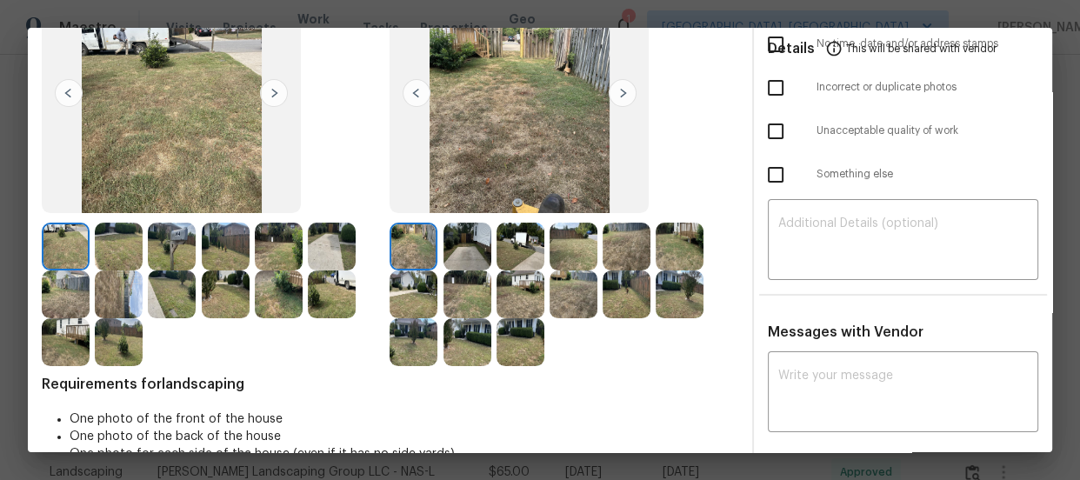
click at [462, 243] on img at bounding box center [467, 247] width 48 height 48
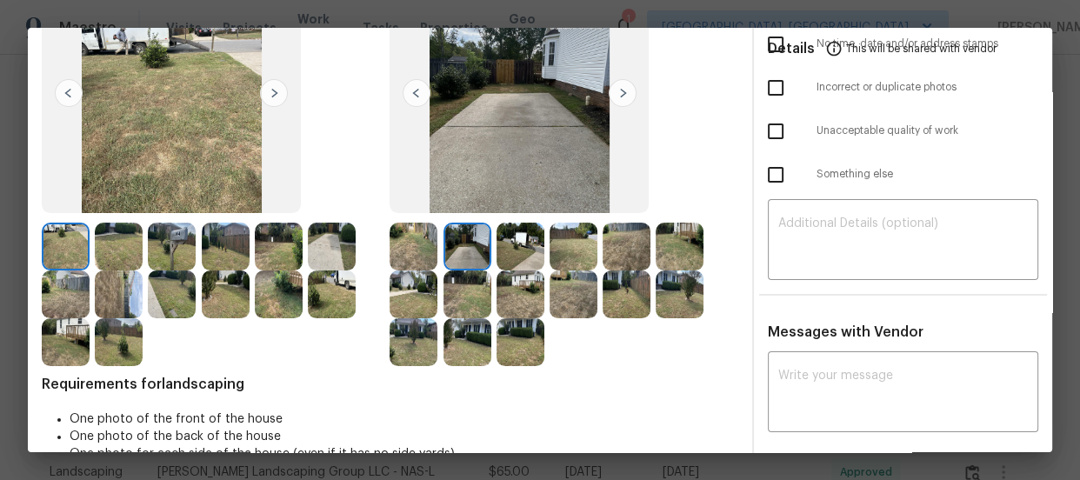
click at [526, 246] on img at bounding box center [521, 247] width 48 height 48
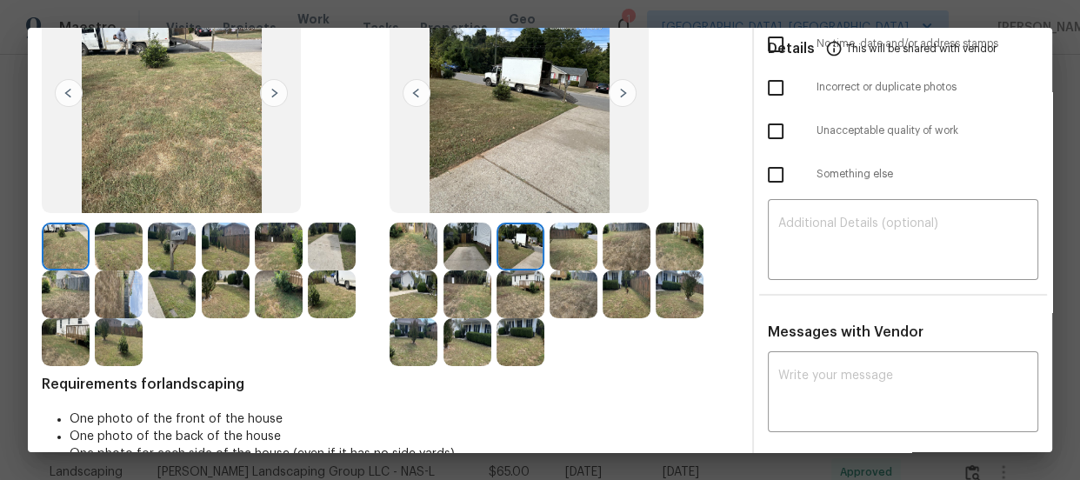
click at [560, 246] on img at bounding box center [574, 247] width 48 height 48
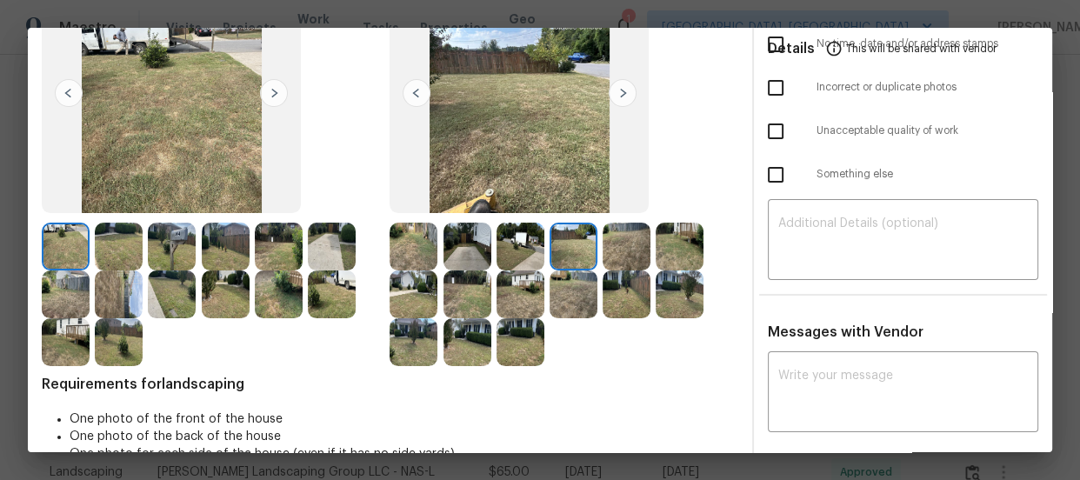
click at [633, 251] on img at bounding box center [627, 247] width 48 height 48
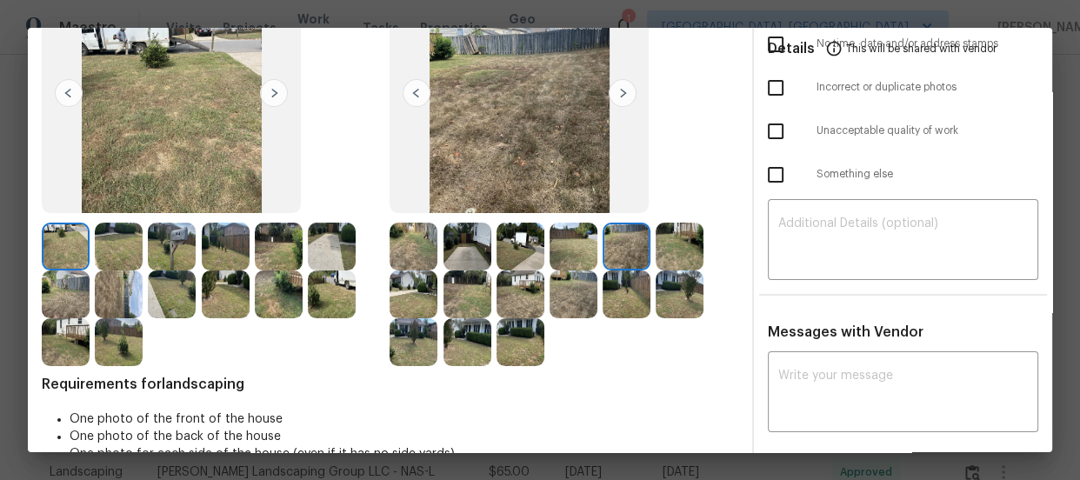
click at [676, 253] on img at bounding box center [680, 247] width 48 height 48
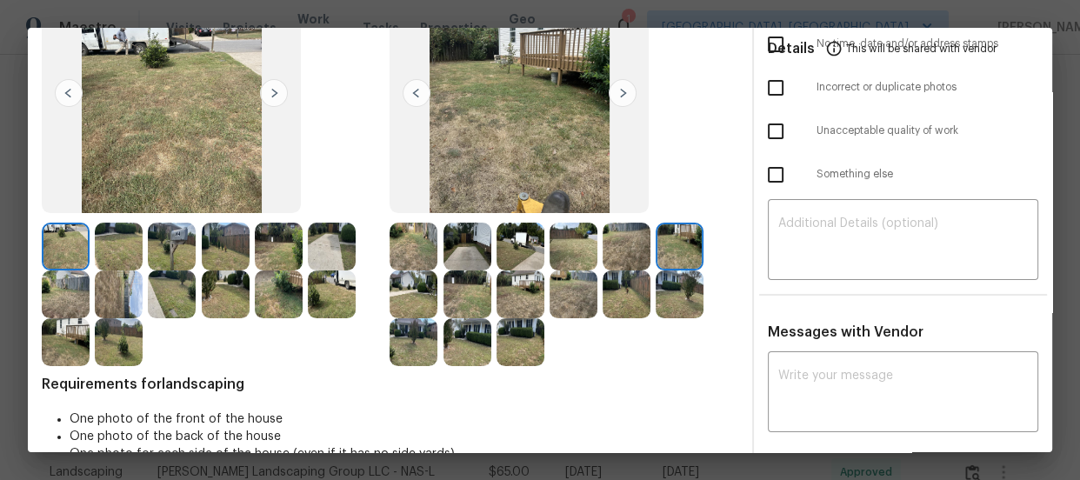
click at [423, 281] on img at bounding box center [414, 294] width 48 height 48
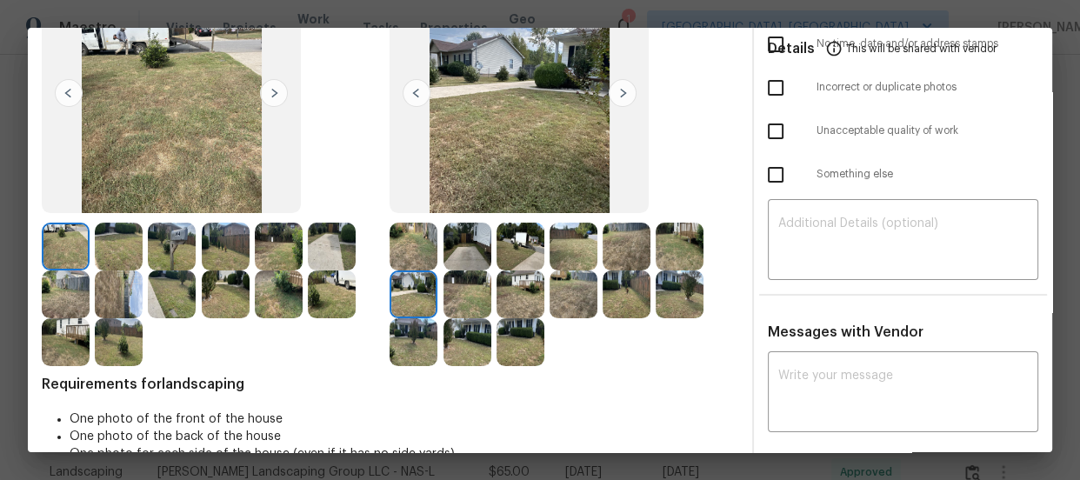
click at [450, 290] on img at bounding box center [467, 294] width 48 height 48
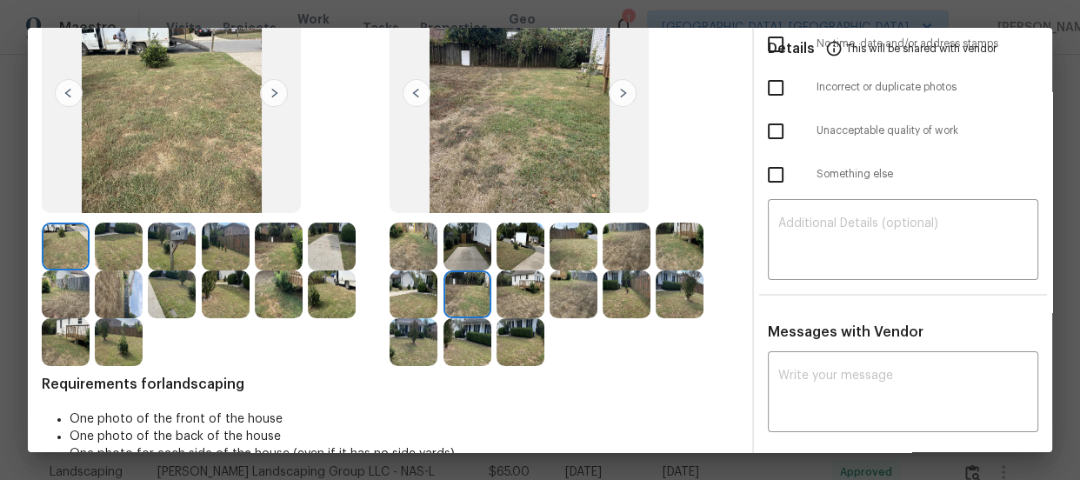
click at [514, 295] on img at bounding box center [521, 294] width 48 height 48
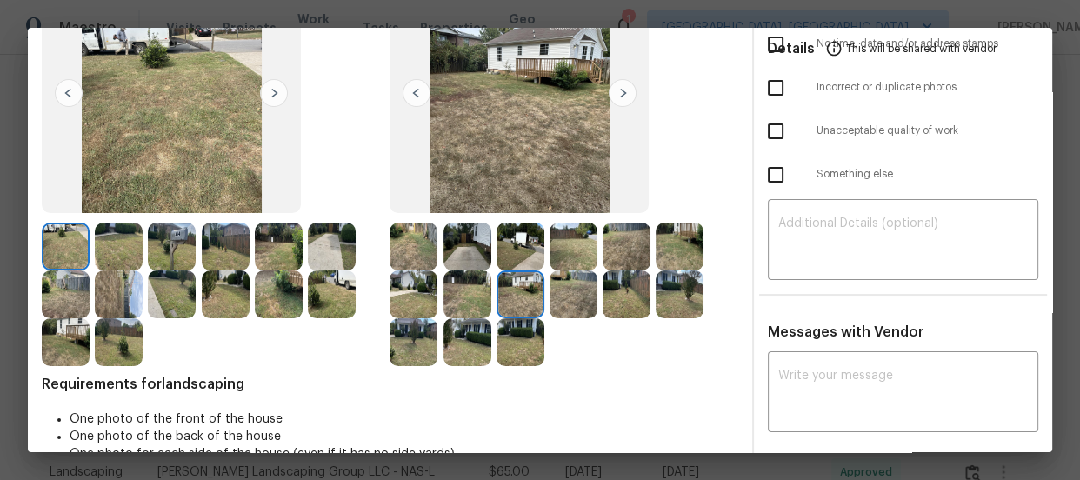
click at [561, 297] on img at bounding box center [574, 294] width 48 height 48
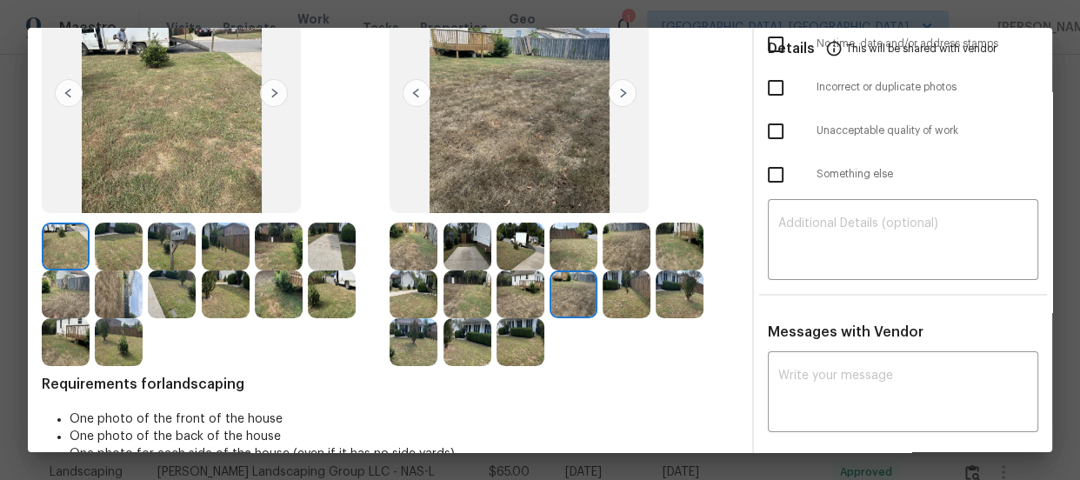
click at [603, 295] on img at bounding box center [627, 294] width 48 height 48
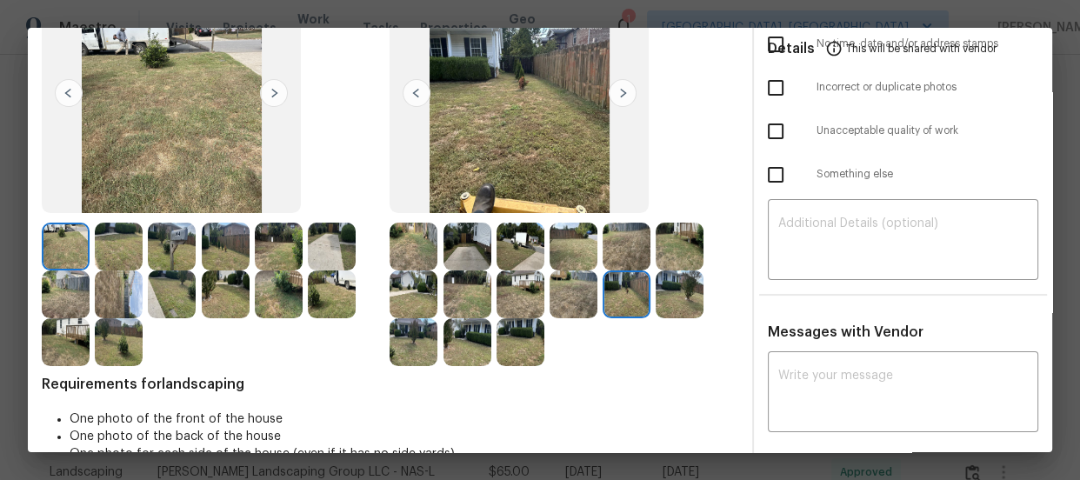
click at [660, 295] on img at bounding box center [680, 294] width 48 height 48
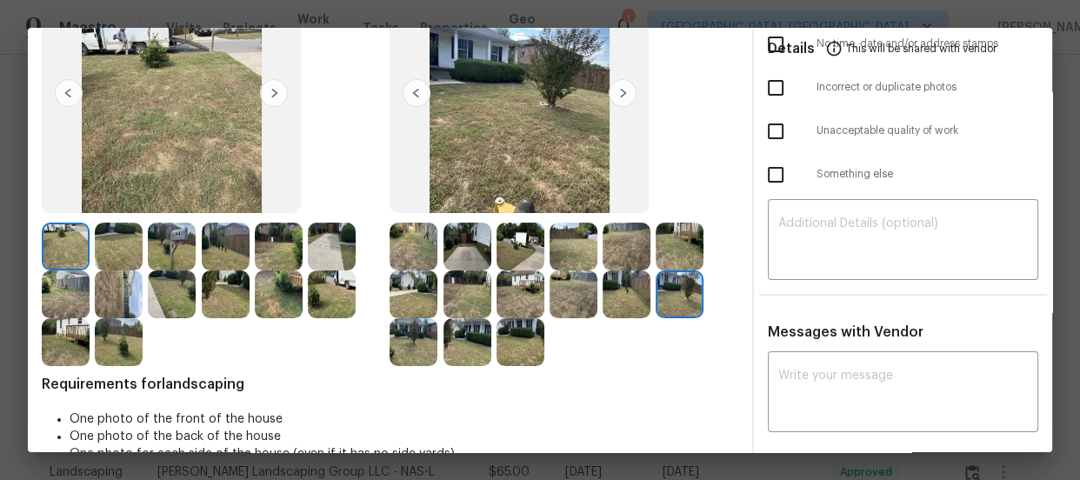
click at [393, 330] on img at bounding box center [414, 342] width 48 height 48
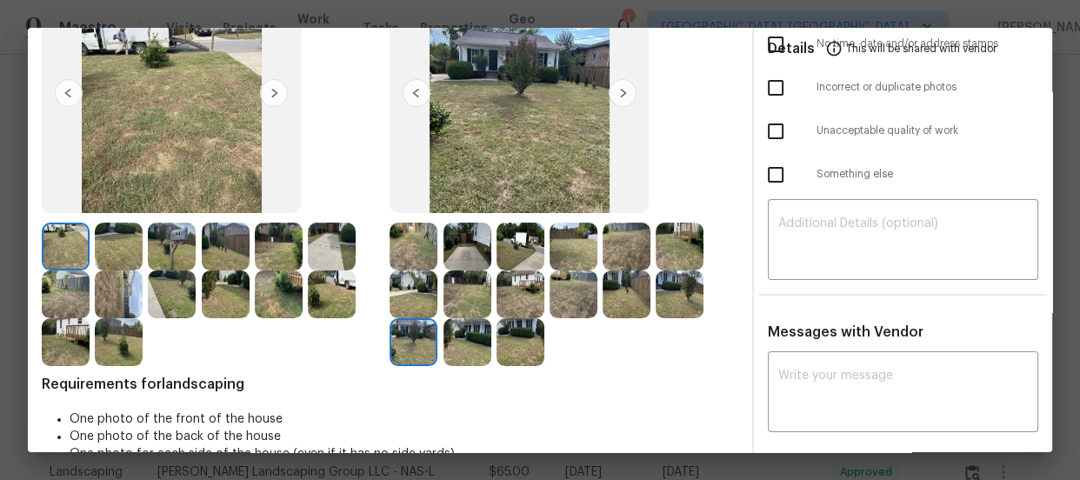
click at [460, 339] on img at bounding box center [467, 342] width 48 height 48
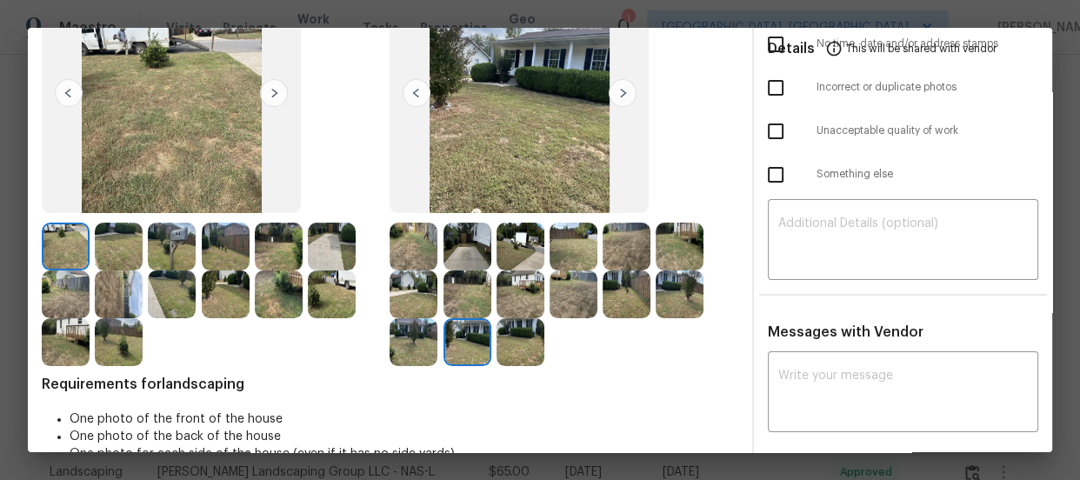
click at [507, 340] on img at bounding box center [521, 342] width 48 height 48
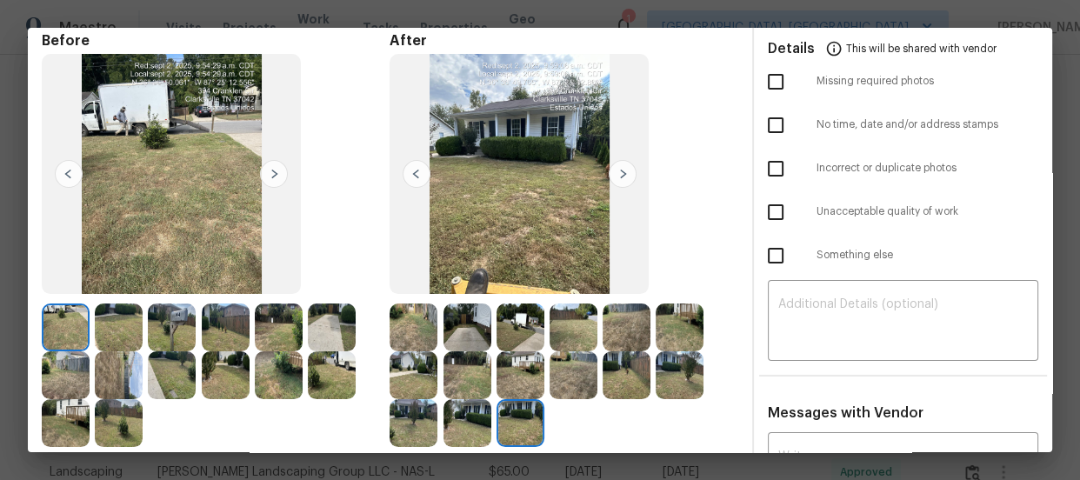
scroll to position [0, 0]
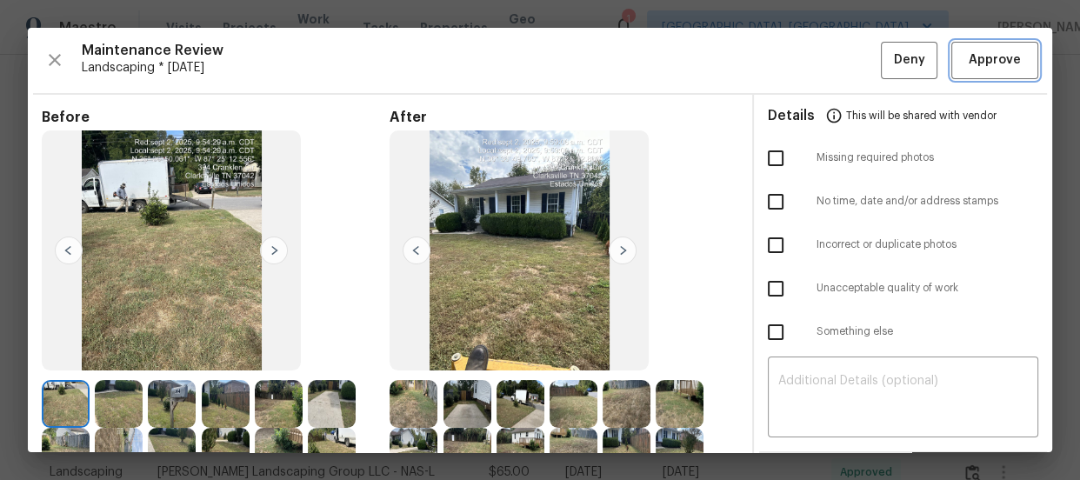
click at [969, 70] on span "Approve" at bounding box center [995, 61] width 52 height 22
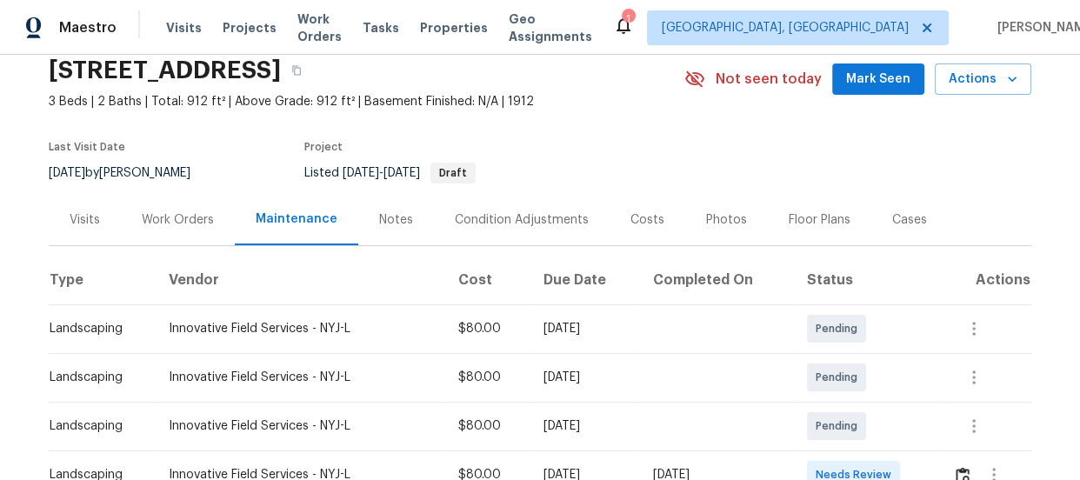
scroll to position [237, 0]
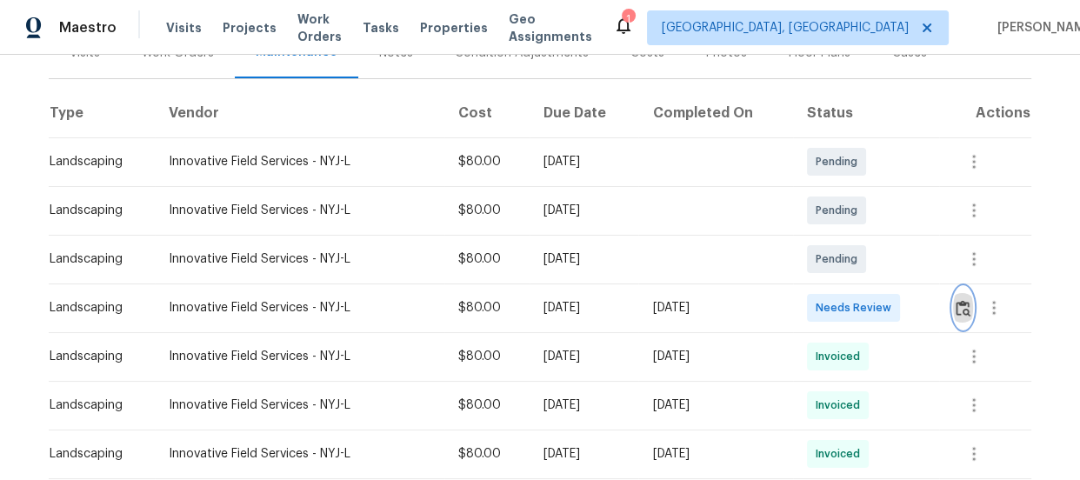
click at [963, 311] on img "button" at bounding box center [963, 308] width 15 height 17
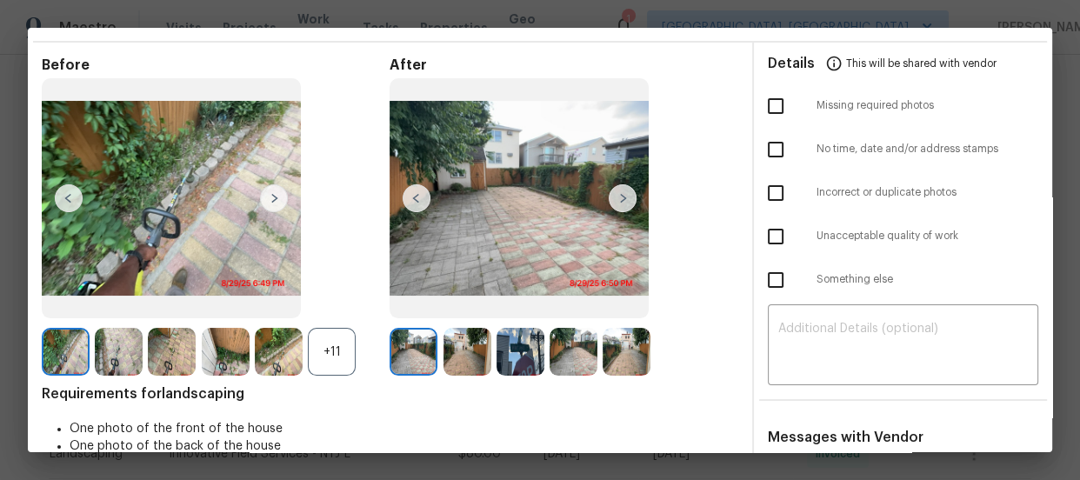
scroll to position [78, 0]
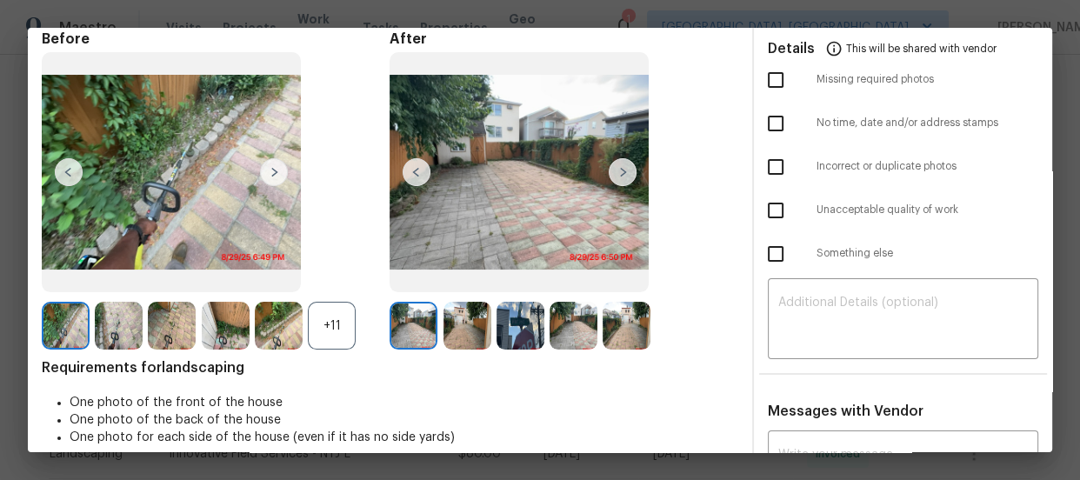
click at [317, 328] on div "+11" at bounding box center [332, 326] width 48 height 48
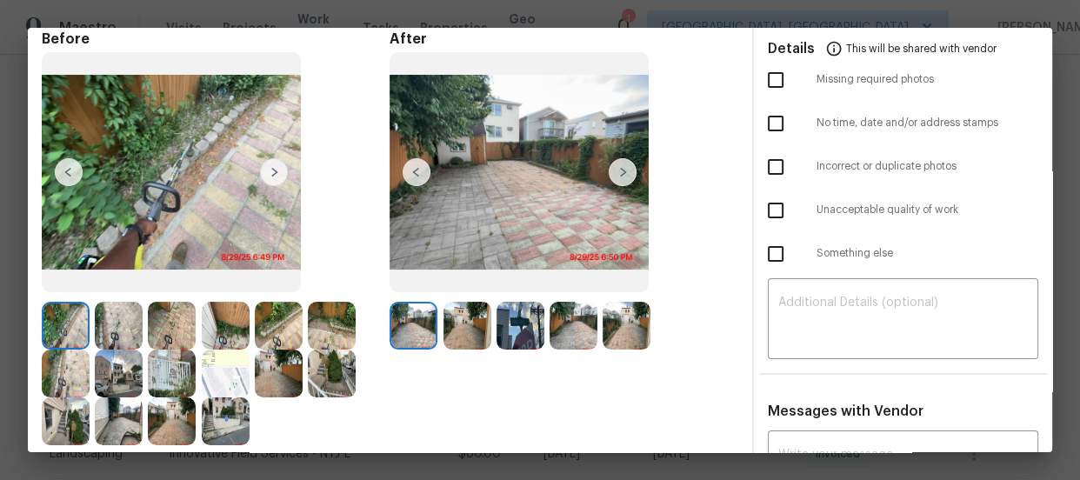
click at [459, 342] on img at bounding box center [467, 326] width 48 height 48
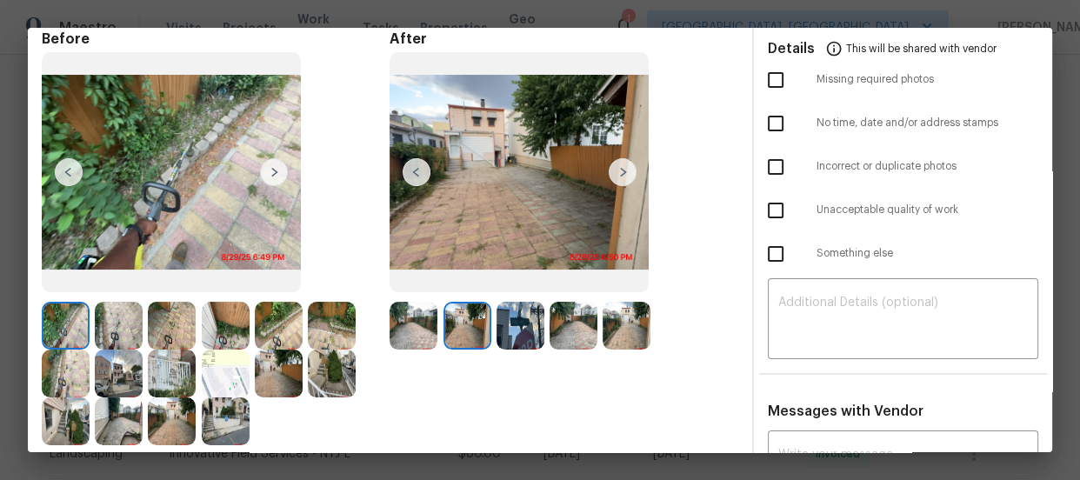
click at [510, 329] on img at bounding box center [521, 326] width 48 height 48
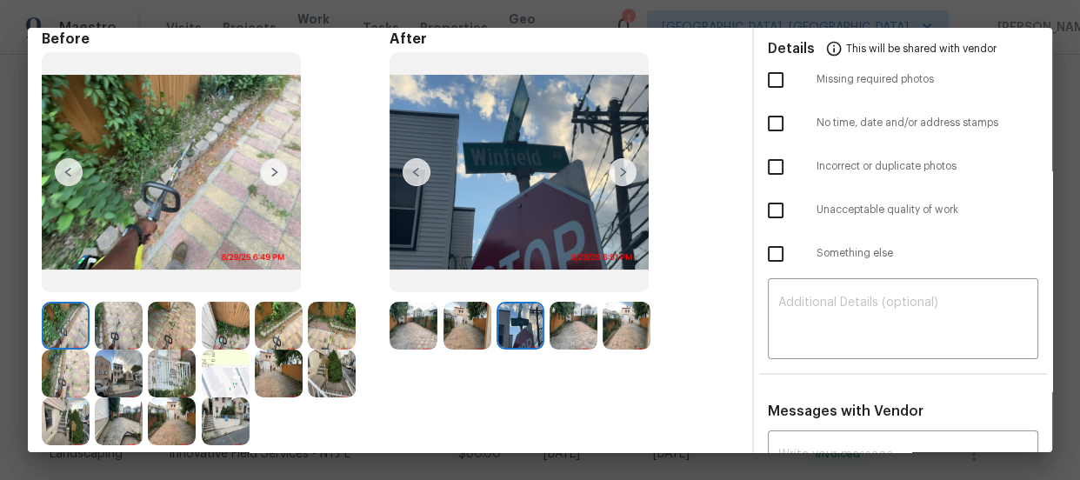
click at [577, 332] on img at bounding box center [574, 326] width 48 height 48
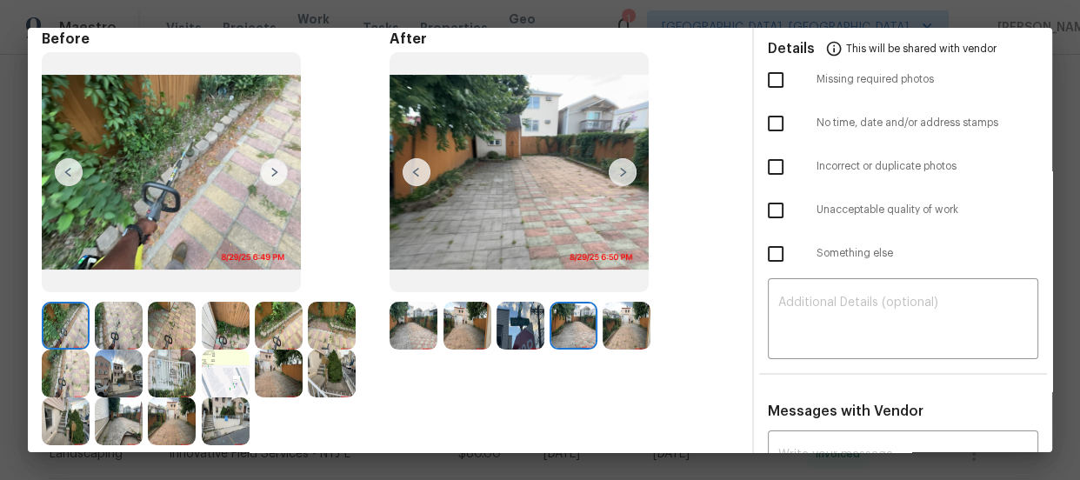
click at [632, 324] on img at bounding box center [627, 326] width 48 height 48
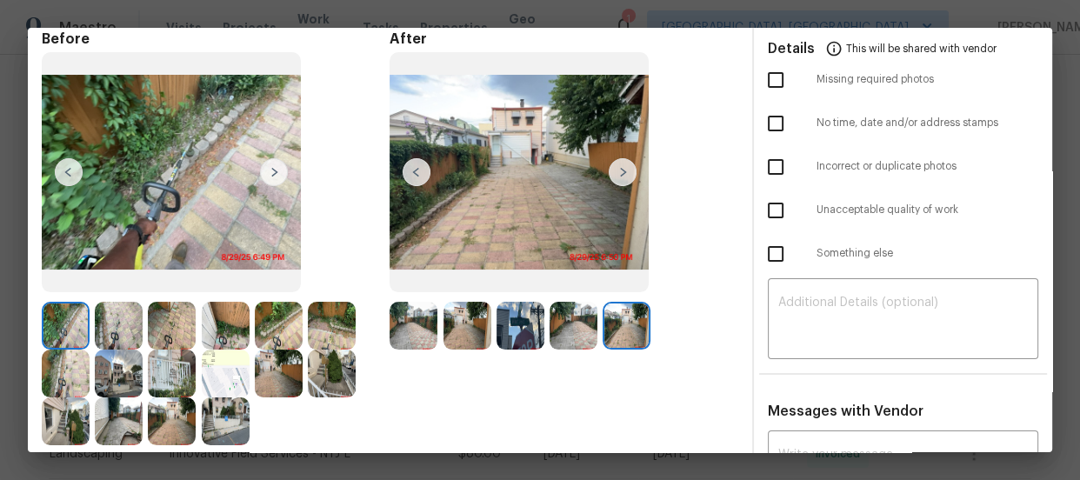
click at [433, 330] on img at bounding box center [414, 326] width 48 height 48
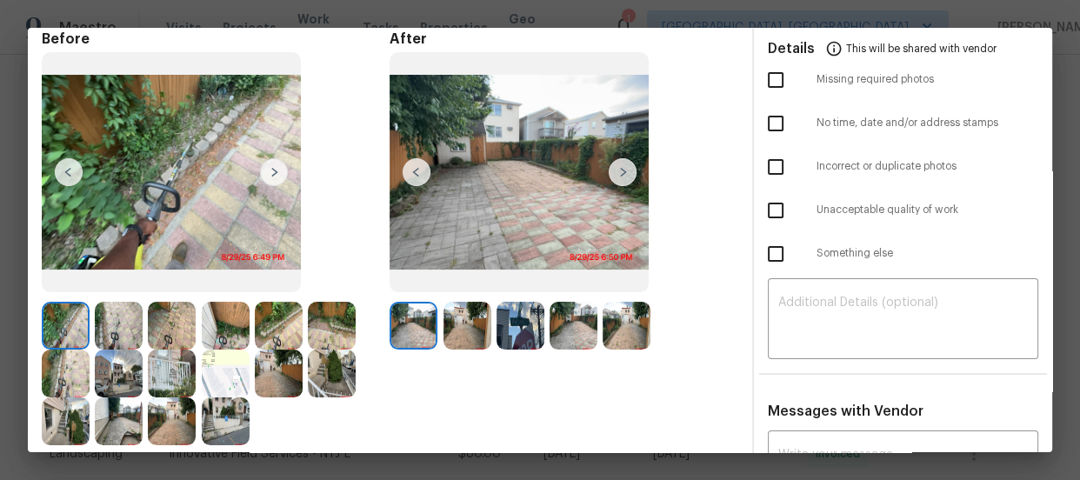
click at [187, 367] on img at bounding box center [172, 374] width 48 height 48
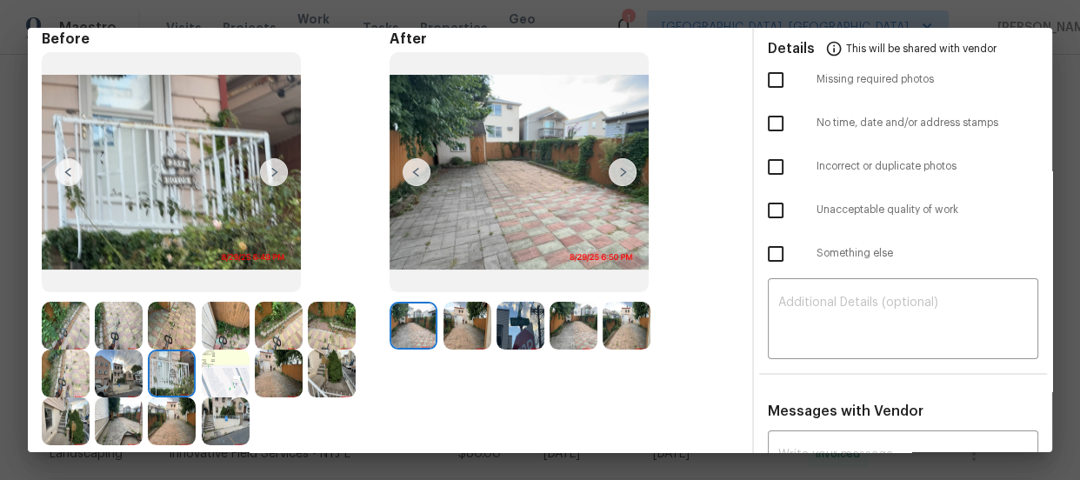
click at [130, 363] on img at bounding box center [119, 374] width 48 height 48
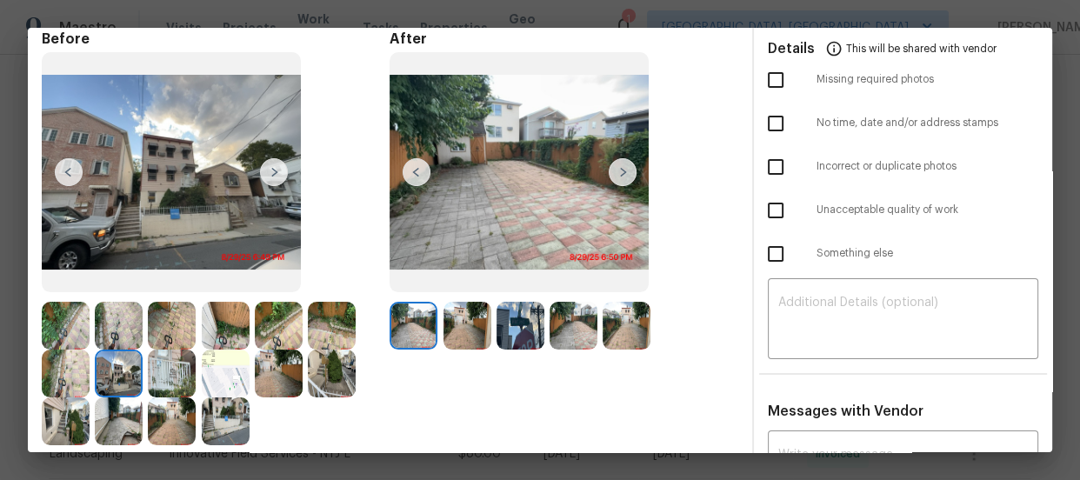
click at [86, 363] on img at bounding box center [66, 374] width 48 height 48
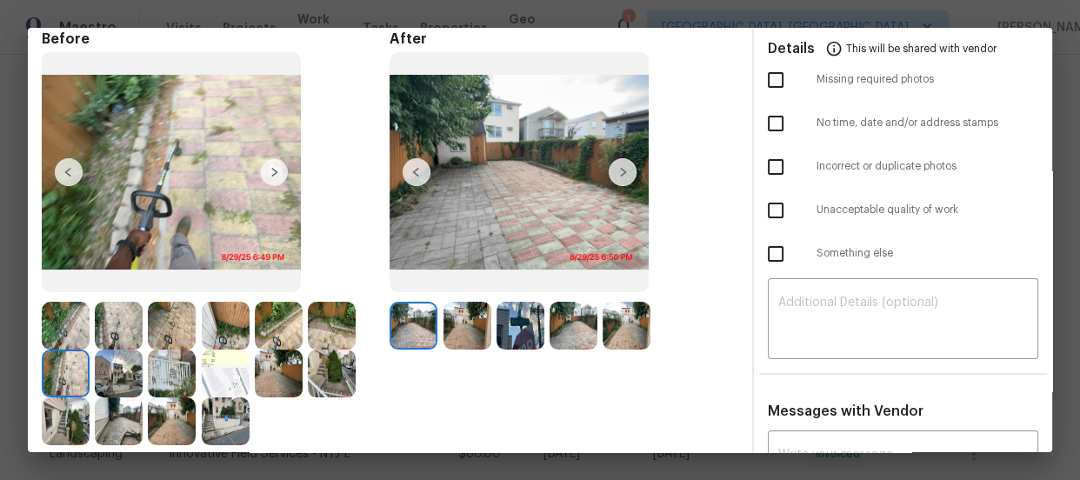
click at [170, 359] on img at bounding box center [172, 374] width 48 height 48
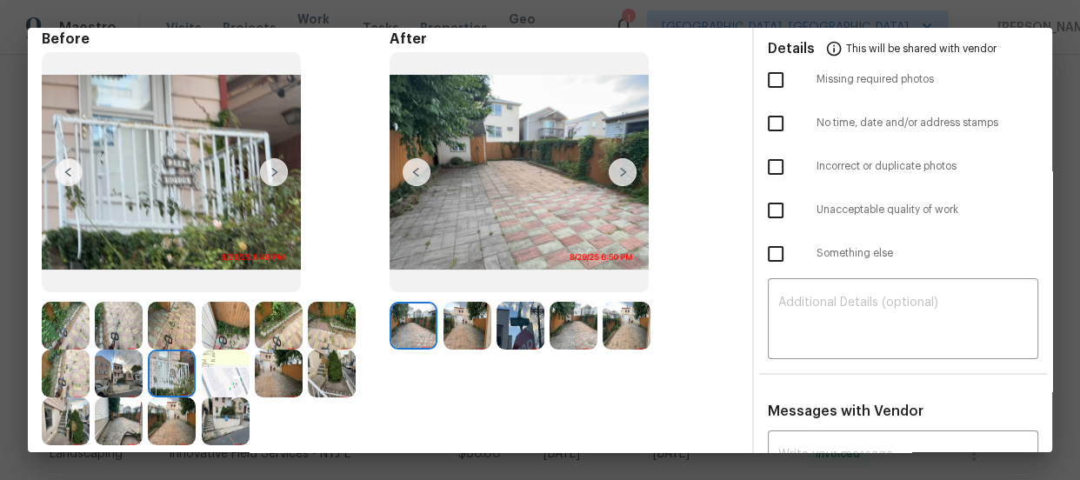
click at [168, 404] on img at bounding box center [172, 421] width 48 height 48
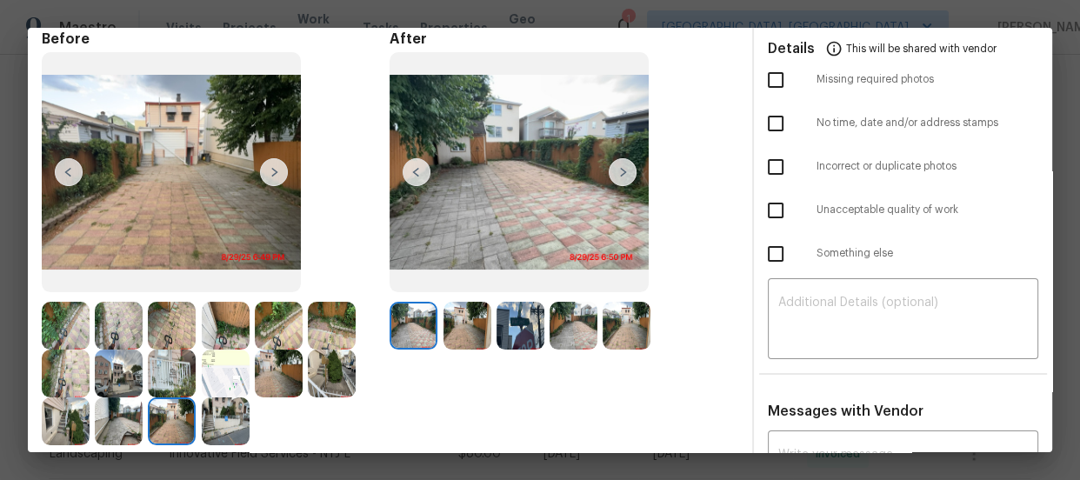
drag, startPoint x: 168, startPoint y: 404, endPoint x: 515, endPoint y: 331, distance: 354.6
click at [515, 331] on img at bounding box center [521, 326] width 48 height 48
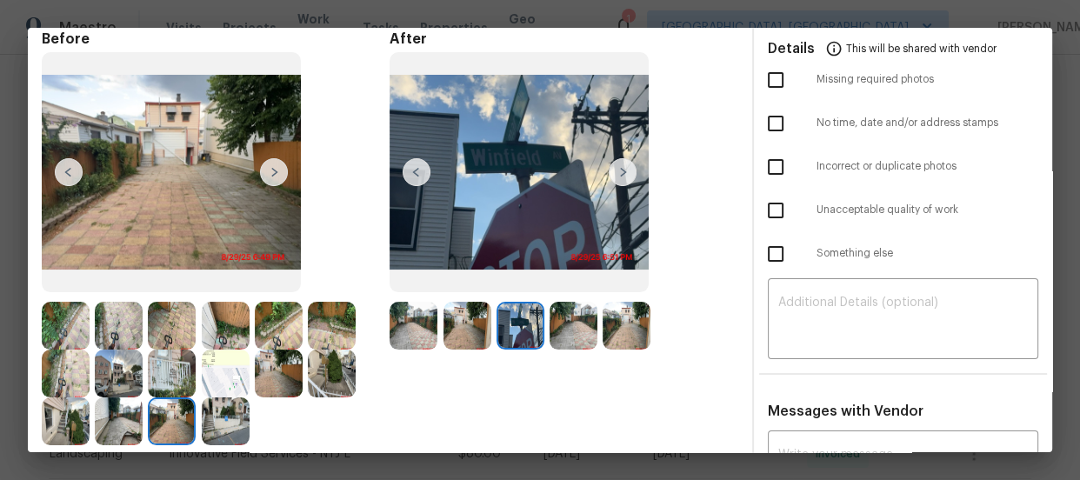
click at [515, 331] on img at bounding box center [521, 326] width 48 height 48
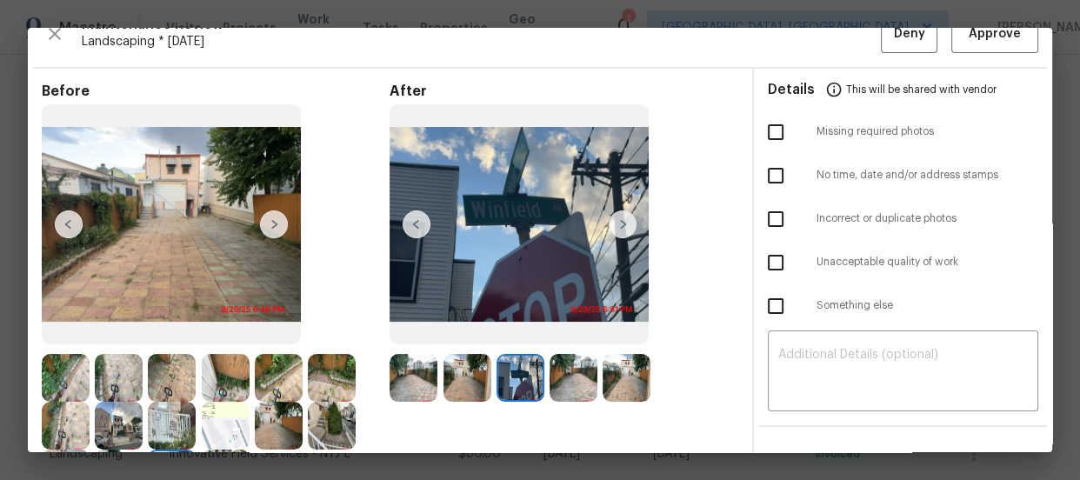
scroll to position [0, 0]
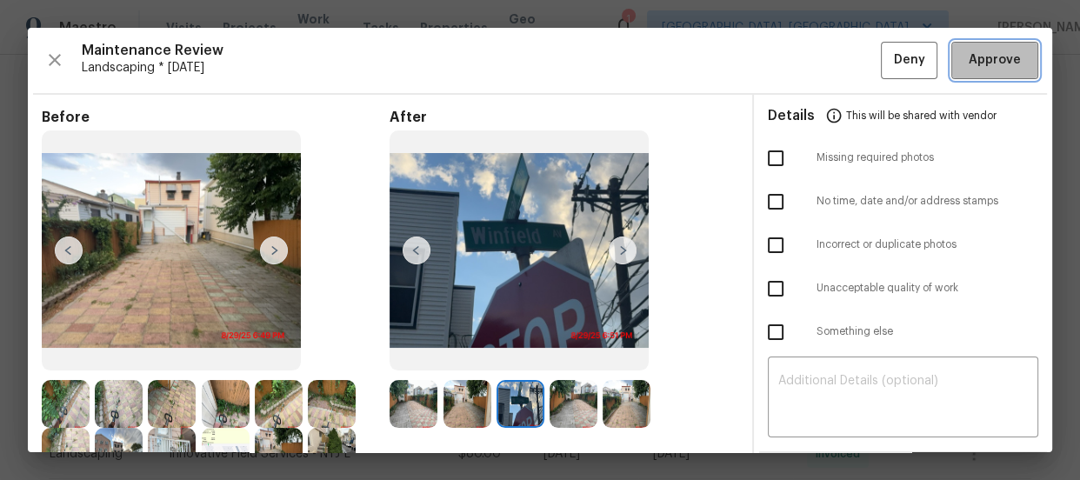
click at [970, 45] on button "Approve" at bounding box center [994, 60] width 87 height 37
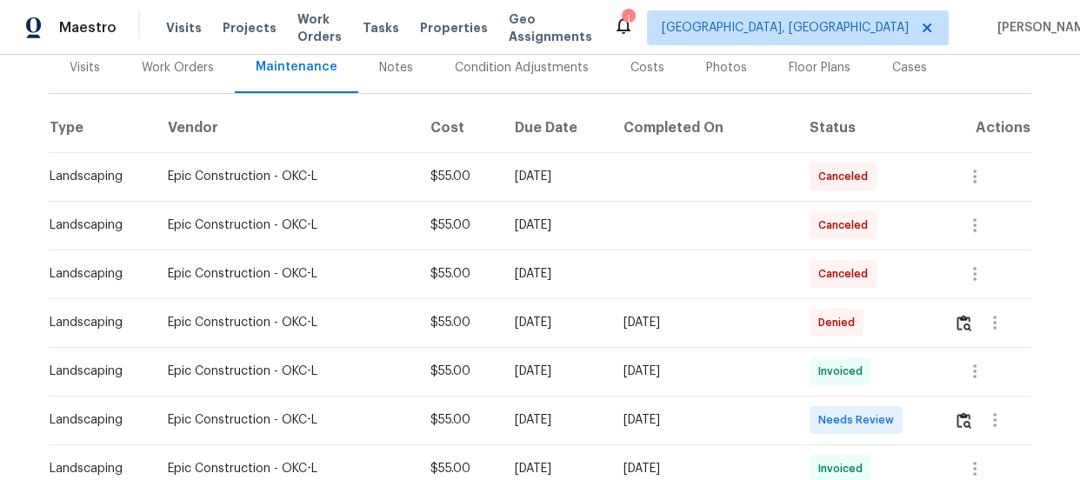
scroll to position [237, 0]
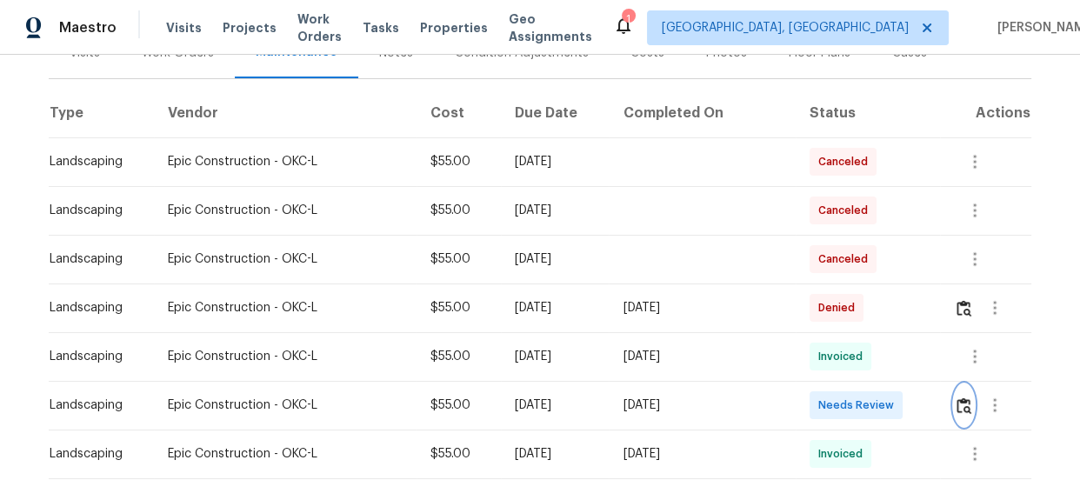
click at [957, 399] on img "button" at bounding box center [964, 405] width 15 height 17
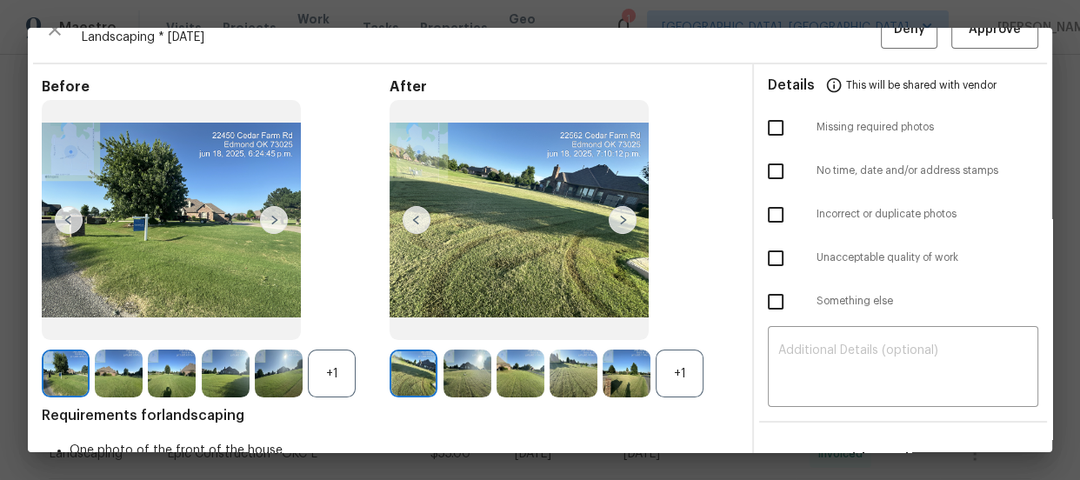
scroll to position [78, 0]
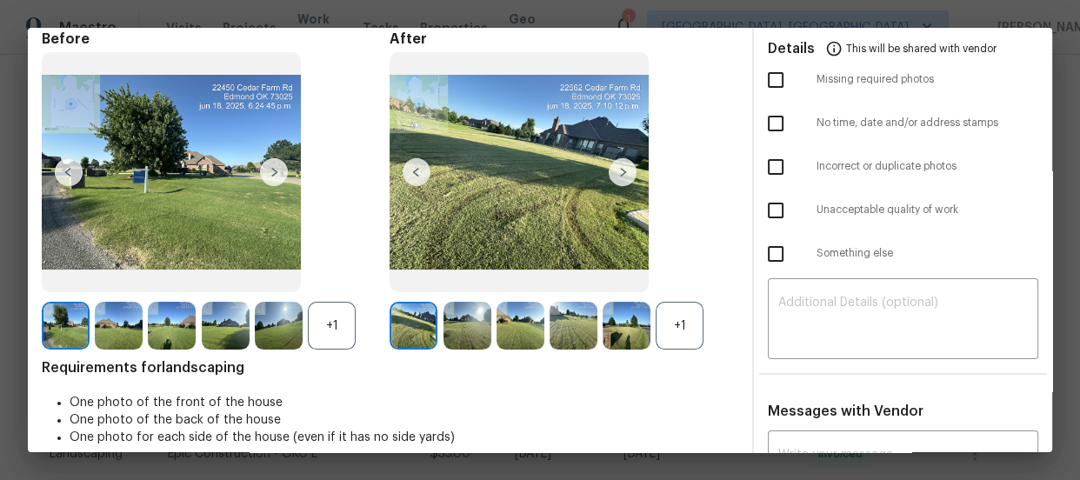
click at [685, 319] on div "+1" at bounding box center [680, 326] width 48 height 48
click at [332, 316] on div "+1" at bounding box center [332, 326] width 48 height 48
click at [467, 322] on img at bounding box center [467, 326] width 48 height 48
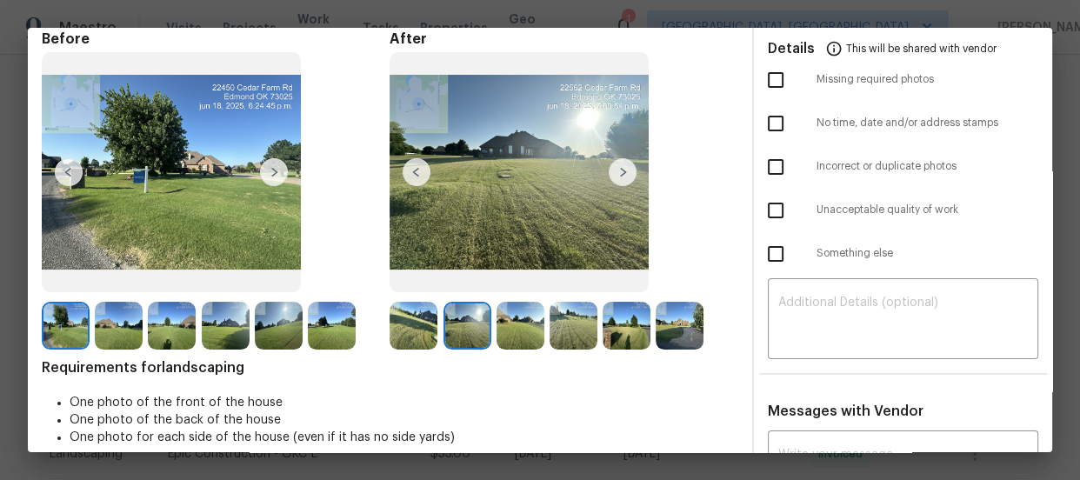
click at [539, 335] on img at bounding box center [521, 326] width 48 height 48
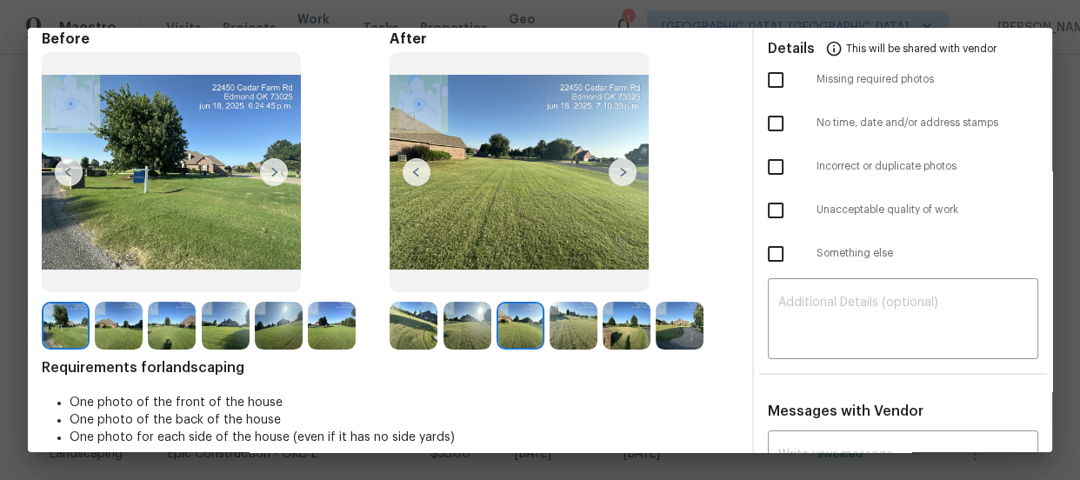
click at [581, 336] on img at bounding box center [574, 326] width 48 height 48
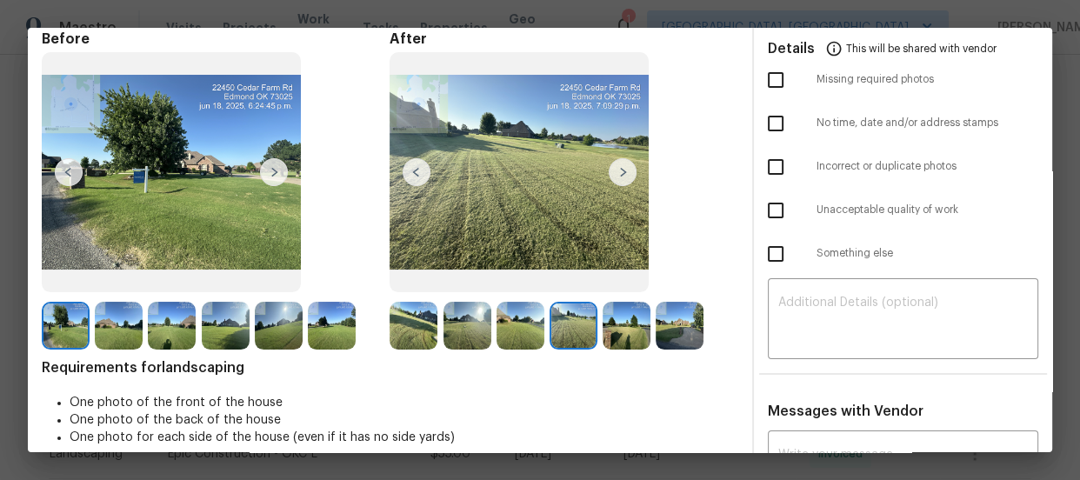
click at [633, 334] on img at bounding box center [627, 326] width 48 height 48
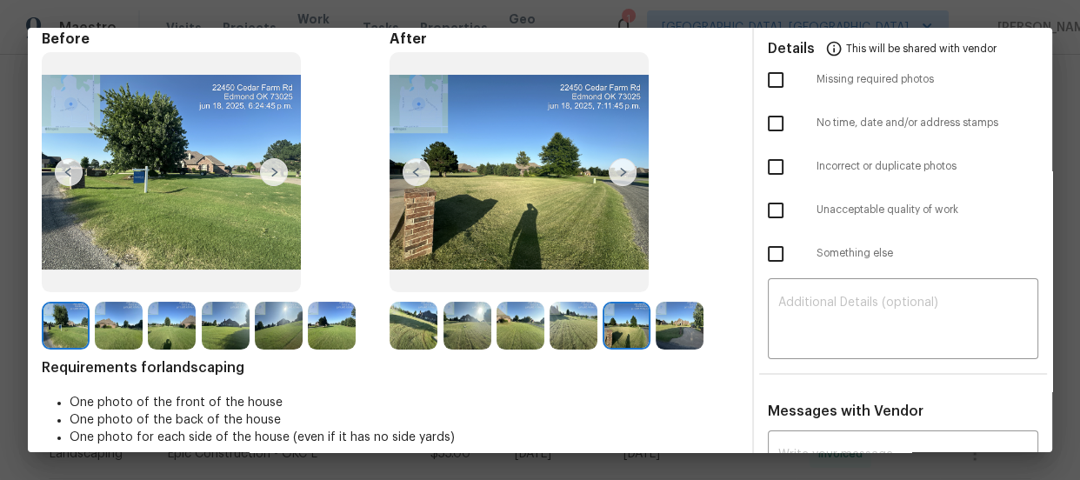
click at [668, 334] on img at bounding box center [680, 326] width 48 height 48
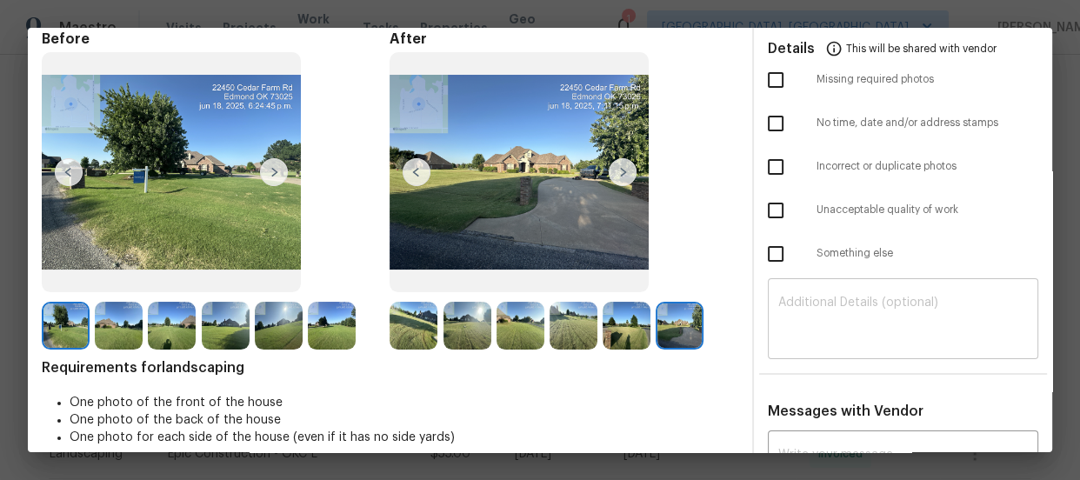
scroll to position [0, 0]
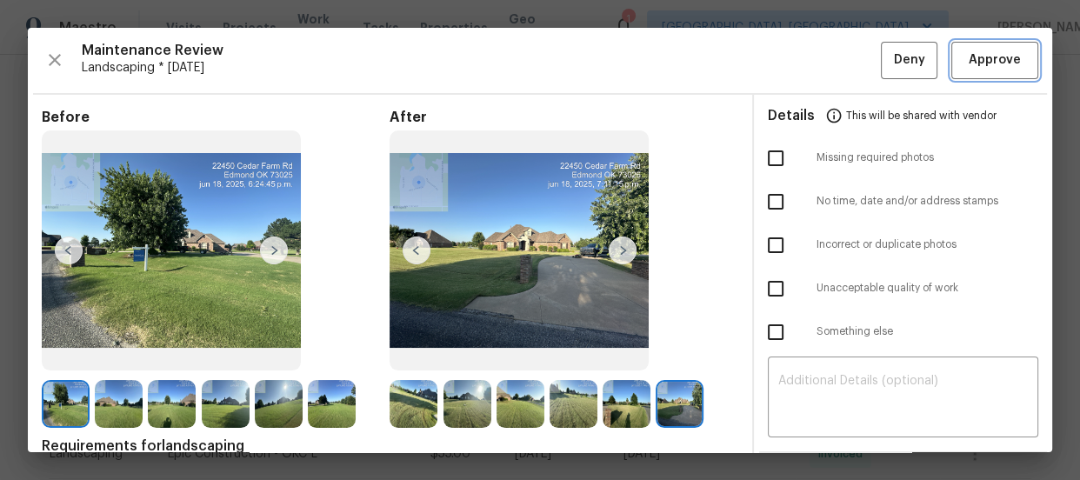
click at [969, 59] on span "Approve" at bounding box center [995, 61] width 52 height 22
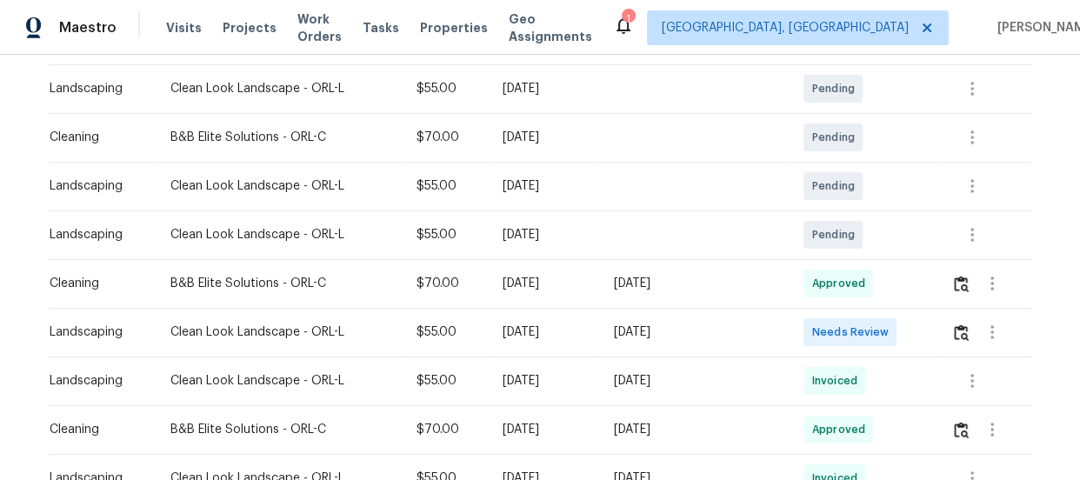
scroll to position [316, 0]
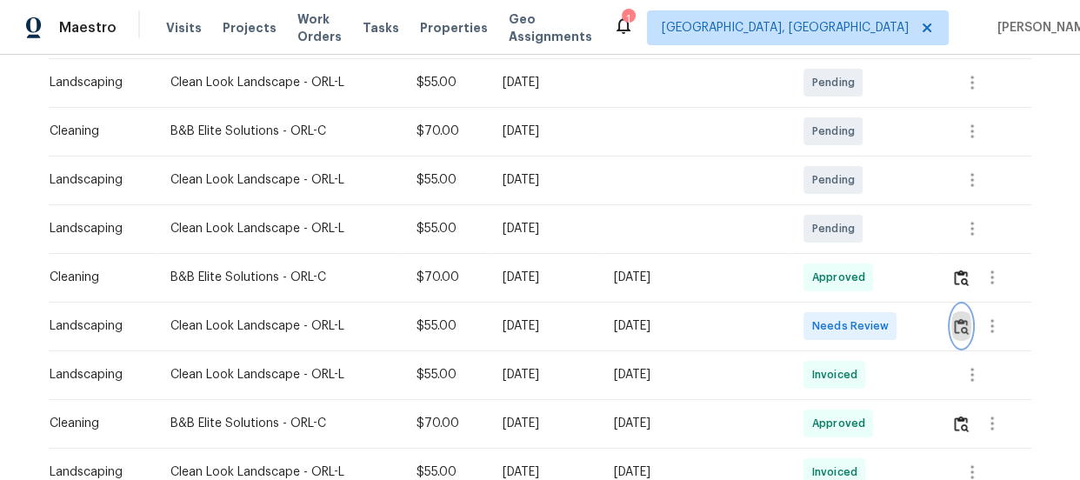
click at [959, 318] on img "button" at bounding box center [961, 326] width 15 height 17
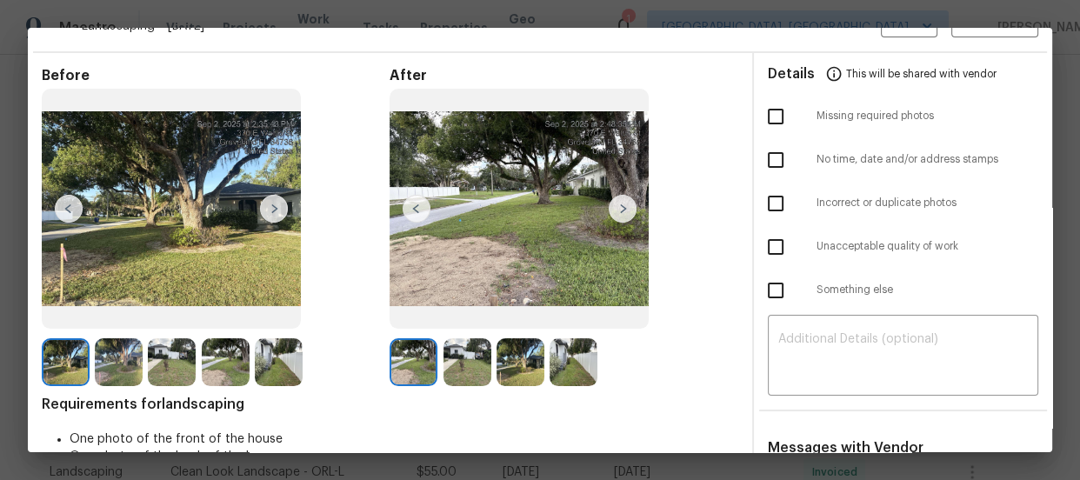
scroll to position [157, 0]
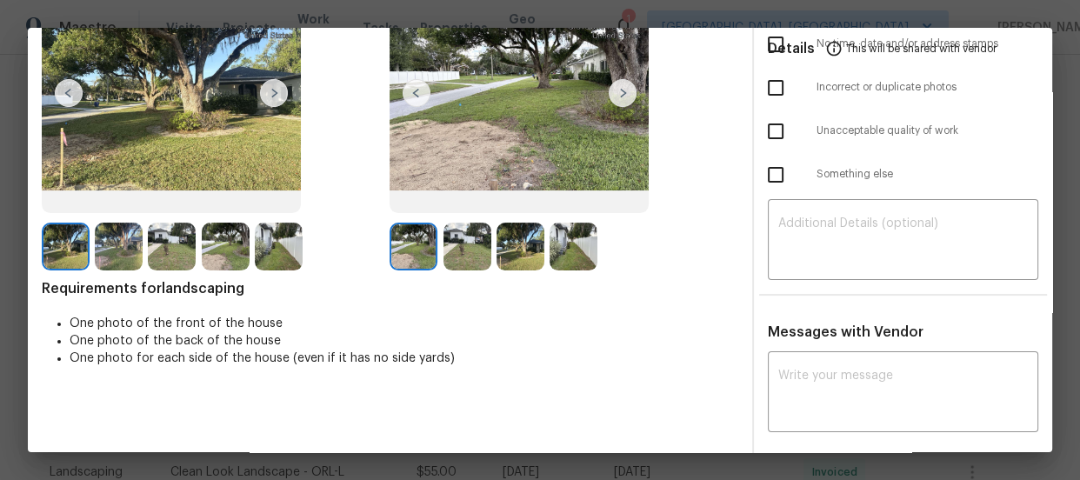
click at [456, 244] on img at bounding box center [467, 247] width 48 height 48
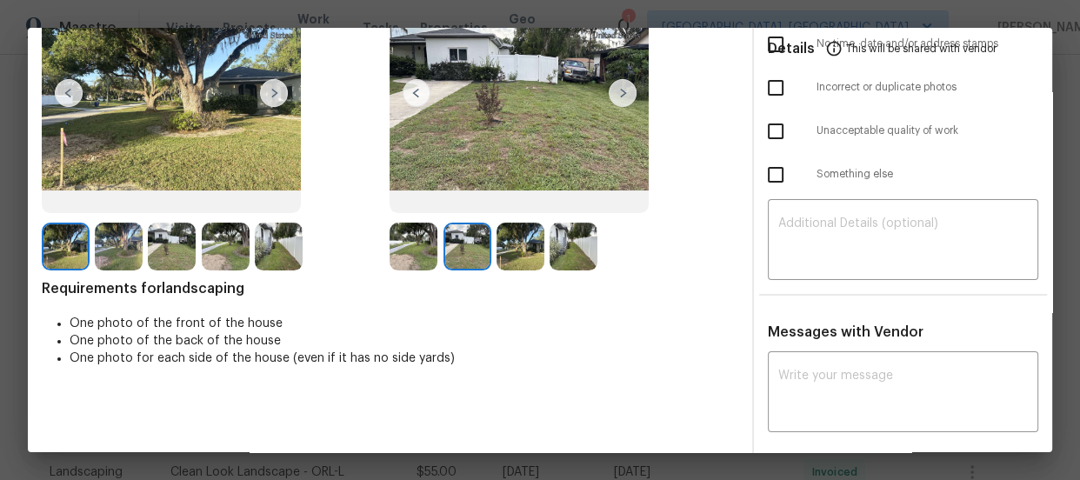
click at [530, 250] on img at bounding box center [521, 247] width 48 height 48
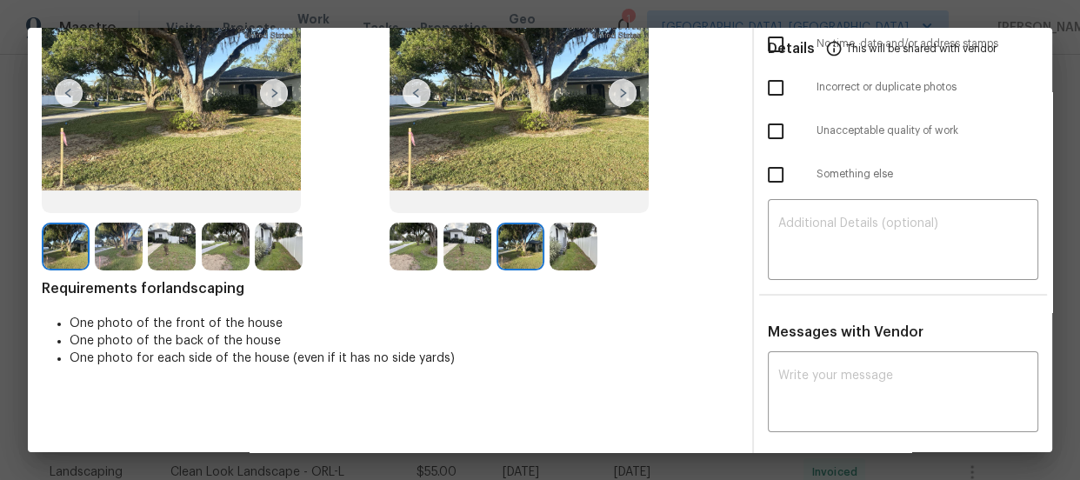
click at [570, 250] on img at bounding box center [574, 247] width 48 height 48
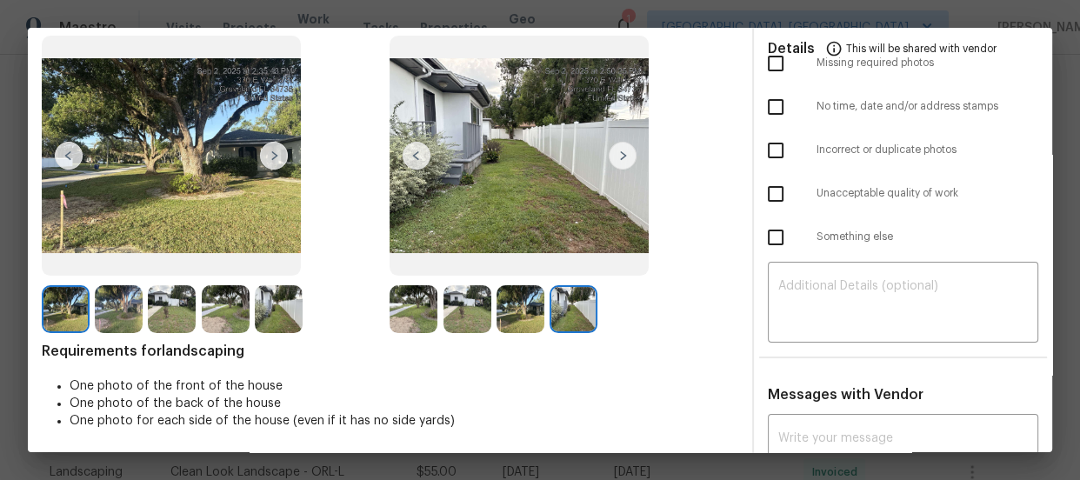
scroll to position [0, 0]
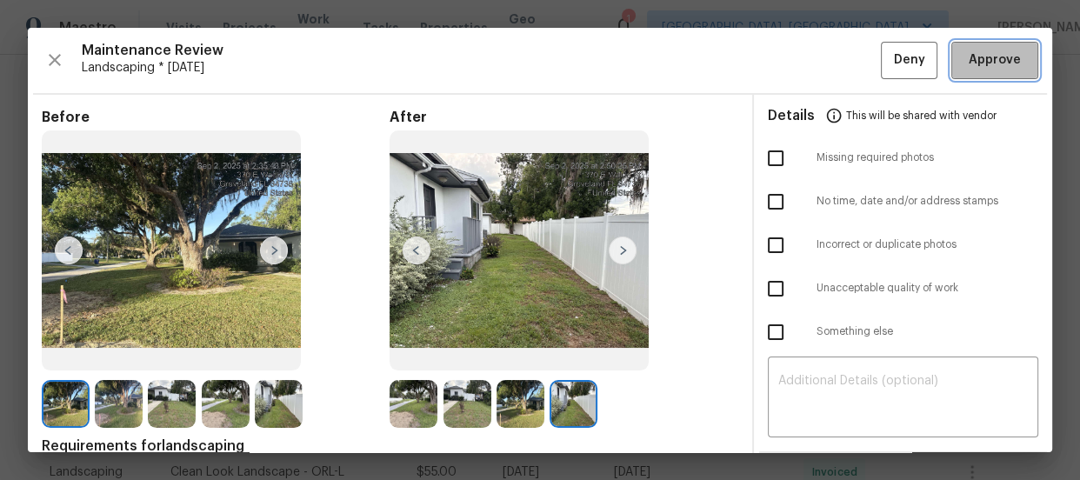
click at [965, 53] on span "Approve" at bounding box center [994, 61] width 59 height 22
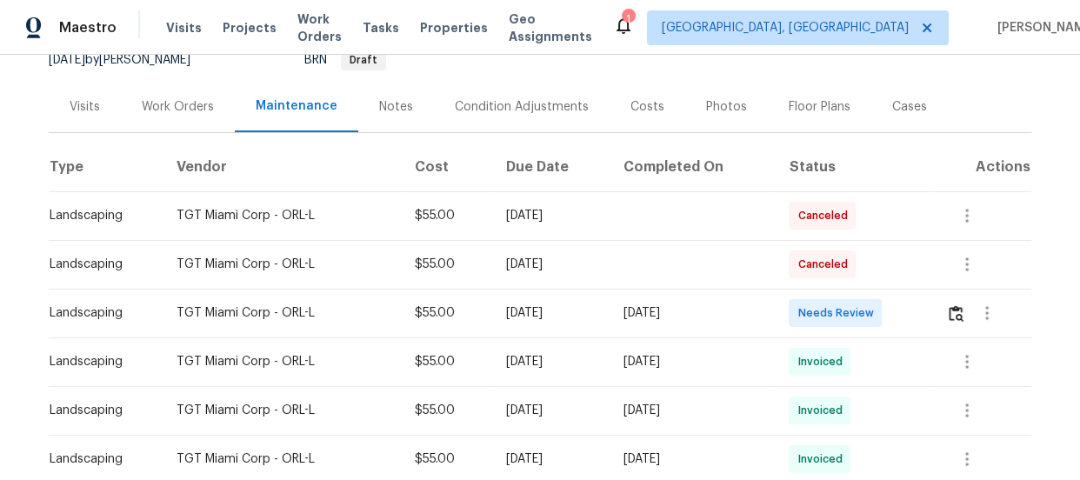
scroll to position [247, 0]
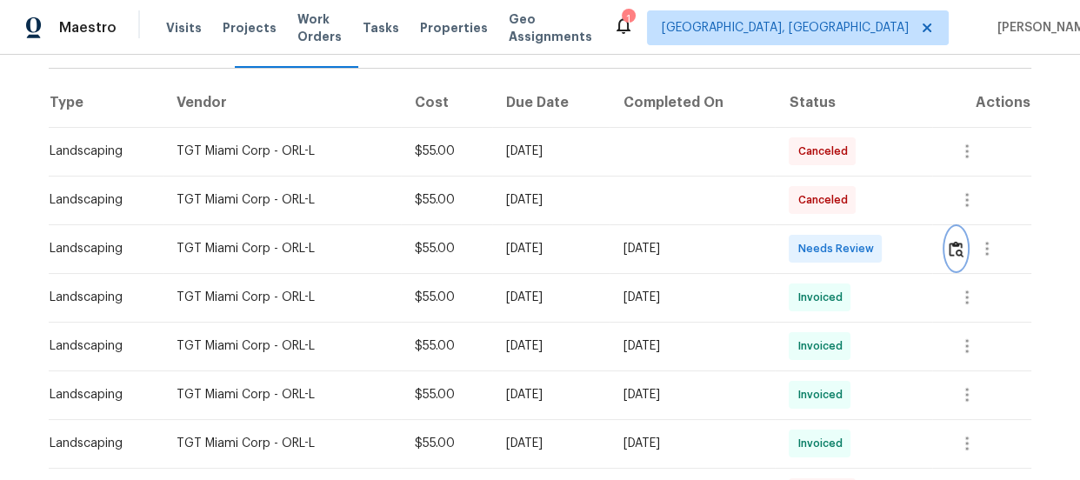
click at [956, 252] on img "button" at bounding box center [956, 249] width 15 height 17
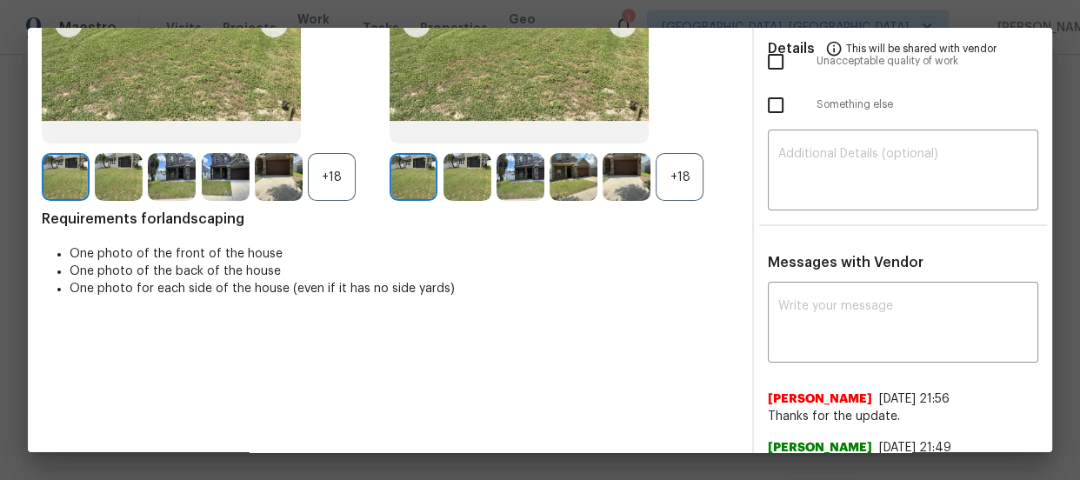
scroll to position [242, 0]
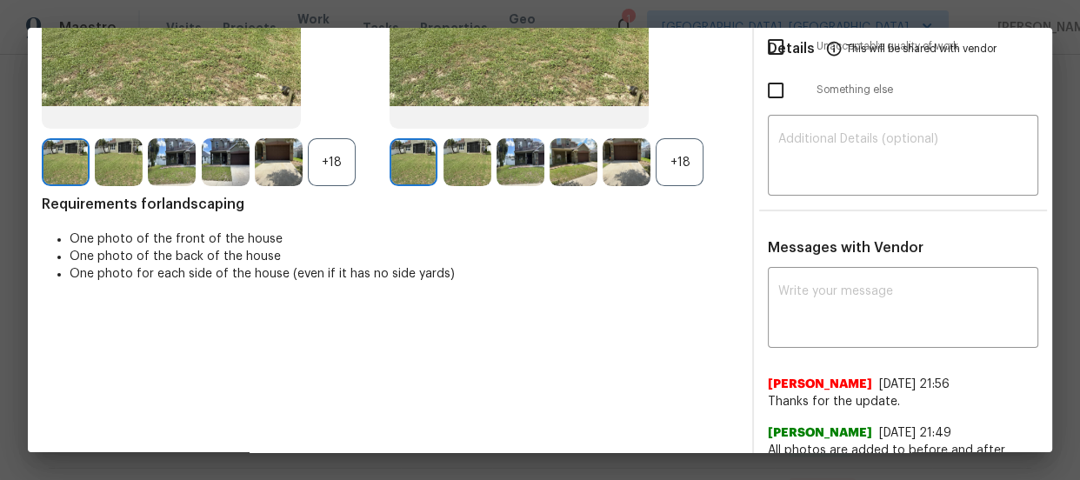
click at [702, 153] on div "+18" at bounding box center [564, 162] width 348 height 48
click at [683, 159] on div "+18" at bounding box center [680, 162] width 48 height 48
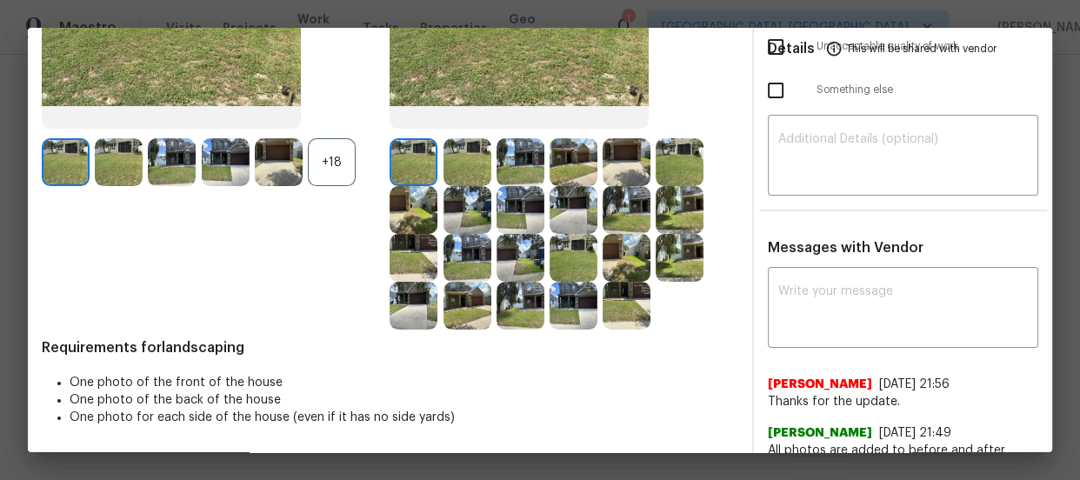
click at [330, 151] on div "+18" at bounding box center [332, 162] width 48 height 48
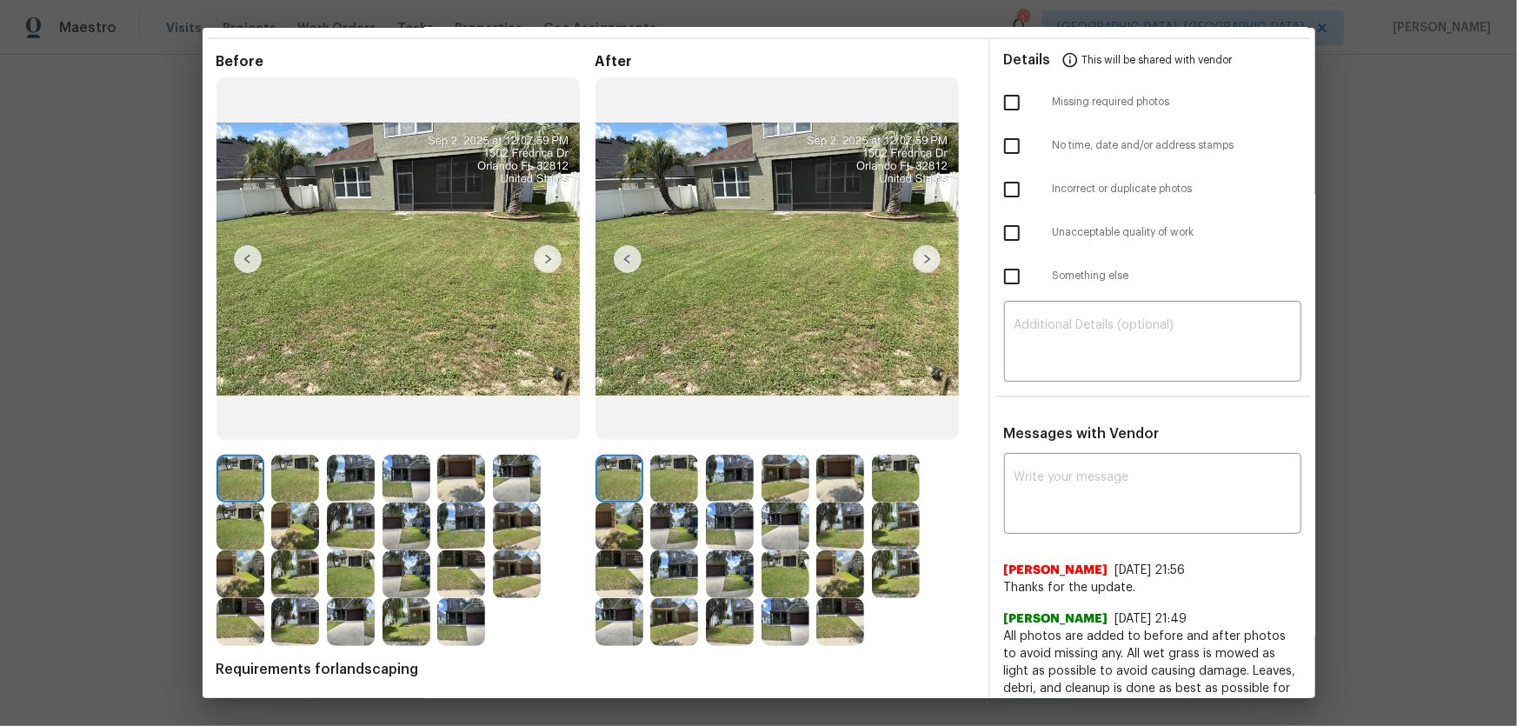
scroll to position [83, 0]
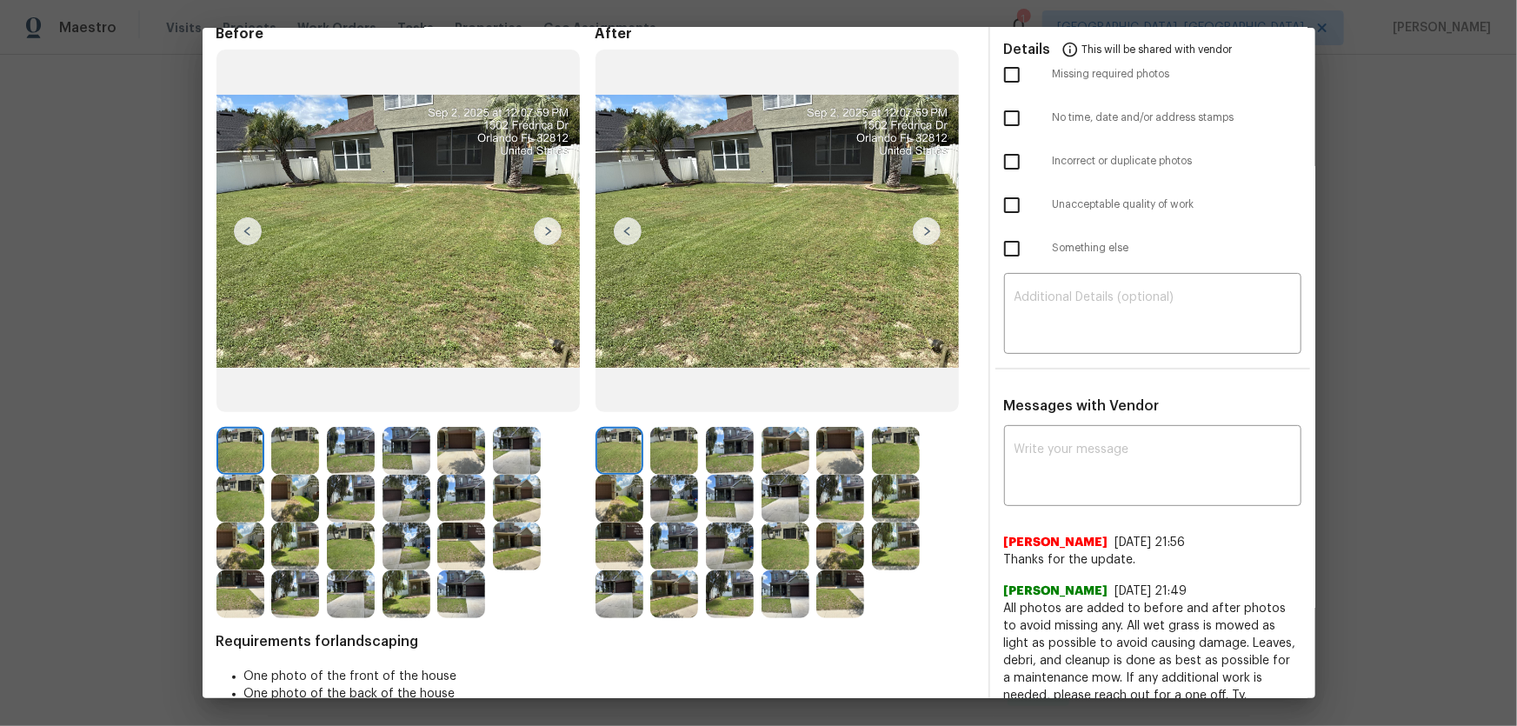
click at [674, 442] on img at bounding box center [674, 451] width 48 height 48
click at [650, 443] on img at bounding box center [674, 451] width 48 height 48
click at [745, 447] on img at bounding box center [730, 451] width 48 height 48
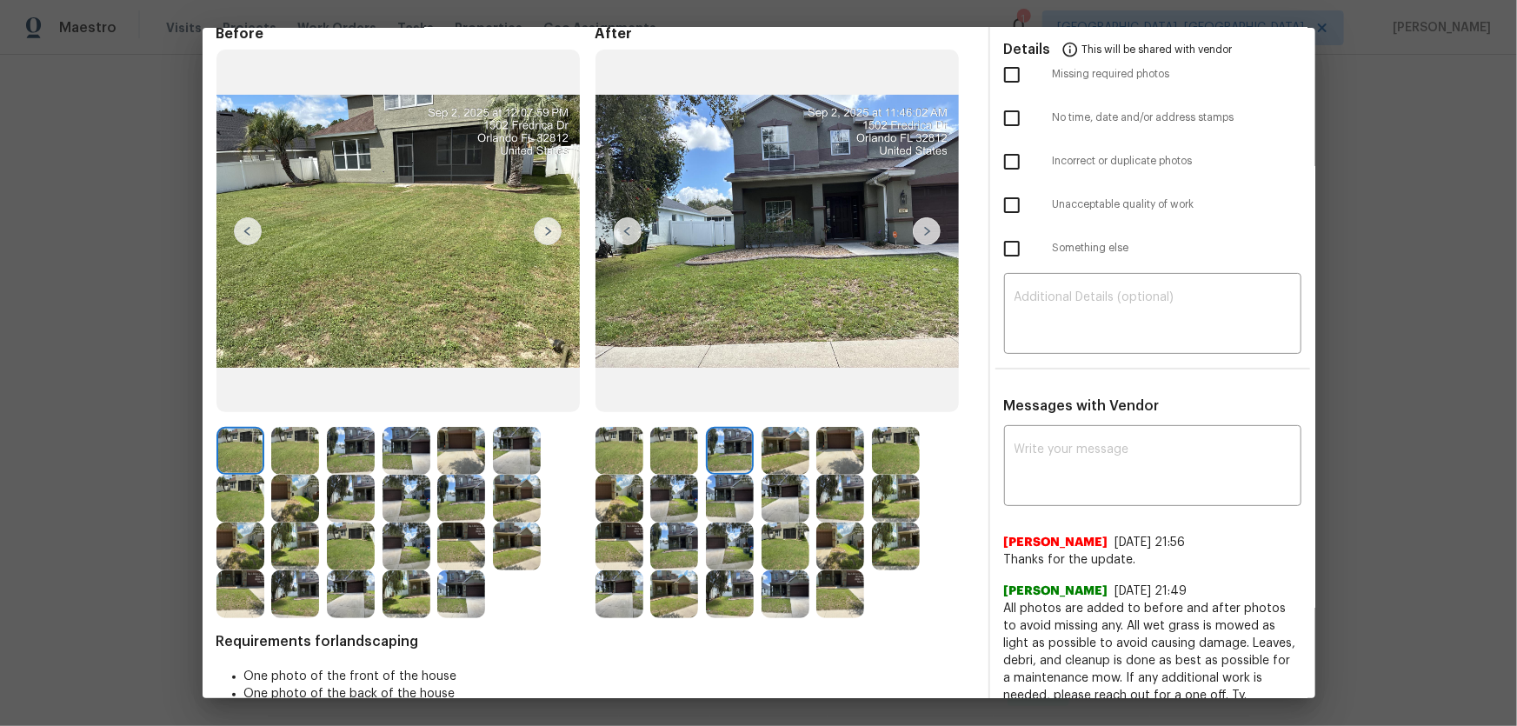
click at [796, 444] on img at bounding box center [786, 451] width 48 height 48
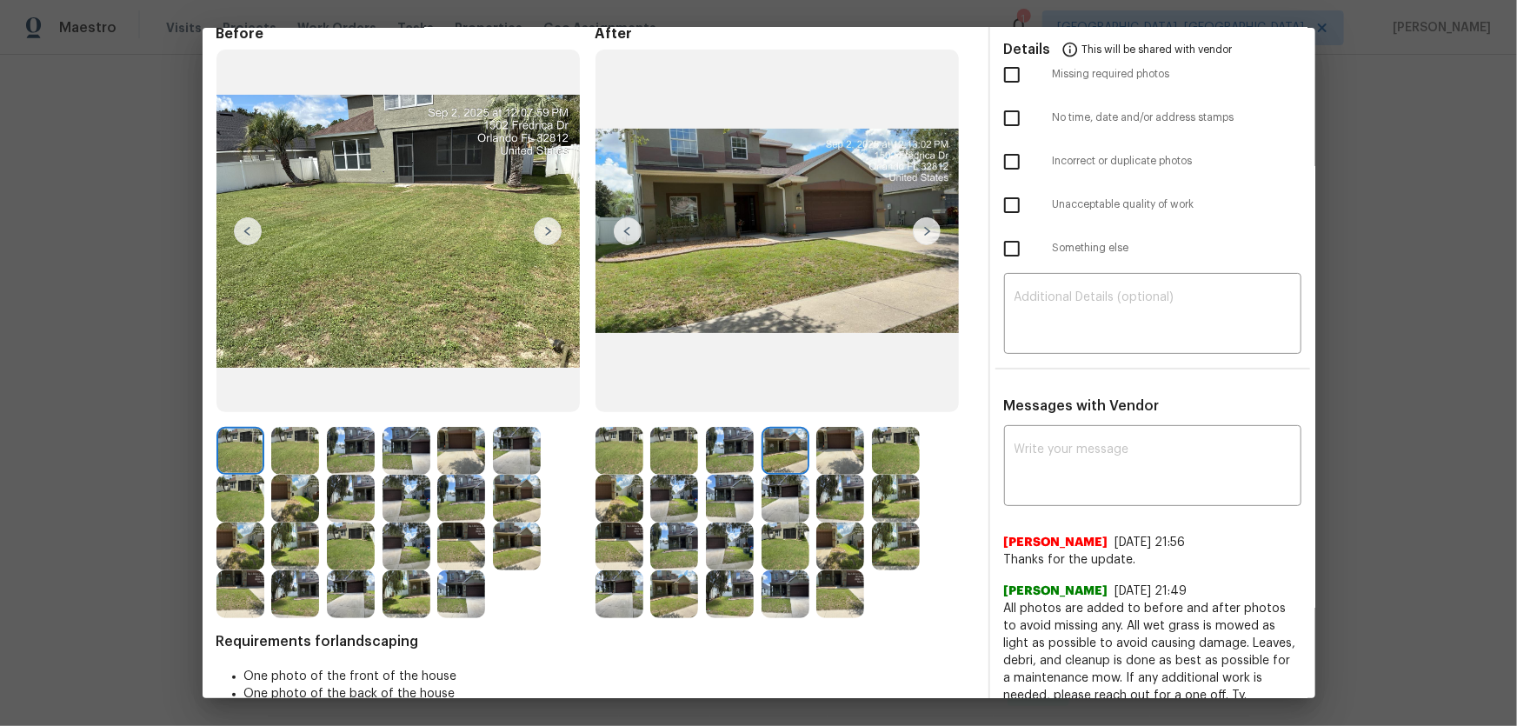
click at [822, 447] on img at bounding box center [841, 451] width 48 height 48
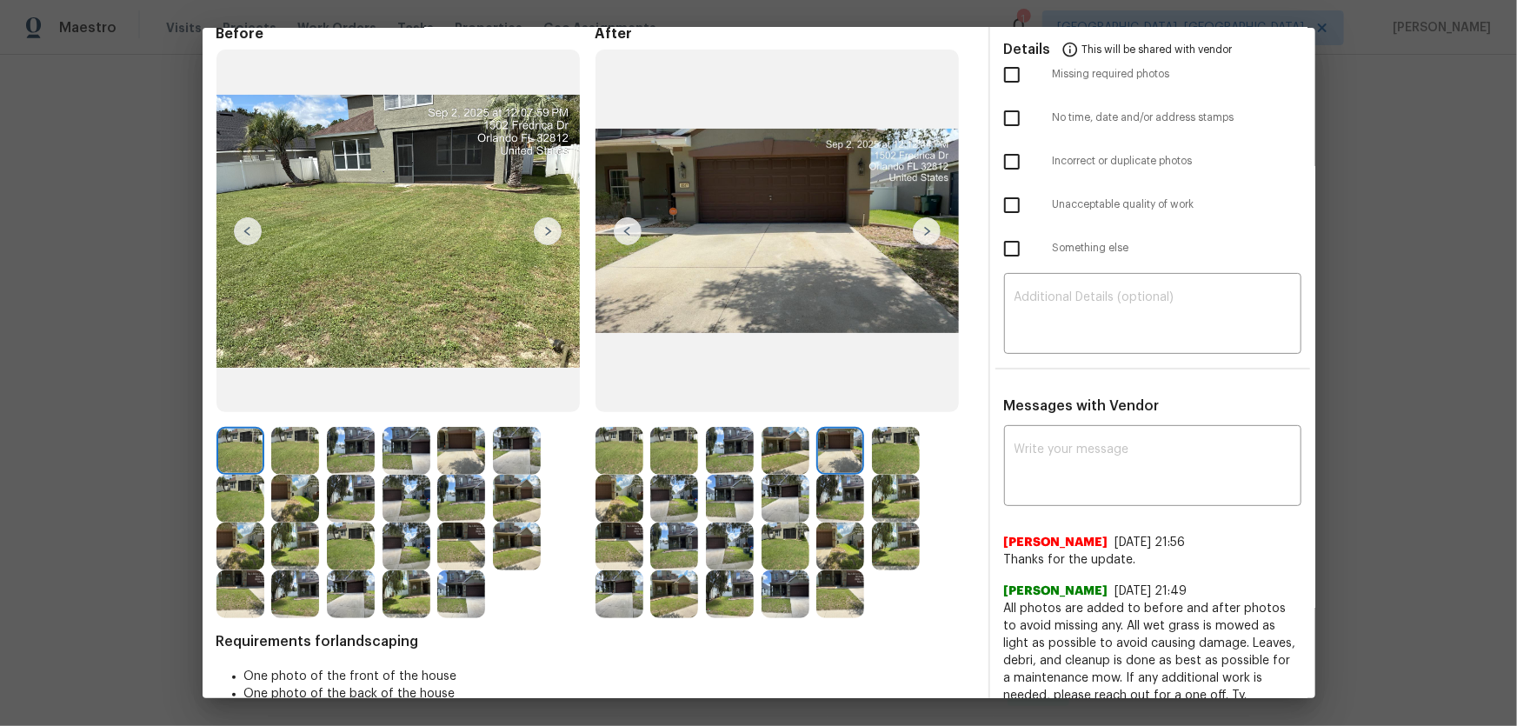
click at [902, 452] on img at bounding box center [896, 451] width 48 height 48
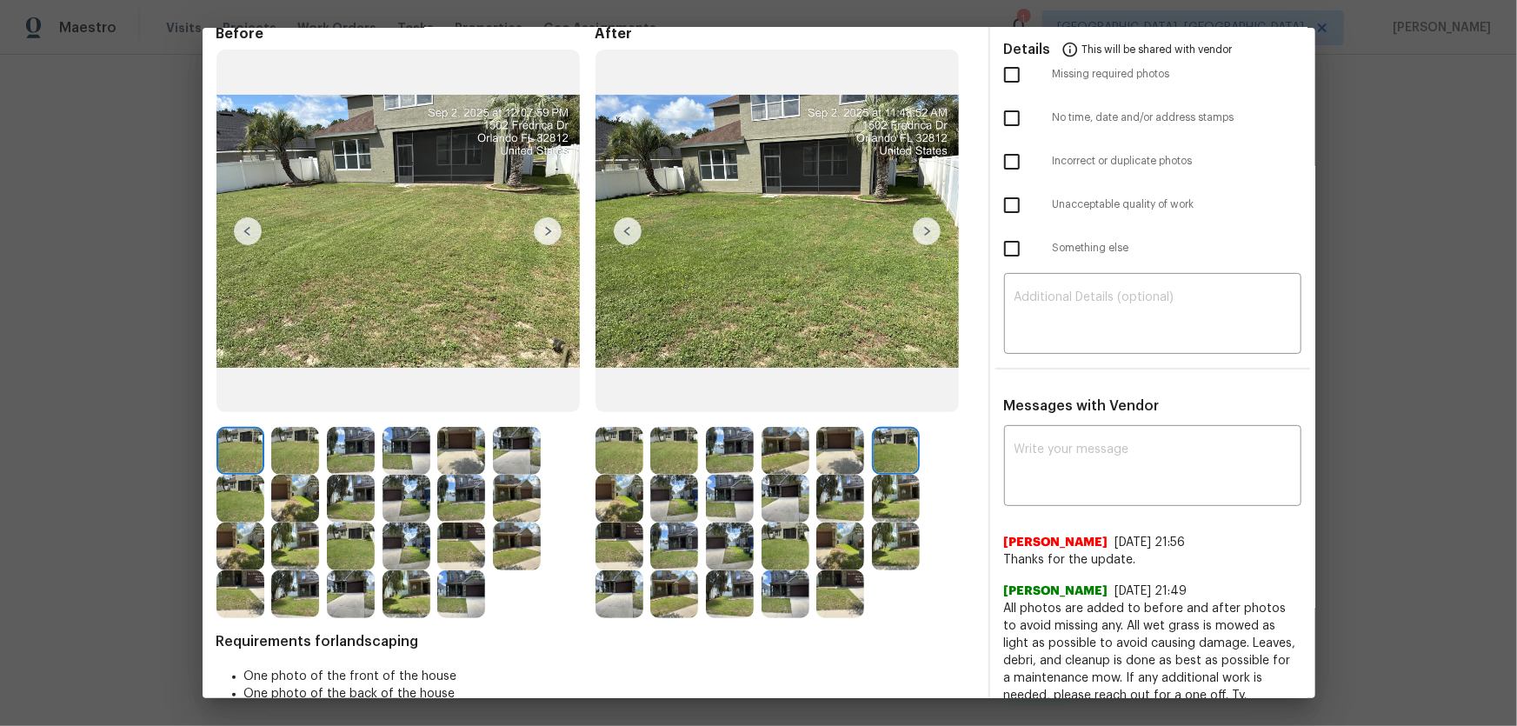
click at [635, 479] on img at bounding box center [620, 499] width 48 height 48
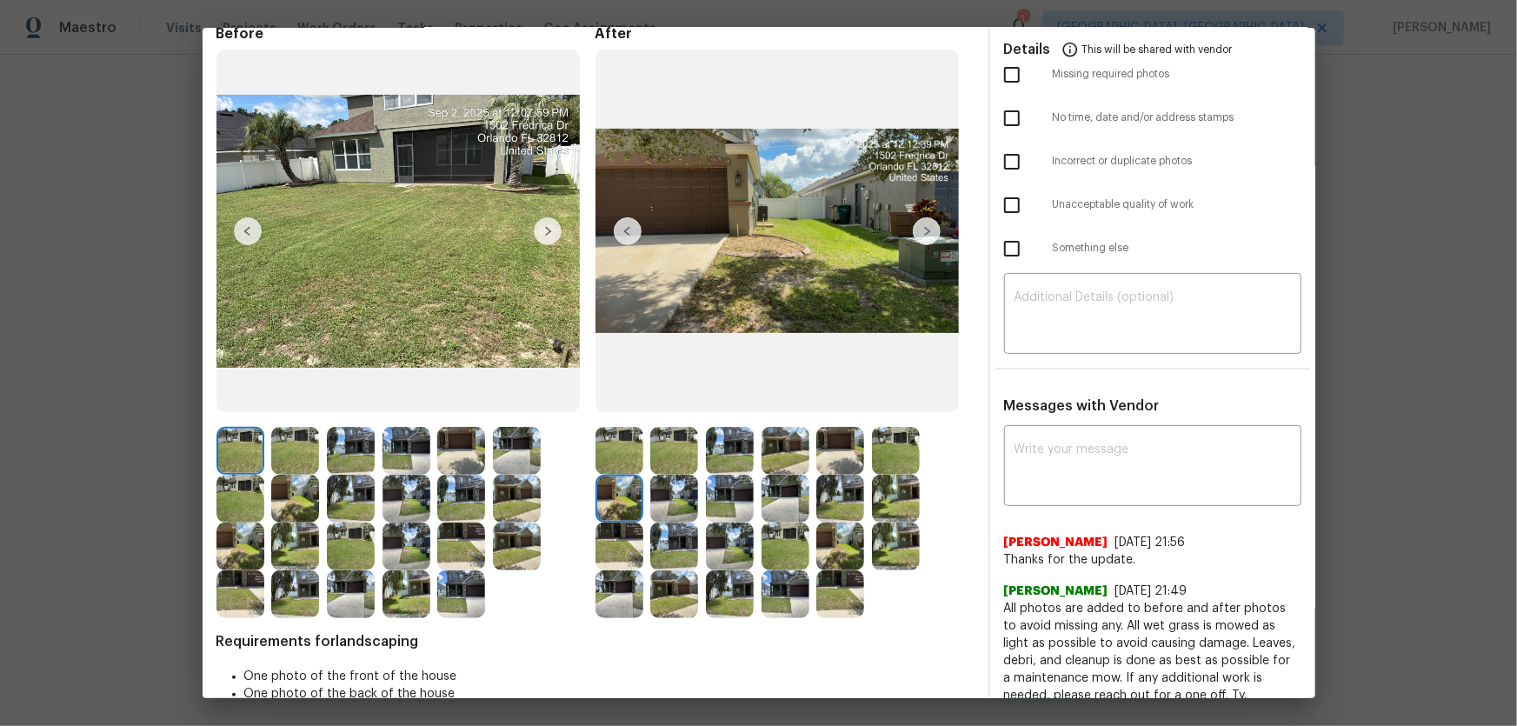
click at [665, 479] on img at bounding box center [674, 499] width 48 height 48
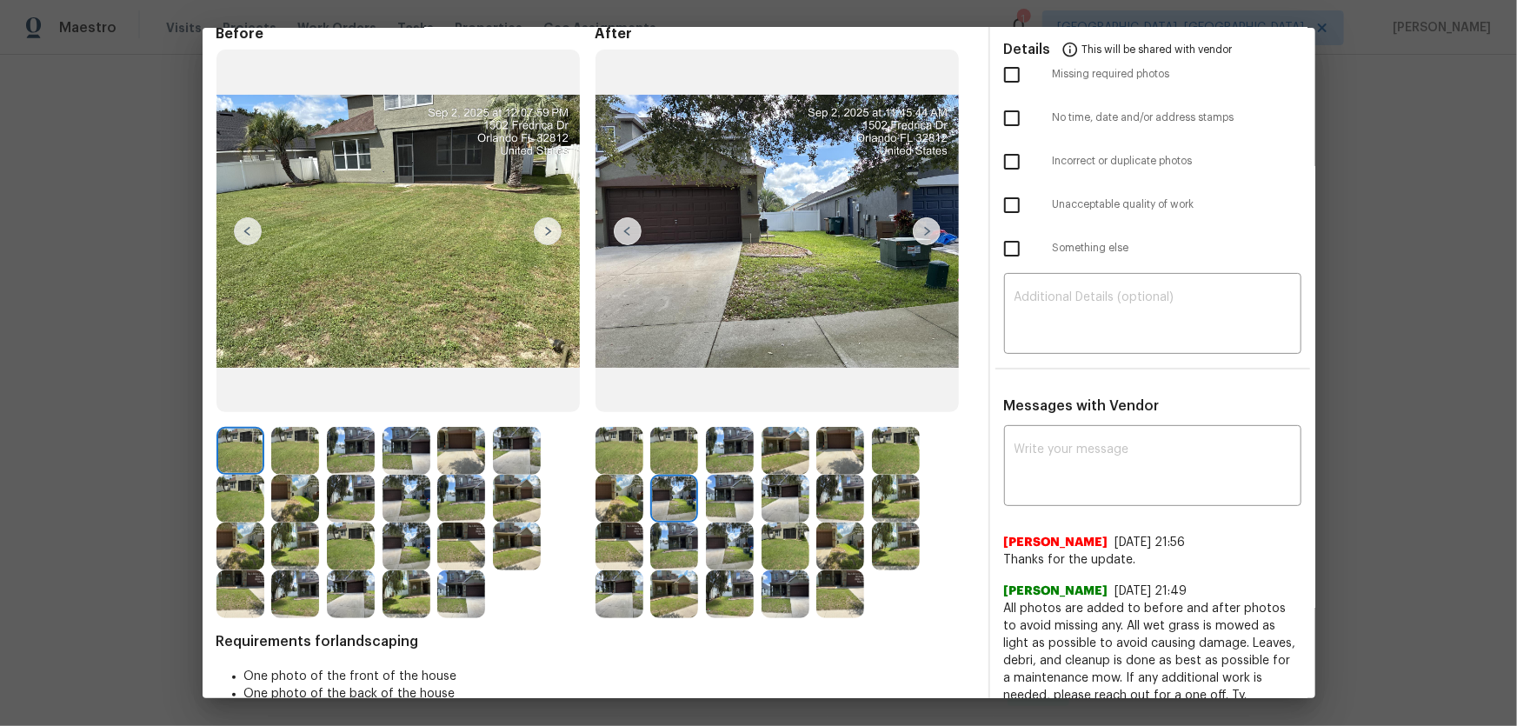
click at [706, 479] on img at bounding box center [730, 499] width 48 height 48
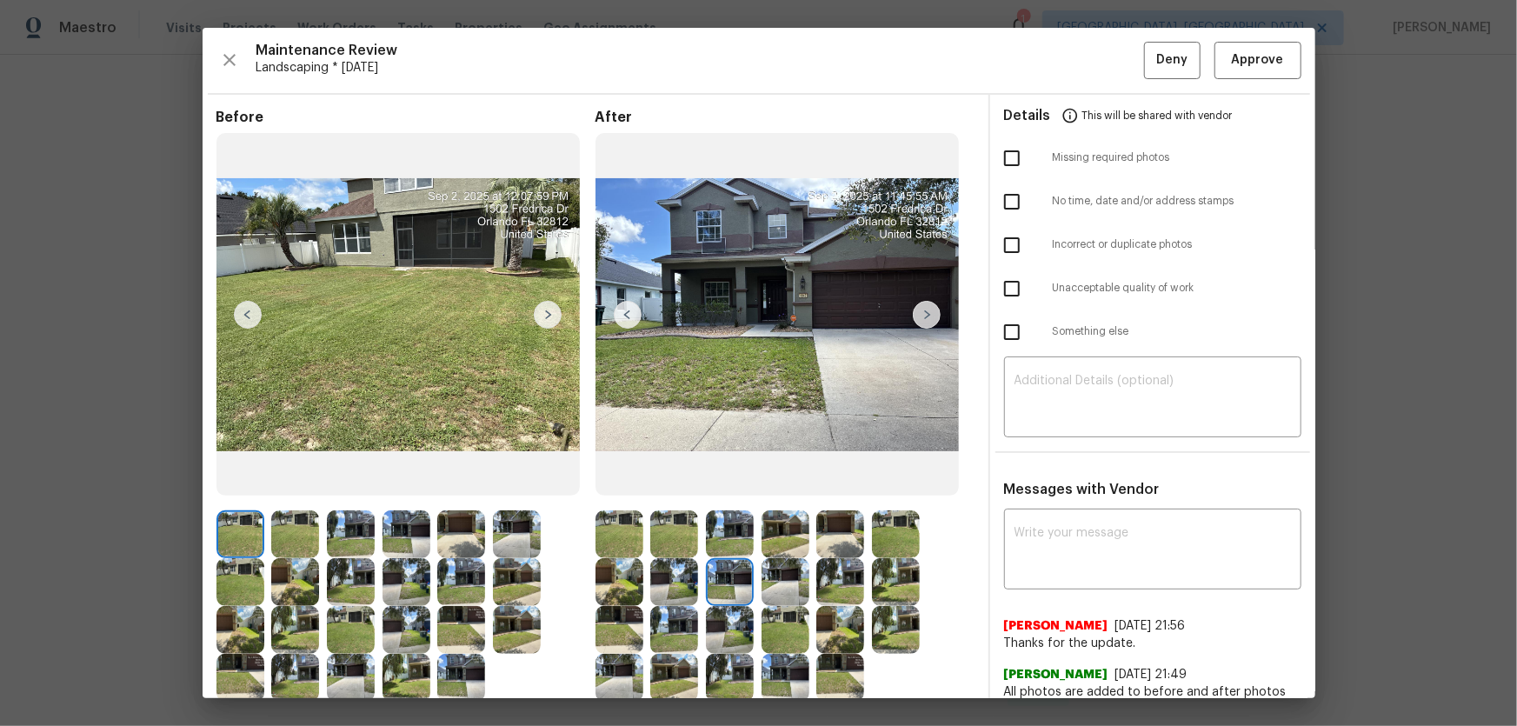
scroll to position [0, 0]
click at [1079, 65] on span "Approve" at bounding box center [1258, 61] width 59 height 22
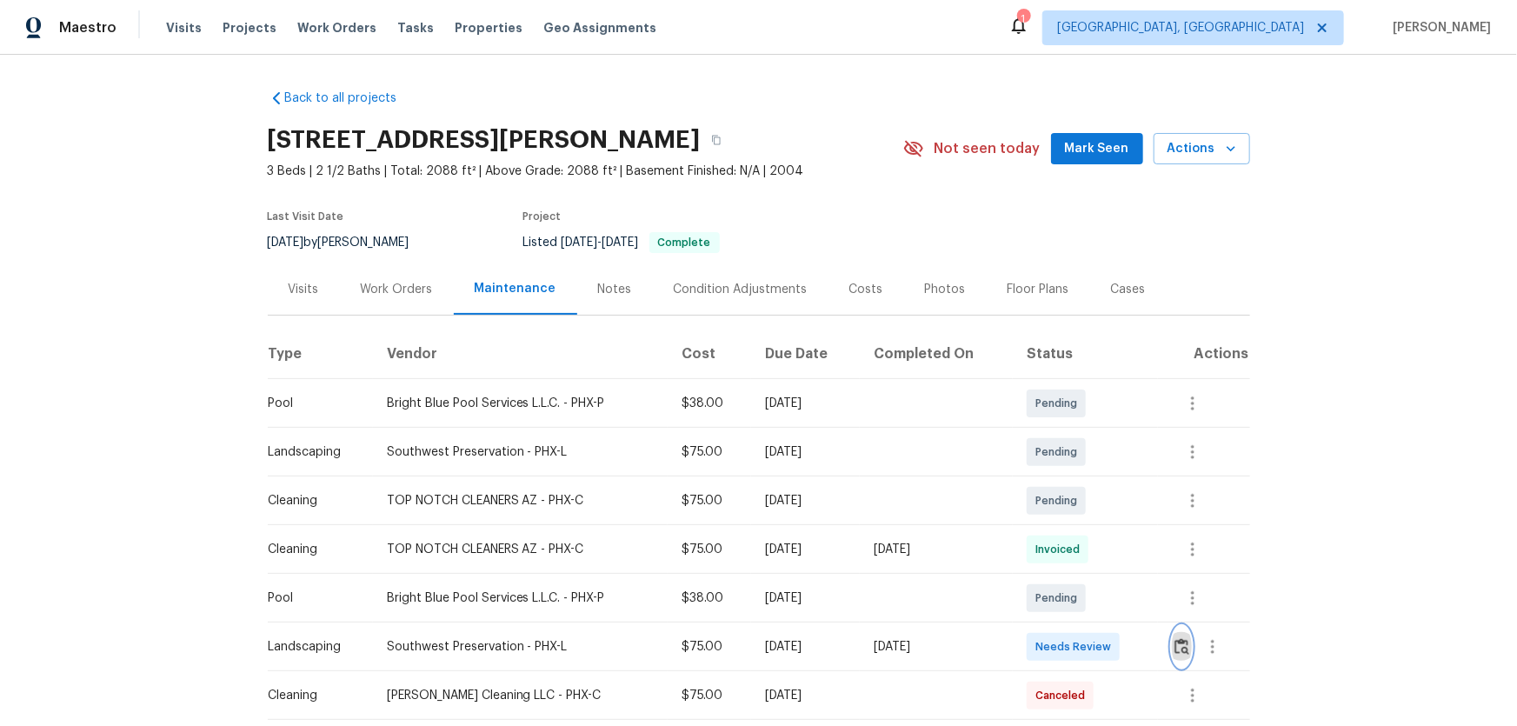
click at [1079, 479] on img "button" at bounding box center [1182, 646] width 15 height 17
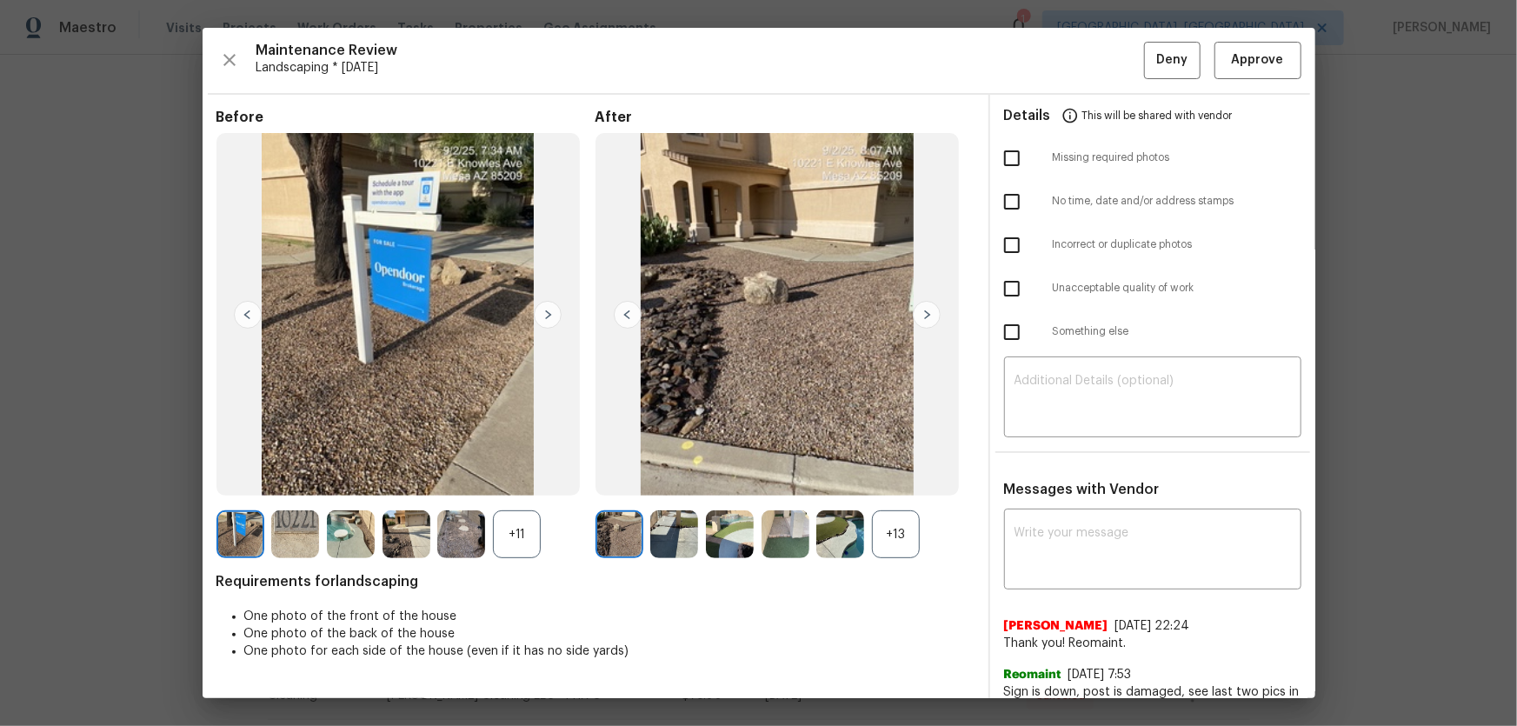
click at [916, 479] on div "+13" at bounding box center [896, 534] width 48 height 48
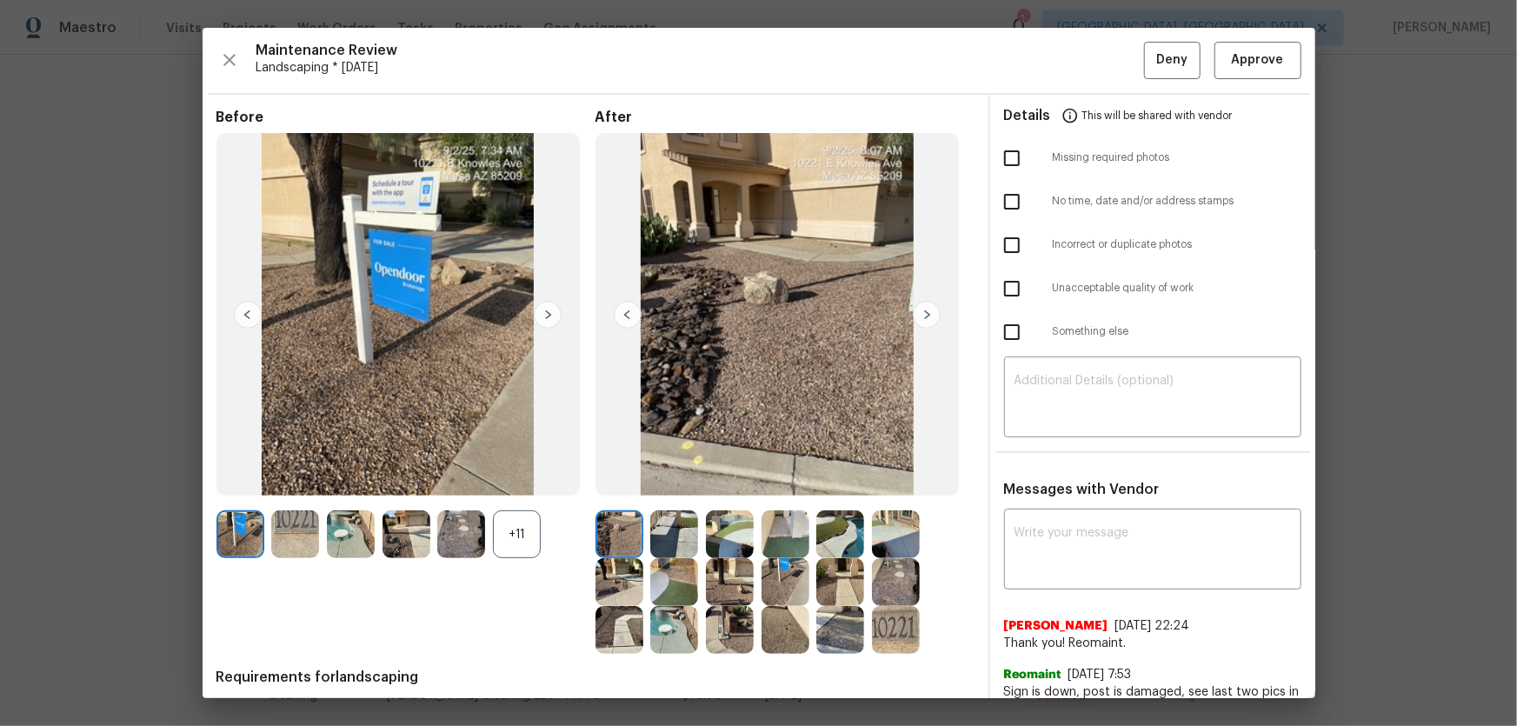
click at [509, 479] on div "+11" at bounding box center [517, 534] width 48 height 48
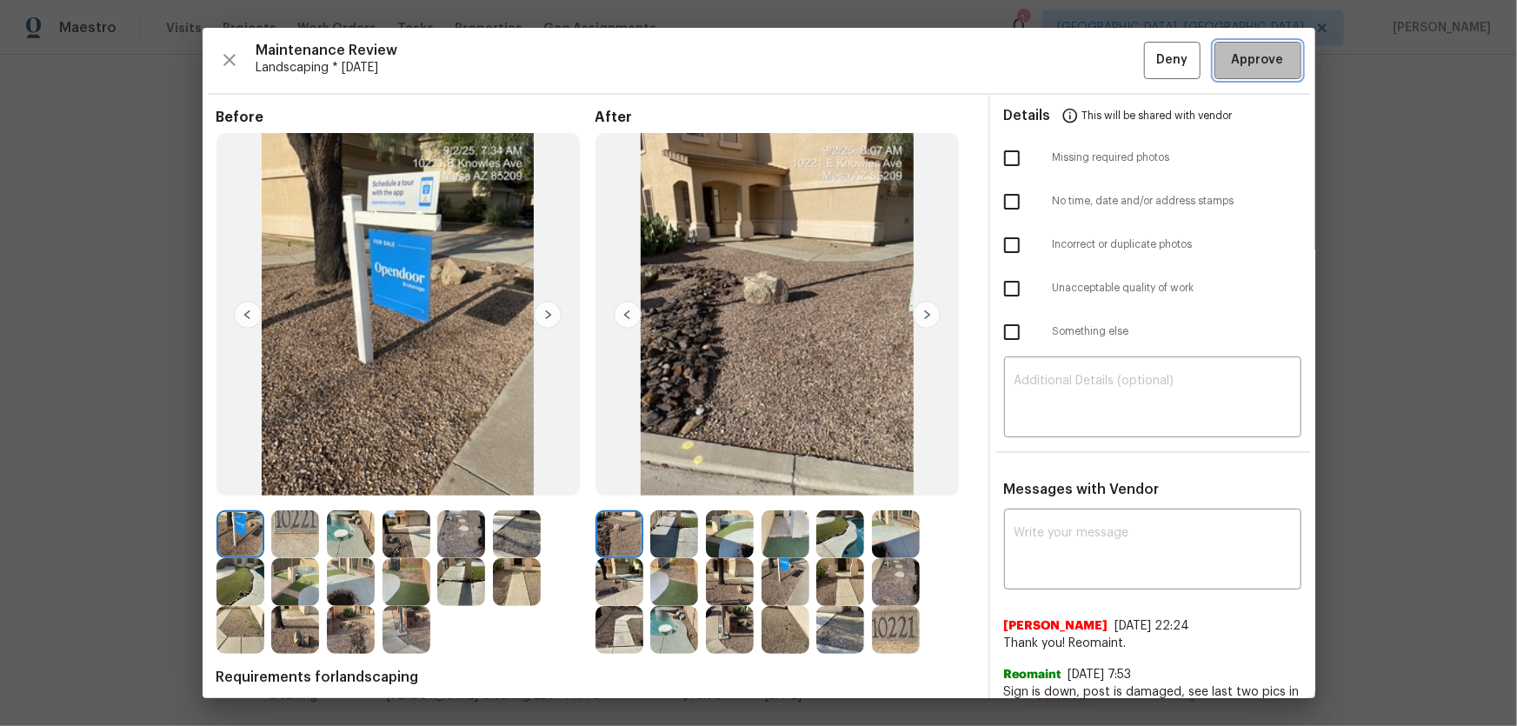
click at [1079, 66] on span "Approve" at bounding box center [1258, 61] width 52 height 22
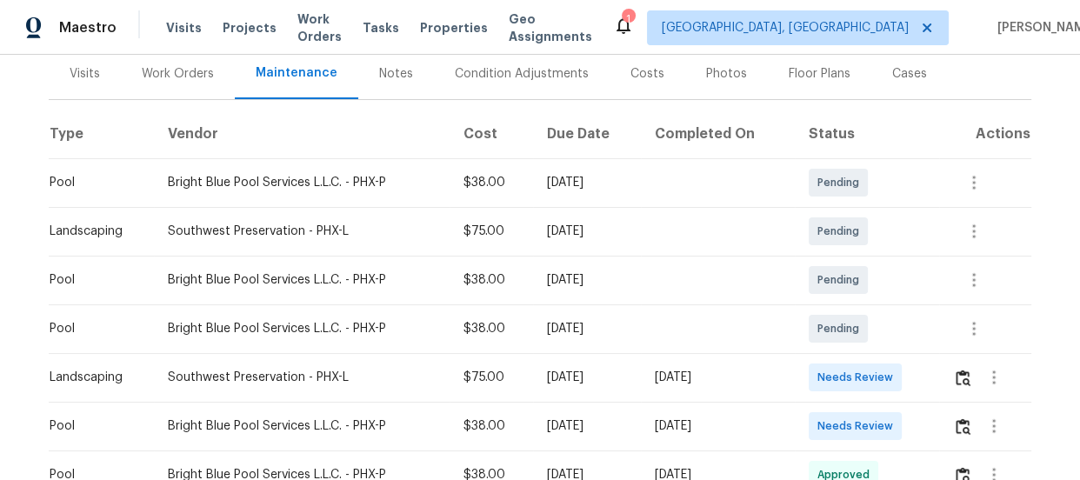
scroll to position [247, 0]
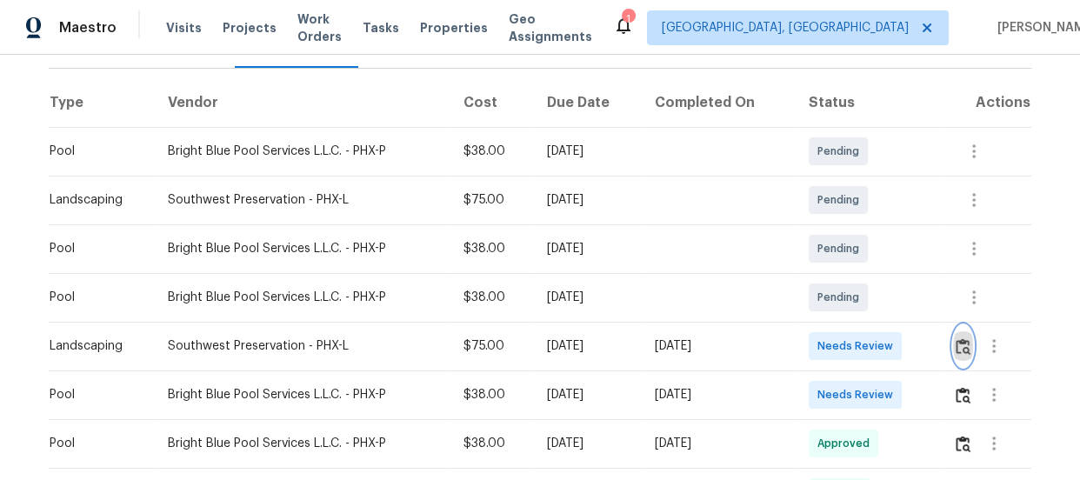
click at [964, 345] on img "button" at bounding box center [963, 346] width 15 height 17
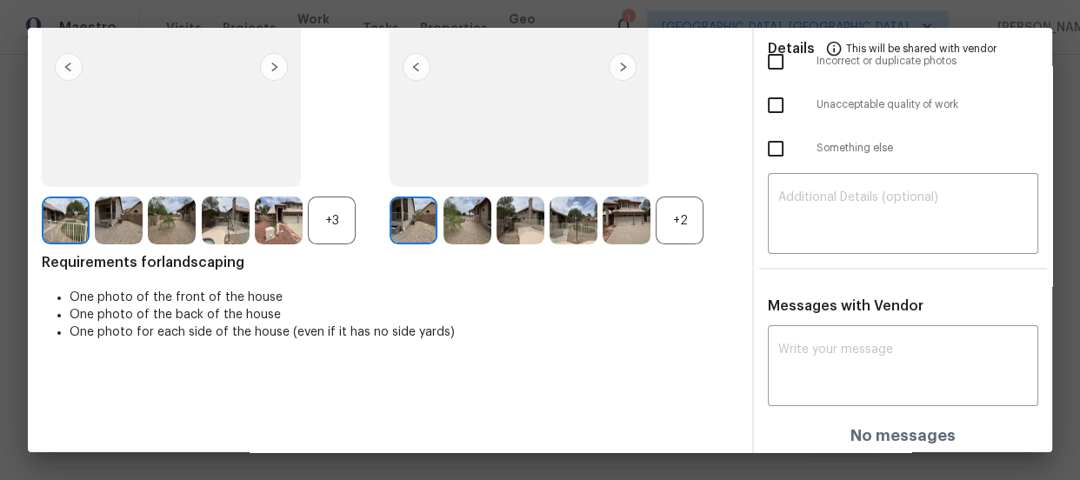
scroll to position [187, 0]
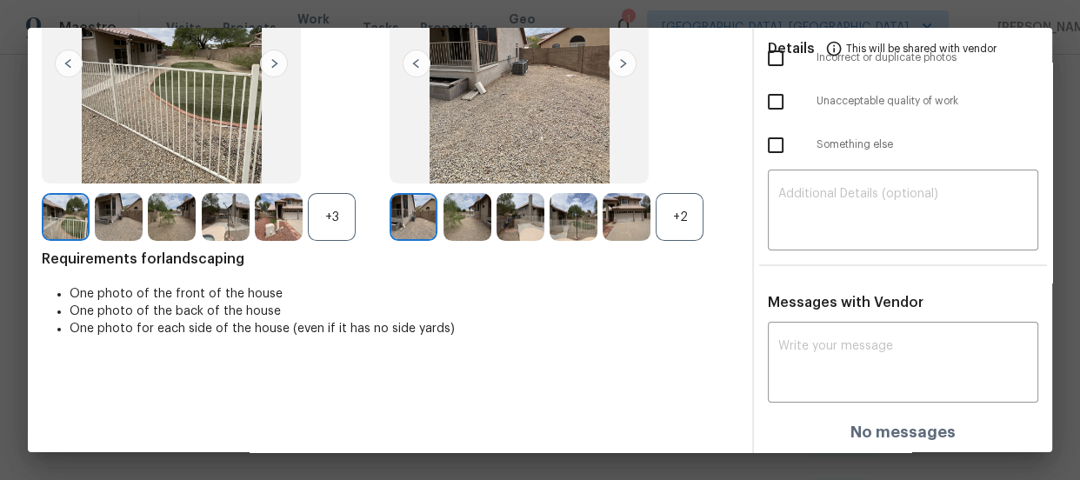
click at [665, 197] on div "+2" at bounding box center [680, 217] width 48 height 48
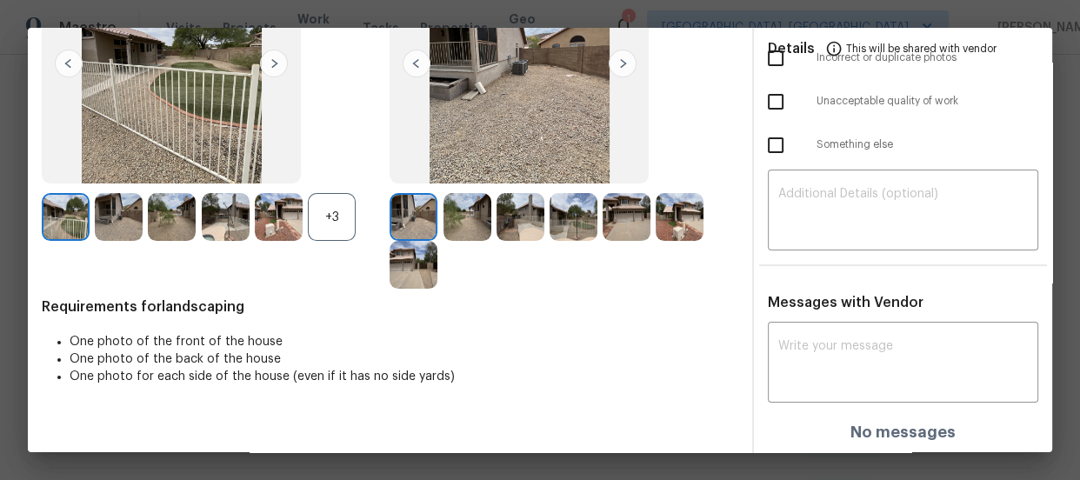
click at [337, 207] on div "+3" at bounding box center [332, 217] width 48 height 48
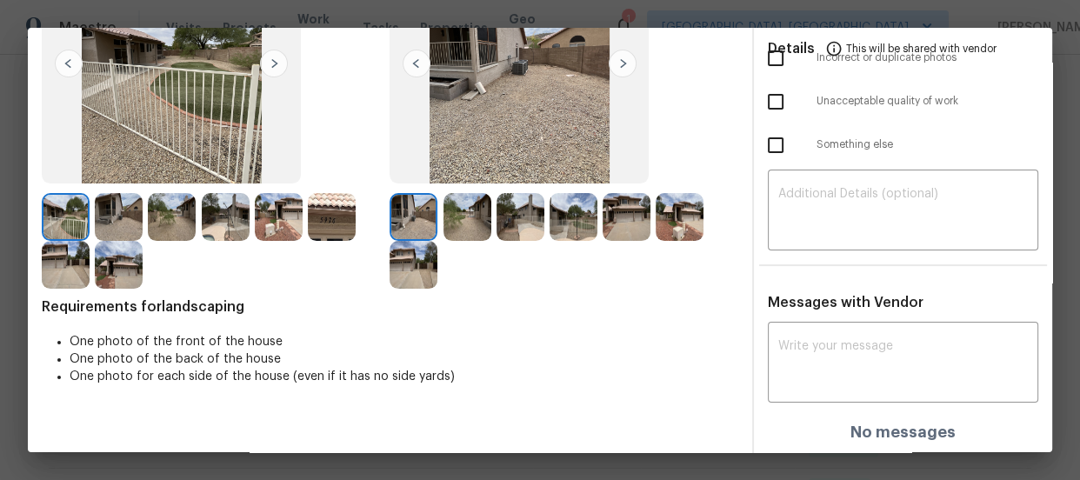
click at [468, 227] on img at bounding box center [467, 217] width 48 height 48
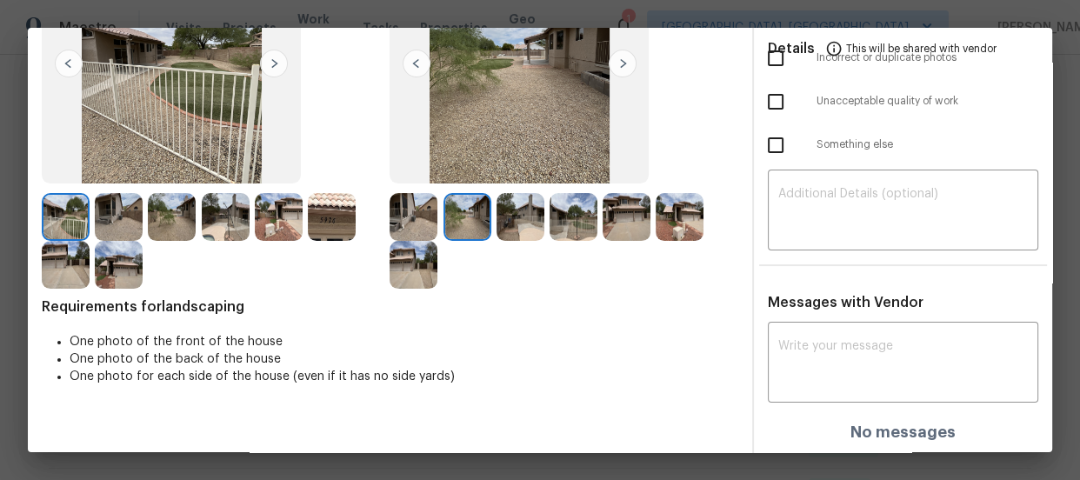
click at [522, 221] on img at bounding box center [521, 217] width 48 height 48
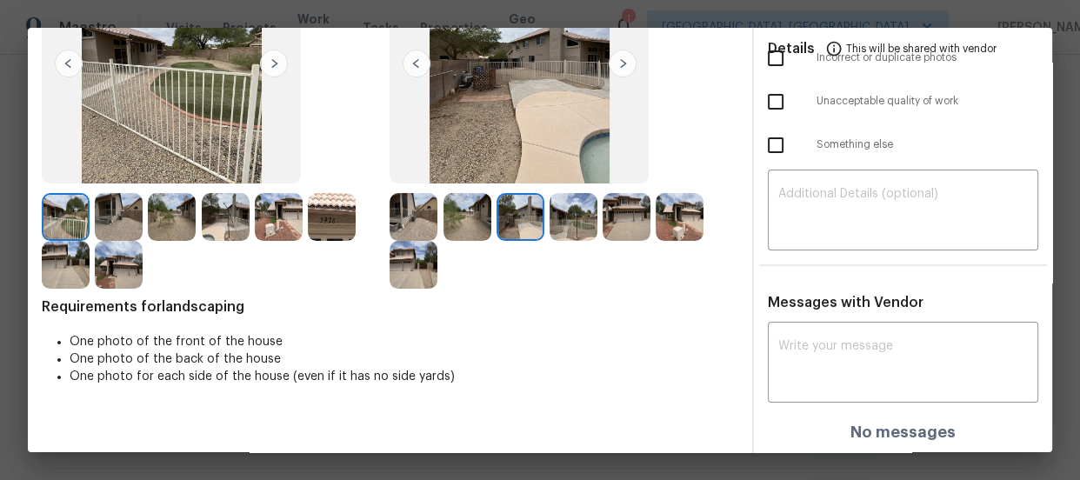
click at [582, 220] on img at bounding box center [574, 217] width 48 height 48
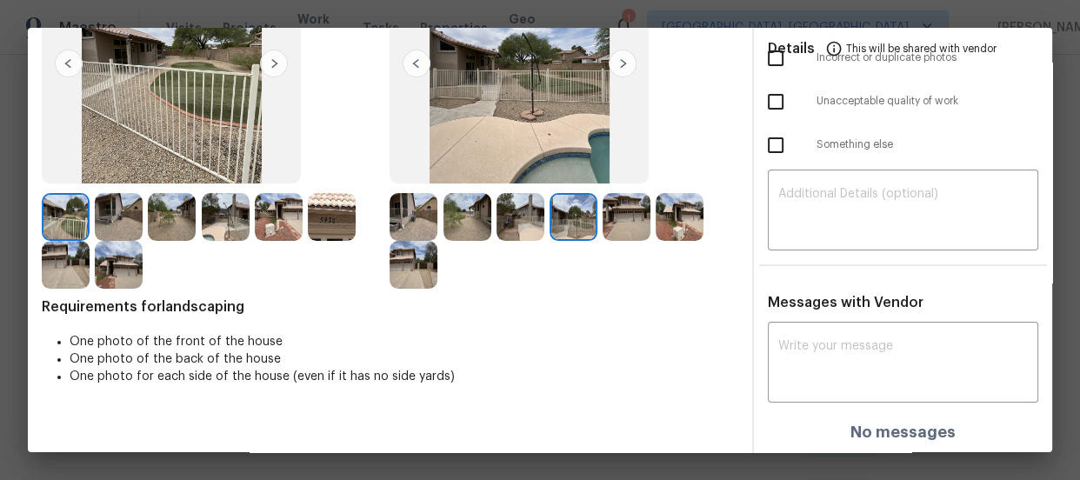
click at [604, 217] on img at bounding box center [627, 217] width 48 height 48
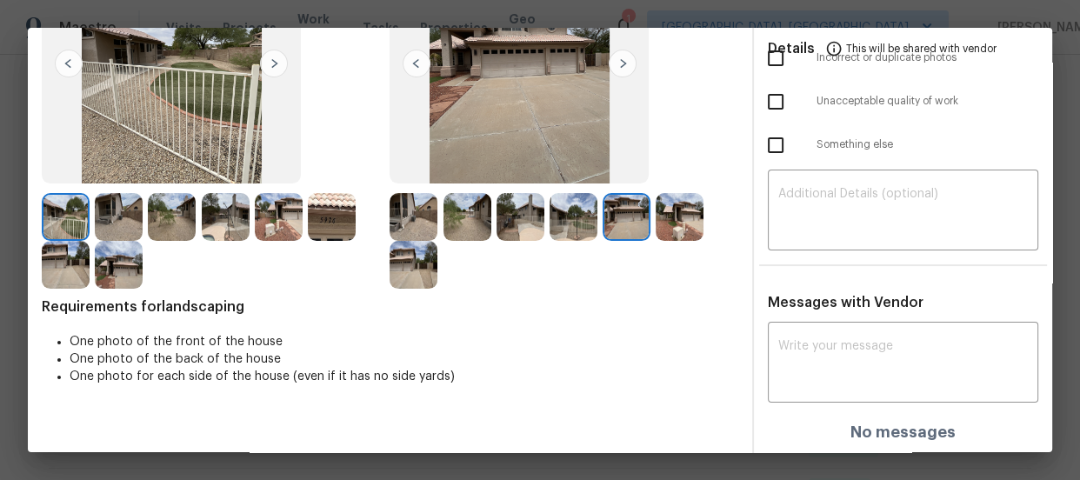
click at [676, 228] on img at bounding box center [680, 217] width 48 height 48
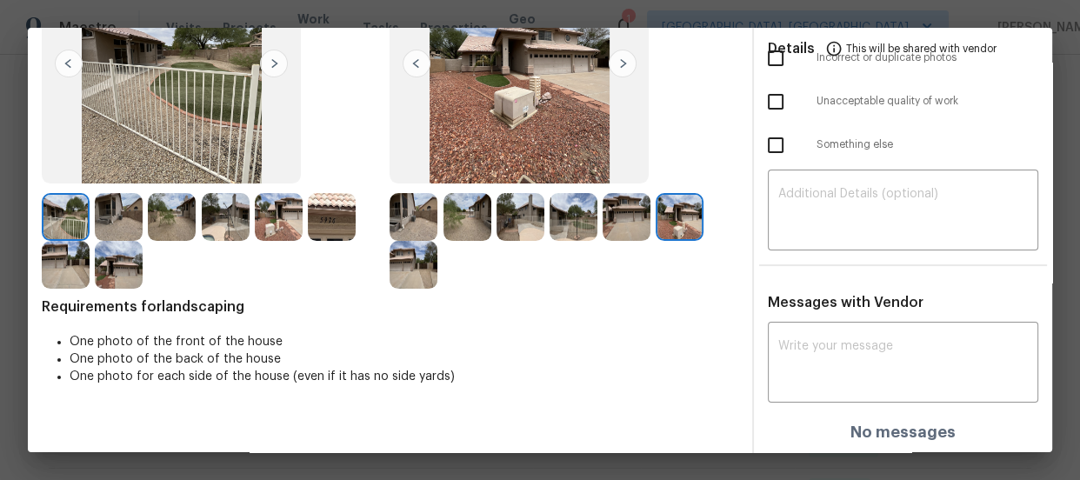
click at [420, 249] on img at bounding box center [414, 265] width 48 height 48
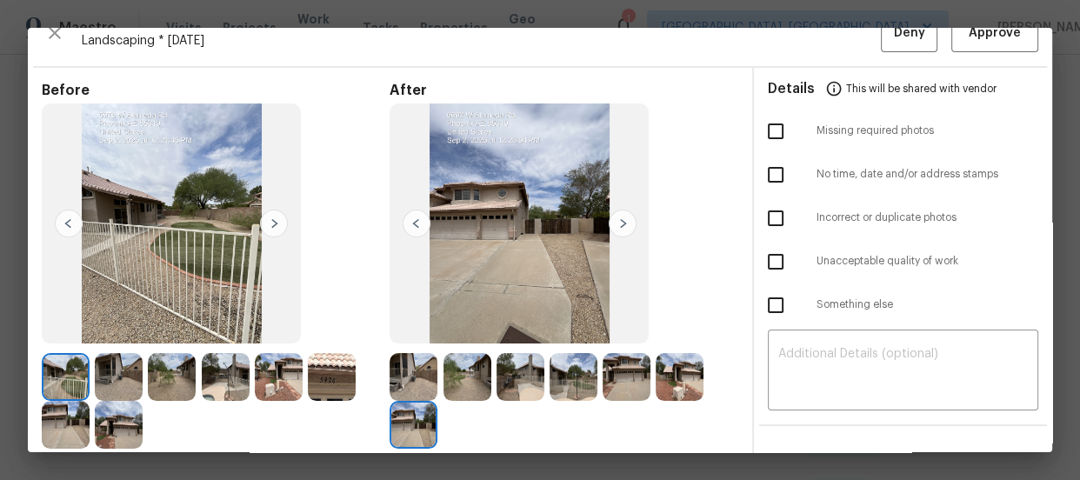
scroll to position [0, 0]
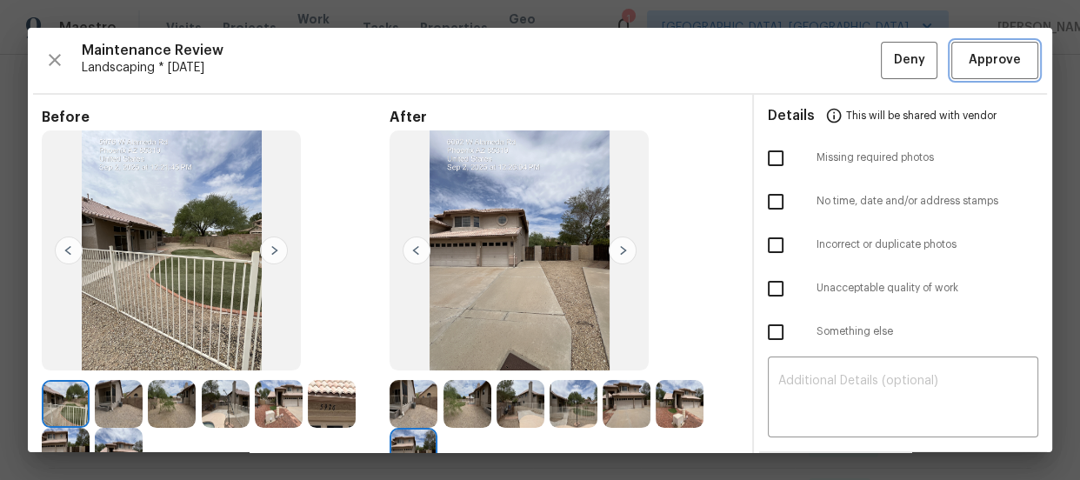
click at [965, 63] on span "Approve" at bounding box center [994, 61] width 59 height 22
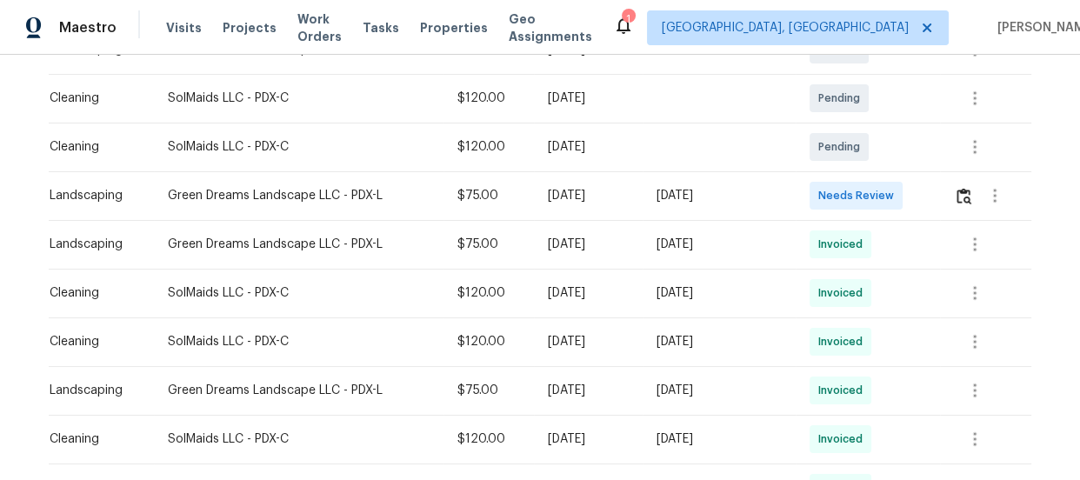
scroll to position [316, 0]
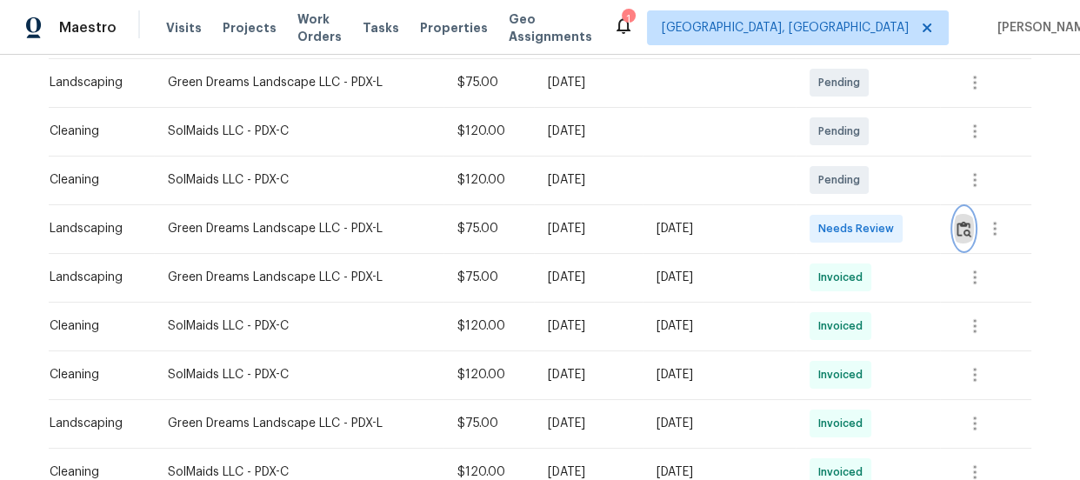
click at [969, 217] on button "button" at bounding box center [964, 229] width 20 height 42
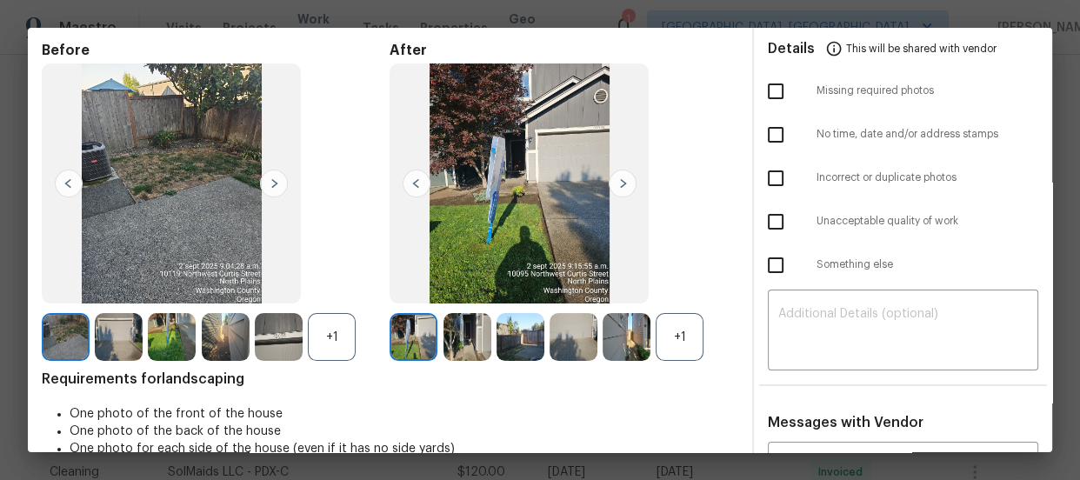
scroll to position [157, 0]
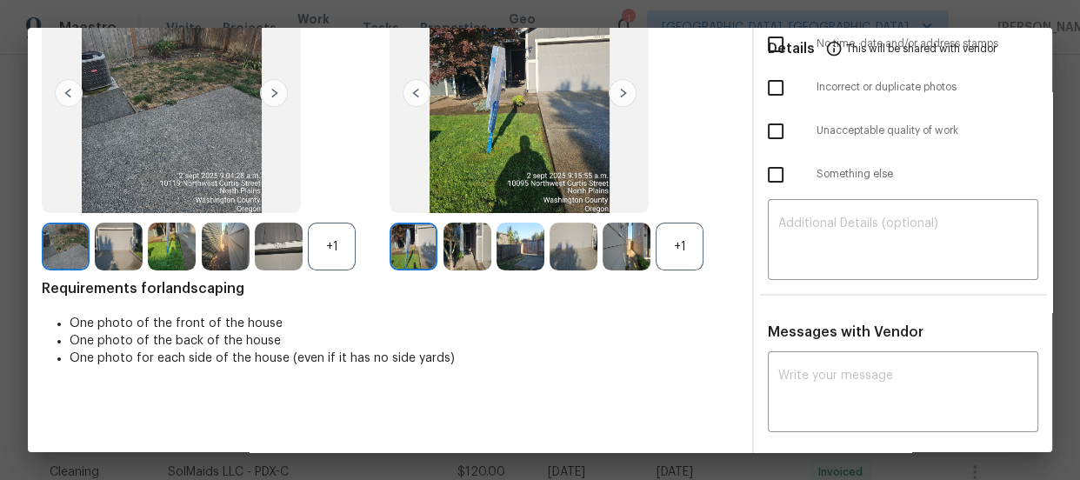
drag, startPoint x: 675, startPoint y: 247, endPoint x: 590, endPoint y: 287, distance: 93.4
click at [675, 246] on div "+1" at bounding box center [680, 247] width 48 height 48
click at [326, 259] on div "+1" at bounding box center [332, 247] width 48 height 48
click at [443, 249] on img at bounding box center [467, 247] width 48 height 48
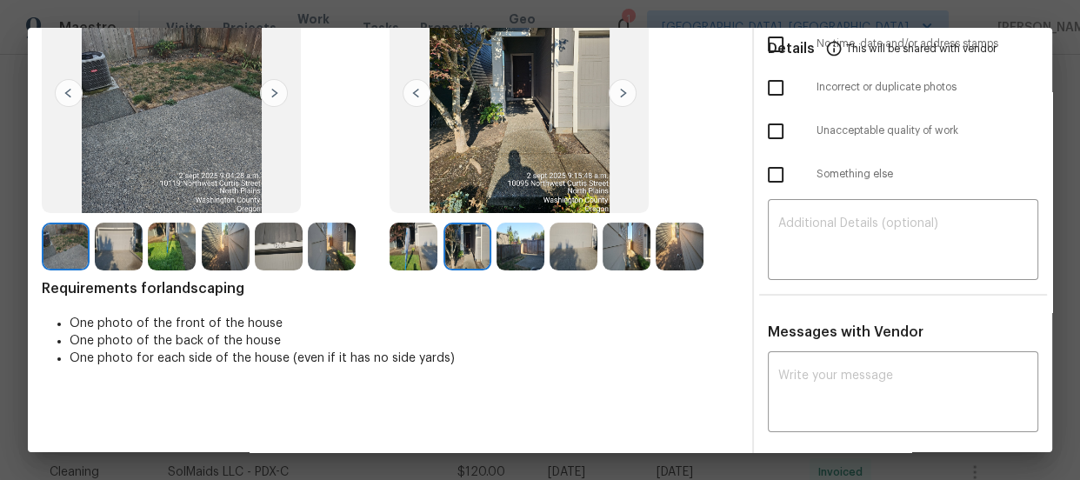
click at [513, 249] on img at bounding box center [521, 247] width 48 height 48
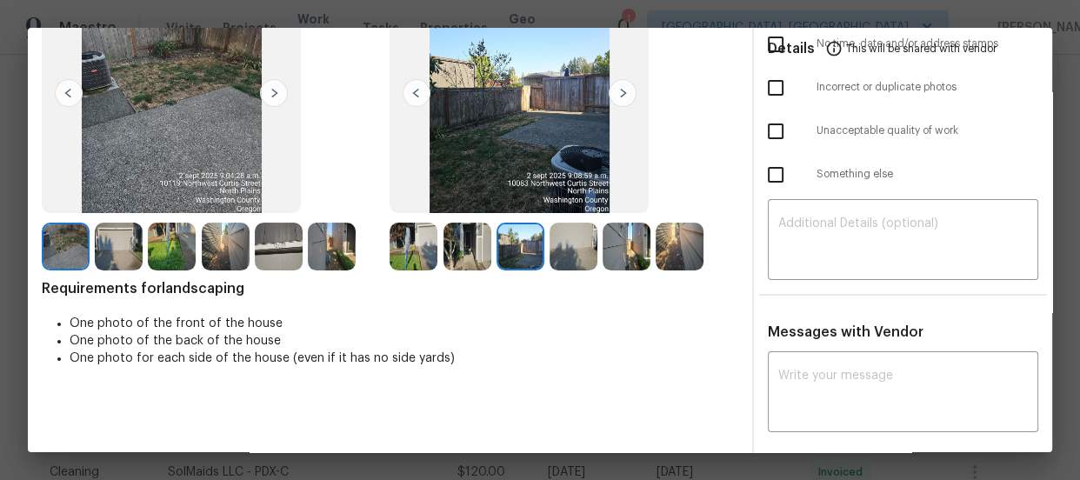
click at [561, 263] on img at bounding box center [574, 247] width 48 height 48
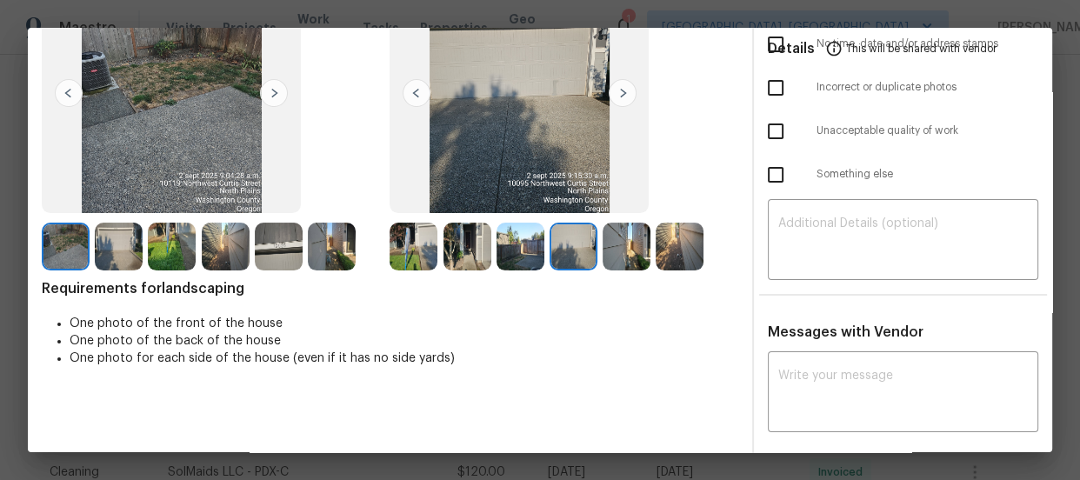
click at [611, 257] on img at bounding box center [627, 247] width 48 height 48
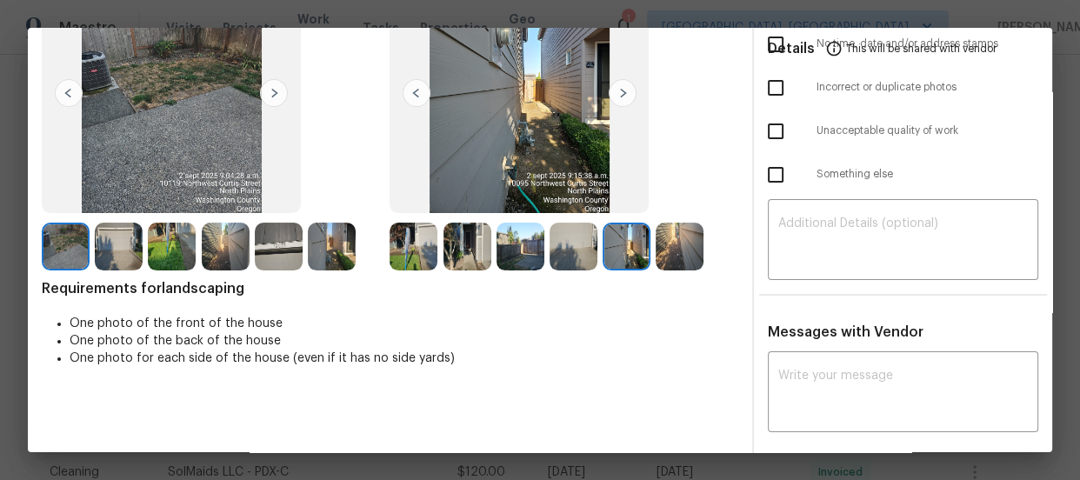
click at [680, 258] on img at bounding box center [680, 247] width 48 height 48
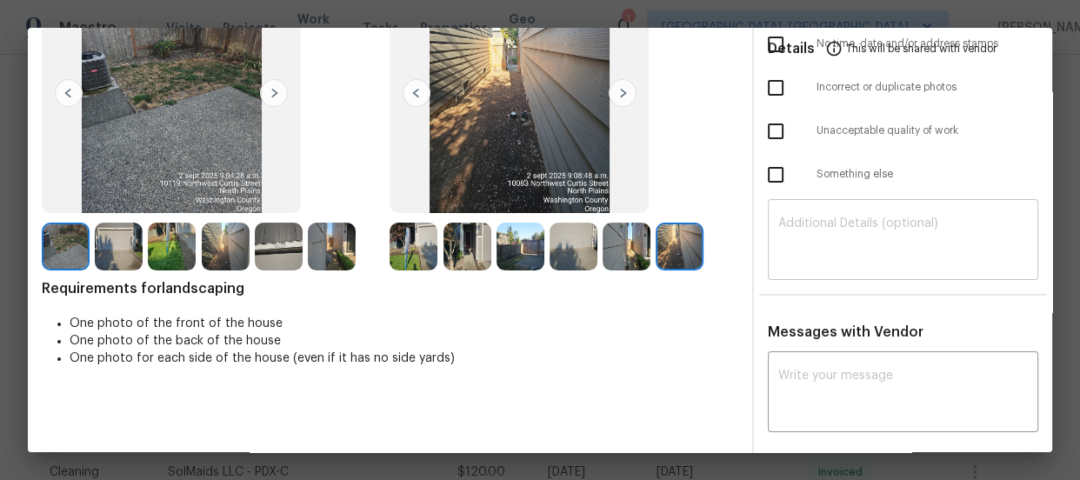
scroll to position [0, 0]
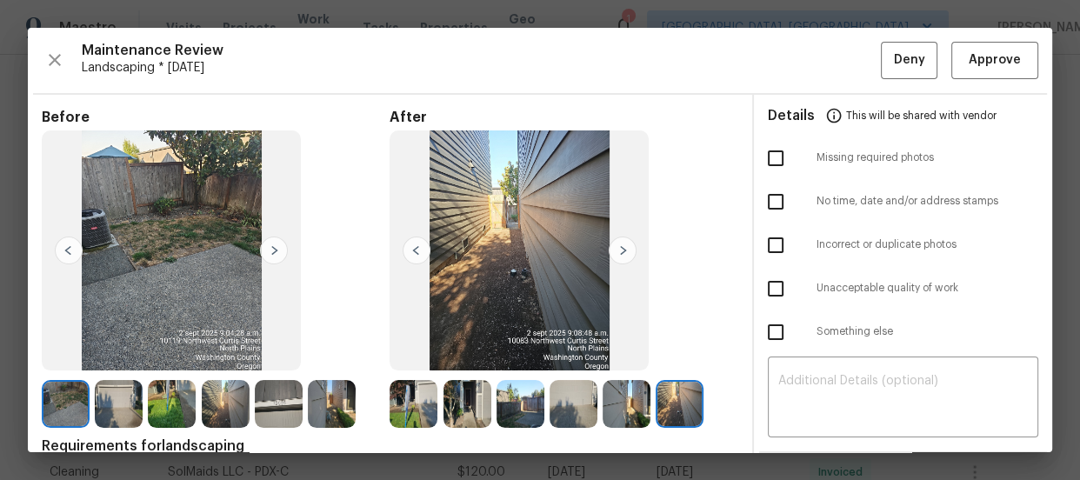
click at [989, 39] on div "Maintenance Review Landscaping * Tue, Sep 02 Deny Approve Before After Requirem…" at bounding box center [540, 240] width 1024 height 424
click at [1009, 70] on button "Approve" at bounding box center [994, 60] width 87 height 37
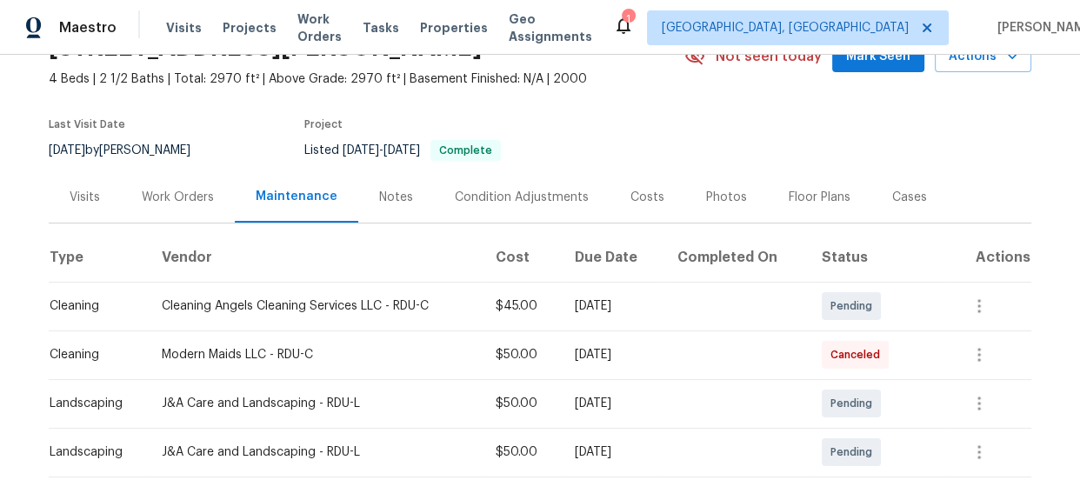
scroll to position [316, 0]
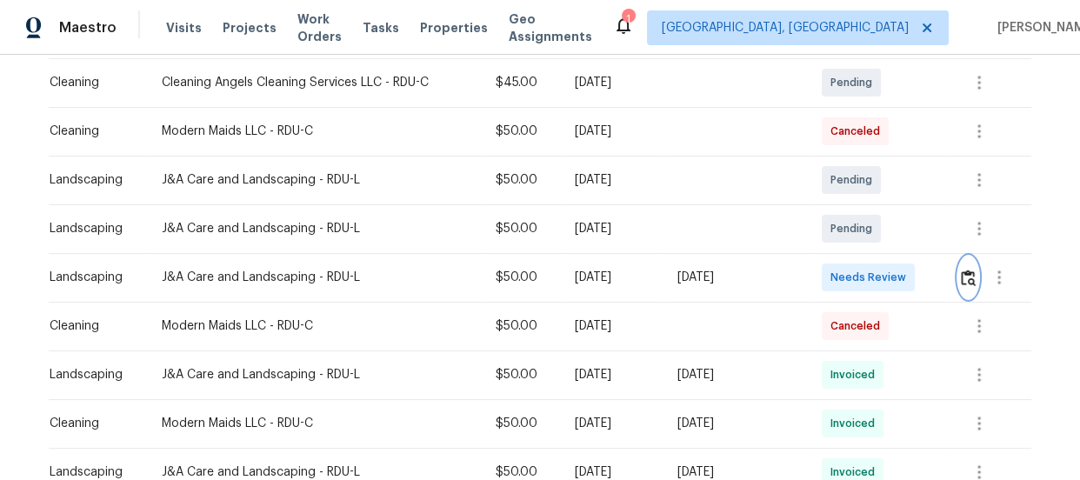
click at [961, 287] on button "button" at bounding box center [968, 278] width 20 height 42
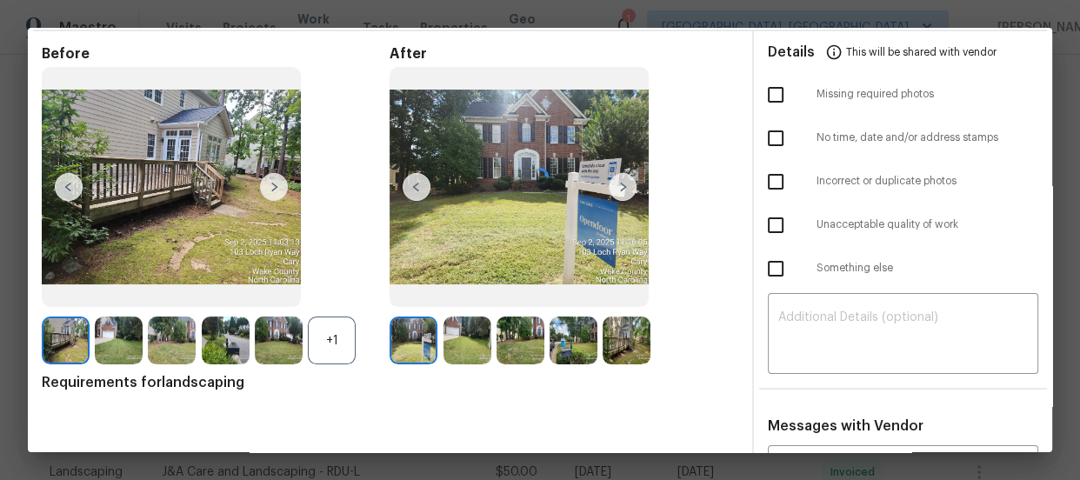
scroll to position [157, 0]
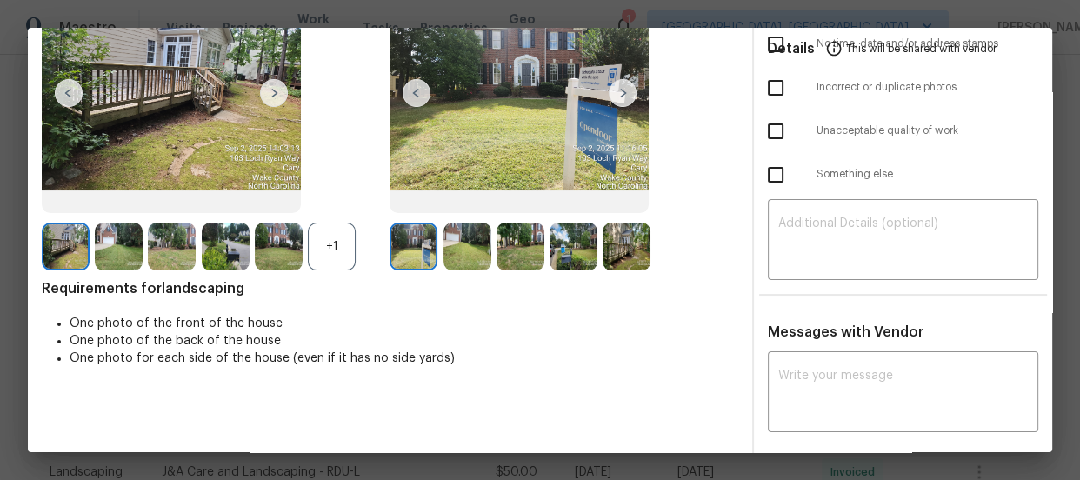
click at [328, 257] on div "+1" at bounding box center [332, 247] width 48 height 48
click at [454, 255] on img at bounding box center [467, 247] width 48 height 48
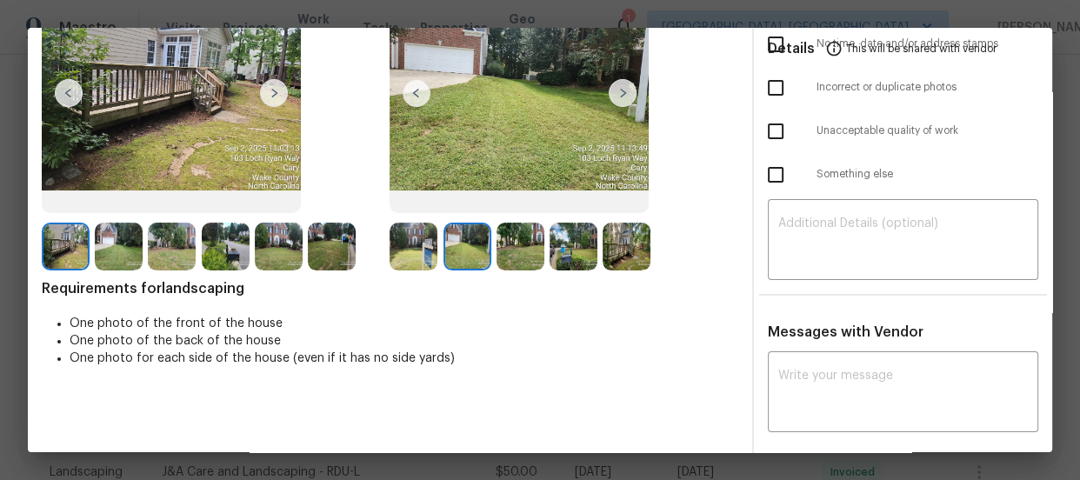
click at [530, 254] on img at bounding box center [521, 247] width 48 height 48
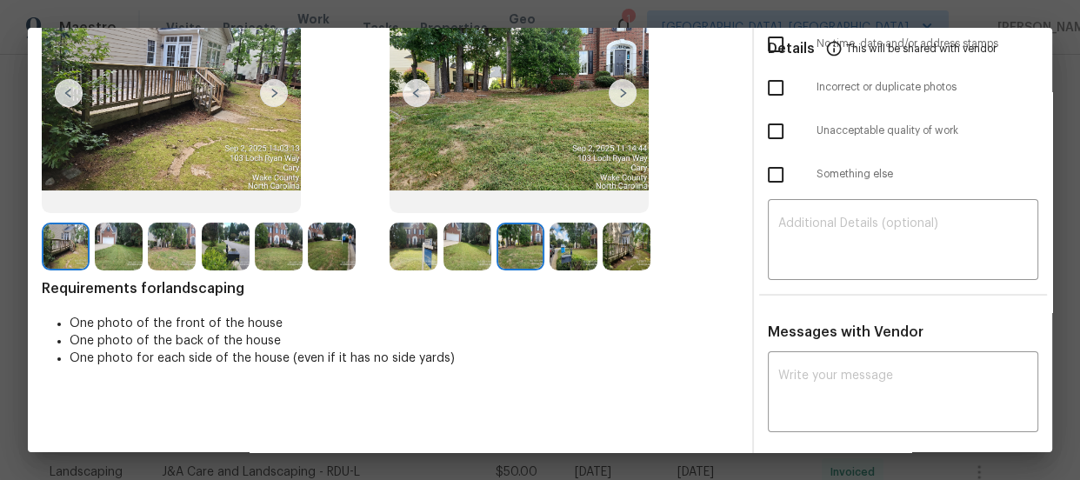
click at [580, 258] on img at bounding box center [574, 247] width 48 height 48
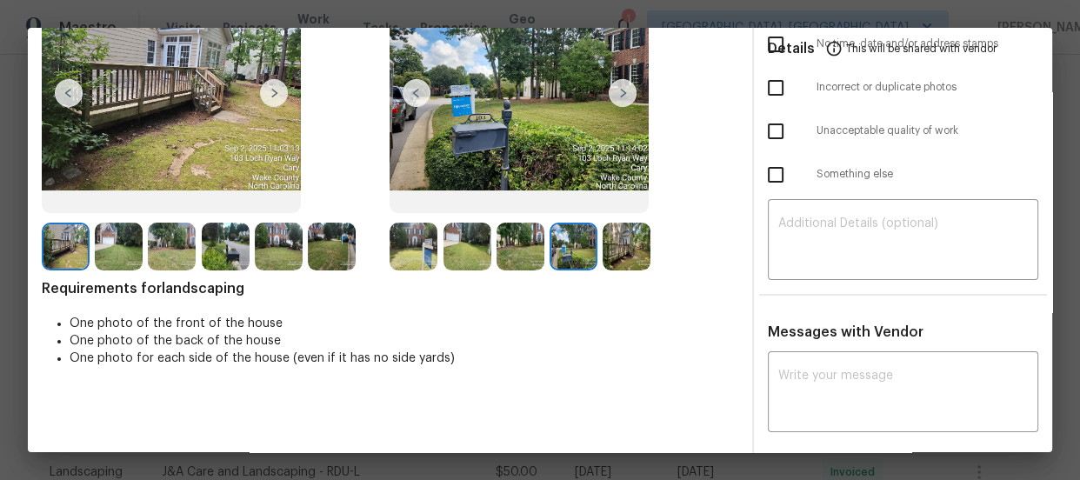
click at [639, 247] on img at bounding box center [627, 247] width 48 height 48
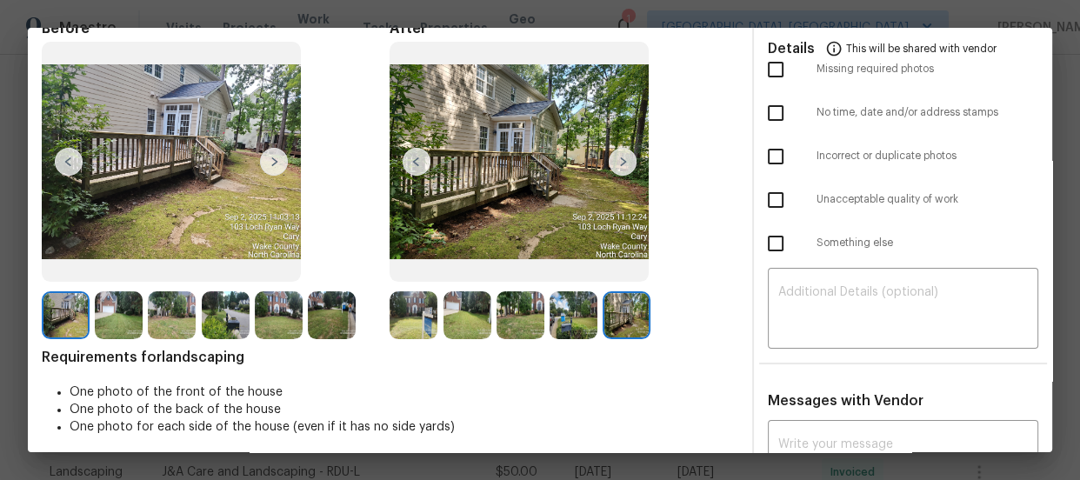
scroll to position [0, 0]
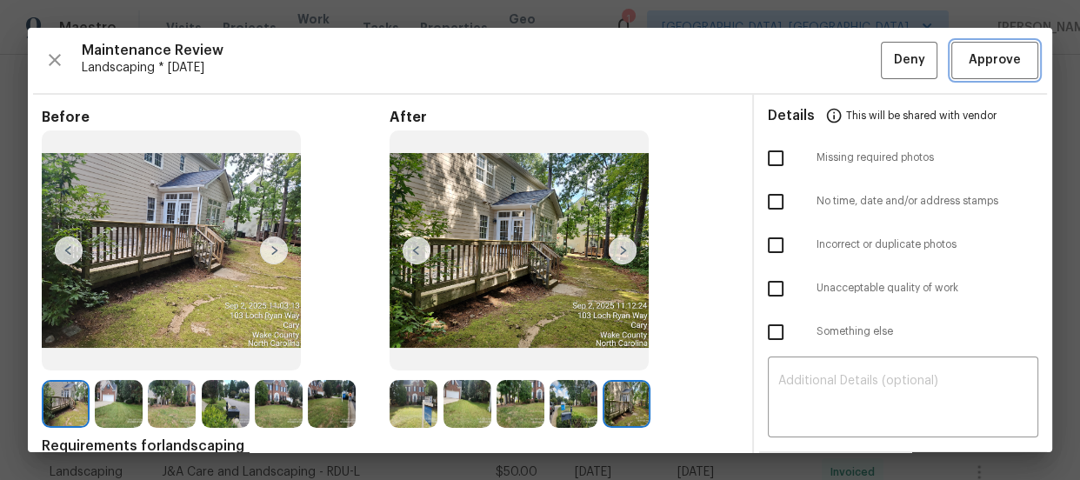
click at [988, 67] on span "Approve" at bounding box center [995, 61] width 52 height 22
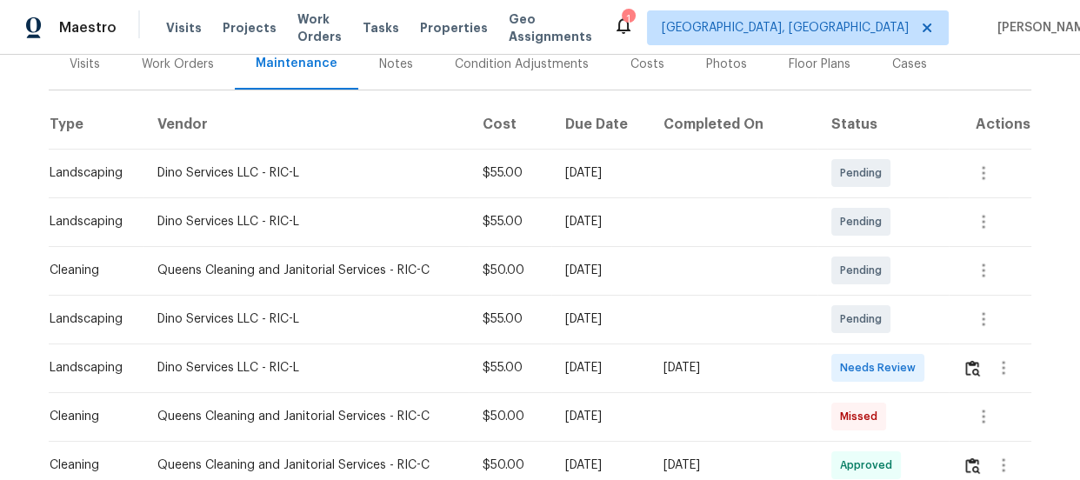
scroll to position [247, 0]
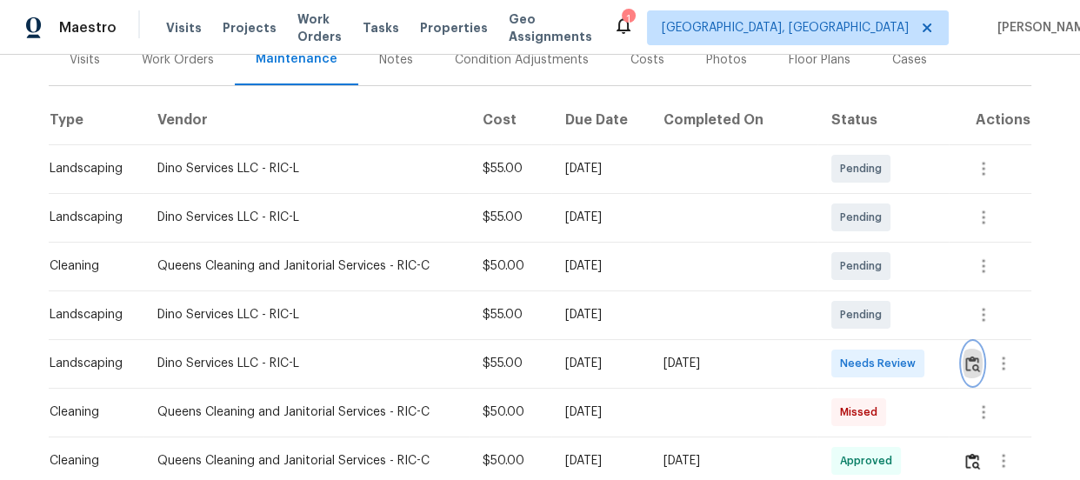
click at [968, 356] on img "button" at bounding box center [972, 364] width 15 height 17
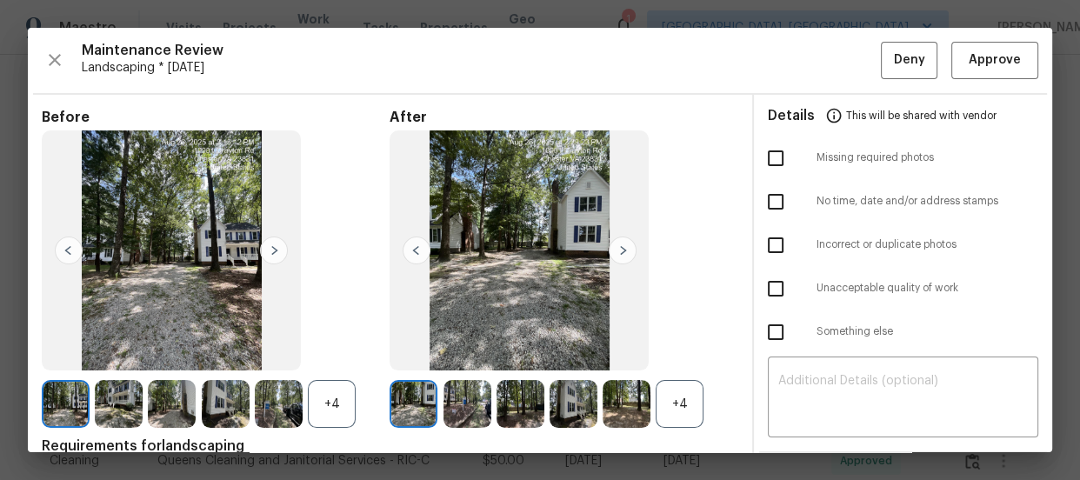
scroll to position [78, 0]
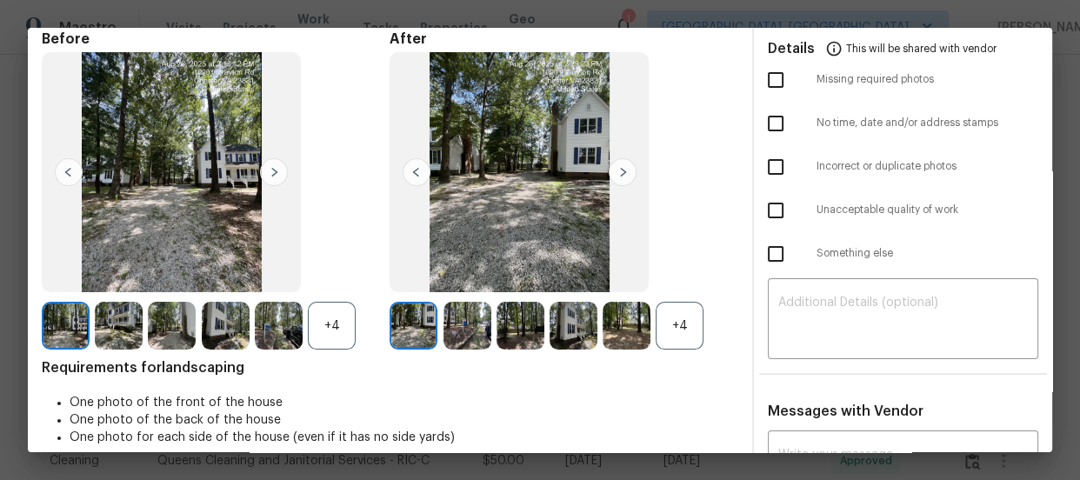
click at [674, 333] on div "+4" at bounding box center [680, 326] width 48 height 48
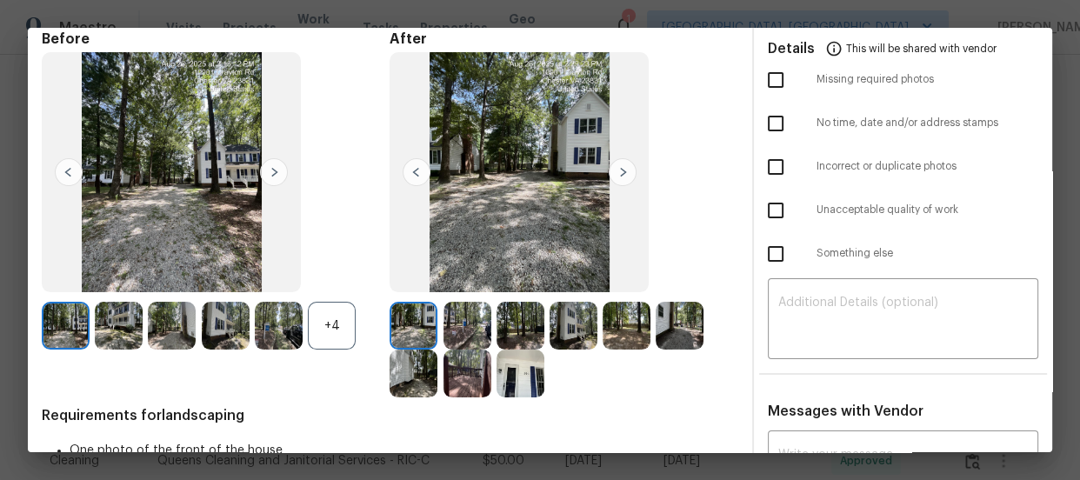
click at [308, 339] on div "+4" at bounding box center [332, 326] width 48 height 48
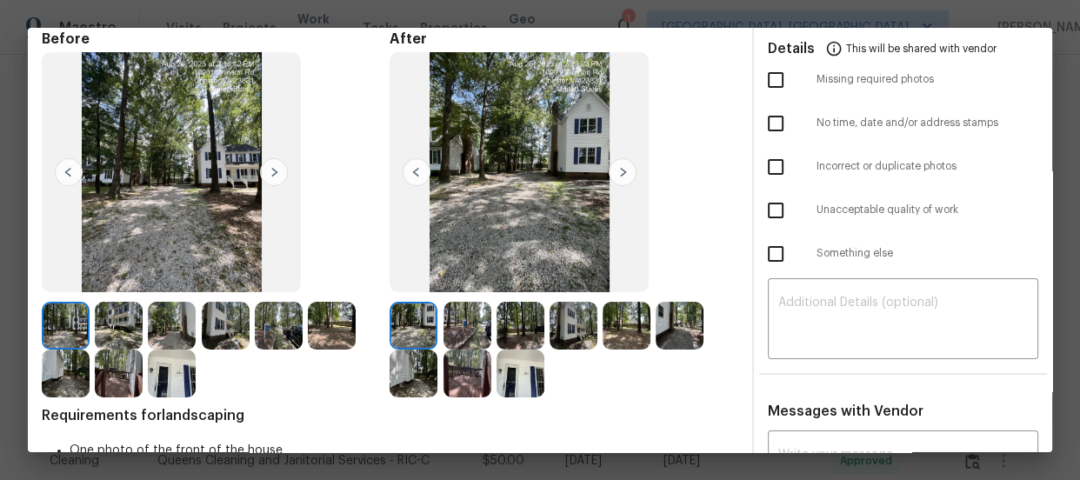
click at [437, 330] on div at bounding box center [416, 326] width 53 height 48
click at [470, 330] on img at bounding box center [467, 326] width 48 height 48
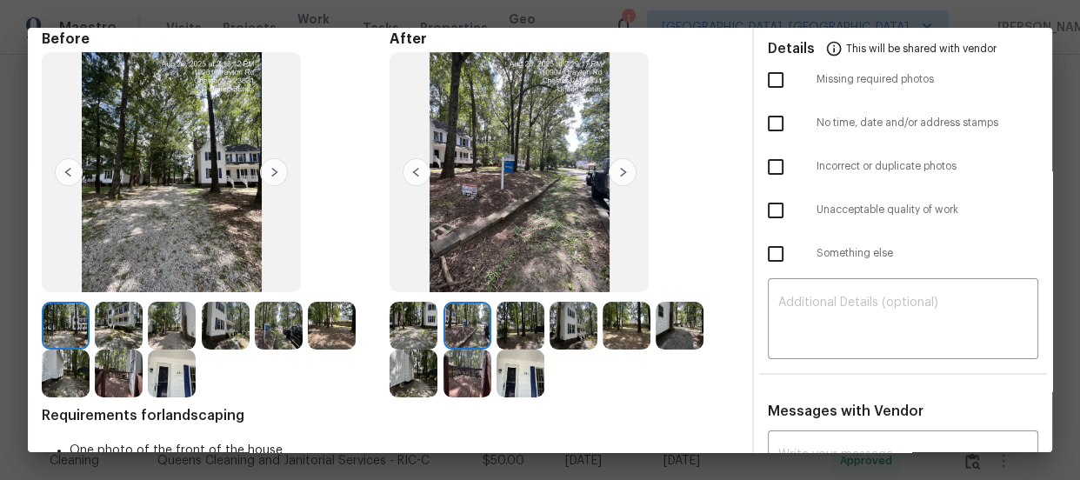
click at [500, 330] on img at bounding box center [521, 326] width 48 height 48
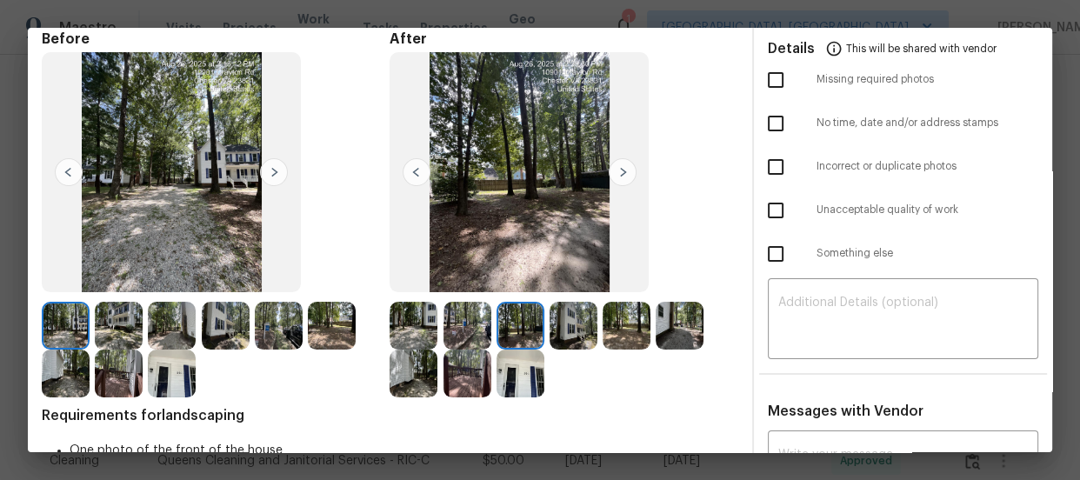
click at [582, 338] on img at bounding box center [574, 326] width 48 height 48
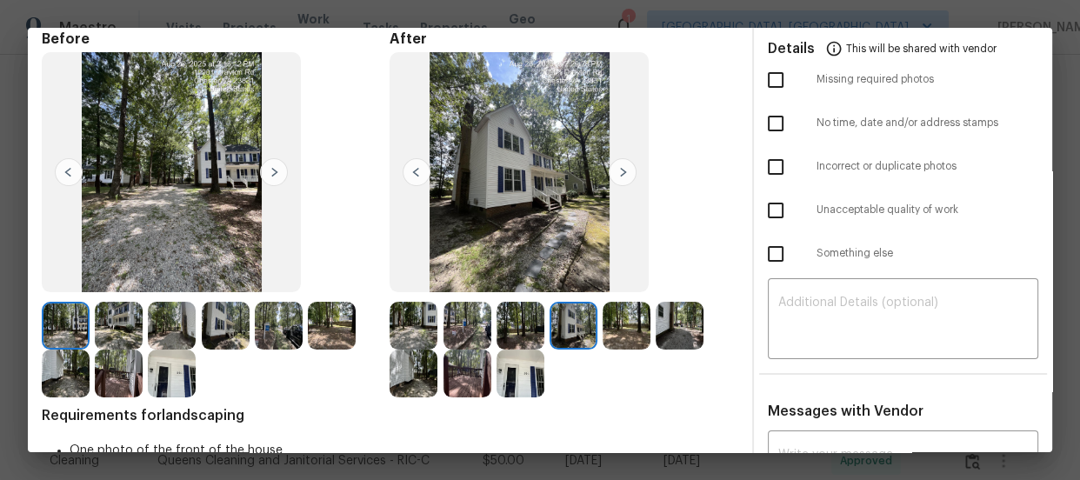
click at [603, 338] on img at bounding box center [627, 326] width 48 height 48
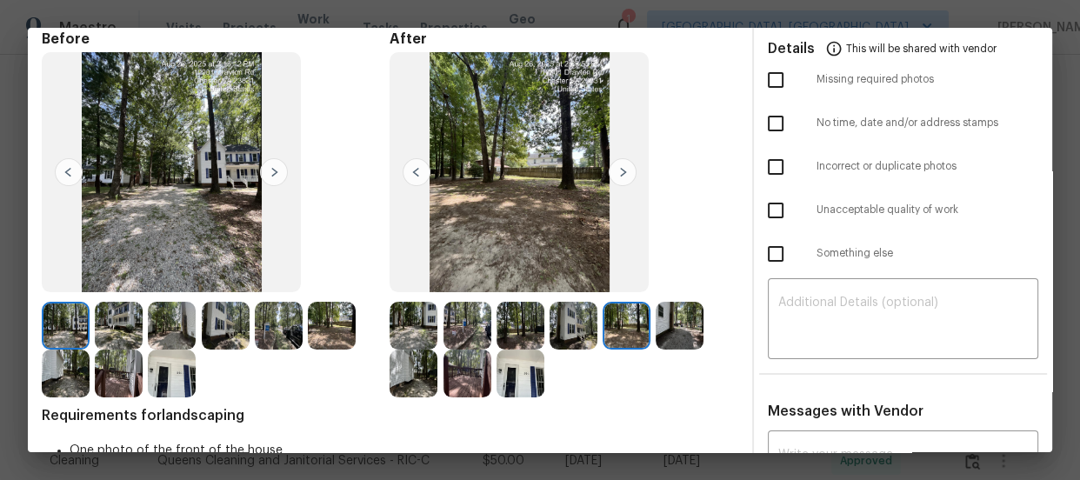
click at [718, 339] on div at bounding box center [564, 350] width 348 height 96
click at [695, 336] on img at bounding box center [680, 326] width 48 height 48
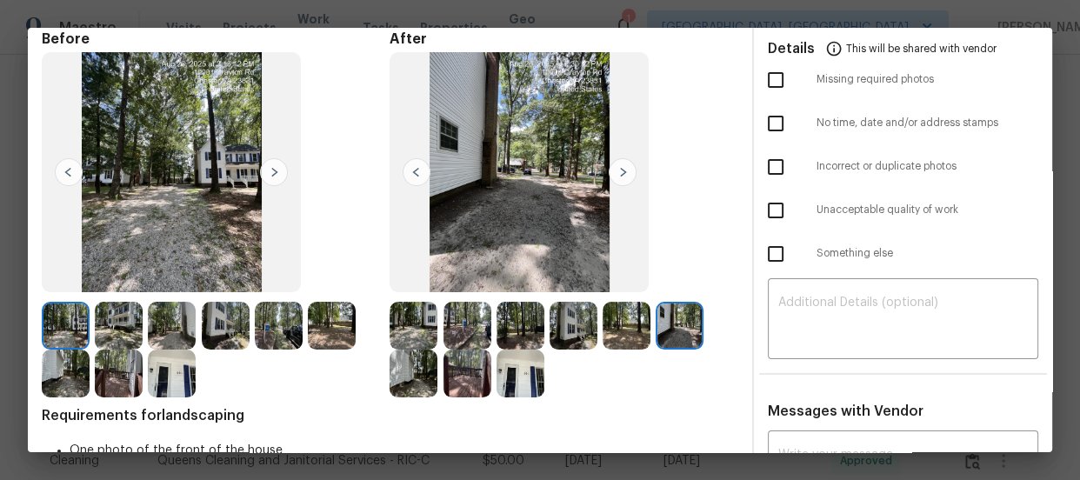
click at [417, 372] on img at bounding box center [414, 374] width 48 height 48
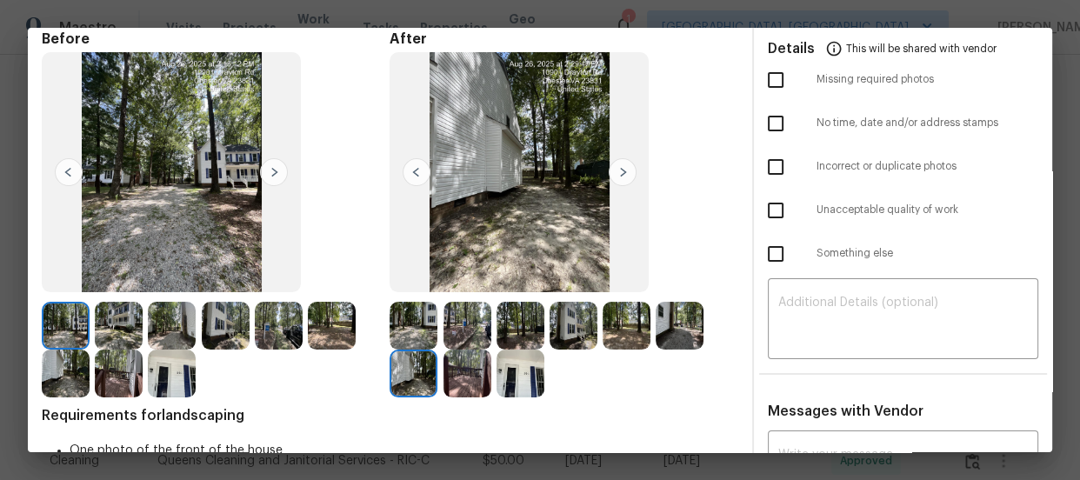
click at [443, 377] on img at bounding box center [467, 374] width 48 height 48
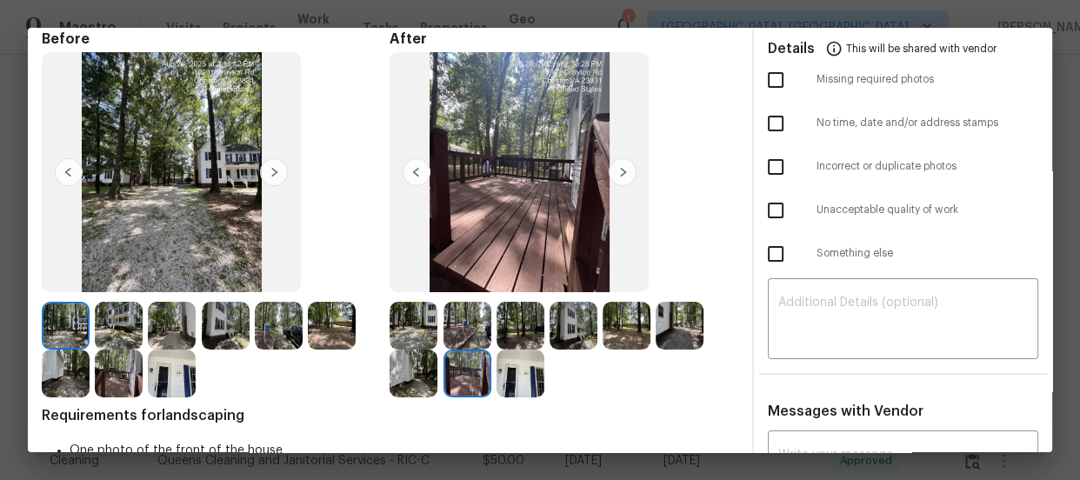
click at [502, 381] on img at bounding box center [521, 374] width 48 height 48
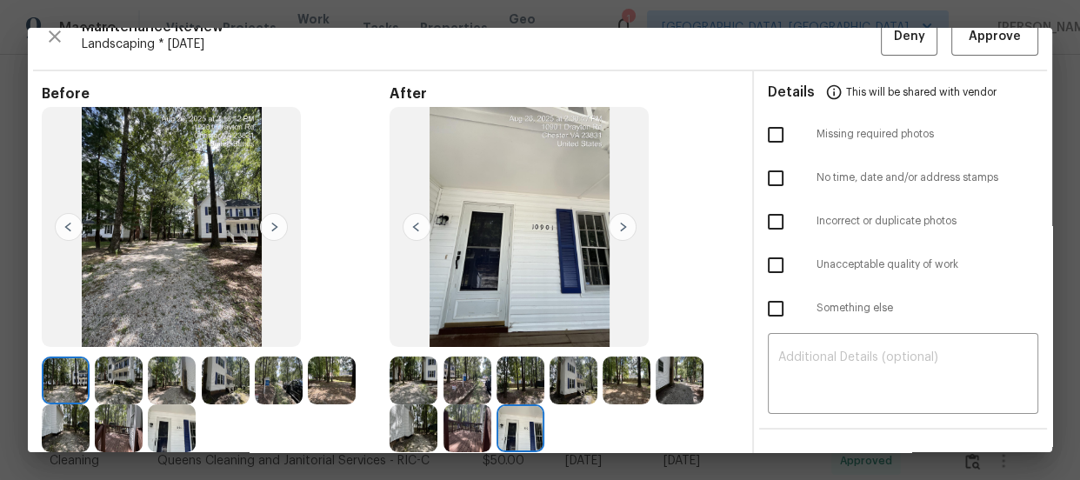
scroll to position [0, 0]
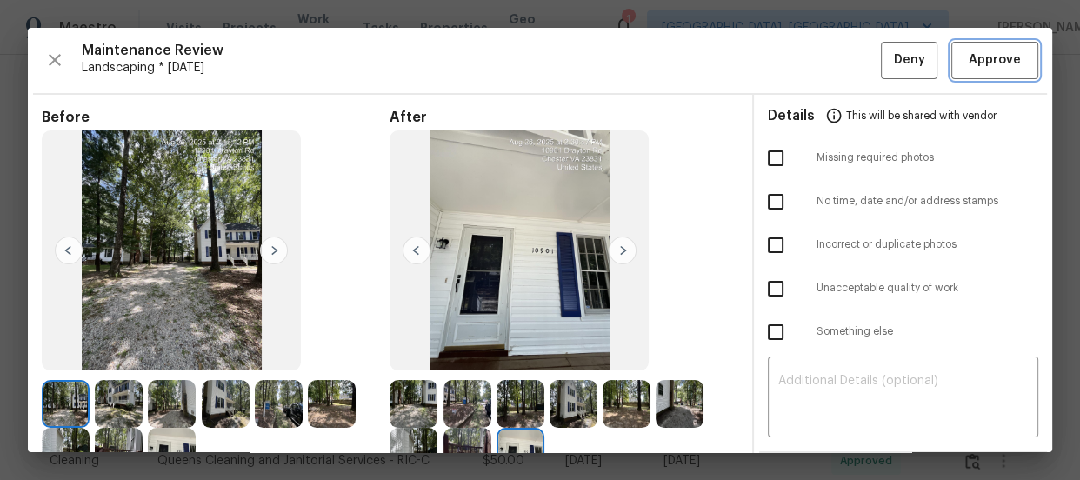
click at [969, 63] on span "Approve" at bounding box center [995, 61] width 52 height 22
